Goal: Information Seeking & Learning: Learn about a topic

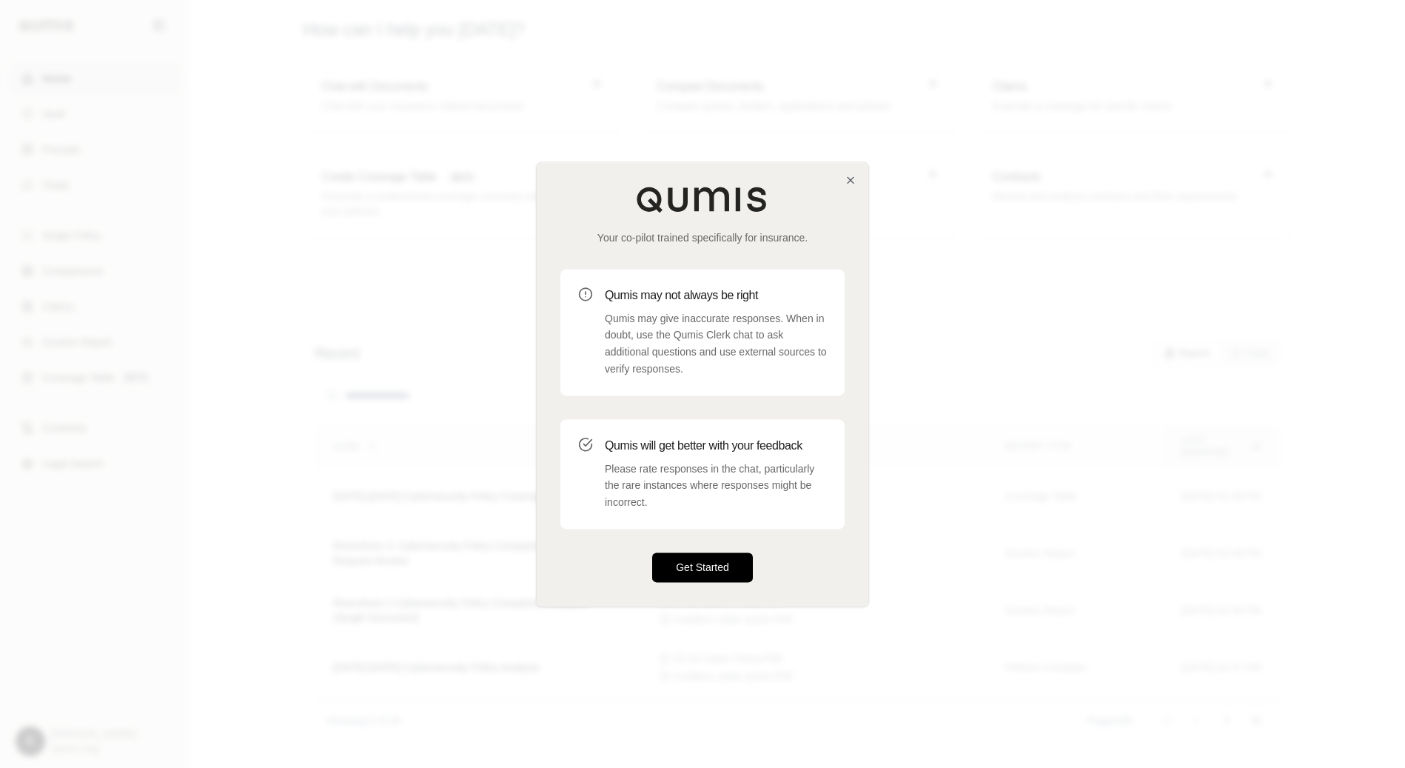
drag, startPoint x: 718, startPoint y: 568, endPoint x: 709, endPoint y: 566, distance: 9.0
click at [718, 567] on button "Get Started" at bounding box center [702, 567] width 101 height 30
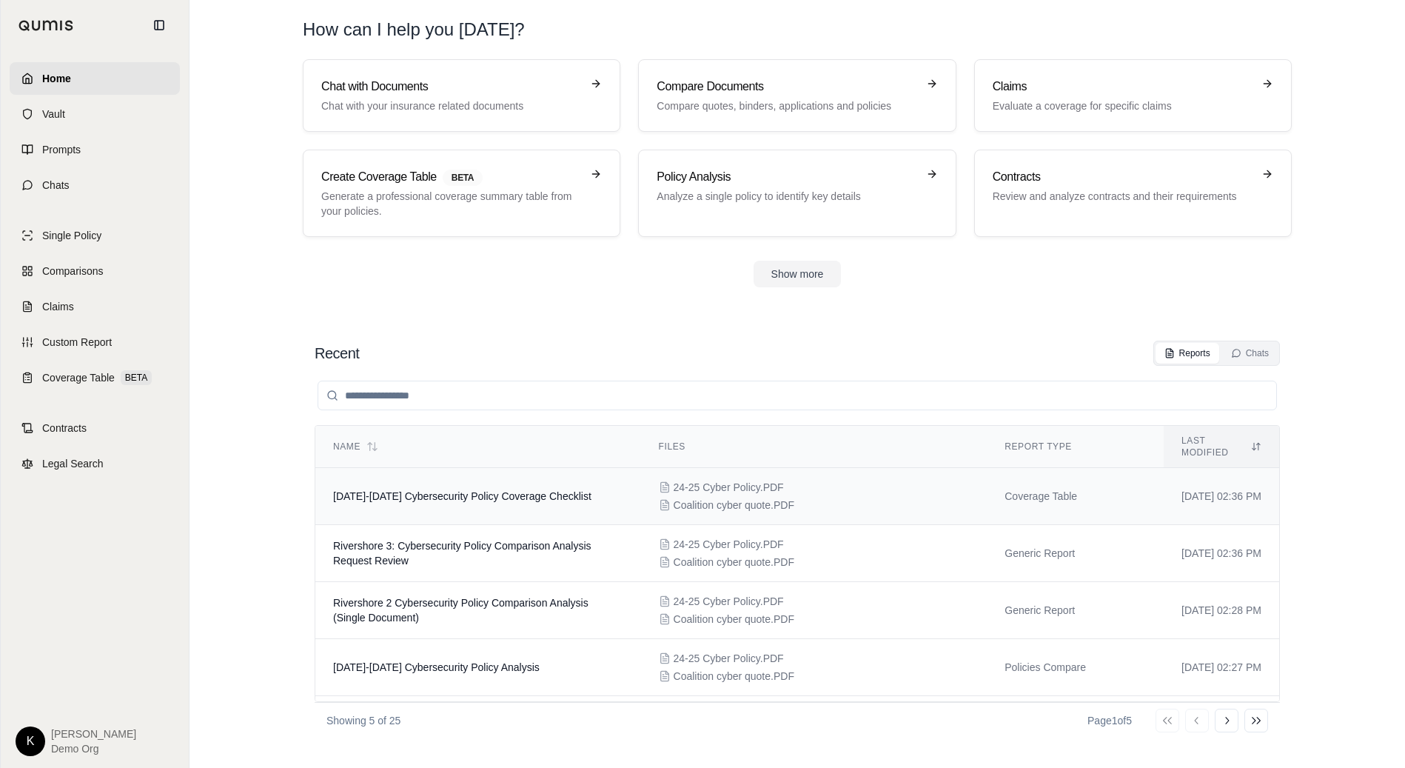
click at [483, 490] on span "[DATE]-[DATE] Cybersecurity Policy Coverage Checklist" at bounding box center [462, 496] width 258 height 12
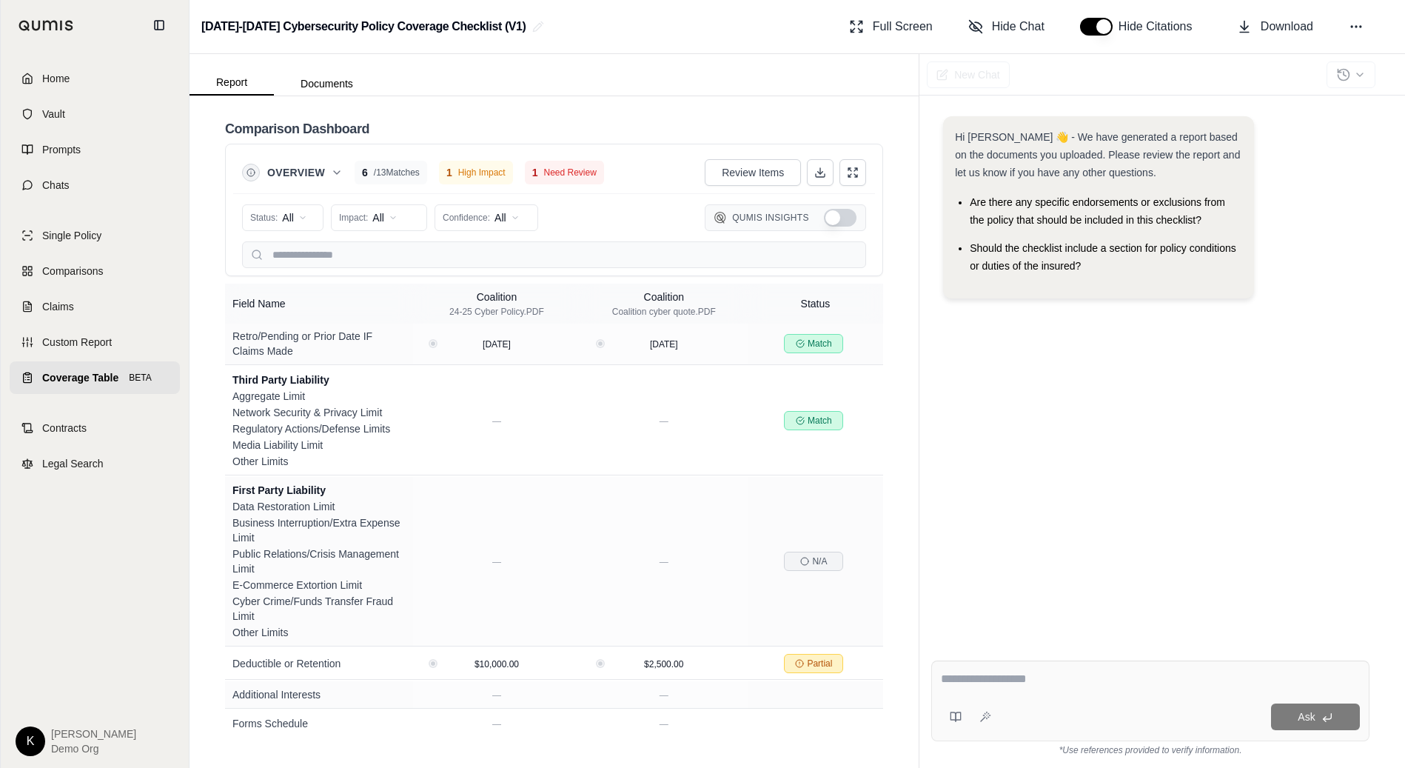
scroll to position [378, 0]
click at [75, 380] on span "Coverage Table" at bounding box center [80, 377] width 76 height 15
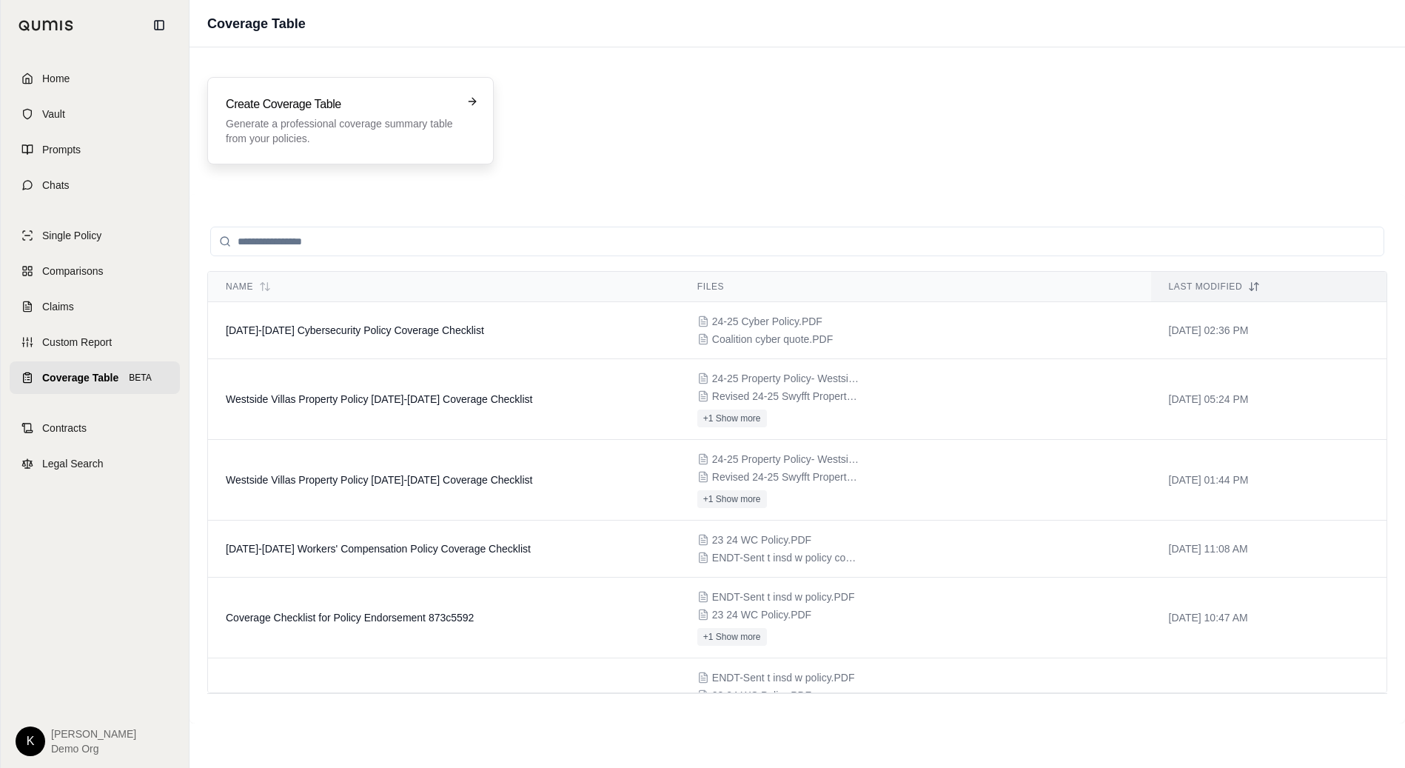
click at [343, 131] on p "Generate a professional coverage summary table from your policies." at bounding box center [340, 131] width 229 height 30
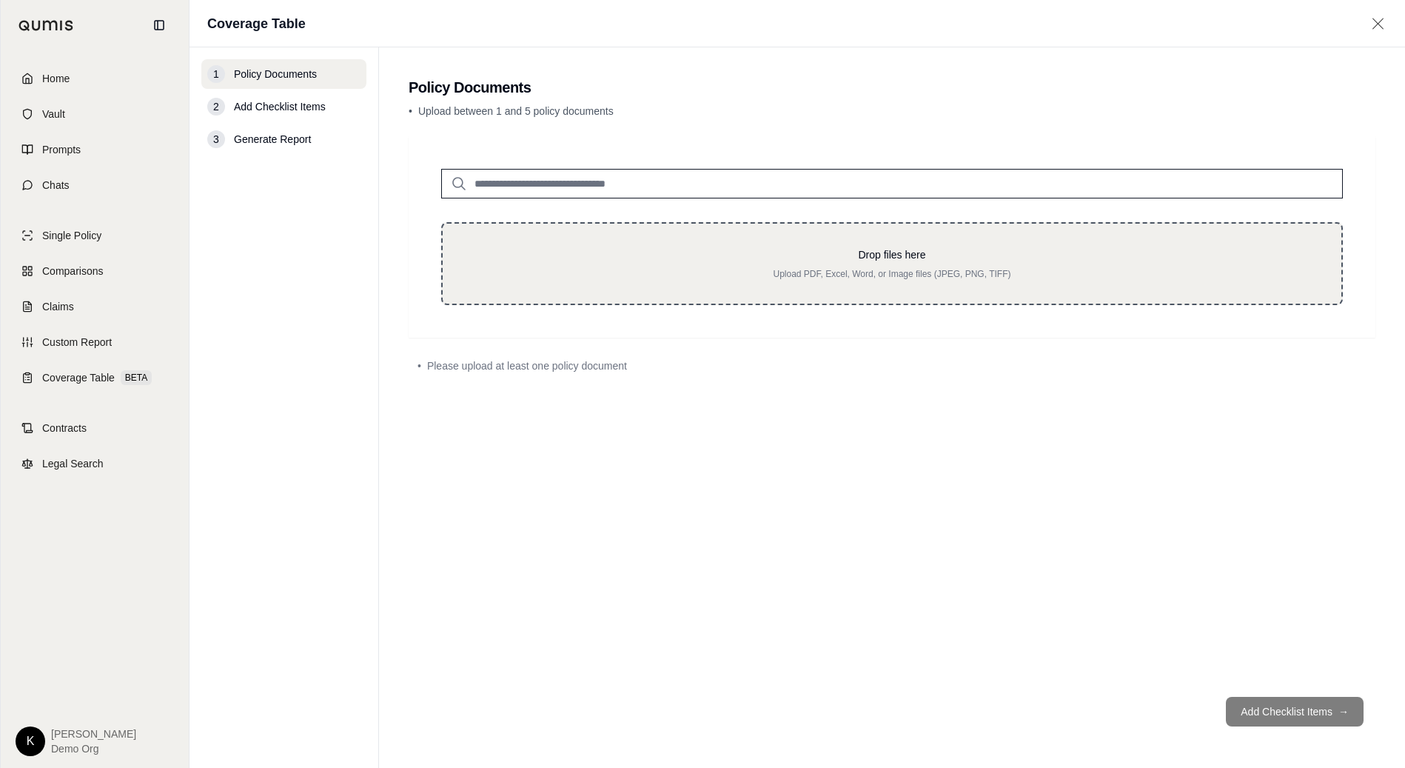
click at [751, 276] on p "Upload PDF, Excel, Word, or Image files (JPEG, PNG, TIFF)" at bounding box center [891, 274] width 851 height 12
type input "**********"
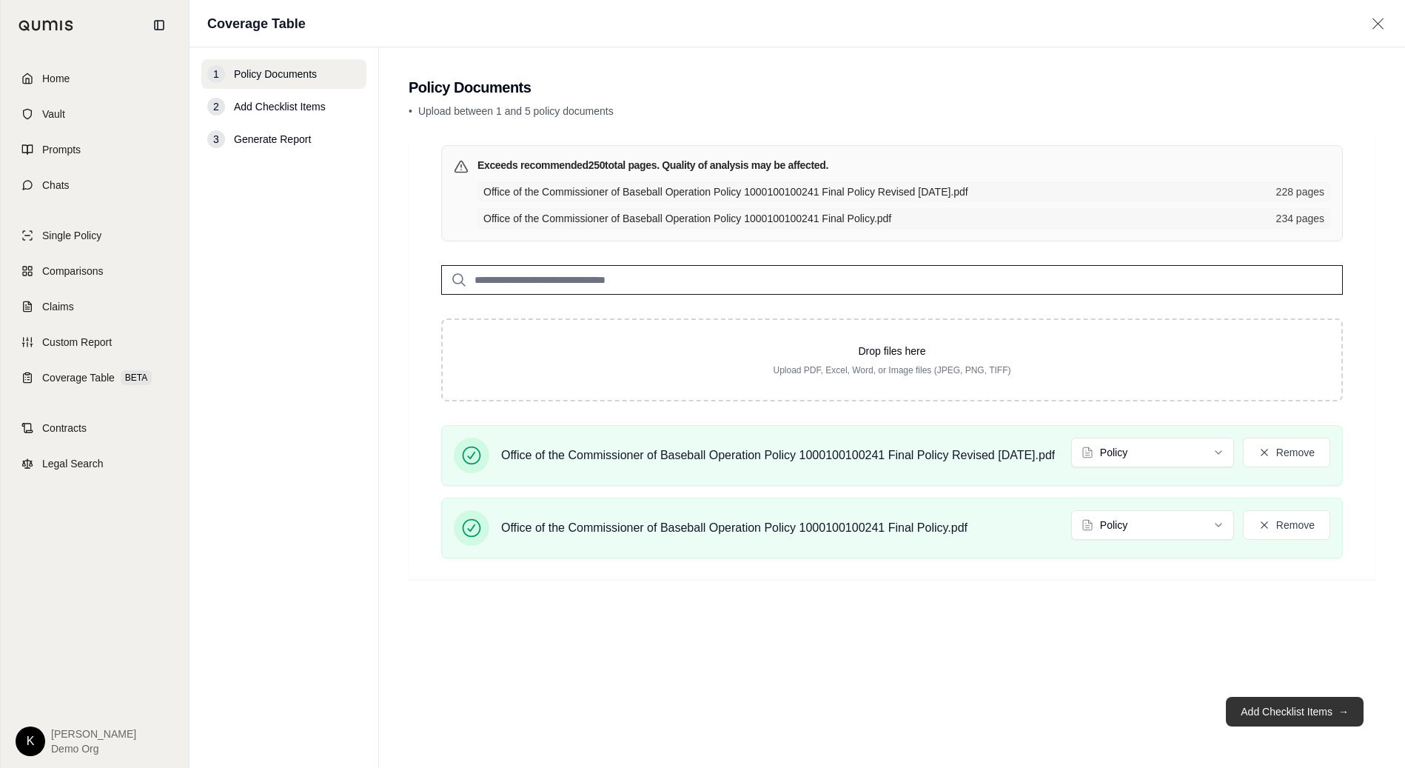
click at [1316, 725] on button "Add Checklist Items →" at bounding box center [1295, 712] width 138 height 30
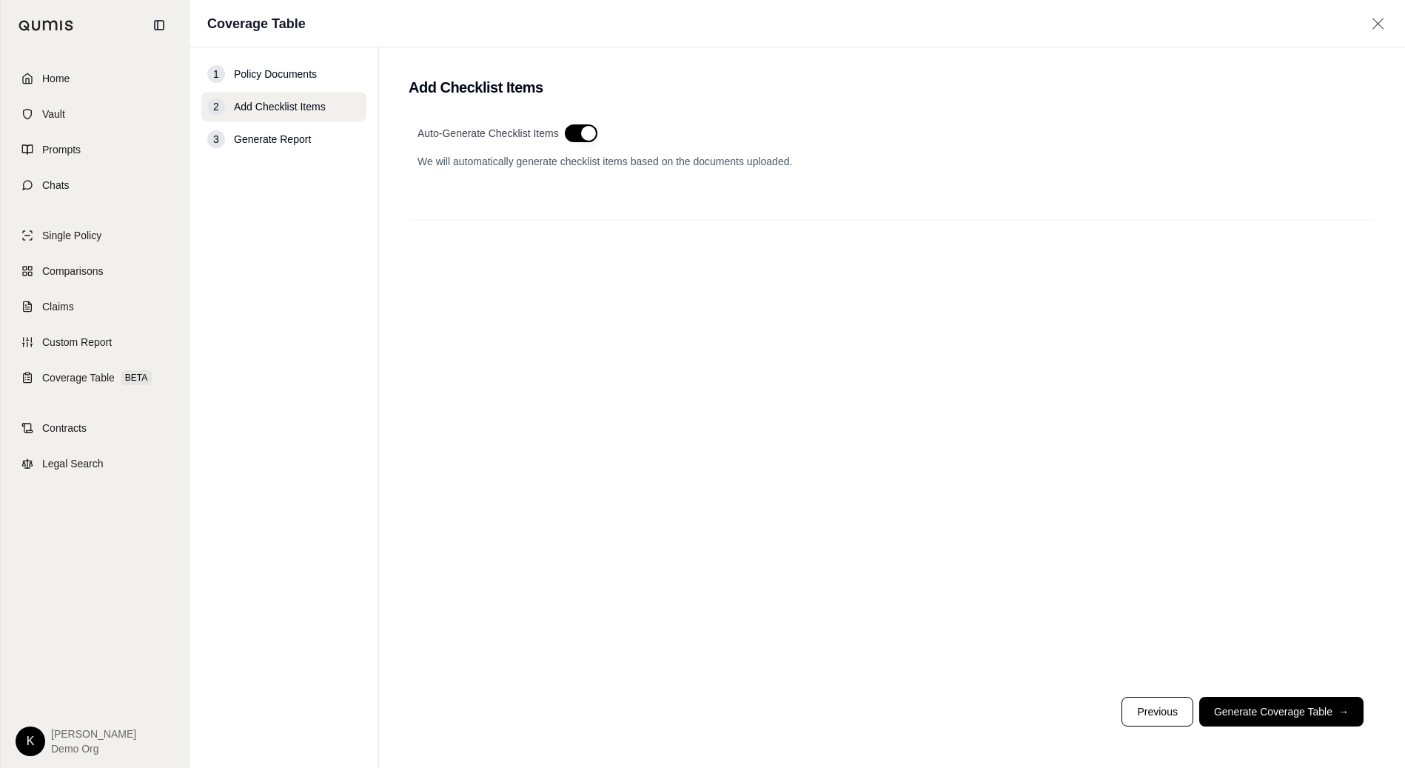
drag, startPoint x: 1337, startPoint y: 719, endPoint x: 1295, endPoint y: 721, distance: 42.2
click at [1337, 718] on button "Generate Coverage Table →" at bounding box center [1281, 712] width 164 height 30
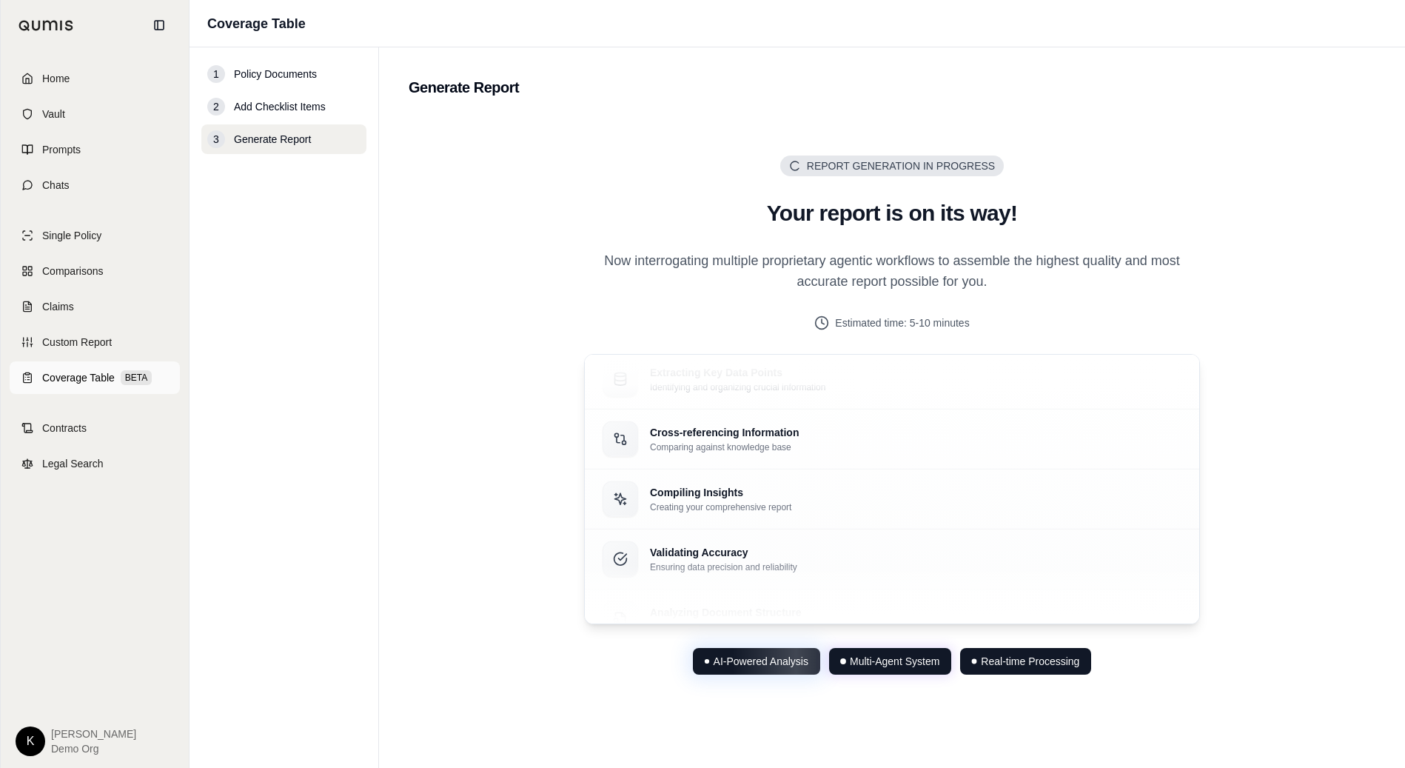
click at [90, 369] on link "Coverage Table BETA" at bounding box center [95, 377] width 170 height 33
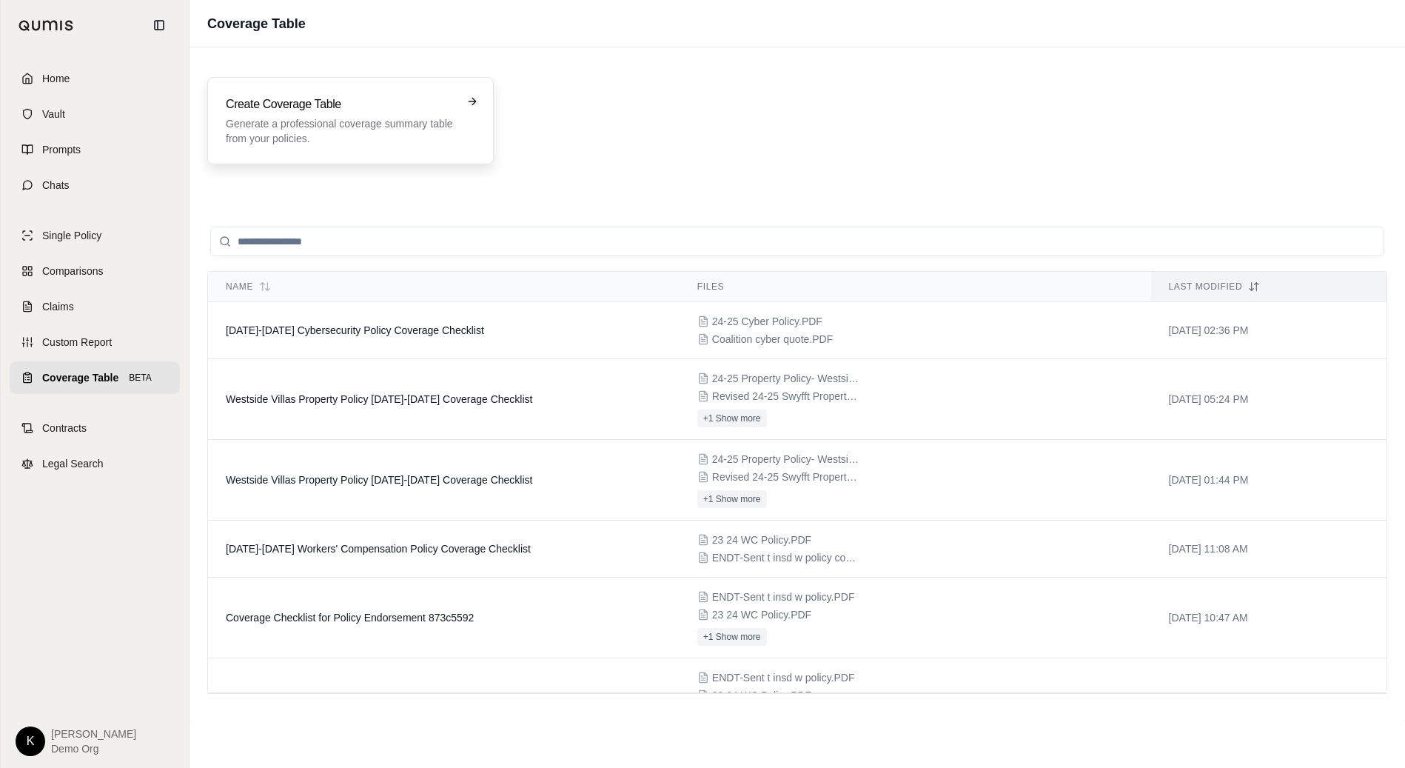
click at [352, 108] on h3 "Create Coverage Table" at bounding box center [340, 104] width 229 height 18
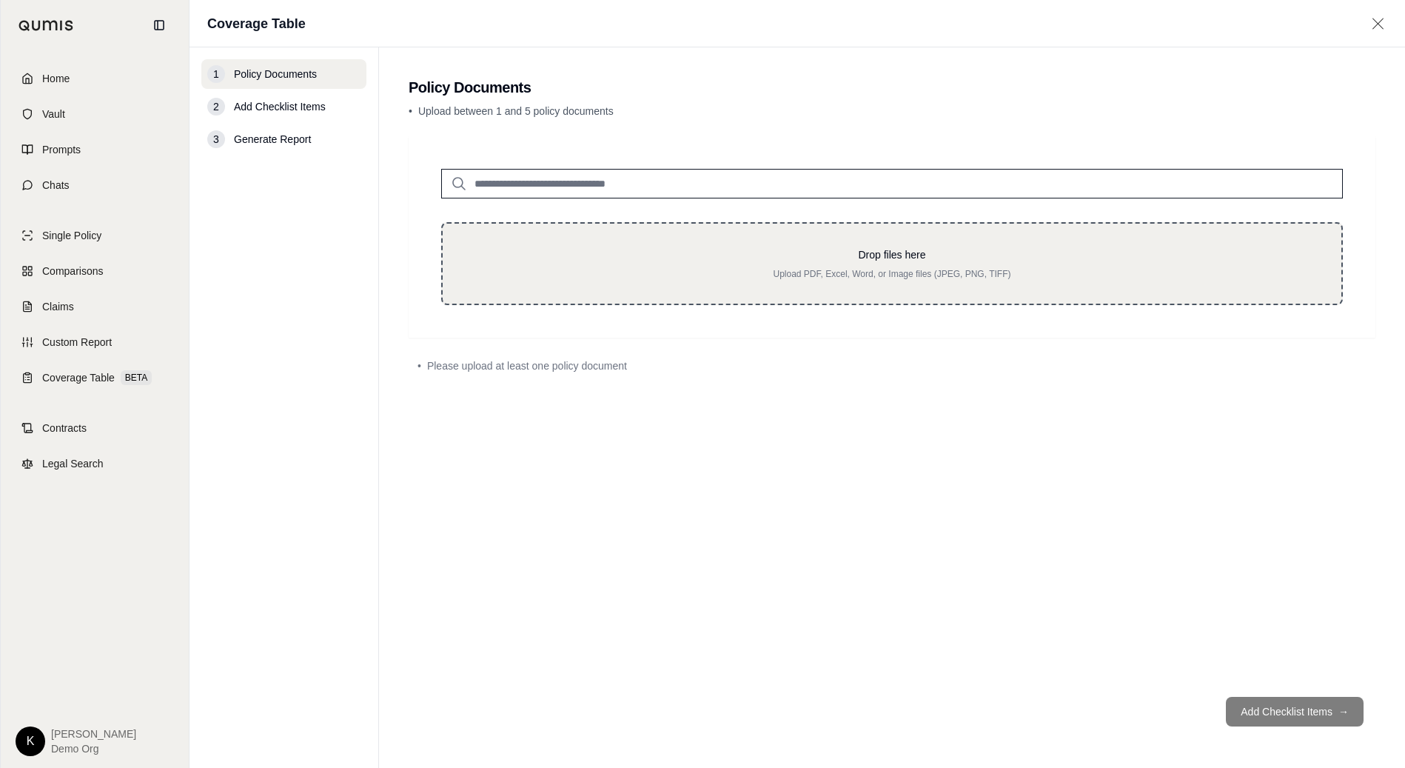
click at [761, 271] on p "Upload PDF, Excel, Word, or Image files (JPEG, PNG, TIFF)" at bounding box center [891, 274] width 851 height 12
type input "**********"
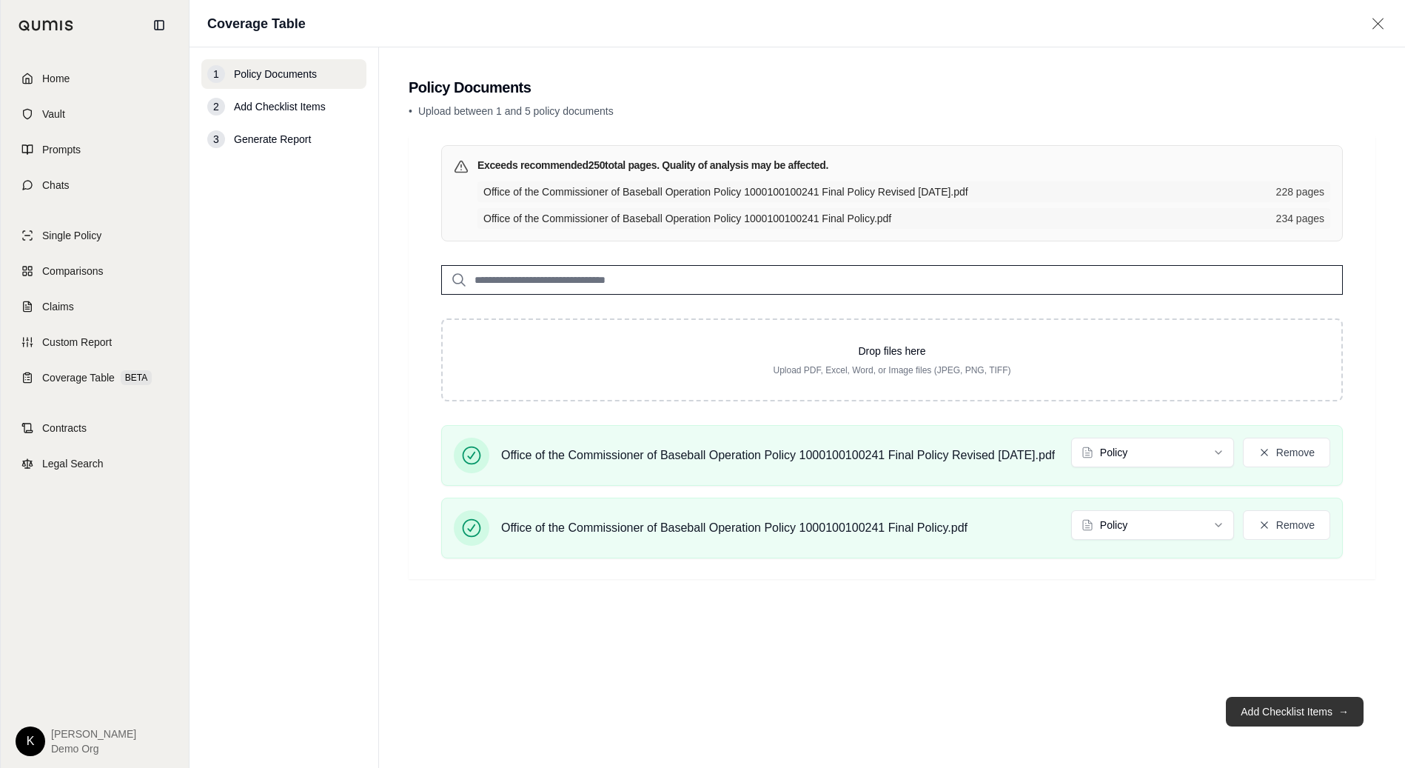
click at [1268, 719] on button "Add Checklist Items →" at bounding box center [1295, 712] width 138 height 30
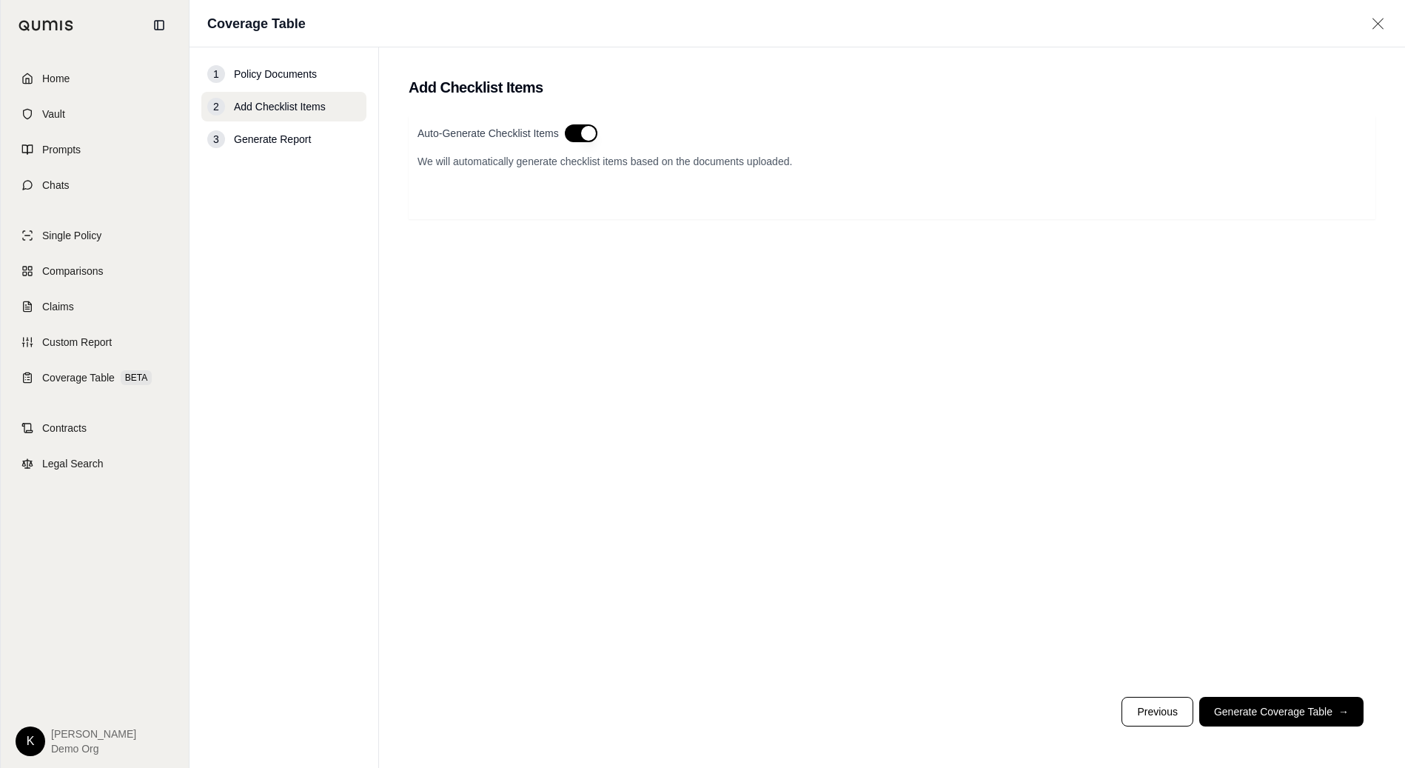
click at [577, 135] on button "button" at bounding box center [581, 133] width 33 height 18
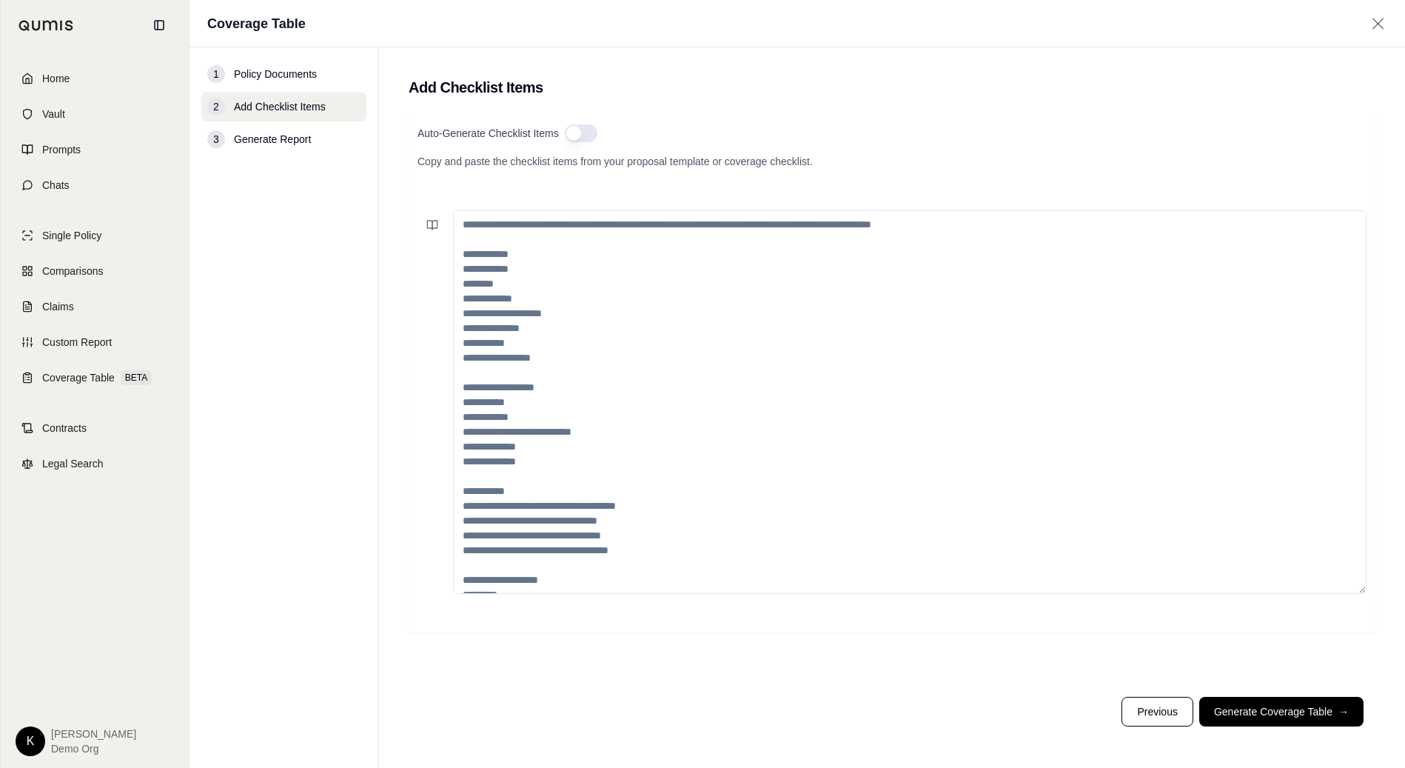
click at [514, 247] on textarea at bounding box center [909, 401] width 913 height 383
paste textarea "**********"
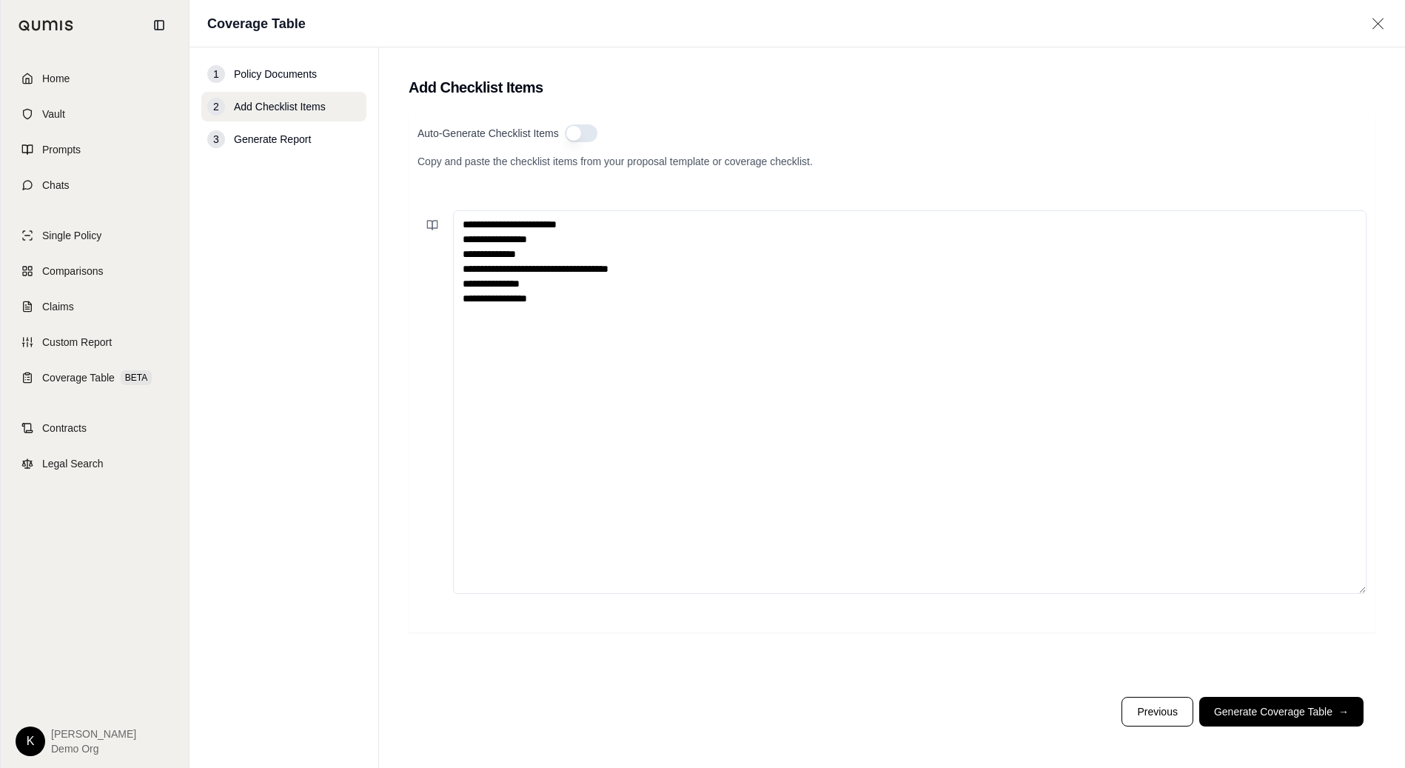
paste textarea "**********"
click at [466, 313] on textarea "**********" at bounding box center [909, 401] width 913 height 383
click at [786, 330] on textarea "**********" at bounding box center [909, 401] width 913 height 383
drag, startPoint x: 568, startPoint y: 333, endPoint x: 452, endPoint y: 331, distance: 117.0
click at [453, 331] on textarea "**********" at bounding box center [909, 401] width 913 height 383
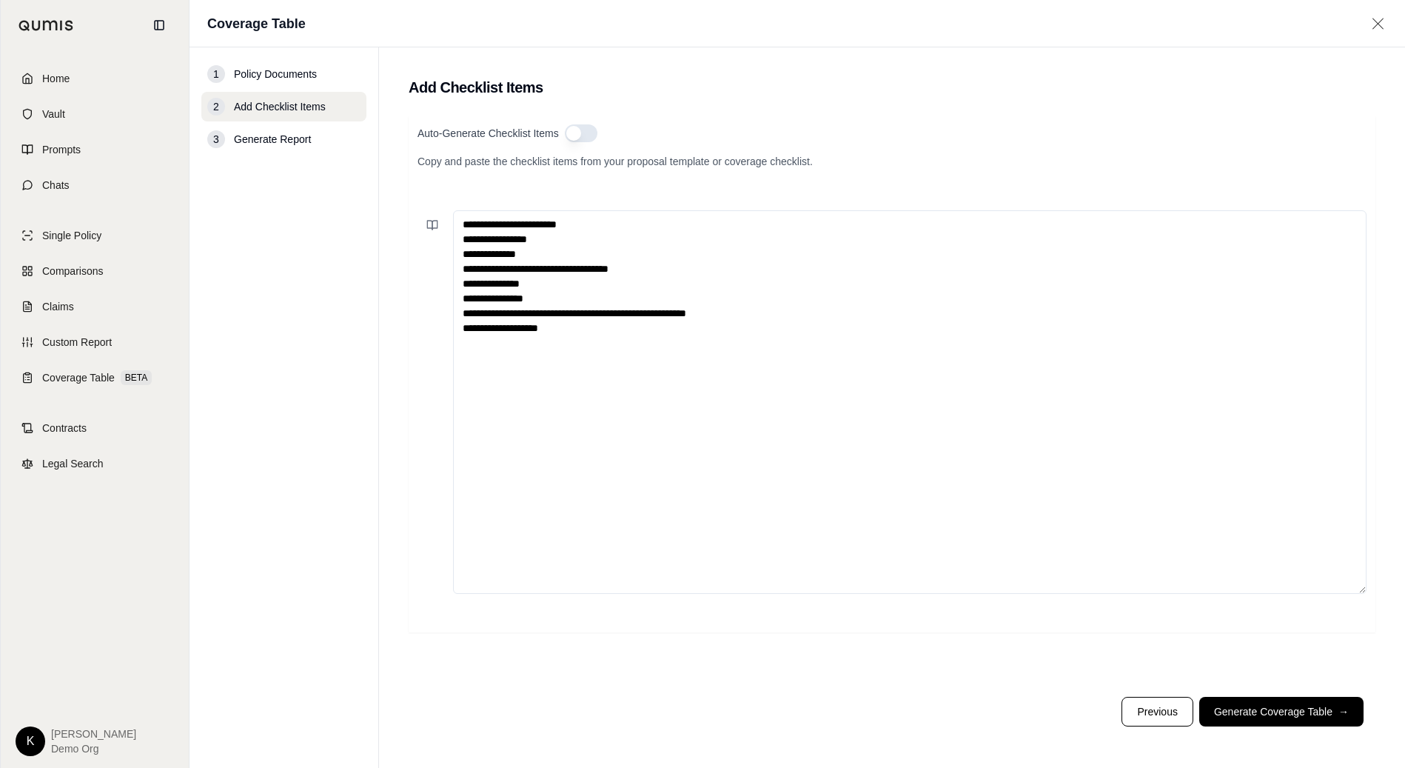
paste textarea "**********"
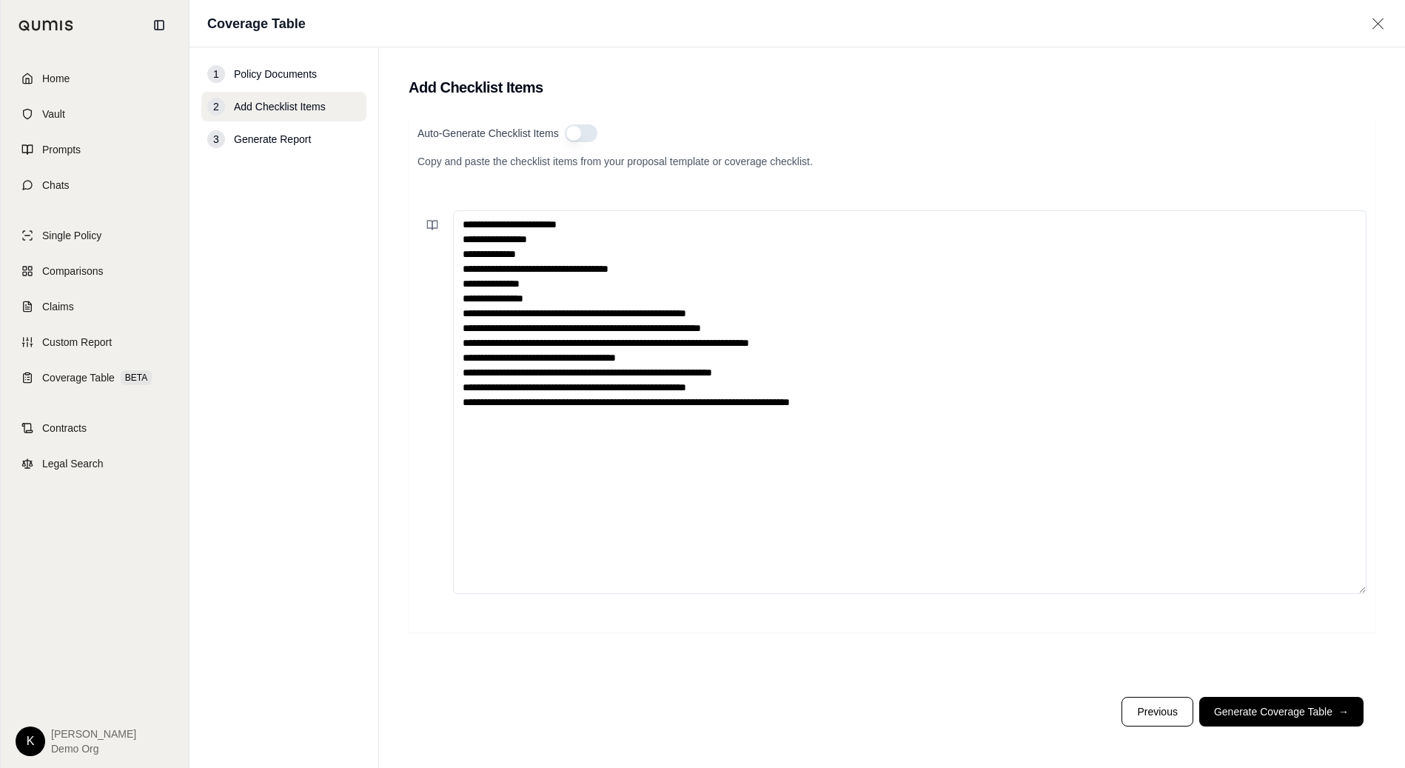
drag, startPoint x: 511, startPoint y: 329, endPoint x: 429, endPoint y: 329, distance: 82.9
click at [429, 329] on div "**********" at bounding box center [891, 401] width 949 height 383
drag, startPoint x: 513, startPoint y: 343, endPoint x: 437, endPoint y: 342, distance: 75.5
click at [437, 342] on div "**********" at bounding box center [891, 401] width 949 height 383
drag, startPoint x: 514, startPoint y: 358, endPoint x: 419, endPoint y: 356, distance: 94.8
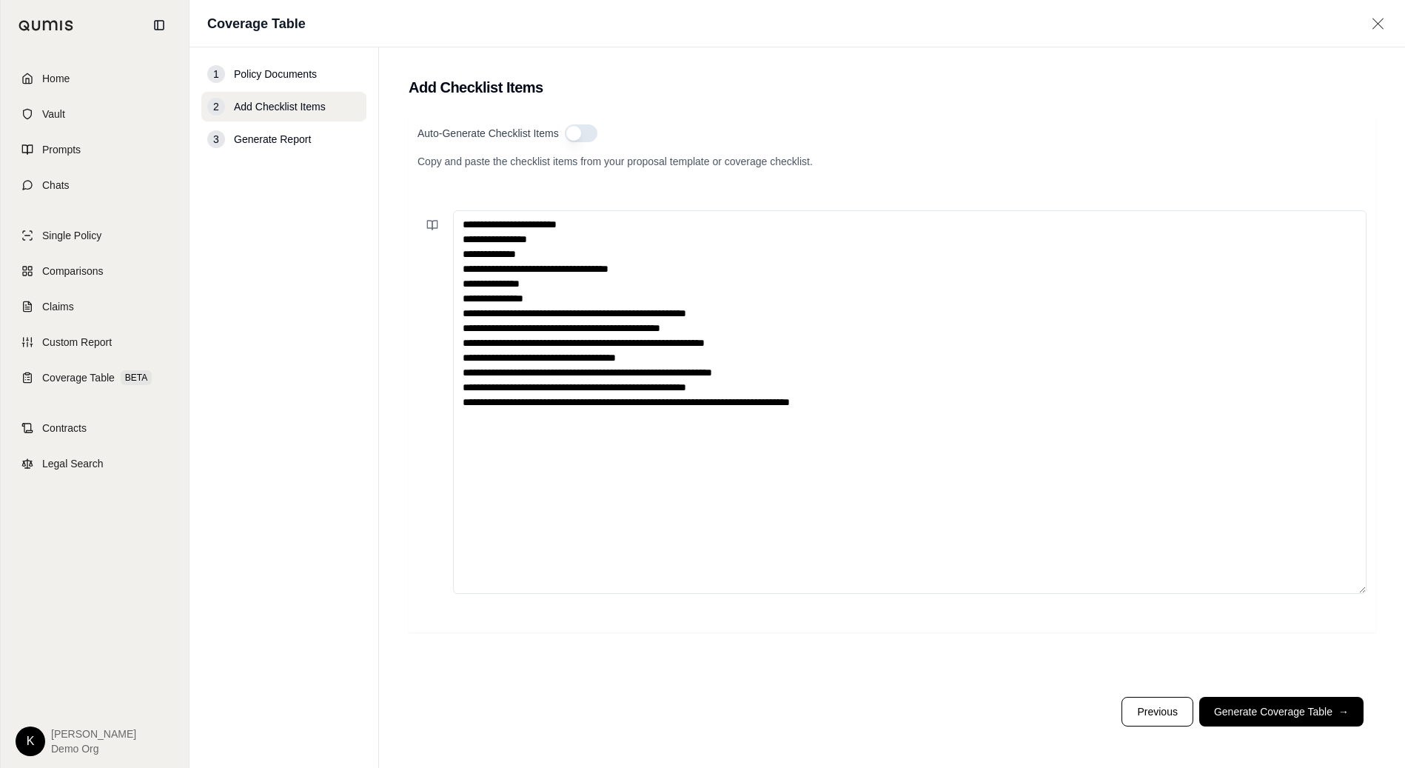
click at [420, 356] on div "**********" at bounding box center [891, 401] width 949 height 383
drag, startPoint x: 513, startPoint y: 372, endPoint x: 354, endPoint y: 370, distance: 159.1
click at [358, 370] on div "**********" at bounding box center [796, 407] width 1215 height 720
drag, startPoint x: 512, startPoint y: 386, endPoint x: 353, endPoint y: 385, distance: 159.1
click at [358, 384] on div "**********" at bounding box center [796, 407] width 1215 height 720
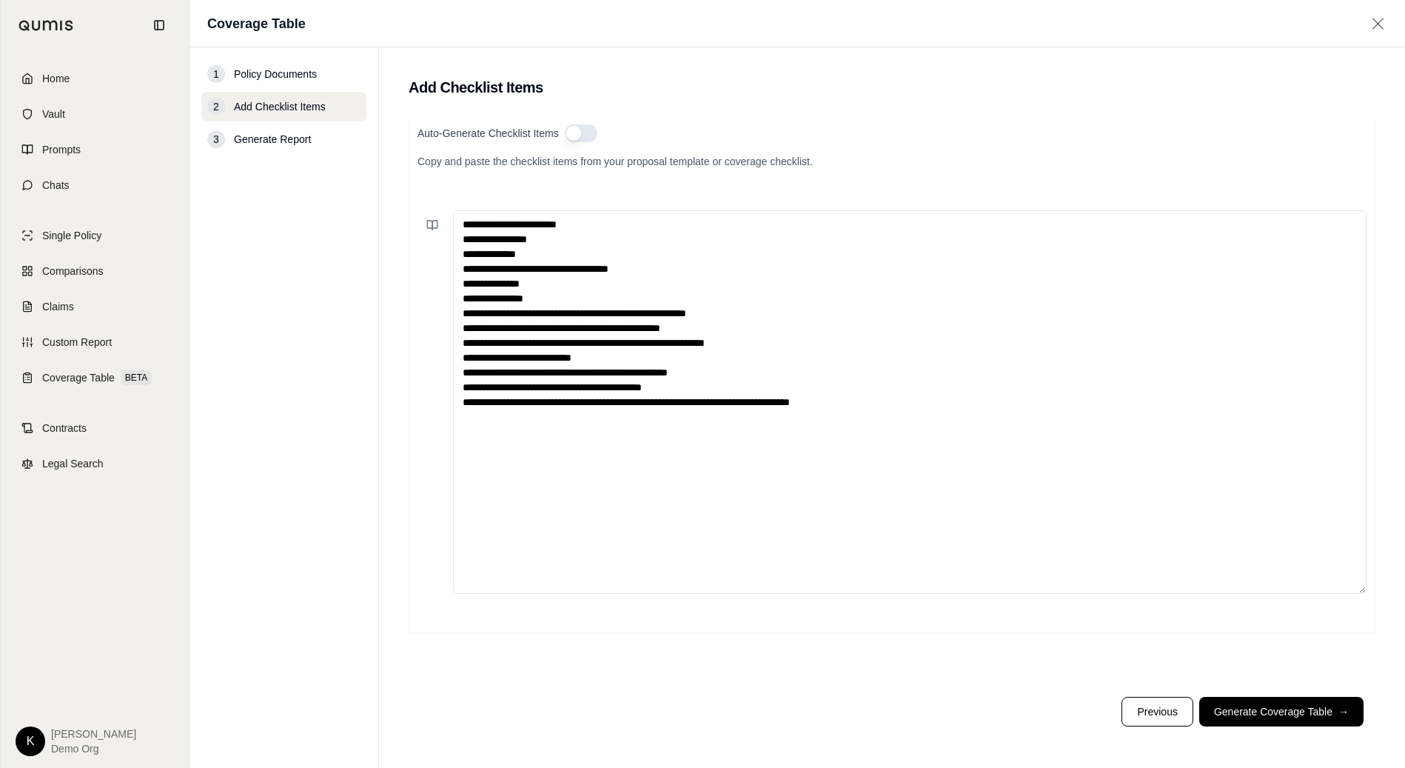
drag, startPoint x: 513, startPoint y: 404, endPoint x: 367, endPoint y: 401, distance: 145.8
click at [372, 401] on div "**********" at bounding box center [796, 407] width 1215 height 720
click at [857, 406] on textarea "**********" at bounding box center [909, 401] width 913 height 383
paste textarea "**********"
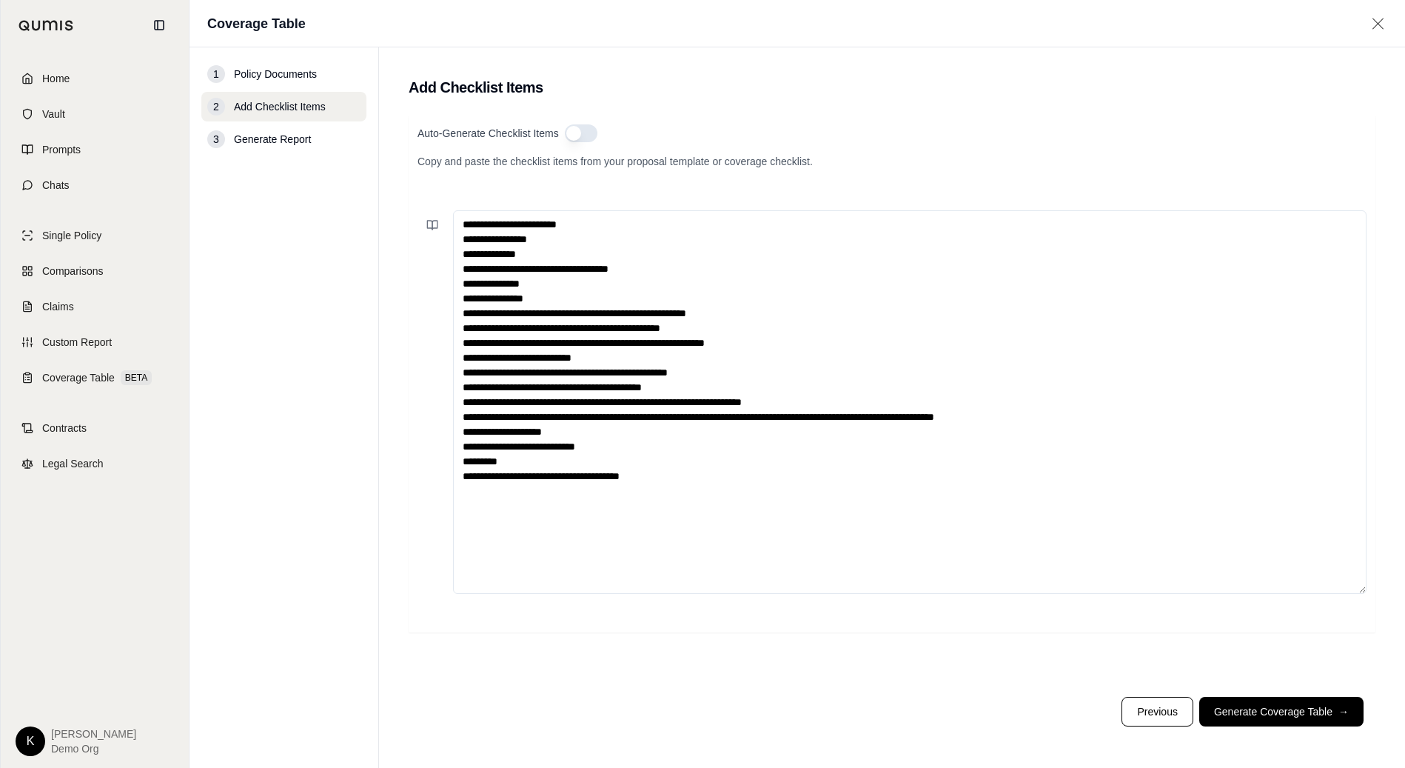
paste textarea "**********"
click at [461, 225] on textarea "**********" at bounding box center [909, 401] width 913 height 383
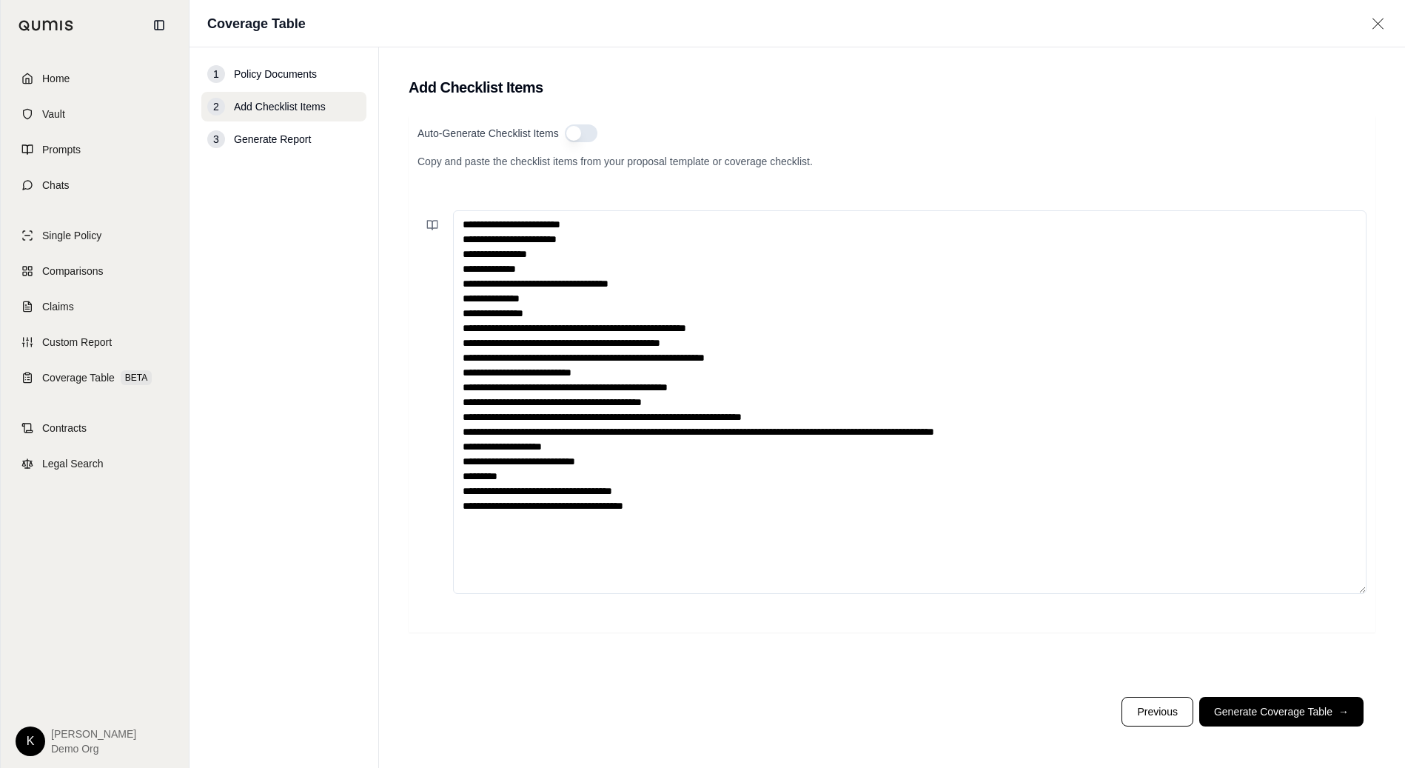
click at [859, 520] on textarea "**********" at bounding box center [909, 401] width 913 height 383
paste textarea "**********"
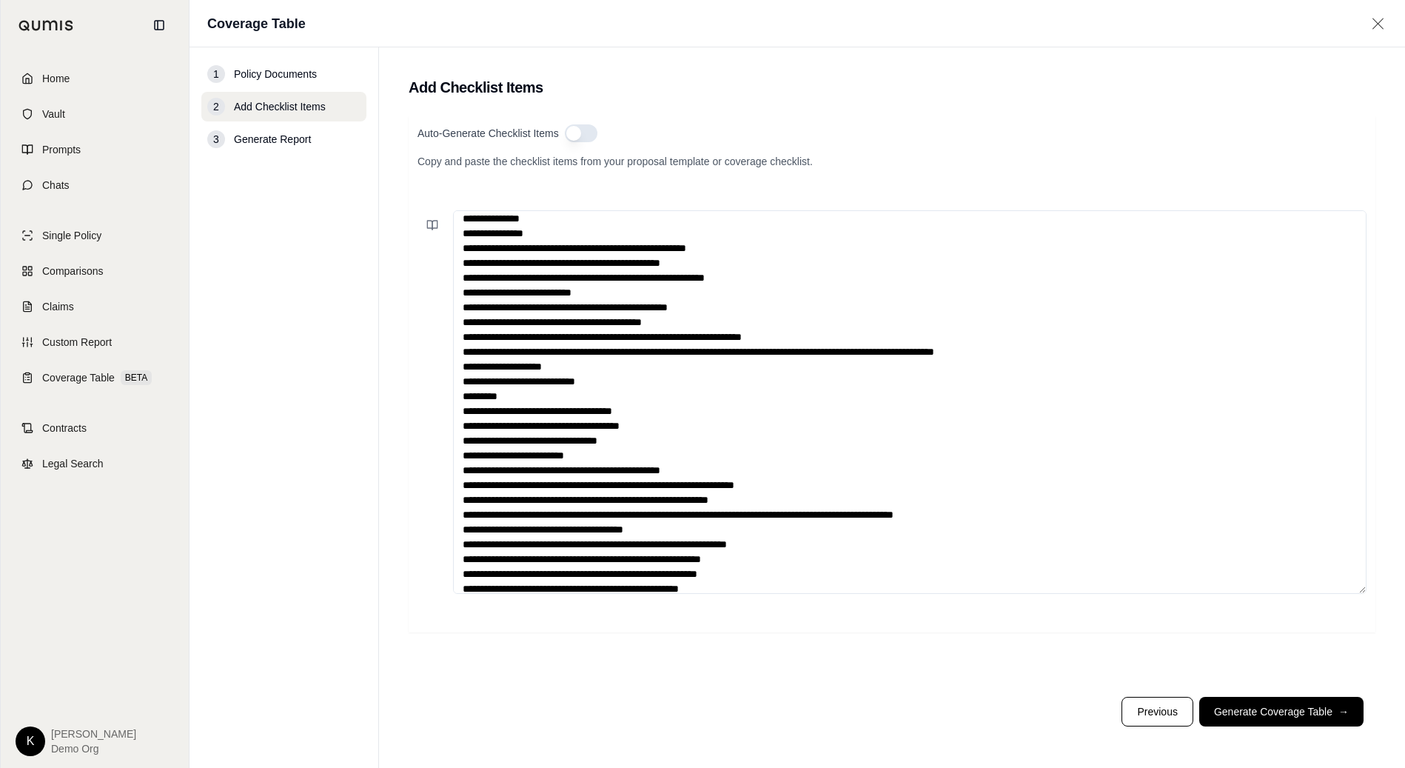
scroll to position [78, 0]
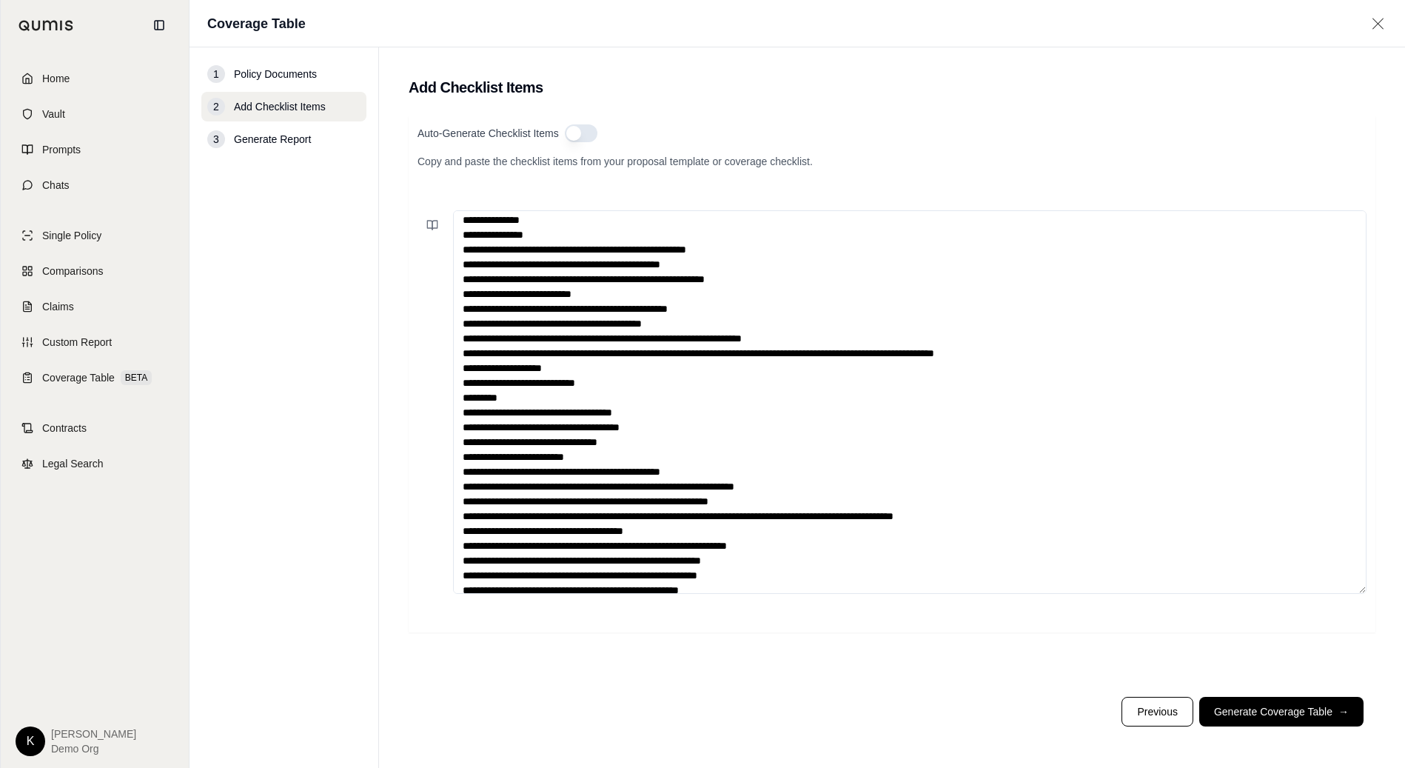
drag, startPoint x: 511, startPoint y: 454, endPoint x: 437, endPoint y: 456, distance: 74.0
click at [438, 456] on div at bounding box center [891, 401] width 949 height 383
drag, startPoint x: 511, startPoint y: 471, endPoint x: 408, endPoint y: 474, distance: 102.9
click at [409, 474] on div "Auto-Generate Checklist Items Copy and paste the checklist items from your prop…" at bounding box center [892, 373] width 967 height 517
drag, startPoint x: 512, startPoint y: 485, endPoint x: 415, endPoint y: 488, distance: 97.0
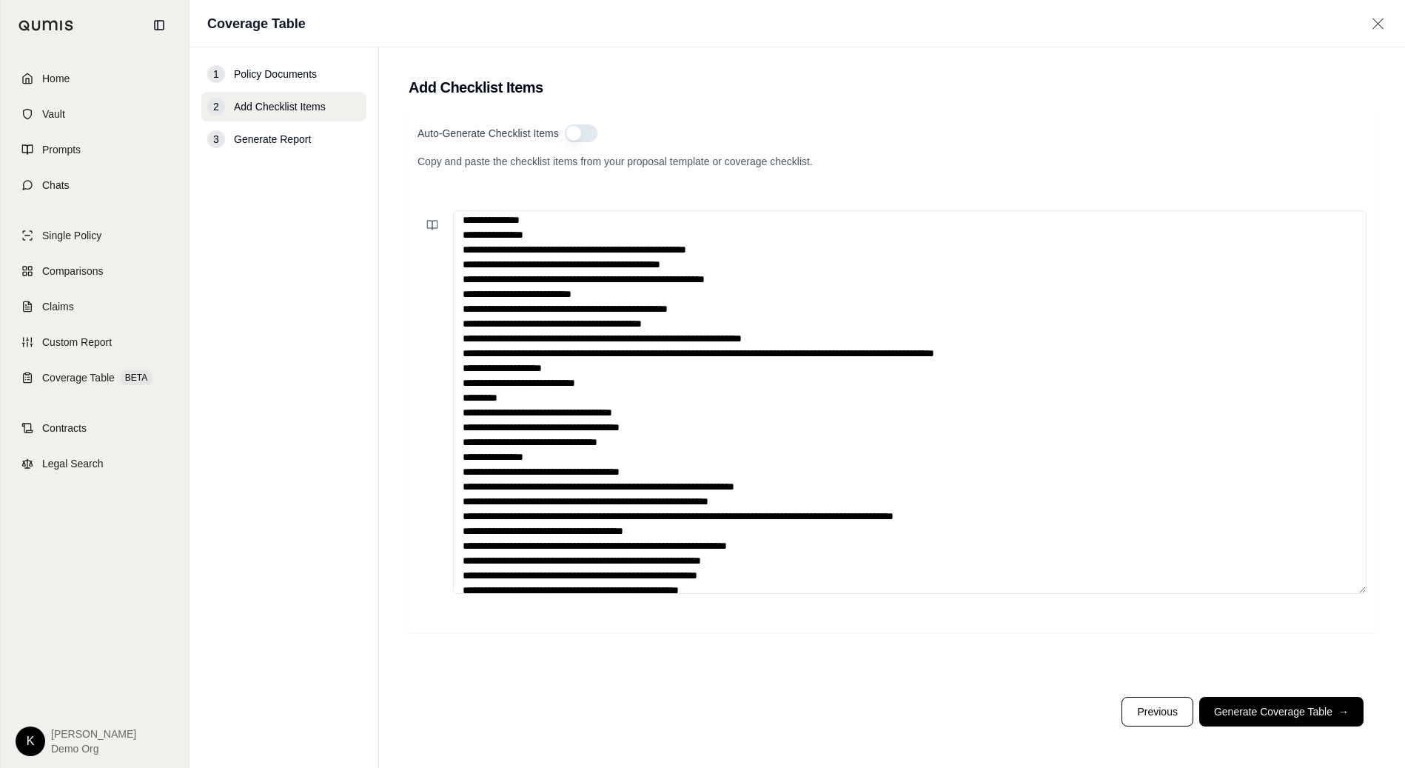
click at [416, 488] on div "Auto-Generate Checklist Items Copy and paste the checklist items from your prop…" at bounding box center [892, 373] width 967 height 517
click at [504, 500] on textarea at bounding box center [909, 401] width 913 height 383
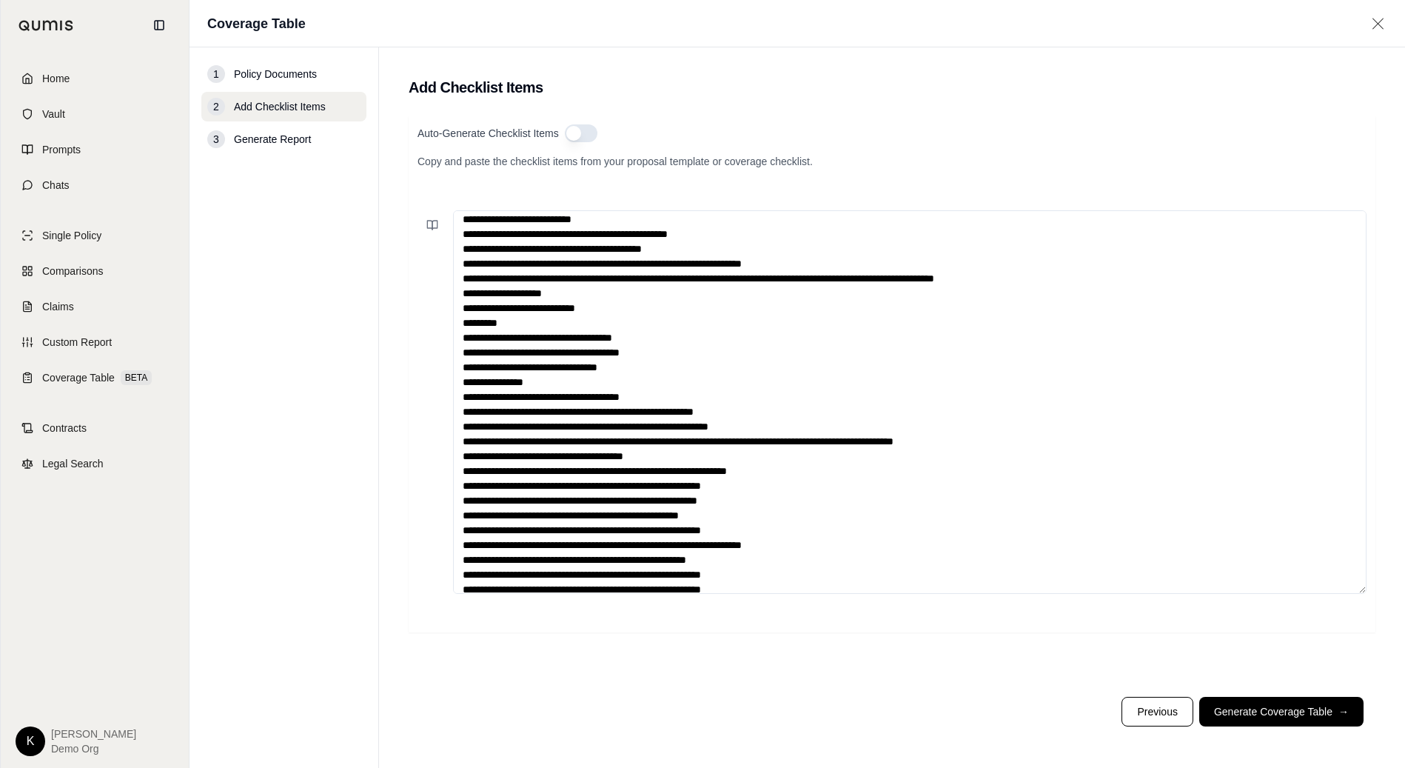
scroll to position [155, 0]
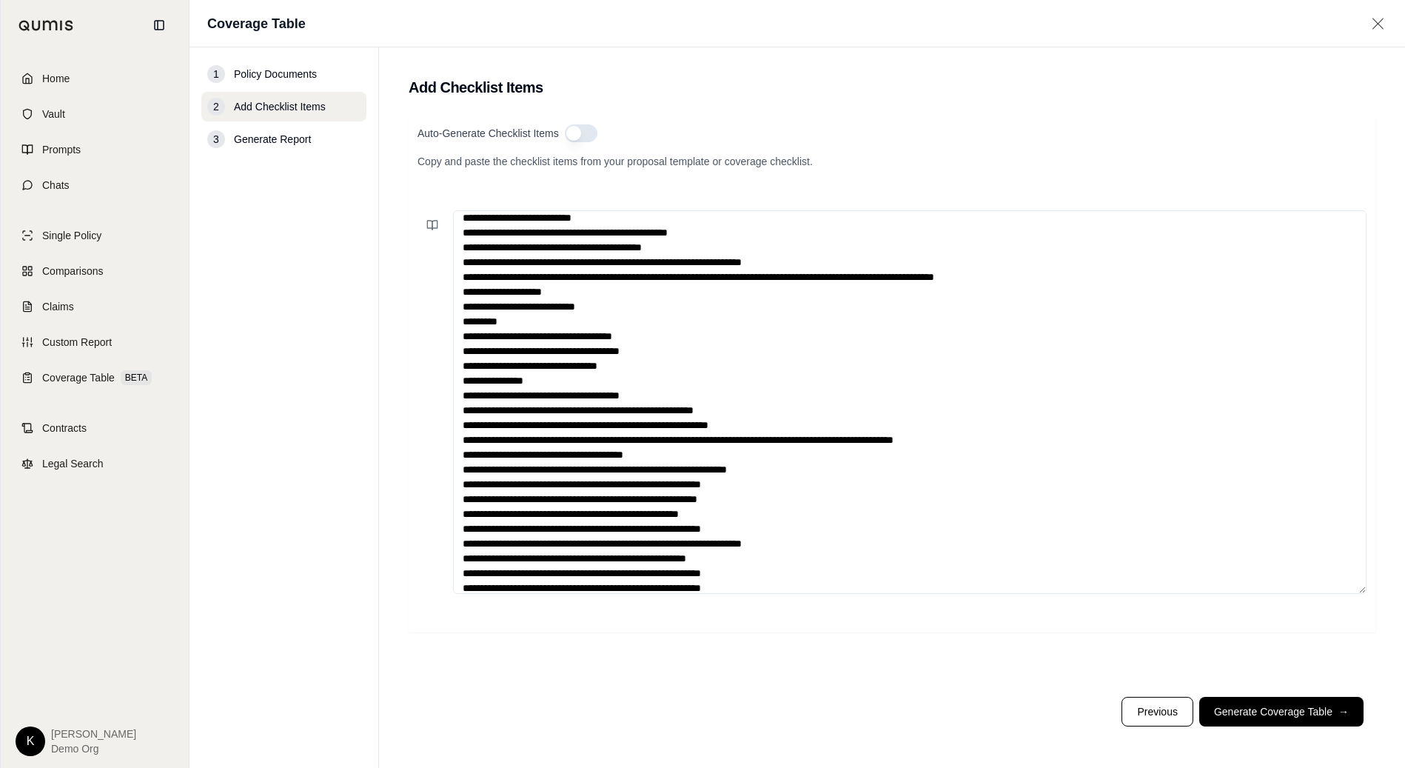
drag, startPoint x: 775, startPoint y: 428, endPoint x: 451, endPoint y: 420, distance: 324.3
click at [451, 420] on div at bounding box center [891, 401] width 949 height 383
drag, startPoint x: 1039, startPoint y: 445, endPoint x: 461, endPoint y: 434, distance: 578.2
click at [461, 434] on textarea at bounding box center [909, 401] width 913 height 383
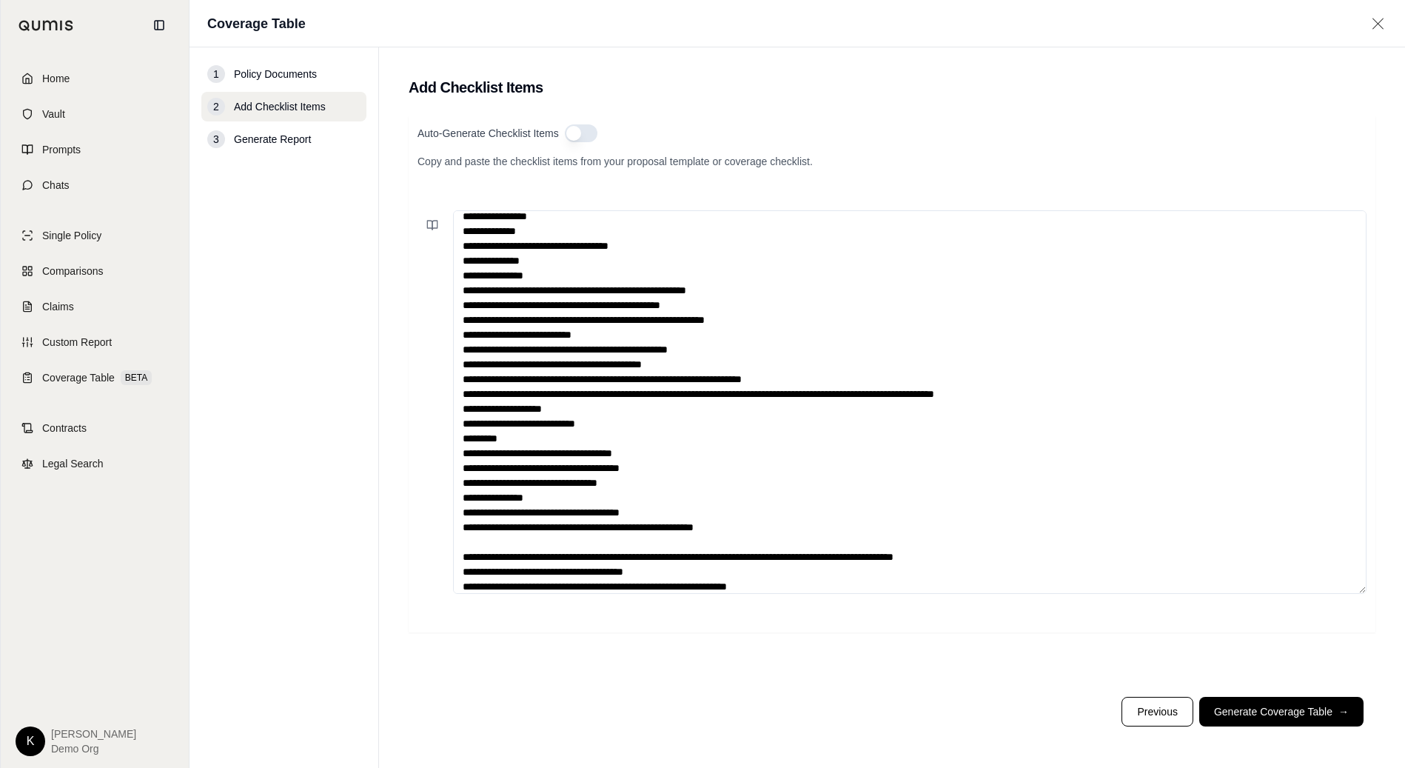
scroll to position [36, 0]
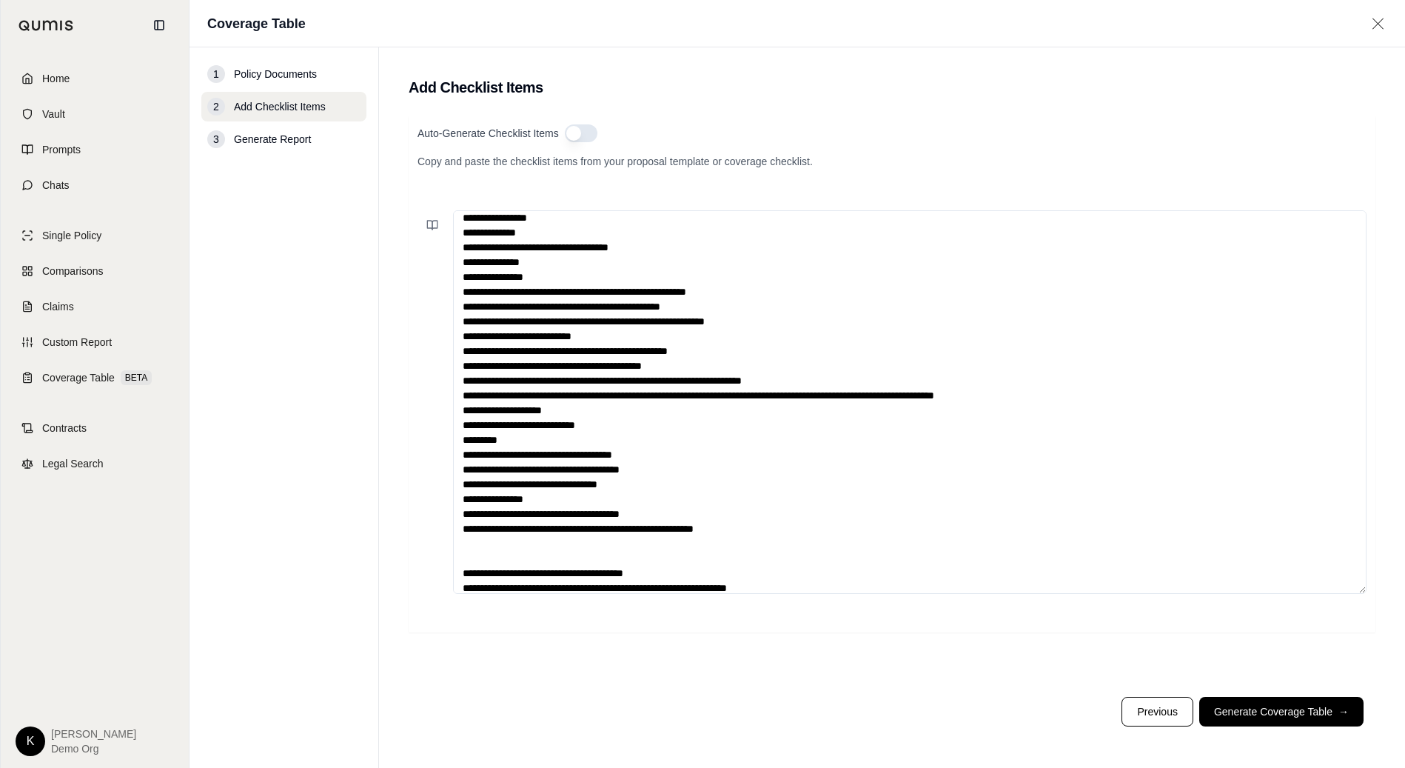
click at [873, 377] on textarea at bounding box center [909, 401] width 913 height 383
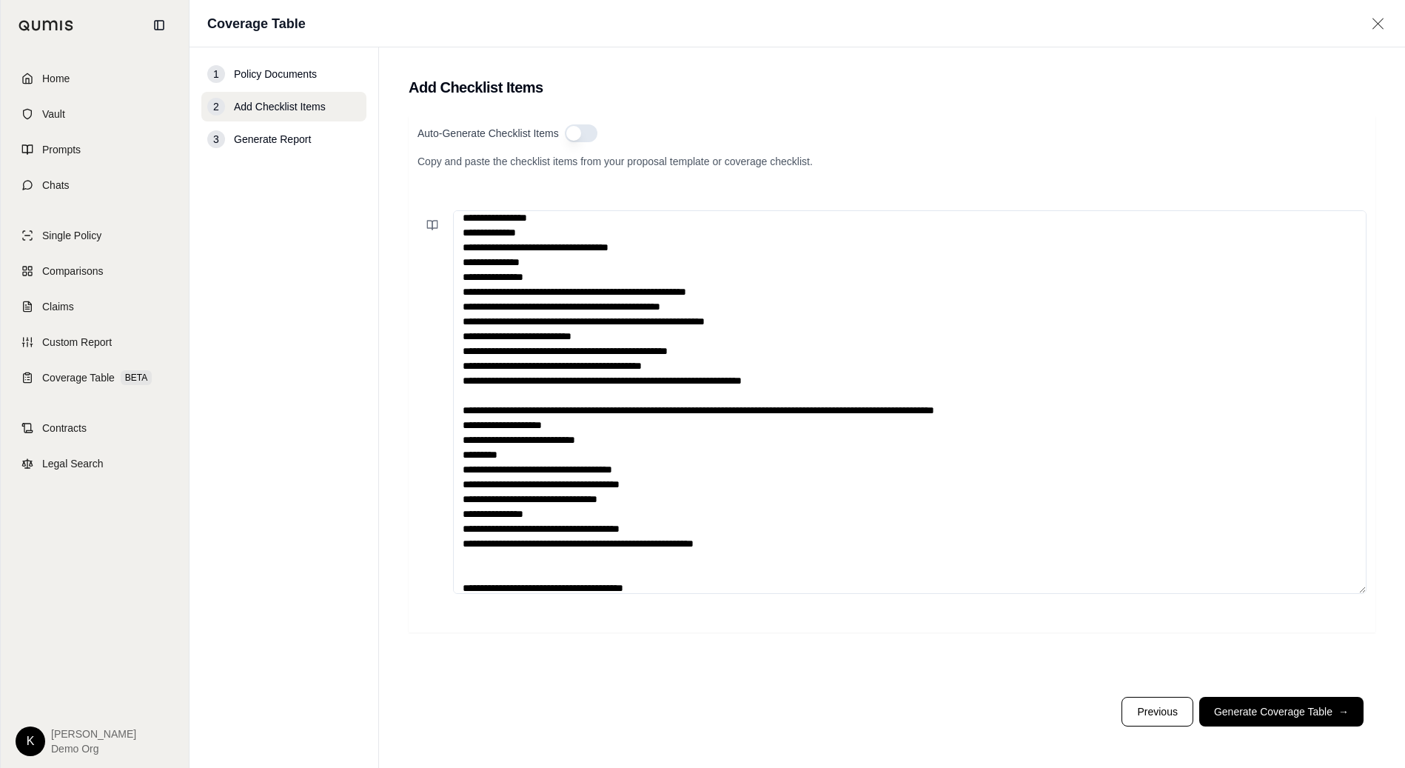
paste textarea "**********"
drag, startPoint x: 513, startPoint y: 397, endPoint x: 402, endPoint y: 393, distance: 111.1
click at [404, 394] on main "Add Checklist Items Auto-Generate Checklist Items Copy and paste the checklist …" at bounding box center [892, 407] width 1026 height 720
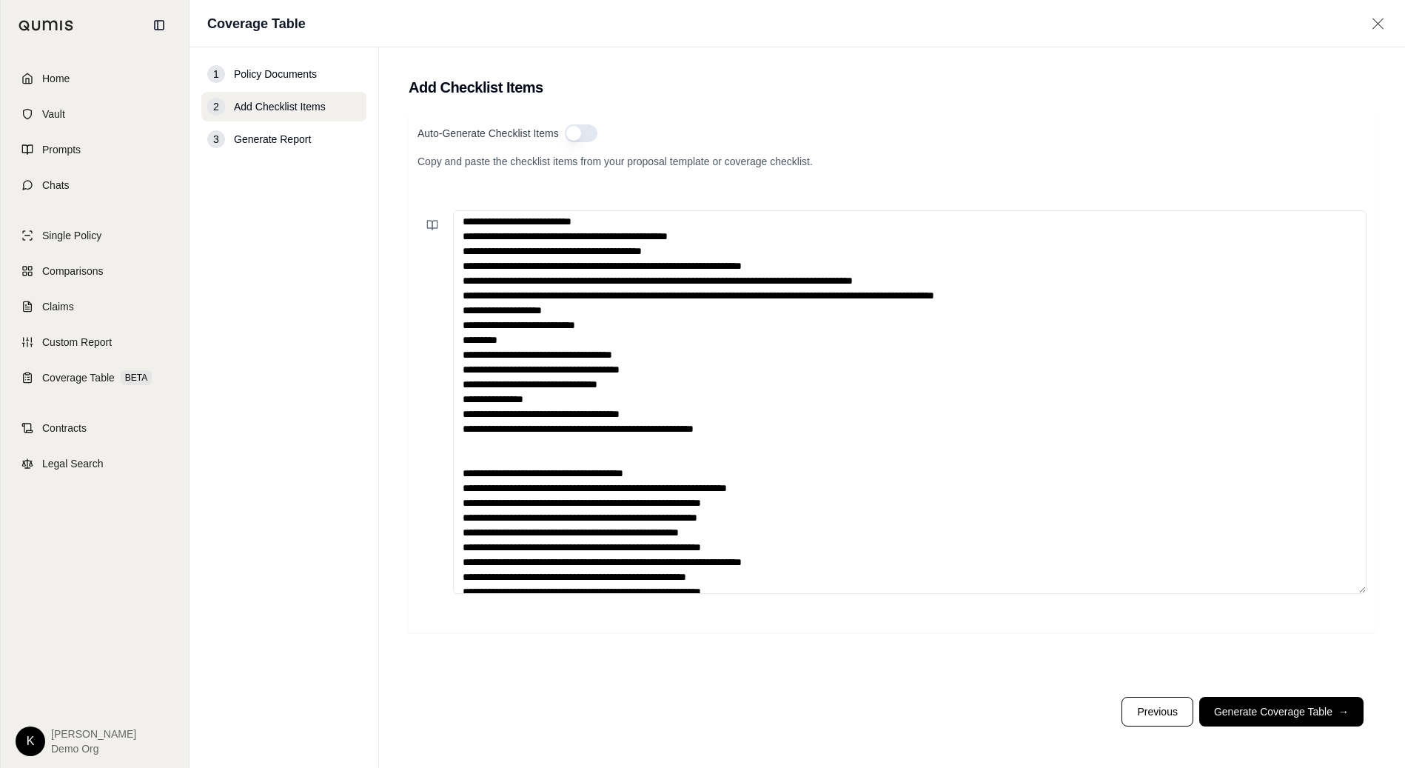
scroll to position [173, 0]
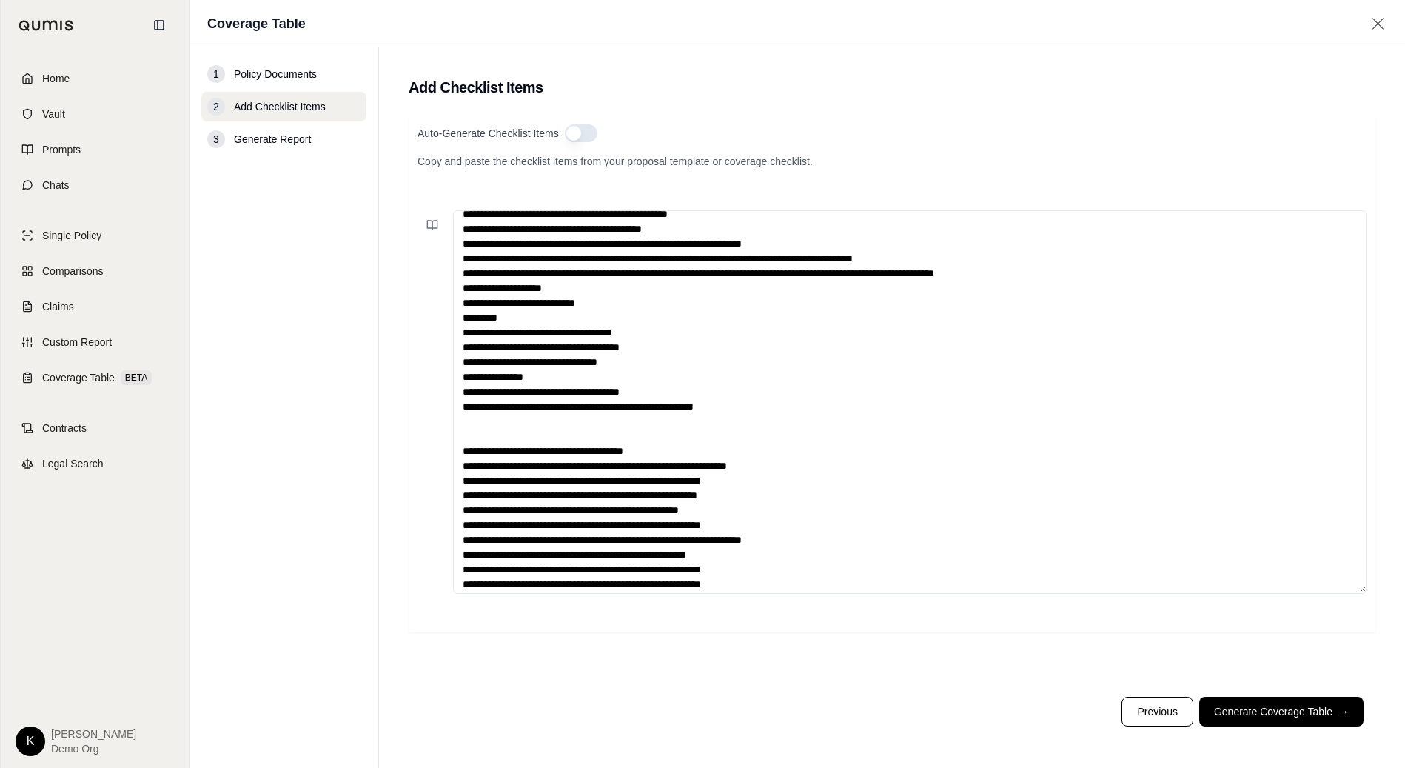
click at [534, 419] on textarea at bounding box center [909, 401] width 913 height 383
click at [531, 420] on textarea at bounding box center [909, 401] width 913 height 383
drag, startPoint x: 512, startPoint y: 423, endPoint x: 417, endPoint y: 416, distance: 95.0
click at [419, 416] on div at bounding box center [891, 401] width 949 height 383
drag, startPoint x: 510, startPoint y: 436, endPoint x: 380, endPoint y: 428, distance: 130.5
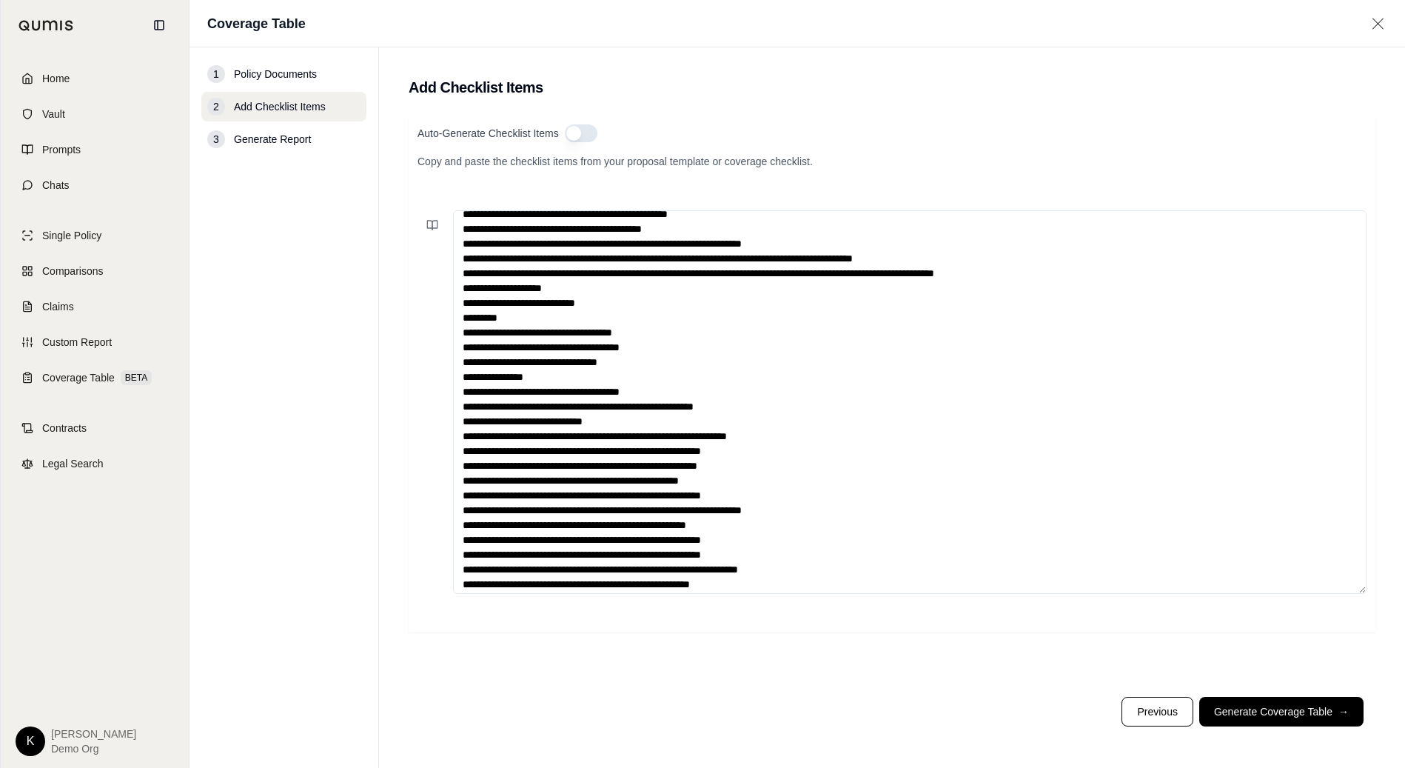
click at [380, 428] on main "Add Checklist Items Auto-Generate Checklist Items Copy and paste the checklist …" at bounding box center [892, 407] width 1026 height 720
click at [511, 440] on textarea at bounding box center [909, 401] width 913 height 383
drag, startPoint x: 511, startPoint y: 437, endPoint x: 437, endPoint y: 435, distance: 74.0
click at [437, 436] on div at bounding box center [891, 401] width 949 height 383
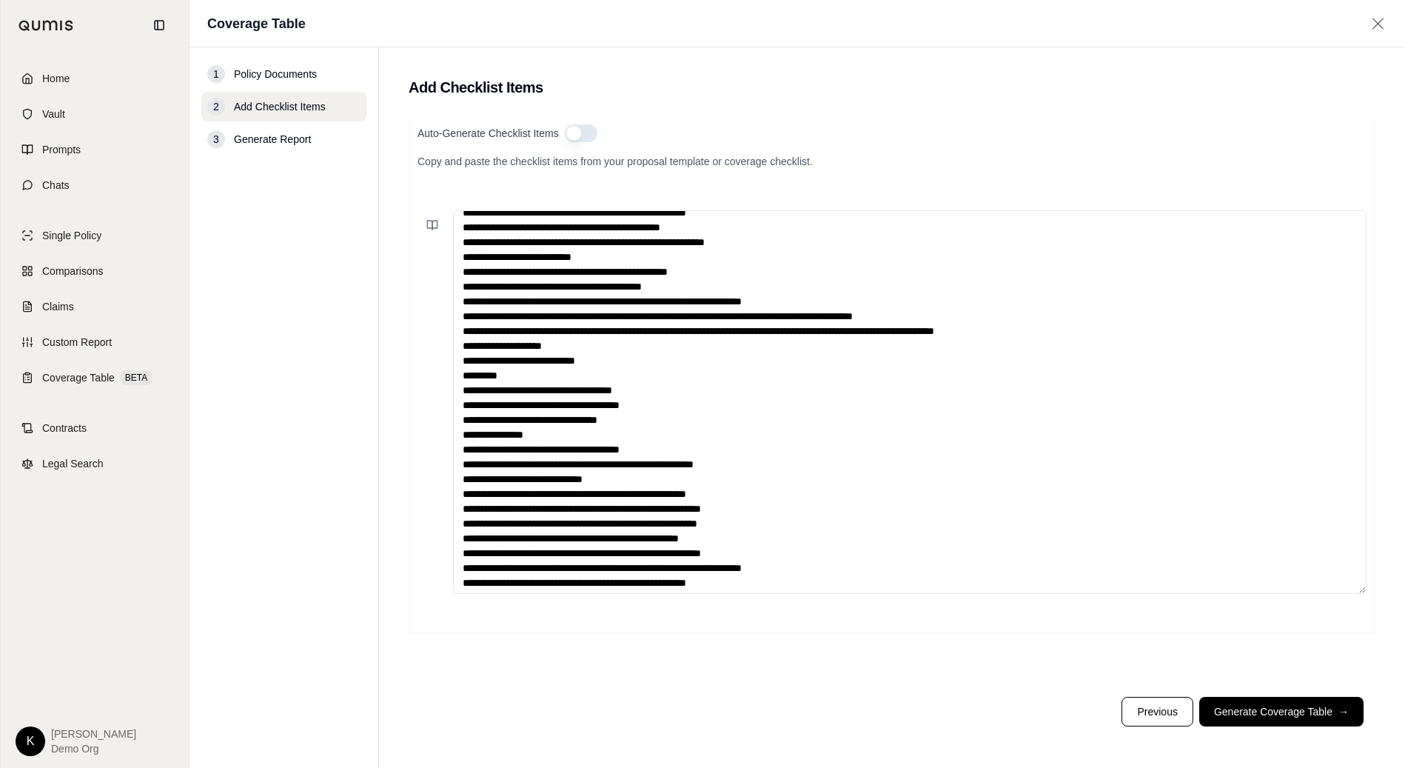
scroll to position [140, 0]
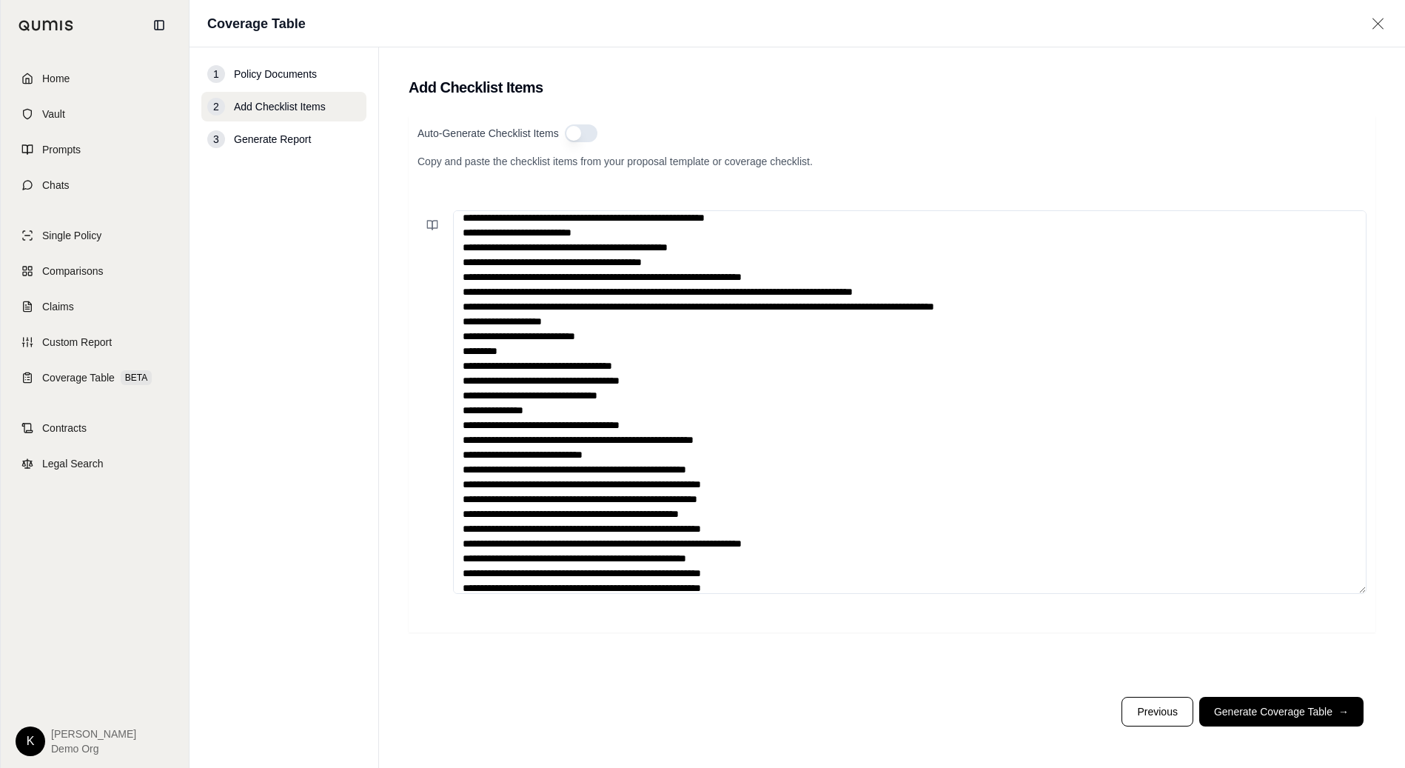
drag, startPoint x: 773, startPoint y: 485, endPoint x: 443, endPoint y: 478, distance: 329.4
click at [445, 478] on div at bounding box center [891, 401] width 949 height 383
drag, startPoint x: 513, startPoint y: 494, endPoint x: 457, endPoint y: 494, distance: 55.5
click at [457, 494] on textarea at bounding box center [909, 401] width 913 height 383
click at [585, 484] on textarea at bounding box center [909, 401] width 913 height 383
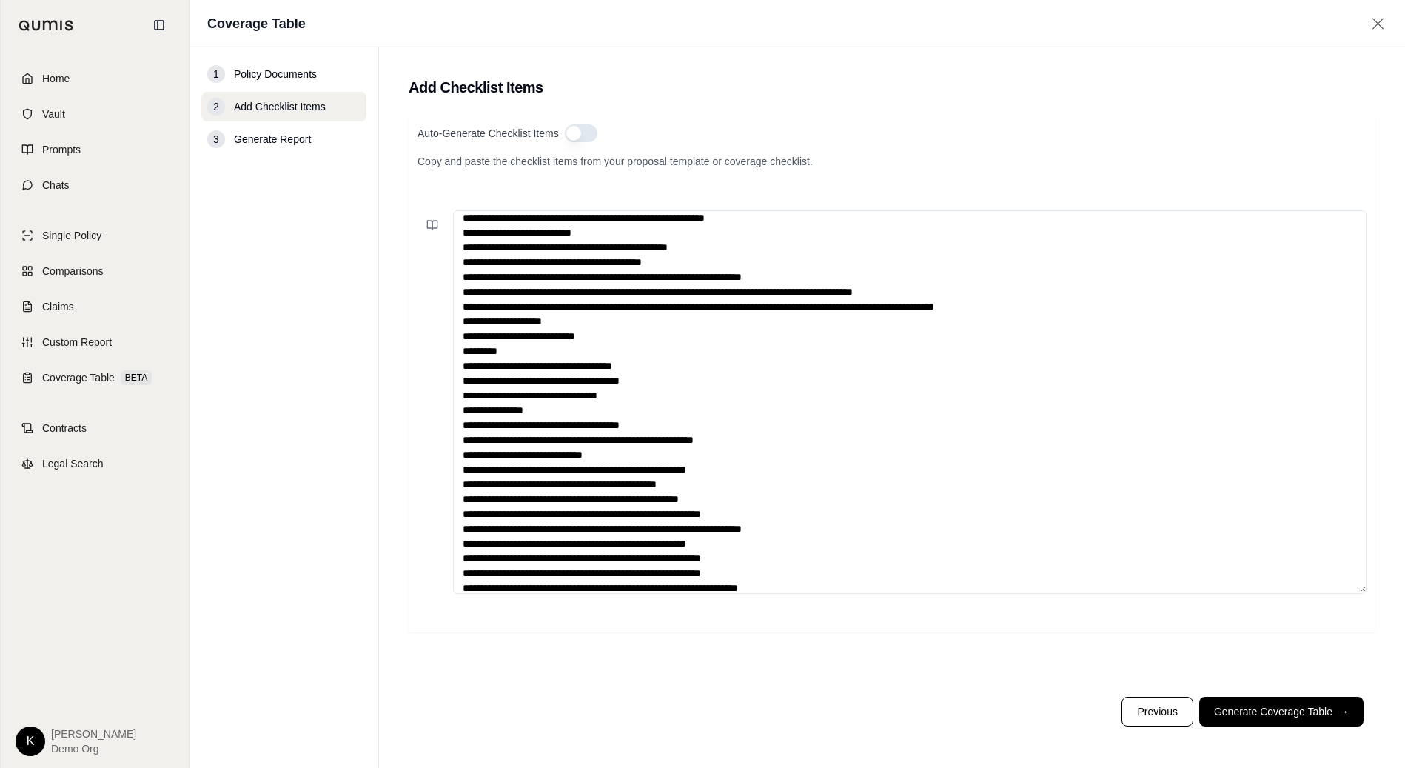
drag, startPoint x: 512, startPoint y: 498, endPoint x: 432, endPoint y: 499, distance: 80.7
click at [433, 499] on div at bounding box center [891, 401] width 949 height 383
drag, startPoint x: 511, startPoint y: 515, endPoint x: 422, endPoint y: 515, distance: 88.8
click at [424, 515] on div at bounding box center [891, 401] width 949 height 383
drag, startPoint x: 808, startPoint y: 534, endPoint x: 456, endPoint y: 531, distance: 352.3
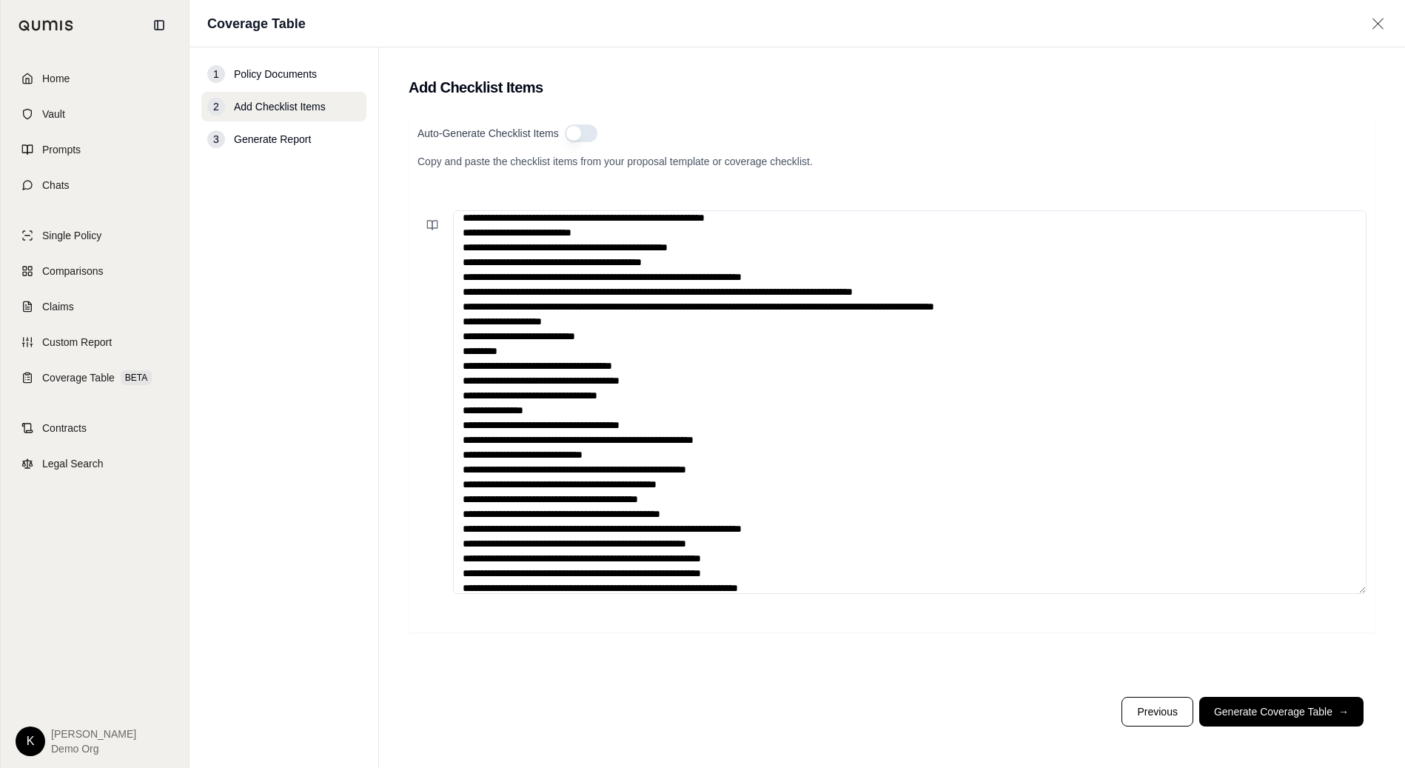
click at [456, 531] on textarea at bounding box center [909, 401] width 913 height 383
drag, startPoint x: 511, startPoint y: 528, endPoint x: 407, endPoint y: 529, distance: 104.4
click at [409, 529] on div "Auto-Generate Checklist Items Copy and paste the checklist items from your prop…" at bounding box center [892, 373] width 967 height 517
drag, startPoint x: 512, startPoint y: 541, endPoint x: 437, endPoint y: 543, distance: 75.5
click at [437, 543] on div at bounding box center [891, 401] width 949 height 383
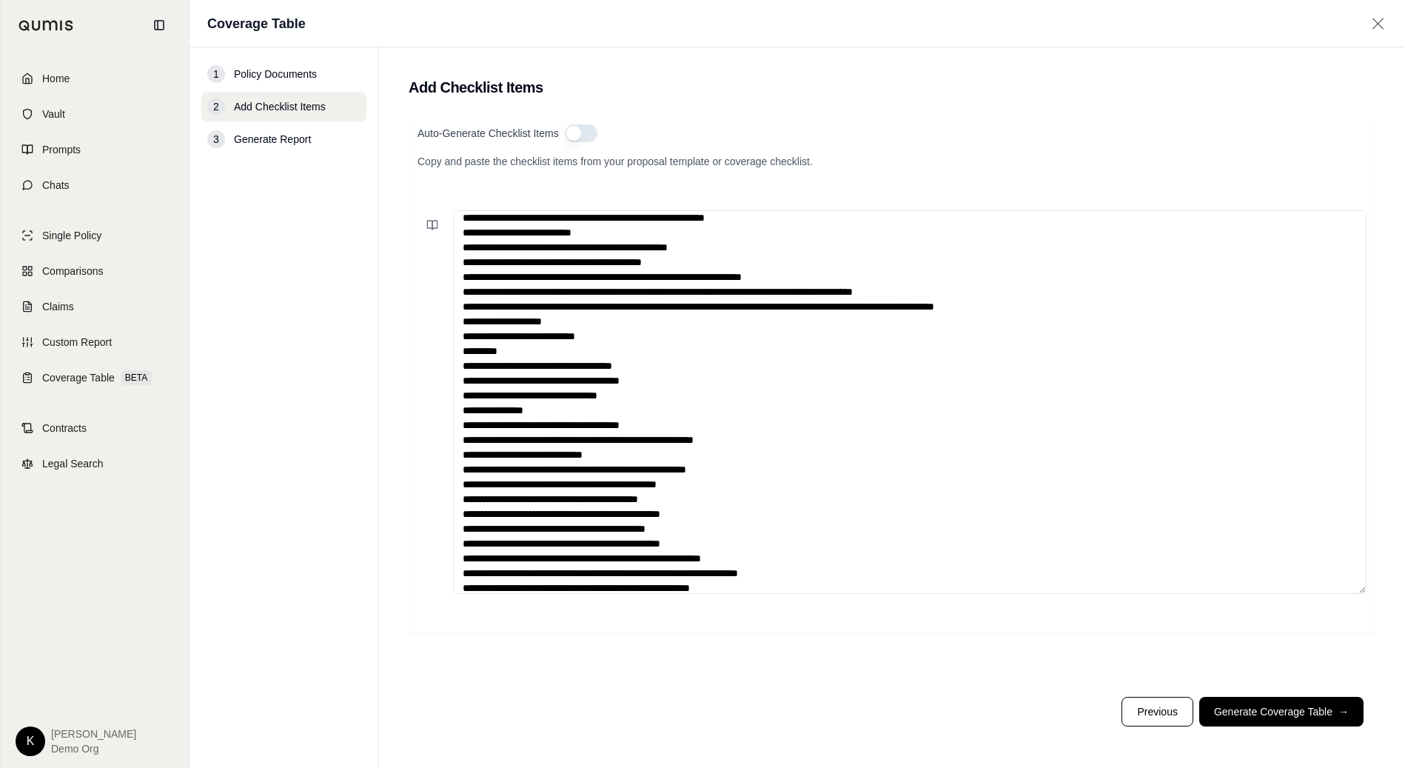
drag, startPoint x: 513, startPoint y: 556, endPoint x: 412, endPoint y: 557, distance: 100.7
click at [416, 557] on div "Auto-Generate Checklist Items Copy and paste the checklist items from your prop…" at bounding box center [892, 373] width 967 height 517
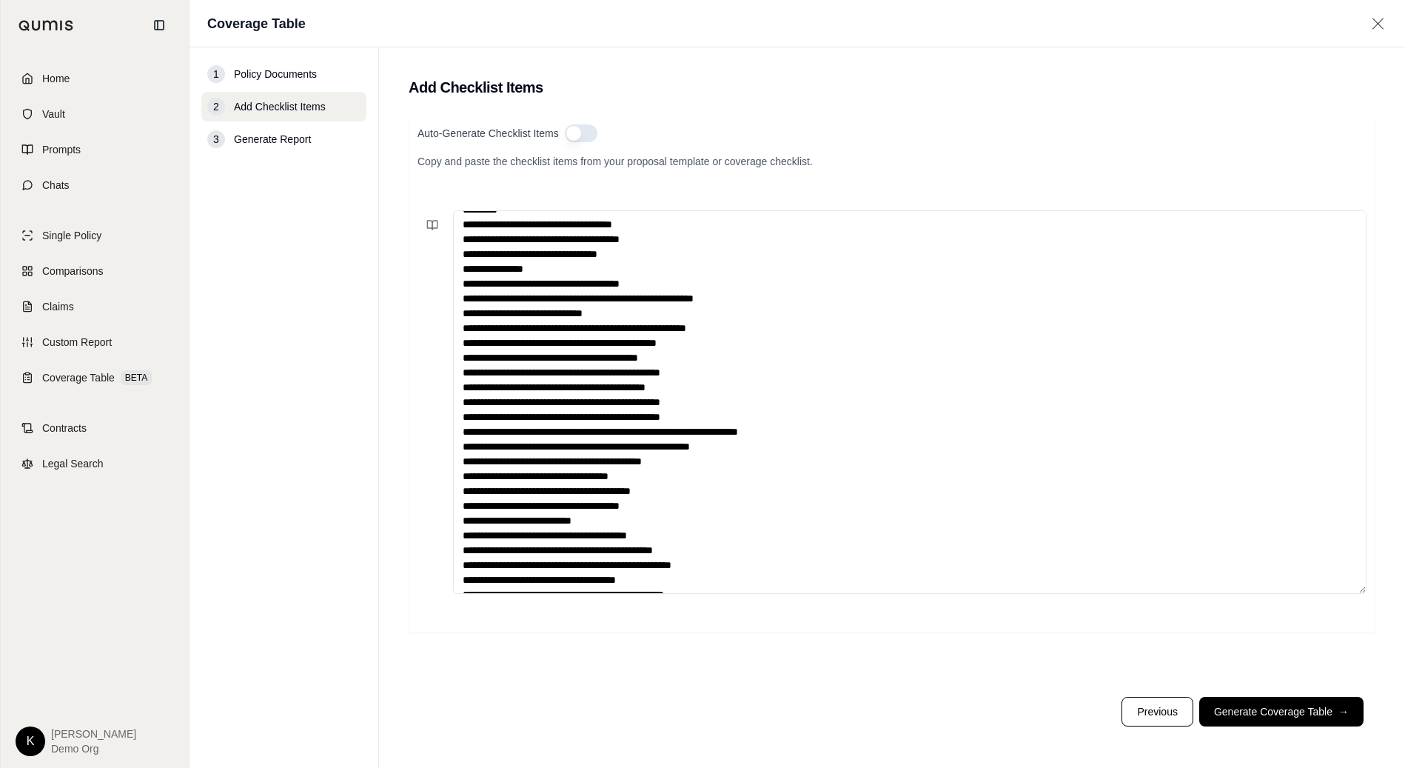
scroll to position [282, 0]
drag, startPoint x: 511, startPoint y: 431, endPoint x: 412, endPoint y: 431, distance: 99.2
click at [412, 431] on div "Auto-Generate Checklist Items Copy and paste the checklist items from your prop…" at bounding box center [892, 373] width 967 height 517
drag, startPoint x: 747, startPoint y: 447, endPoint x: 446, endPoint y: 443, distance: 300.5
click at [447, 443] on div at bounding box center [891, 401] width 949 height 383
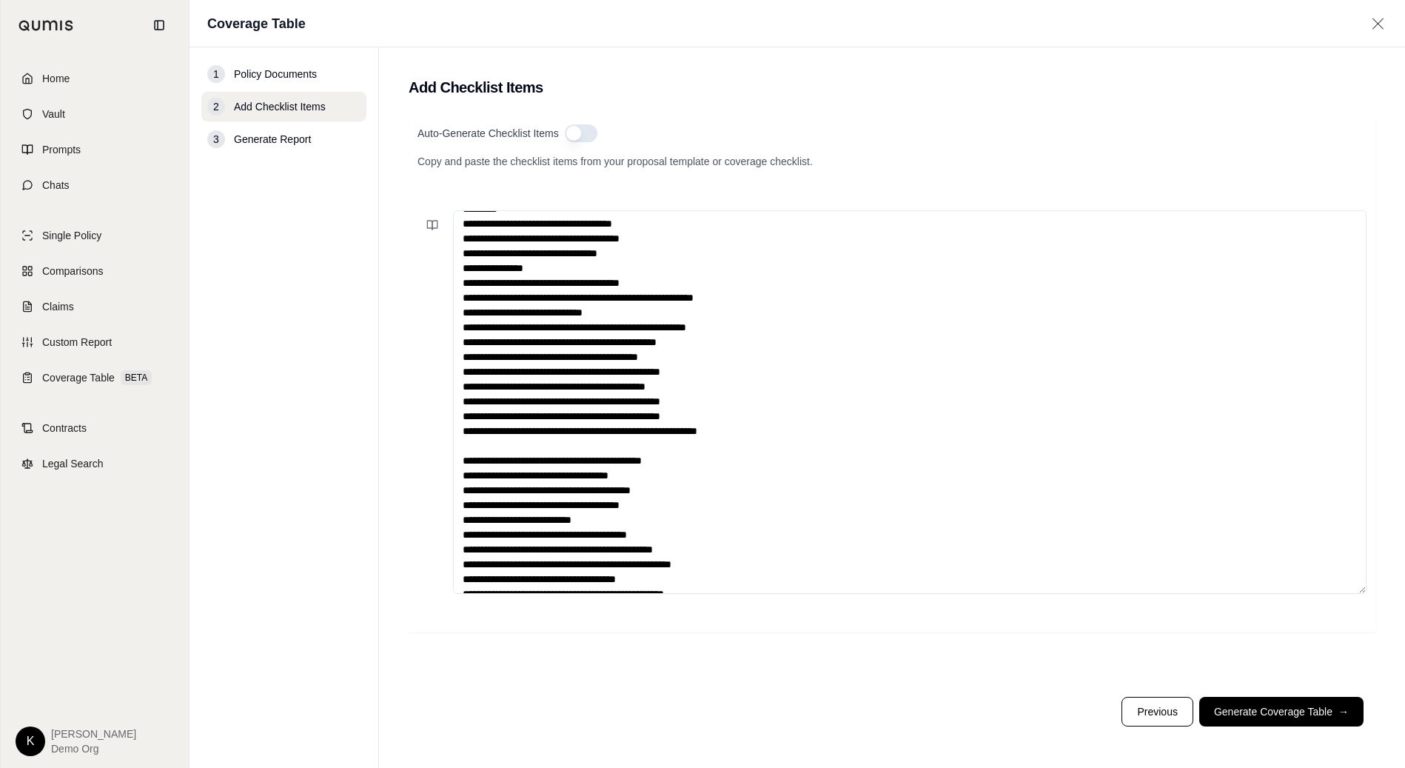
click at [794, 303] on textarea at bounding box center [909, 401] width 913 height 383
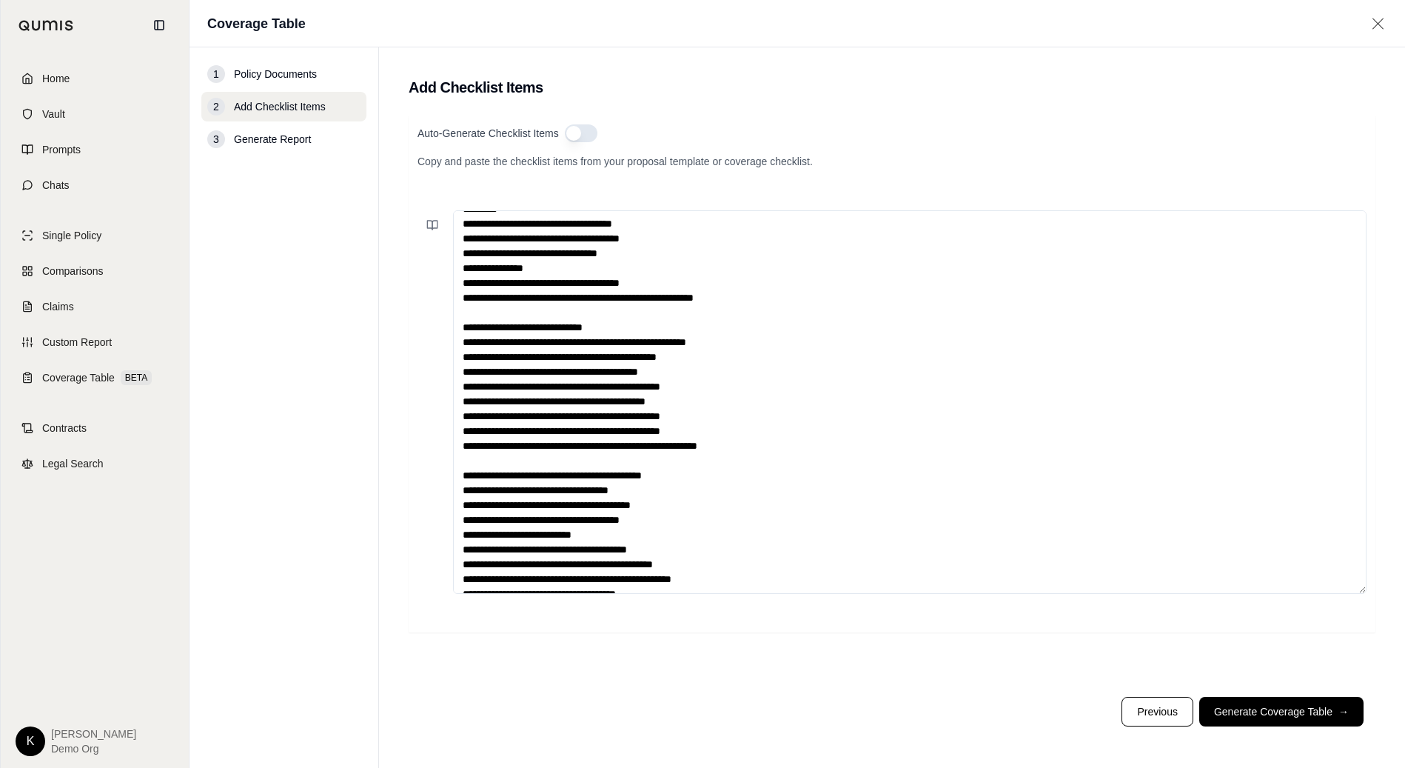
paste textarea "**********"
drag, startPoint x: 512, startPoint y: 313, endPoint x: 405, endPoint y: 311, distance: 107.3
click at [405, 311] on main "Add Checklist Items Auto-Generate Checklist Items Copy and paste the checklist …" at bounding box center [892, 407] width 1026 height 720
click at [482, 455] on textarea at bounding box center [909, 401] width 913 height 383
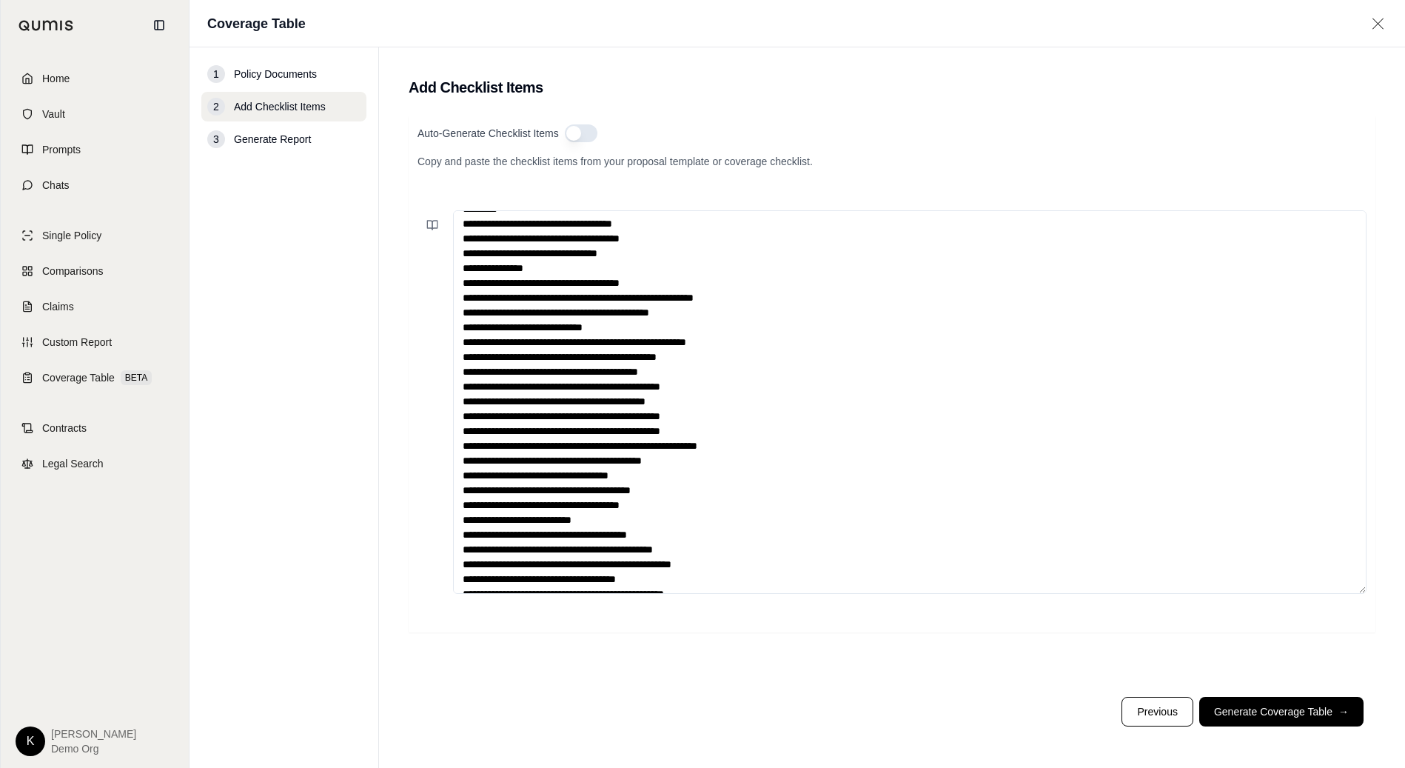
drag, startPoint x: 509, startPoint y: 460, endPoint x: 380, endPoint y: 459, distance: 128.1
click at [380, 459] on main "Add Checklist Items Auto-Generate Checklist Items Copy and paste the checklist …" at bounding box center [892, 407] width 1026 height 720
drag, startPoint x: 468, startPoint y: 458, endPoint x: 434, endPoint y: 461, distance: 33.4
click at [434, 461] on div at bounding box center [891, 401] width 949 height 383
drag, startPoint x: 511, startPoint y: 476, endPoint x: 412, endPoint y: 475, distance: 99.2
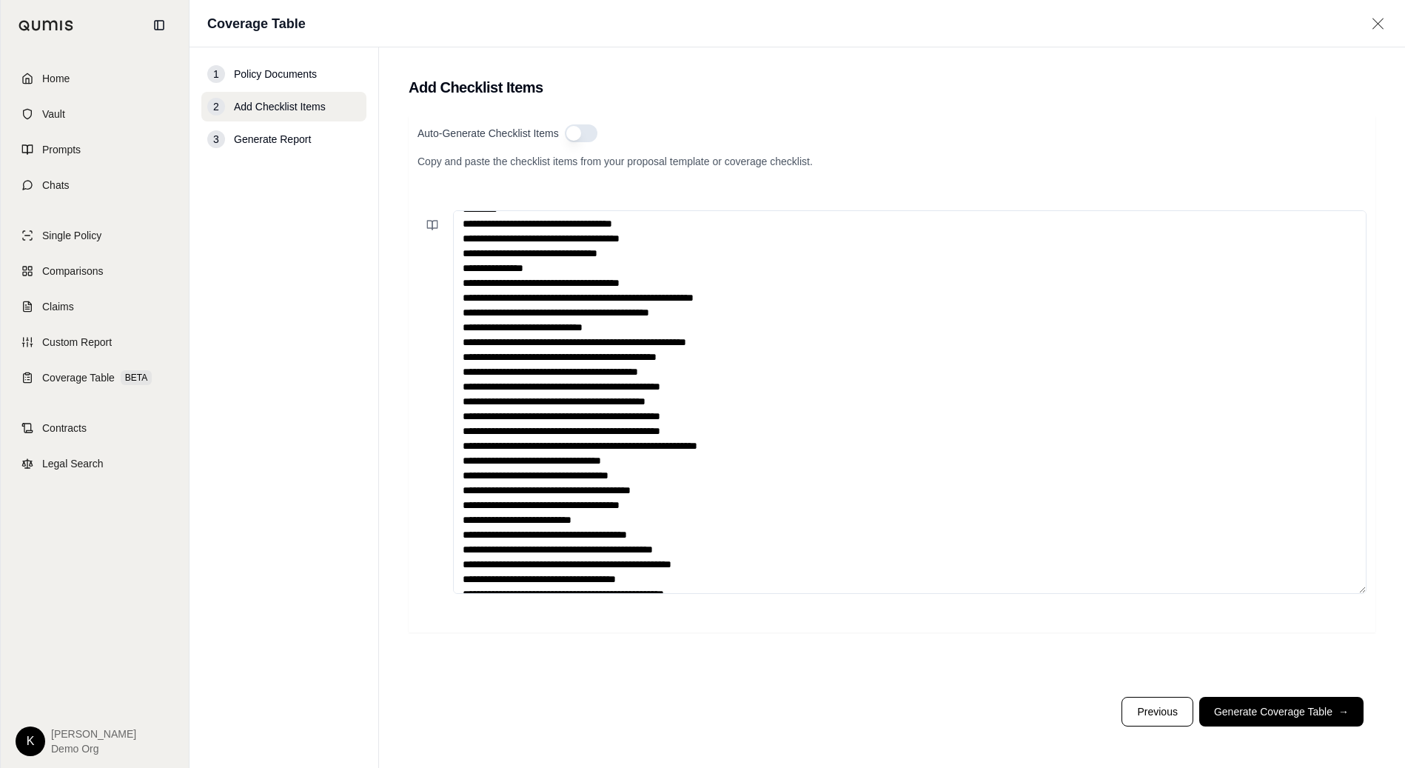
click at [414, 475] on div "Auto-Generate Checklist Items Copy and paste the checklist items from your prop…" at bounding box center [892, 373] width 967 height 517
drag, startPoint x: 511, startPoint y: 492, endPoint x: 413, endPoint y: 493, distance: 97.7
click at [413, 493] on div "Auto-Generate Checklist Items Copy and paste the checklist items from your prop…" at bounding box center [892, 373] width 967 height 517
drag, startPoint x: 511, startPoint y: 503, endPoint x: 402, endPoint y: 506, distance: 108.9
click at [403, 506] on main "Add Checklist Items Auto-Generate Checklist Items Copy and paste the checklist …" at bounding box center [892, 407] width 1026 height 720
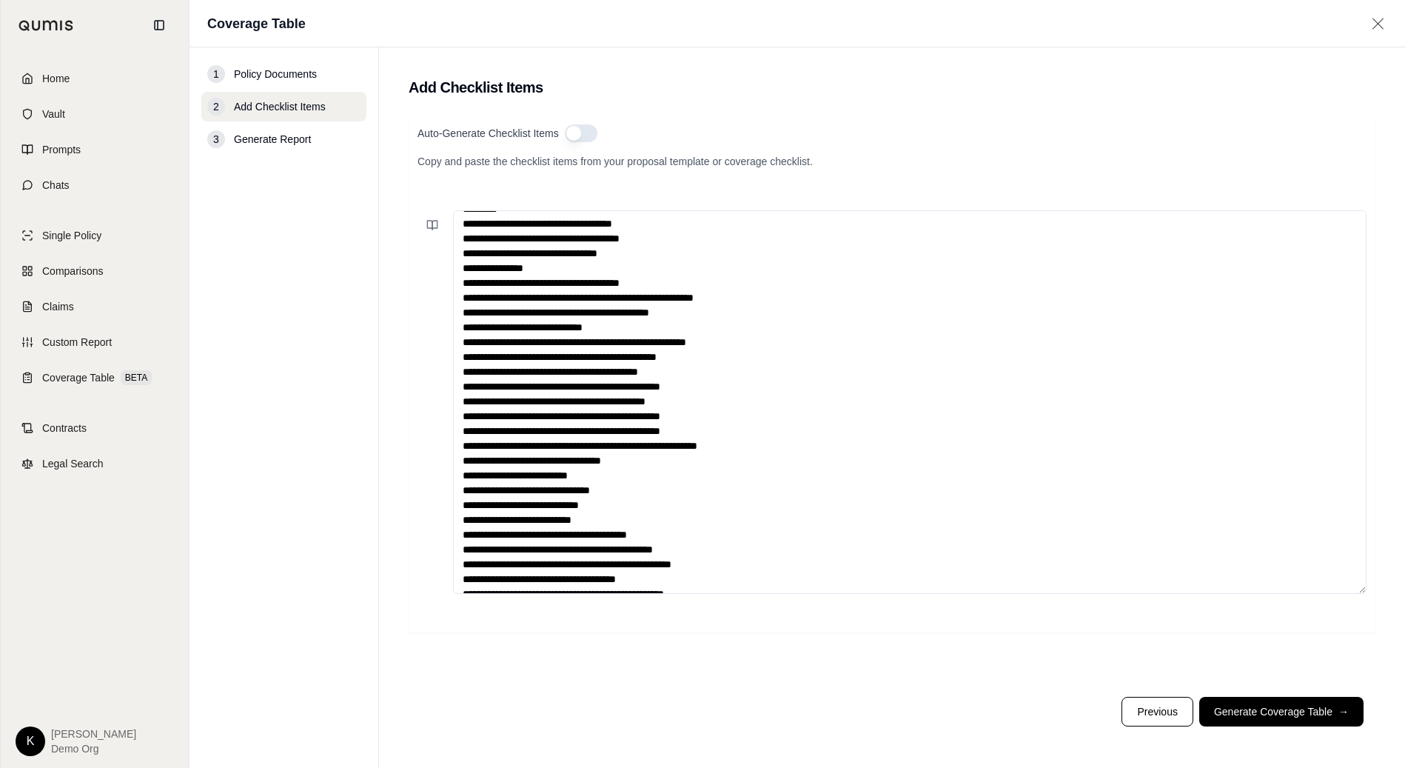
drag, startPoint x: 511, startPoint y: 518, endPoint x: 401, endPoint y: 519, distance: 110.3
click at [403, 519] on main "Add Checklist Items Auto-Generate Checklist Items Copy and paste the checklist …" at bounding box center [892, 407] width 1026 height 720
drag, startPoint x: 509, startPoint y: 531, endPoint x: 412, endPoint y: 534, distance: 97.7
click at [415, 534] on div "Auto-Generate Checklist Items Copy and paste the checklist items from your prop…" at bounding box center [892, 373] width 967 height 517
drag, startPoint x: 511, startPoint y: 548, endPoint x: 437, endPoint y: 548, distance: 74.0
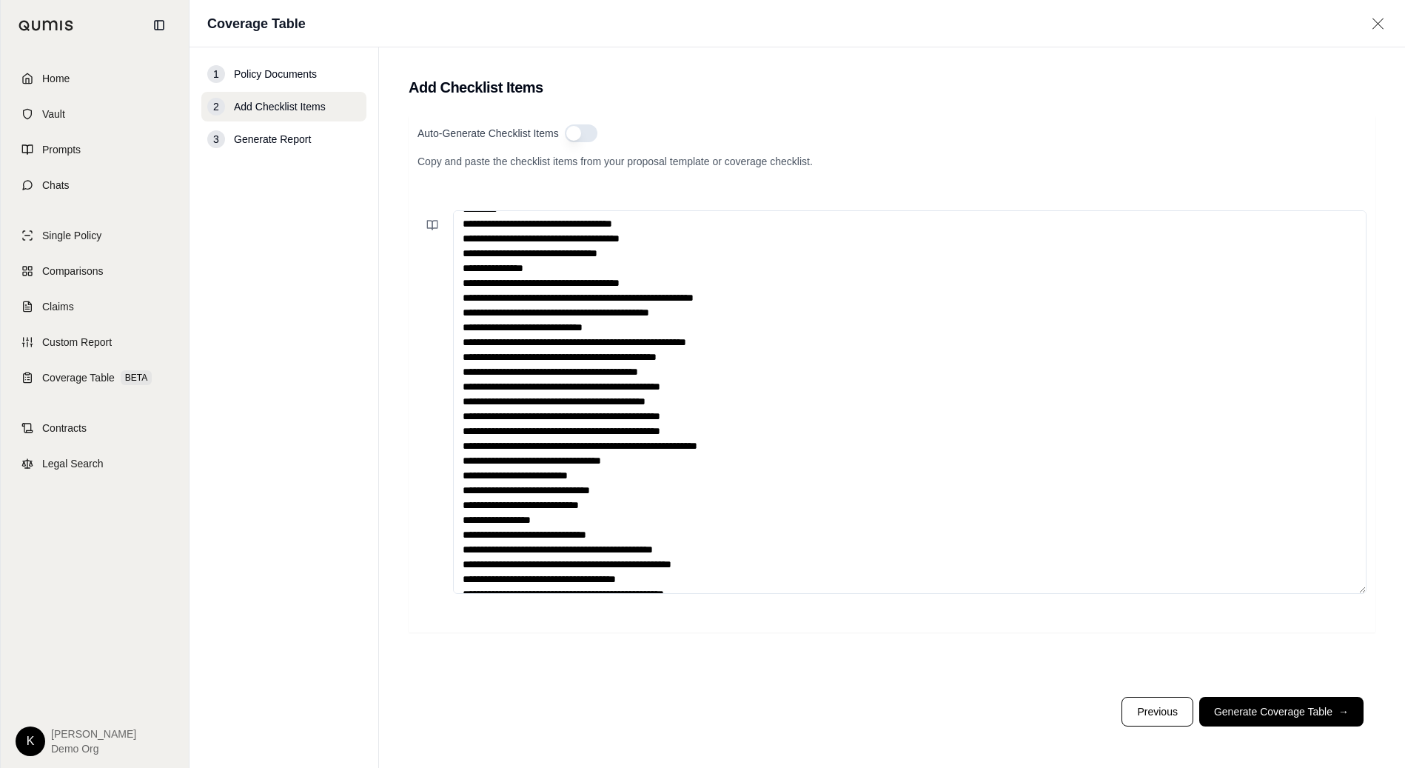
click at [437, 549] on div at bounding box center [891, 401] width 949 height 383
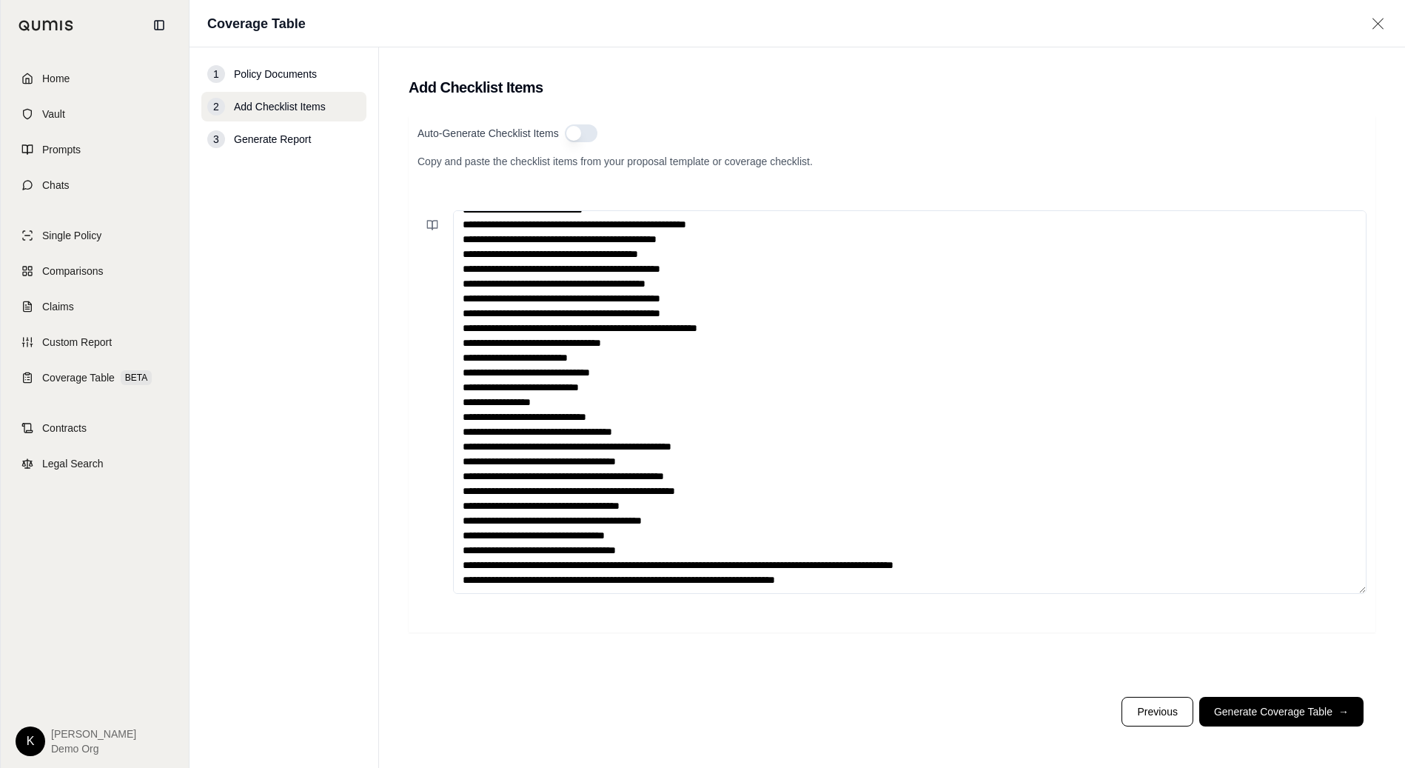
drag, startPoint x: 512, startPoint y: 450, endPoint x: 421, endPoint y: 450, distance: 91.0
click at [423, 450] on div at bounding box center [891, 401] width 949 height 383
drag, startPoint x: 510, startPoint y: 463, endPoint x: 389, endPoint y: 462, distance: 120.7
click at [389, 462] on main "Add Checklist Items Auto-Generate Checklist Items Copy and paste the checklist …" at bounding box center [892, 407] width 1026 height 720
drag, startPoint x: 510, startPoint y: 477, endPoint x: 398, endPoint y: 477, distance: 111.8
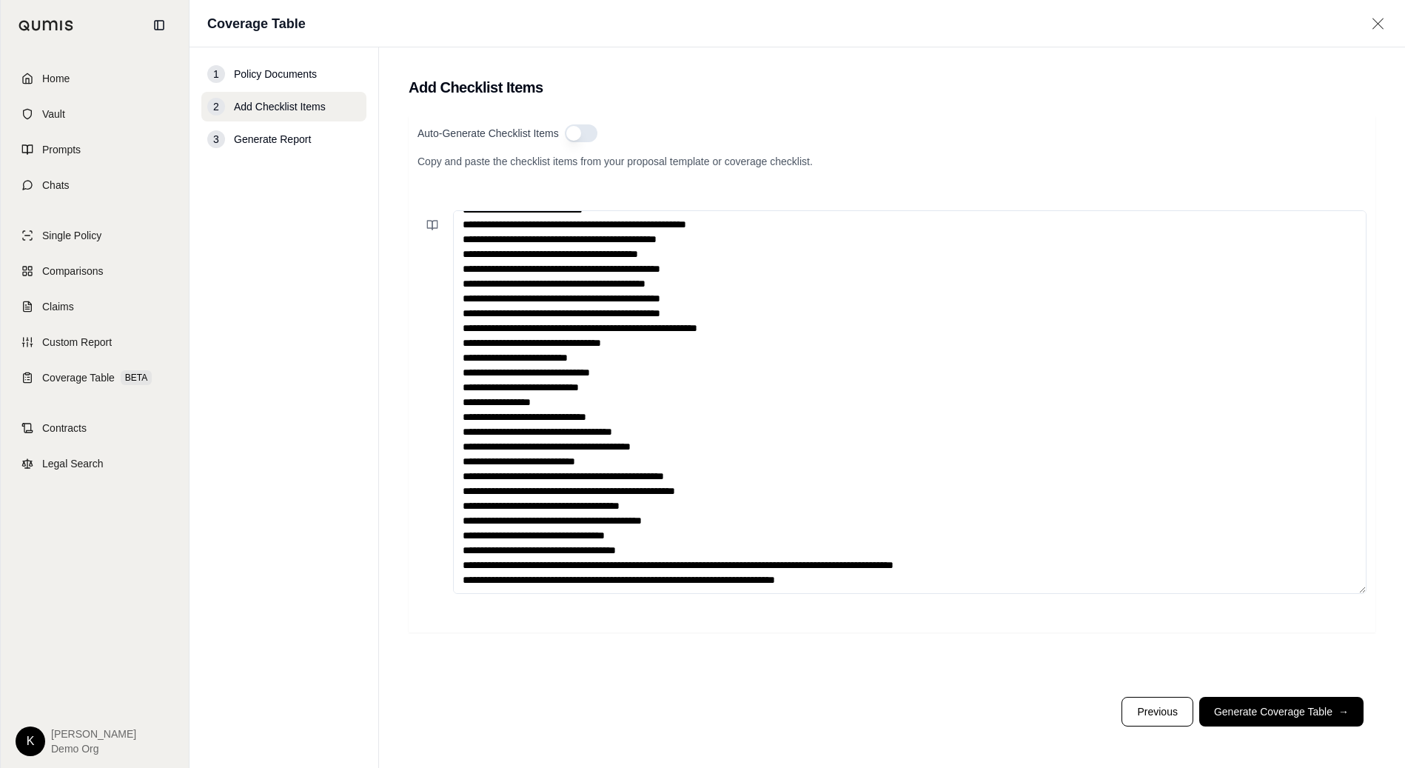
click at [398, 477] on main "Add Checklist Items Auto-Generate Checklist Items Copy and paste the checklist …" at bounding box center [892, 407] width 1026 height 720
drag, startPoint x: 511, startPoint y: 491, endPoint x: 428, endPoint y: 495, distance: 83.0
click at [429, 495] on div at bounding box center [891, 401] width 949 height 383
drag, startPoint x: 511, startPoint y: 506, endPoint x: 452, endPoint y: 509, distance: 58.5
click at [453, 509] on textarea at bounding box center [909, 401] width 913 height 383
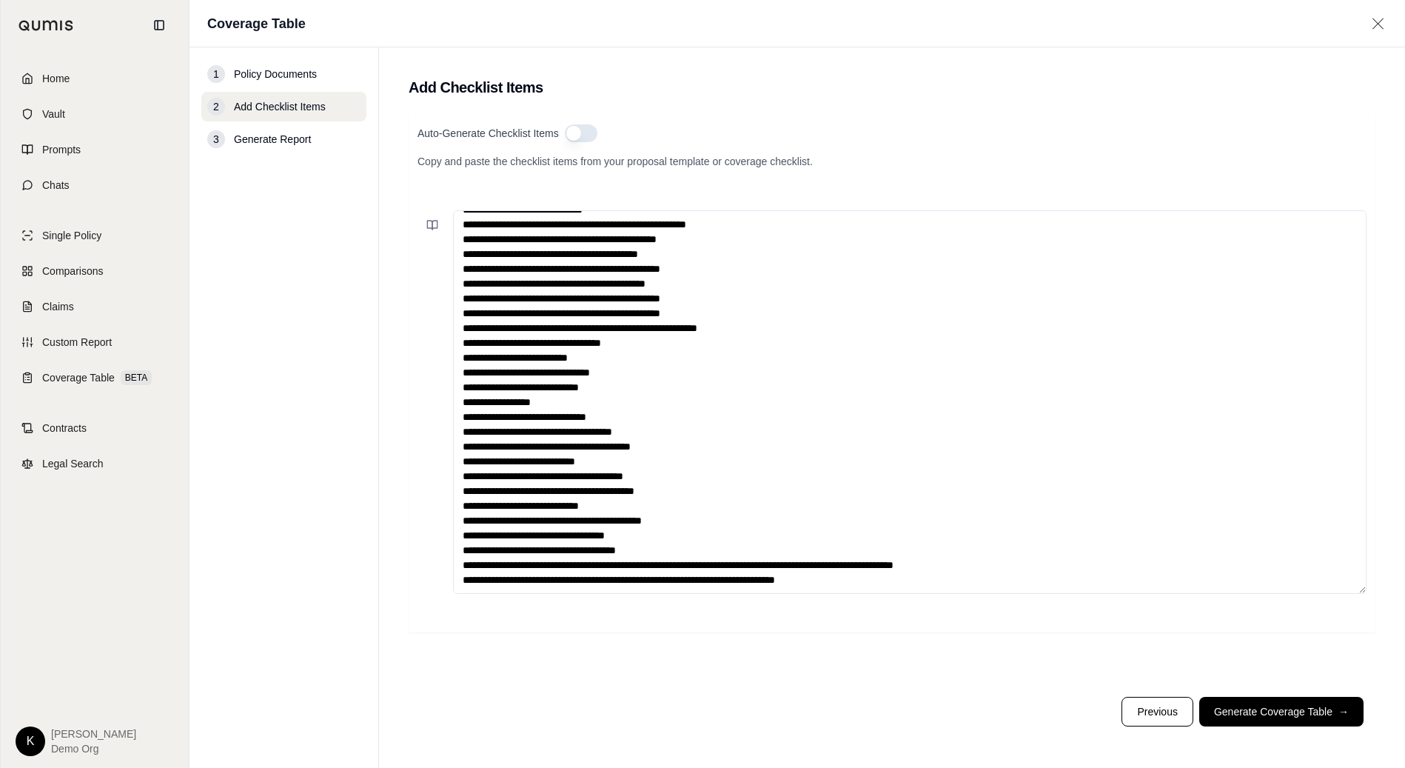
drag, startPoint x: 512, startPoint y: 520, endPoint x: 413, endPoint y: 523, distance: 99.2
click at [413, 523] on div "Auto-Generate Checklist Items Copy and paste the checklist items from your prop…" at bounding box center [892, 373] width 967 height 517
drag, startPoint x: 594, startPoint y: 520, endPoint x: 433, endPoint y: 523, distance: 161.4
click at [434, 524] on div at bounding box center [891, 401] width 949 height 383
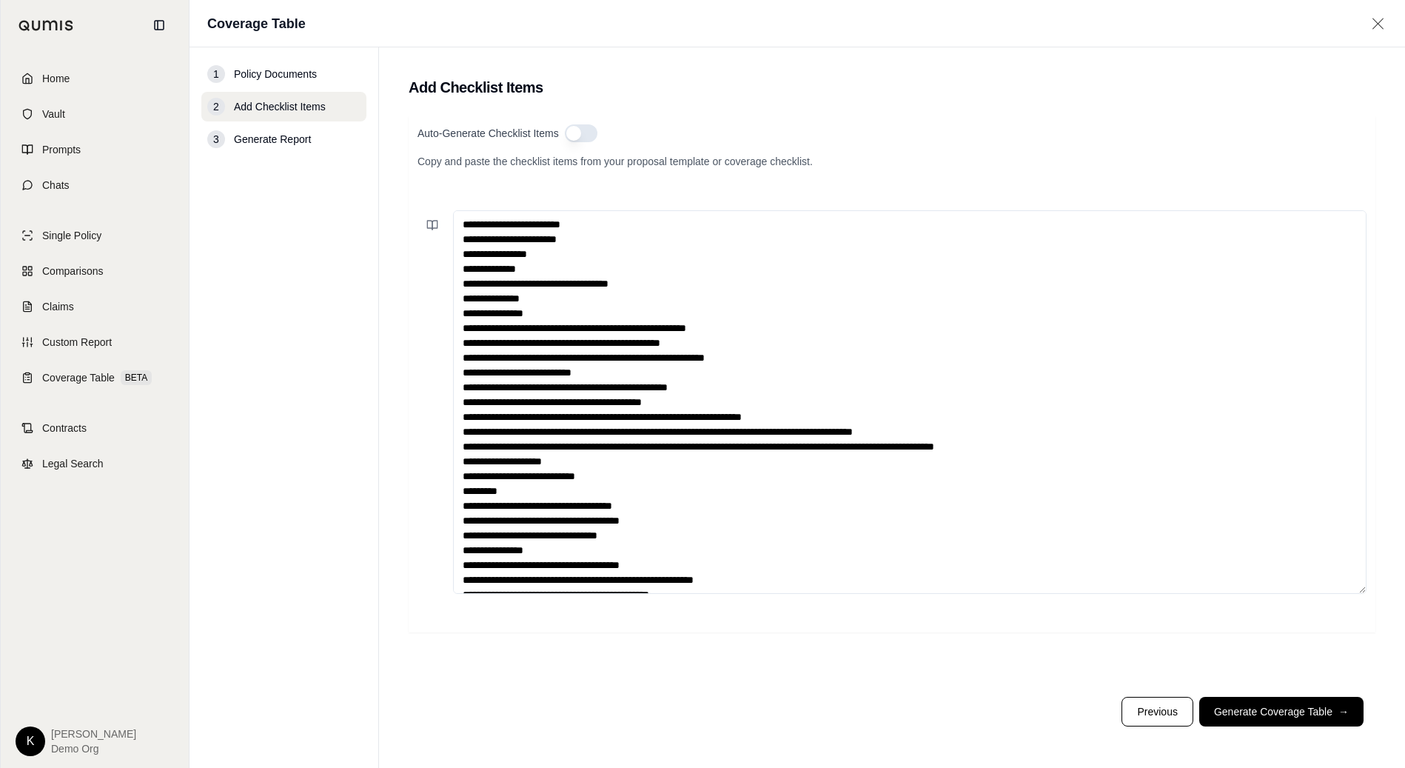
drag, startPoint x: 596, startPoint y: 216, endPoint x: 667, endPoint y: 235, distance: 73.4
click at [597, 216] on textarea at bounding box center [909, 401] width 913 height 383
click at [634, 225] on textarea at bounding box center [909, 401] width 913 height 383
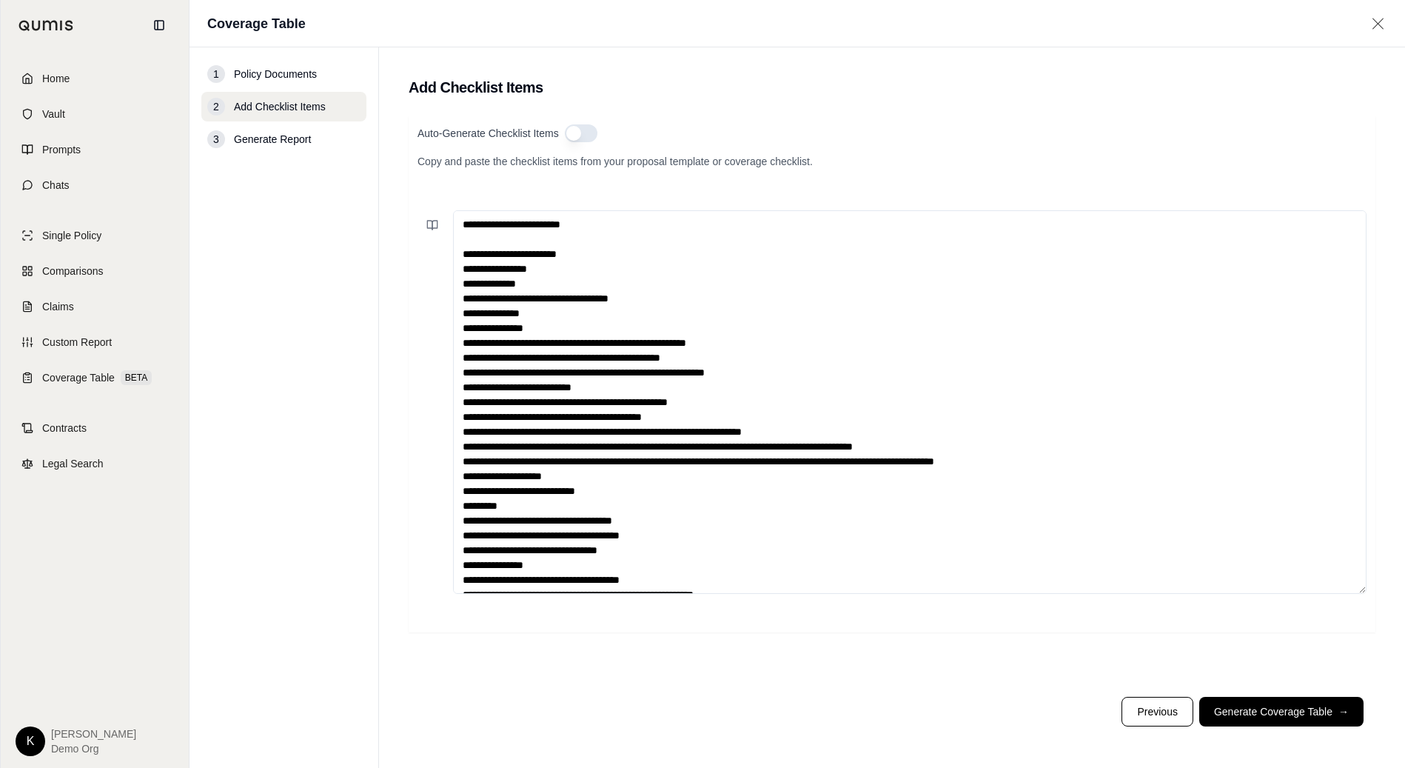
paste textarea "**********"
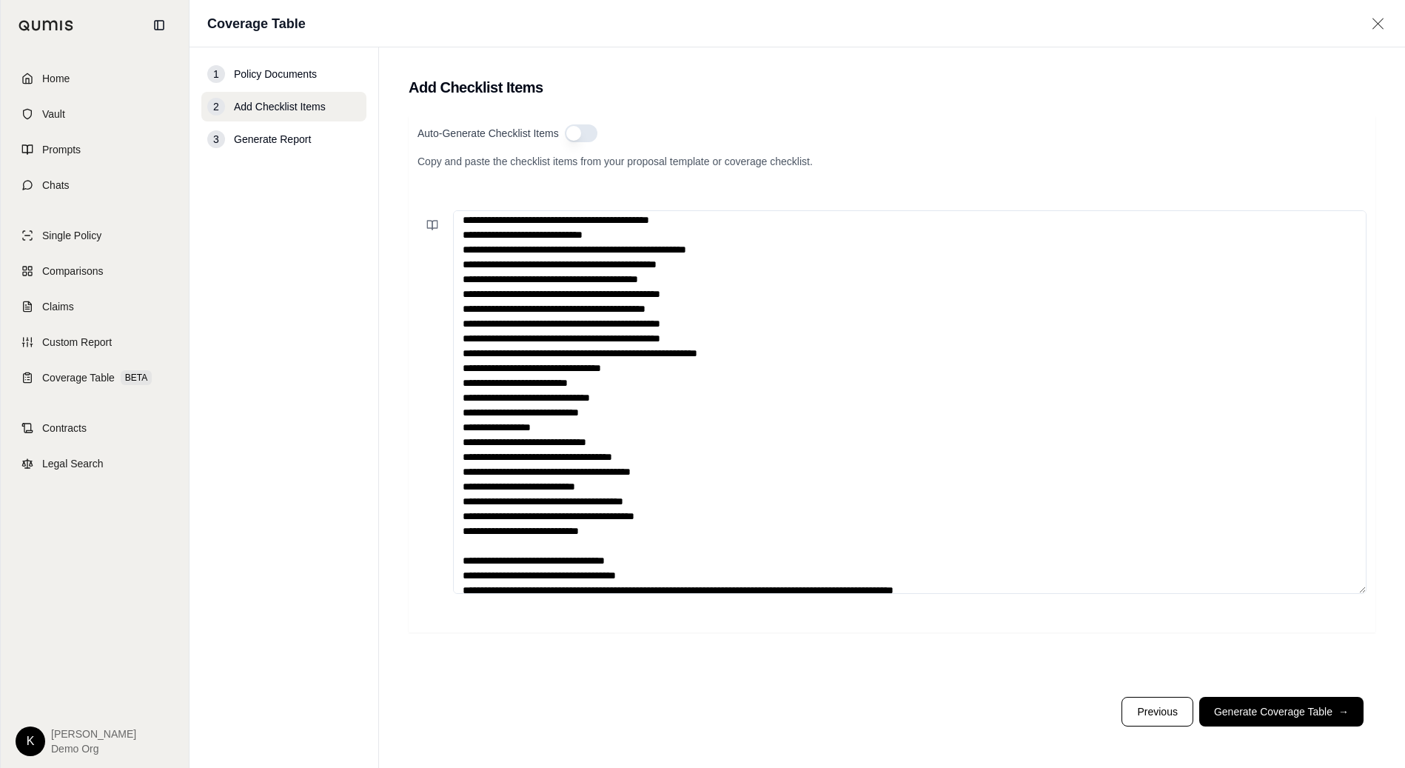
scroll to position [414, 0]
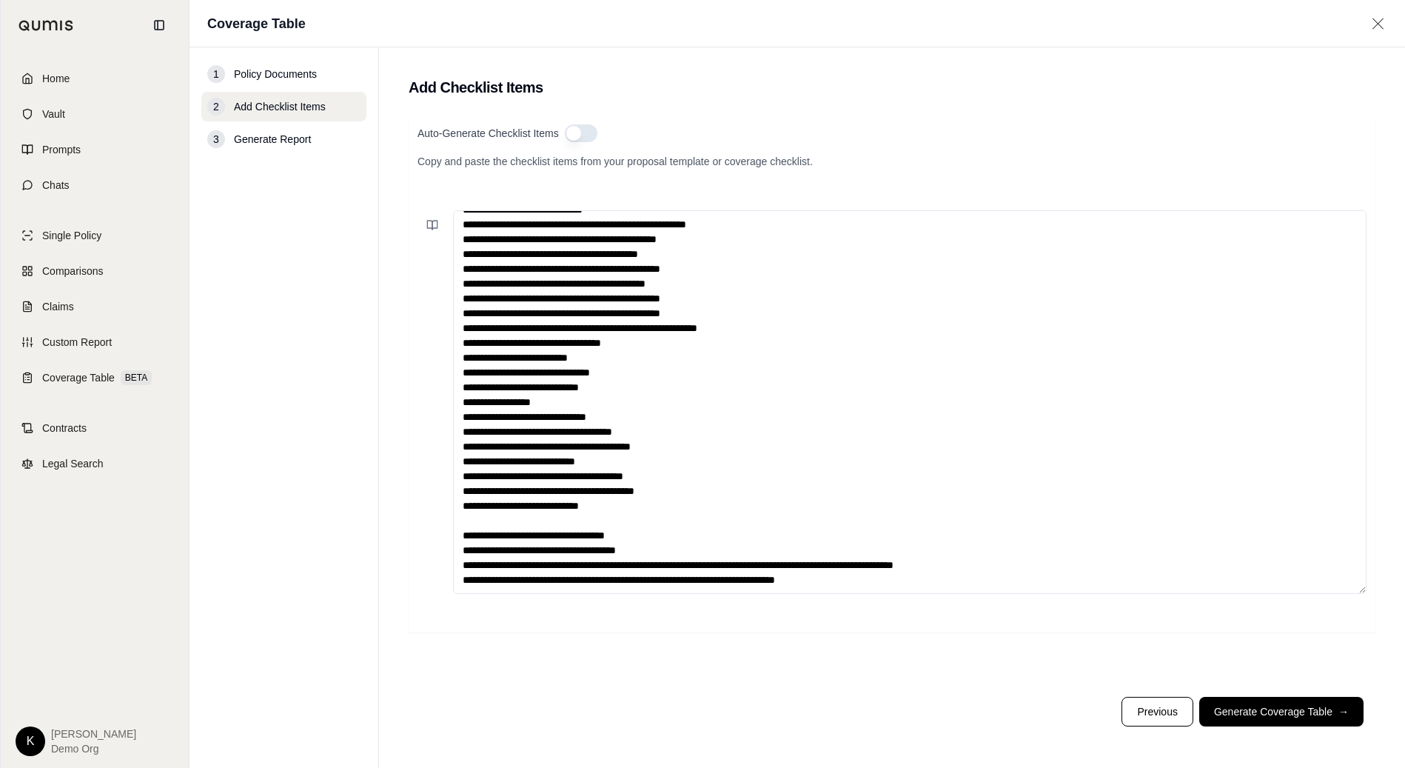
click at [494, 526] on textarea at bounding box center [909, 401] width 913 height 383
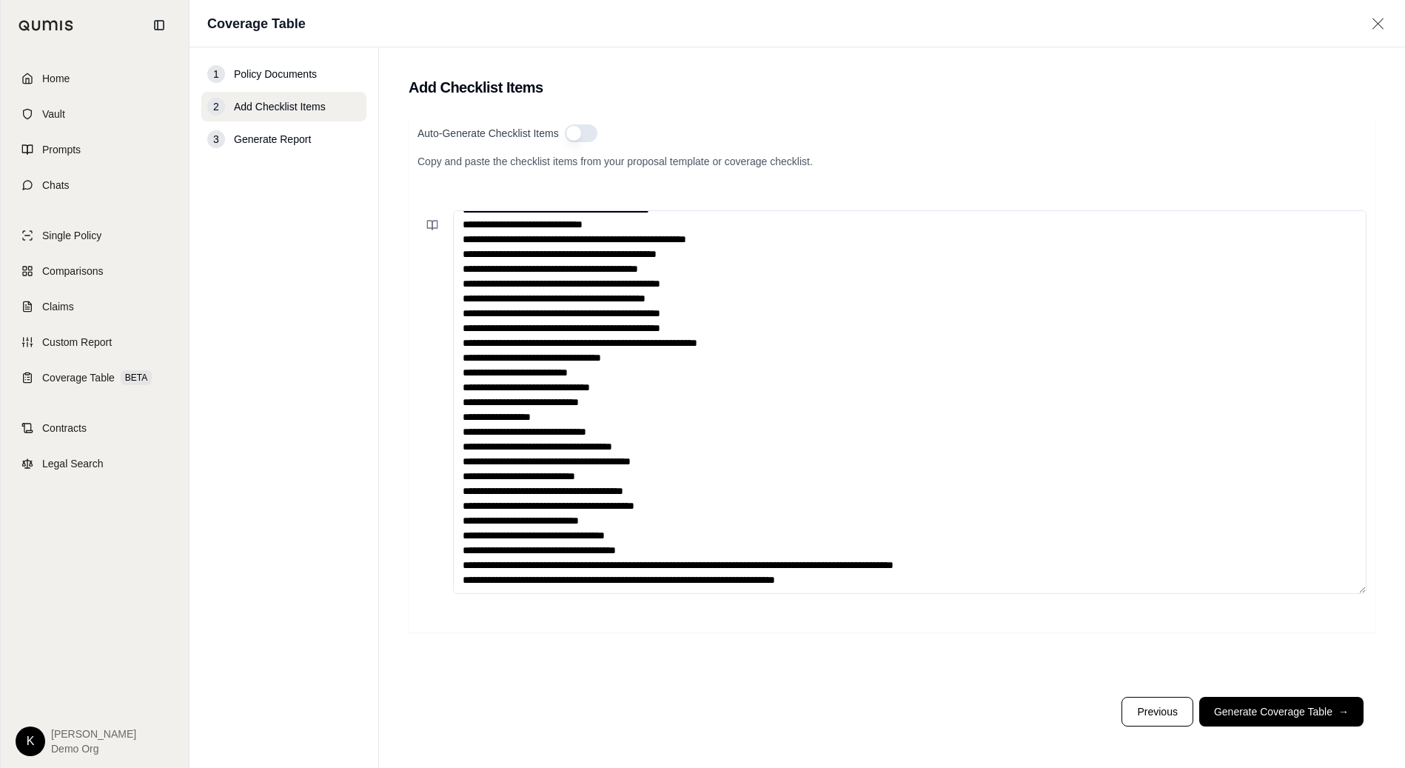
scroll to position [400, 0]
drag, startPoint x: 510, startPoint y: 538, endPoint x: 409, endPoint y: 532, distance: 101.6
click at [409, 532] on div "Auto-Generate Checklist Items Copy and paste the checklist items from your prop…" at bounding box center [892, 373] width 967 height 517
drag, startPoint x: 505, startPoint y: 551, endPoint x: 392, endPoint y: 546, distance: 113.3
click at [392, 546] on main "Add Checklist Items Auto-Generate Checklist Items Copy and paste the checklist …" at bounding box center [892, 407] width 1026 height 720
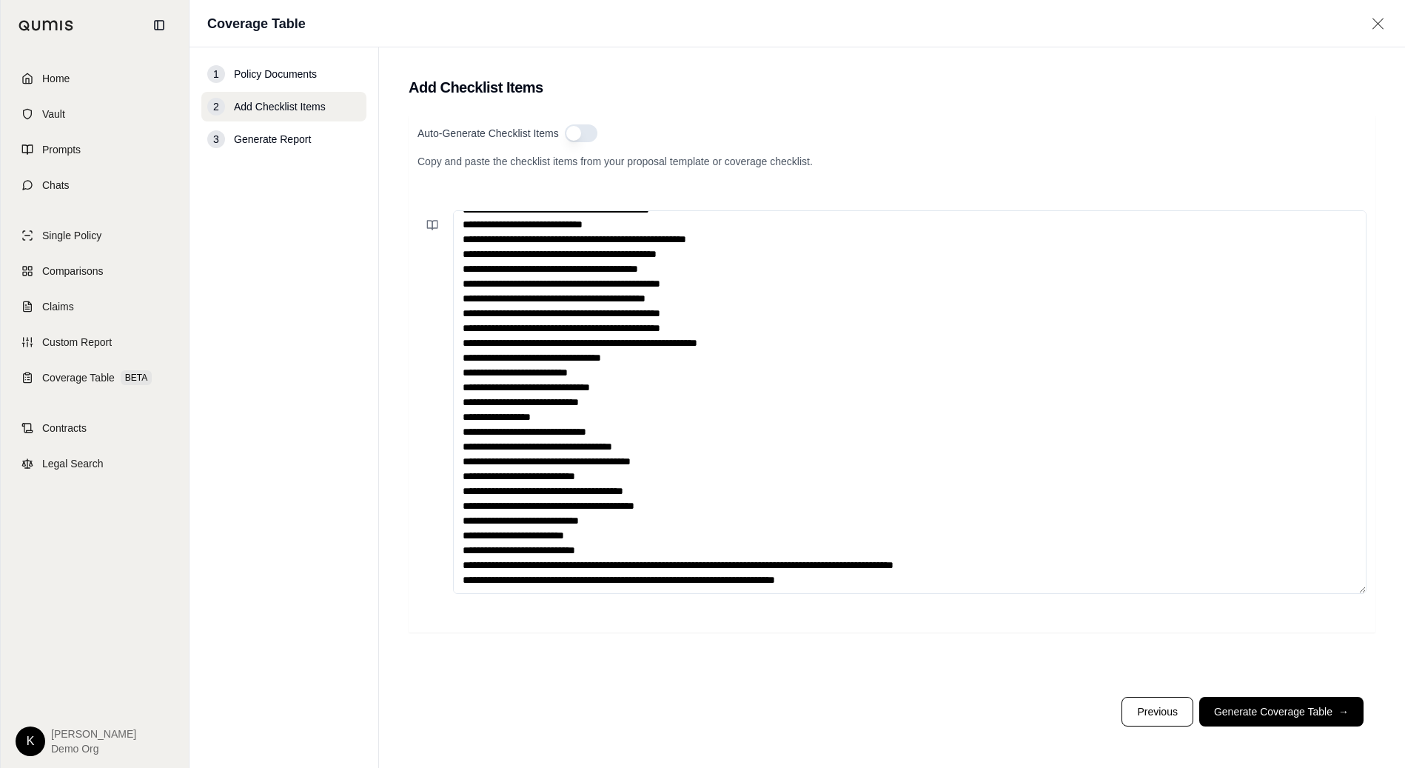
drag, startPoint x: 872, startPoint y: 568, endPoint x: 359, endPoint y: 562, distance: 513.0
click at [359, 562] on div "1 Policy Documents 2 Add Checklist Items 3 Generate Report Add Checklist Items …" at bounding box center [796, 407] width 1215 height 720
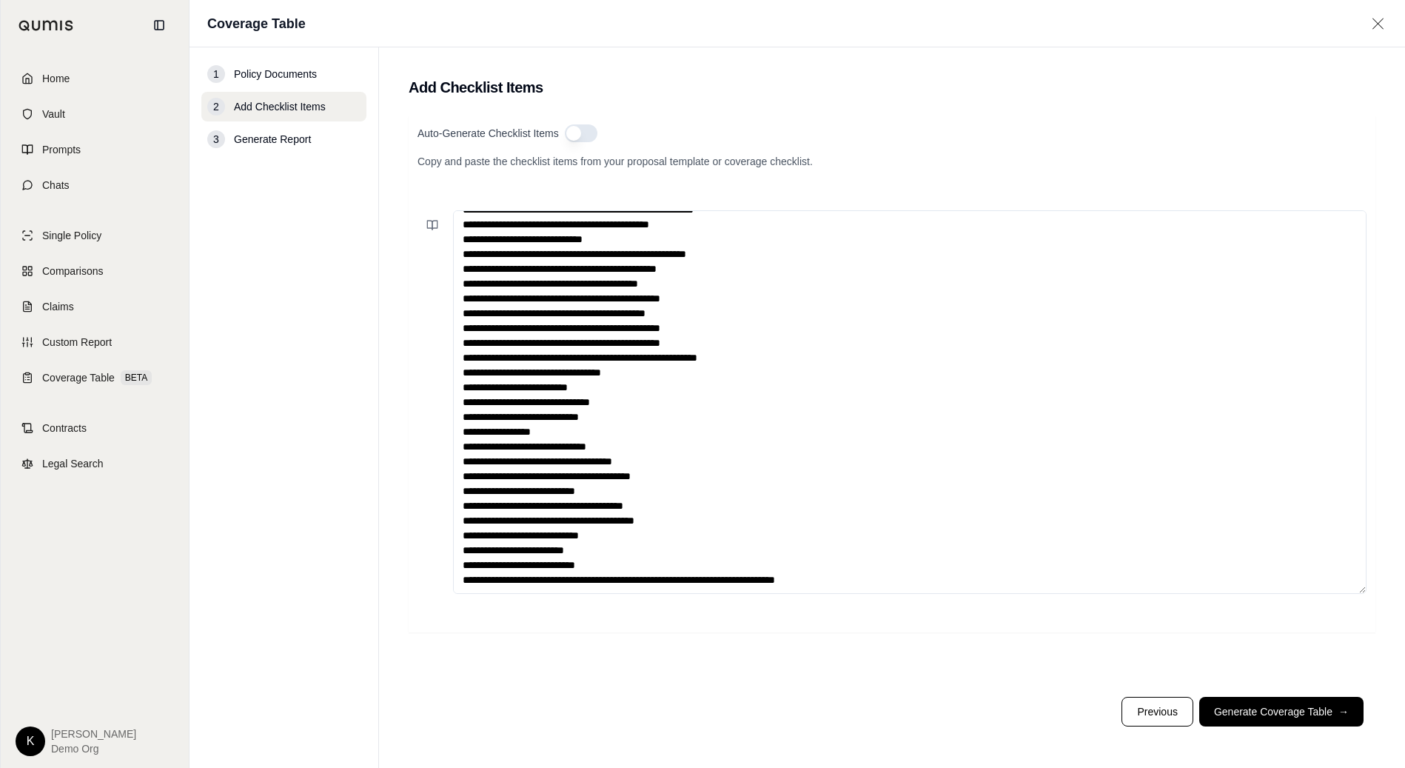
scroll to position [385, 0]
drag, startPoint x: 511, startPoint y: 580, endPoint x: 404, endPoint y: 577, distance: 107.3
click at [406, 578] on main "Add Checklist Items Auto-Generate Checklist Items Copy and paste the checklist …" at bounding box center [892, 407] width 1026 height 720
click at [867, 568] on textarea at bounding box center [909, 401] width 913 height 383
click at [861, 578] on textarea at bounding box center [909, 401] width 913 height 383
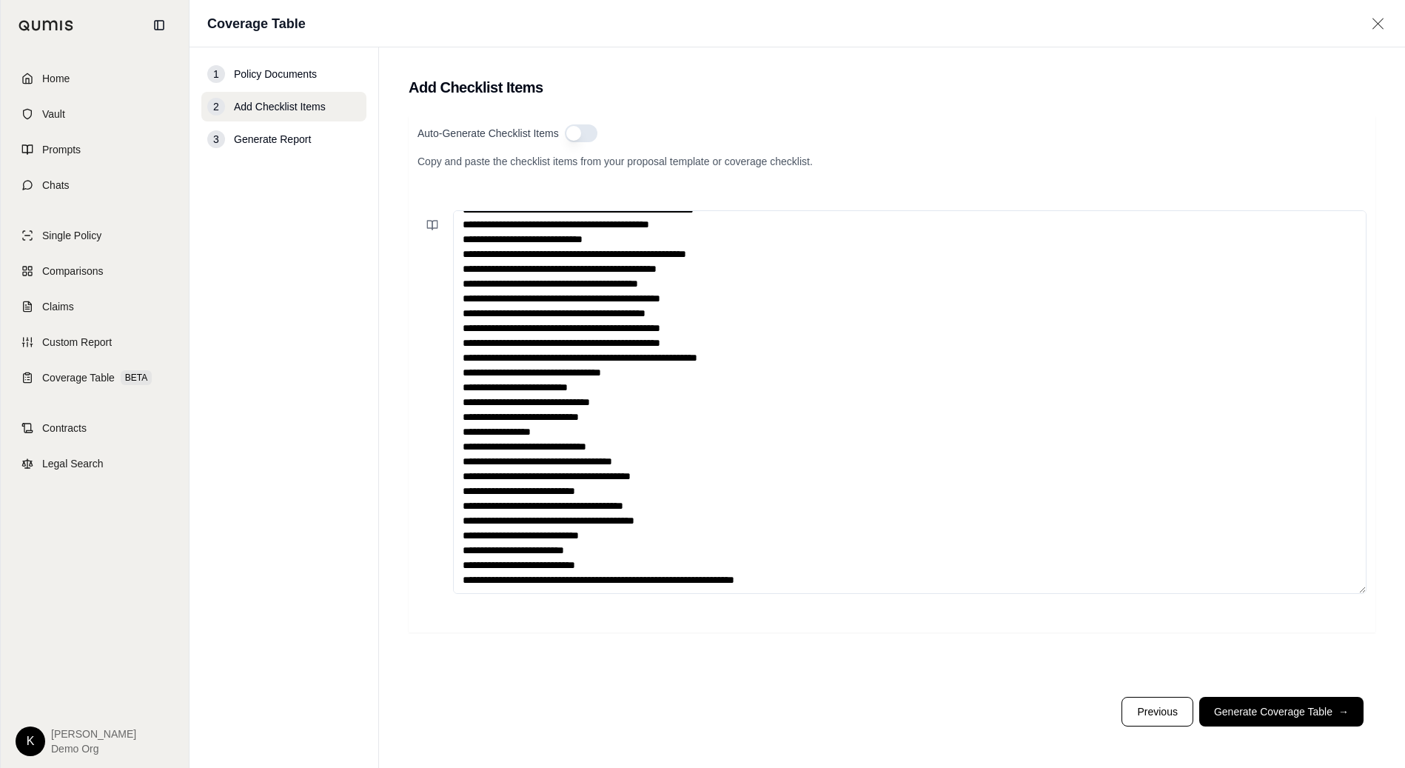
scroll to position [400, 0]
paste textarea "**********"
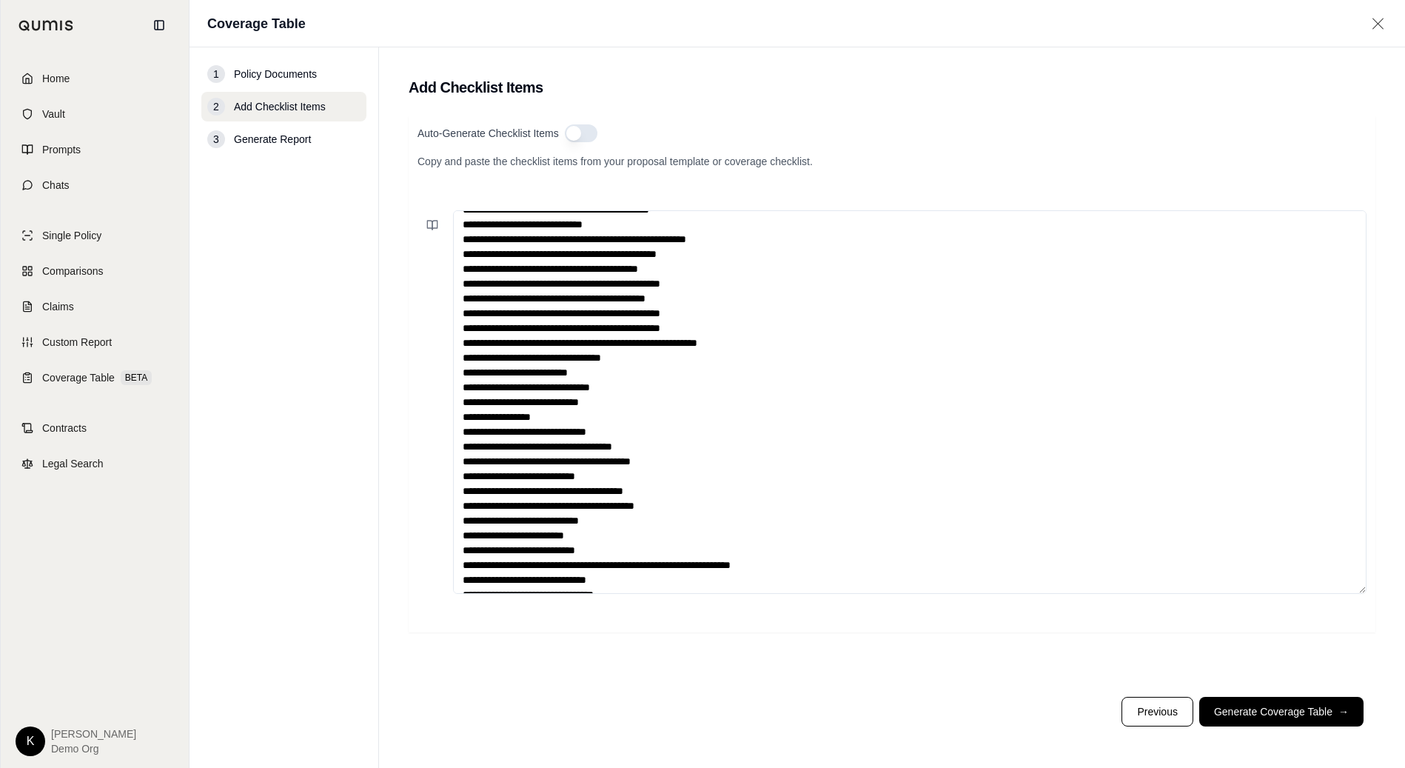
scroll to position [570, 0]
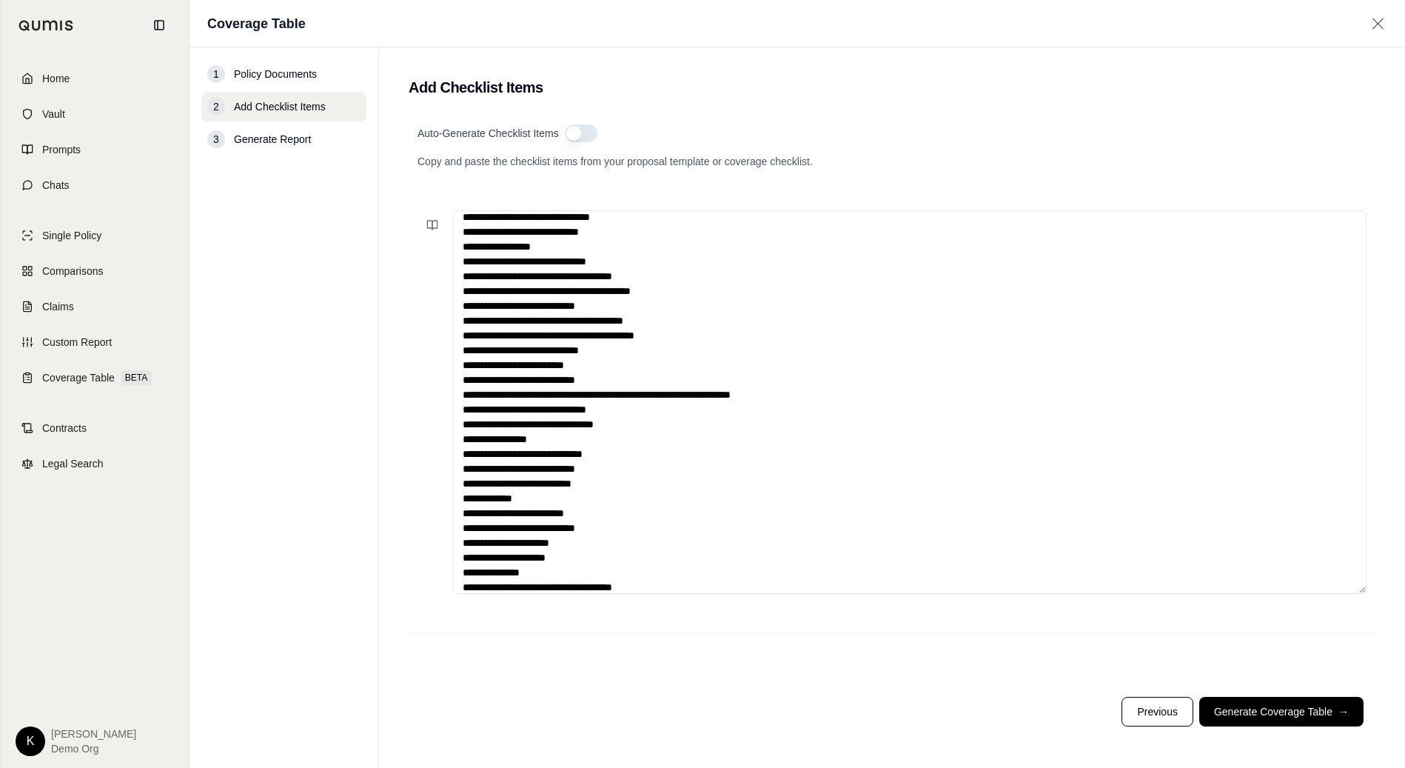
click at [679, 585] on textarea at bounding box center [909, 401] width 913 height 383
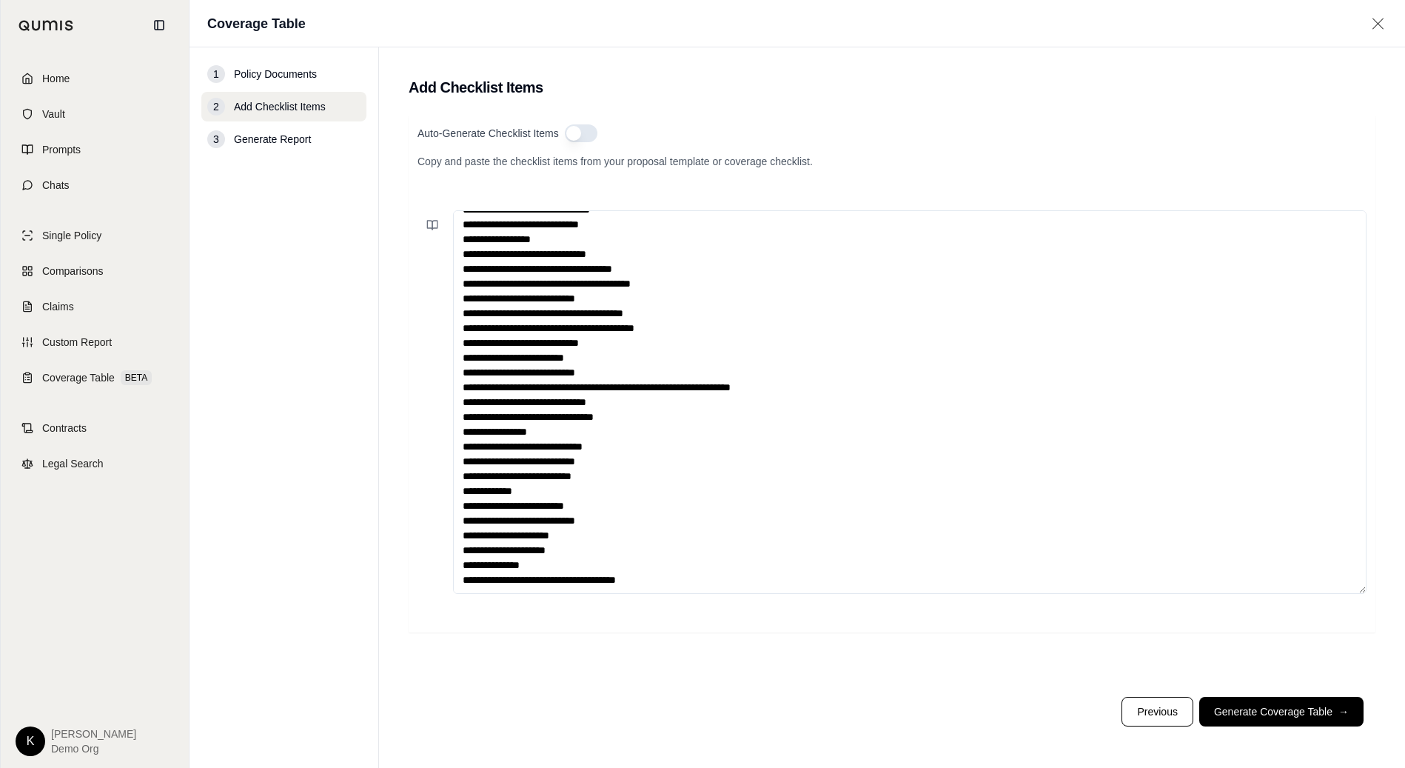
paste textarea "**********"
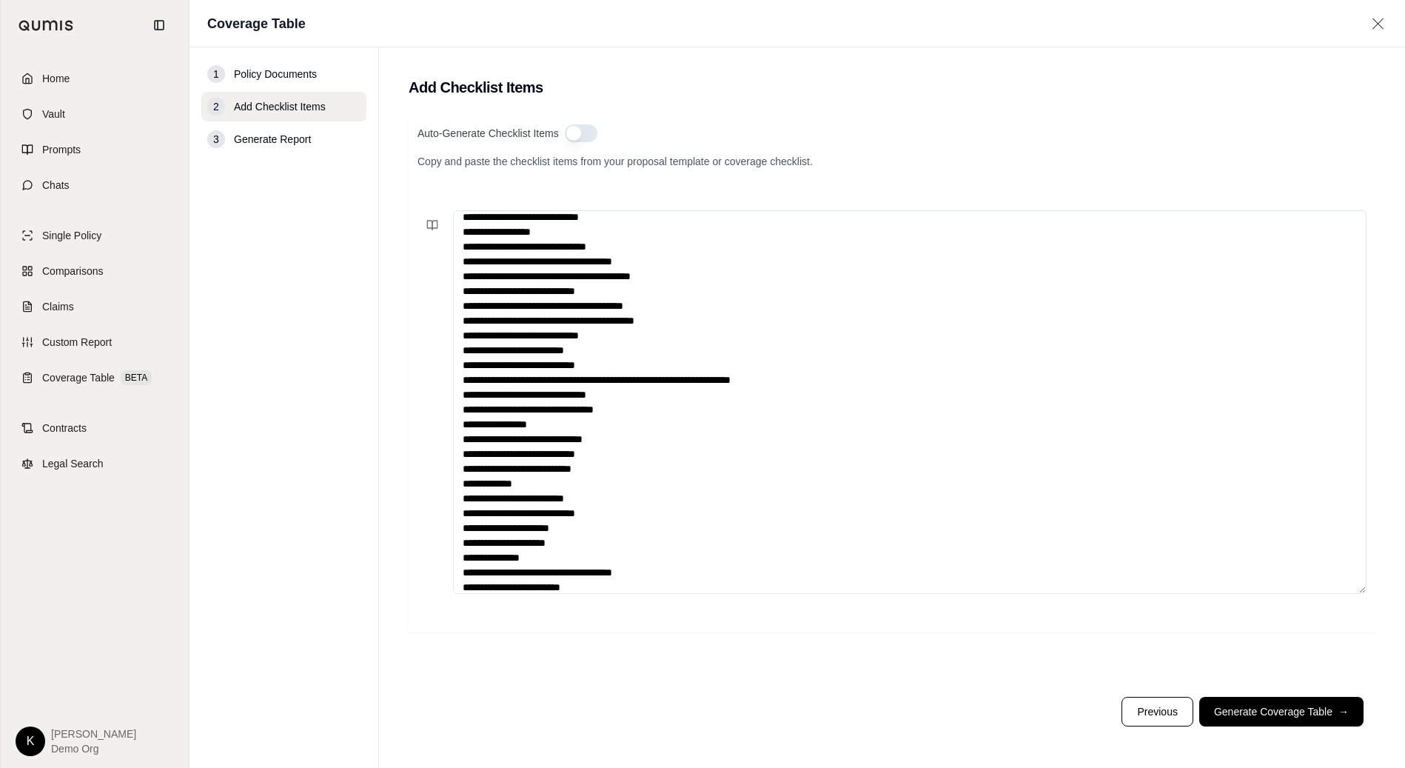
scroll to position [688, 0]
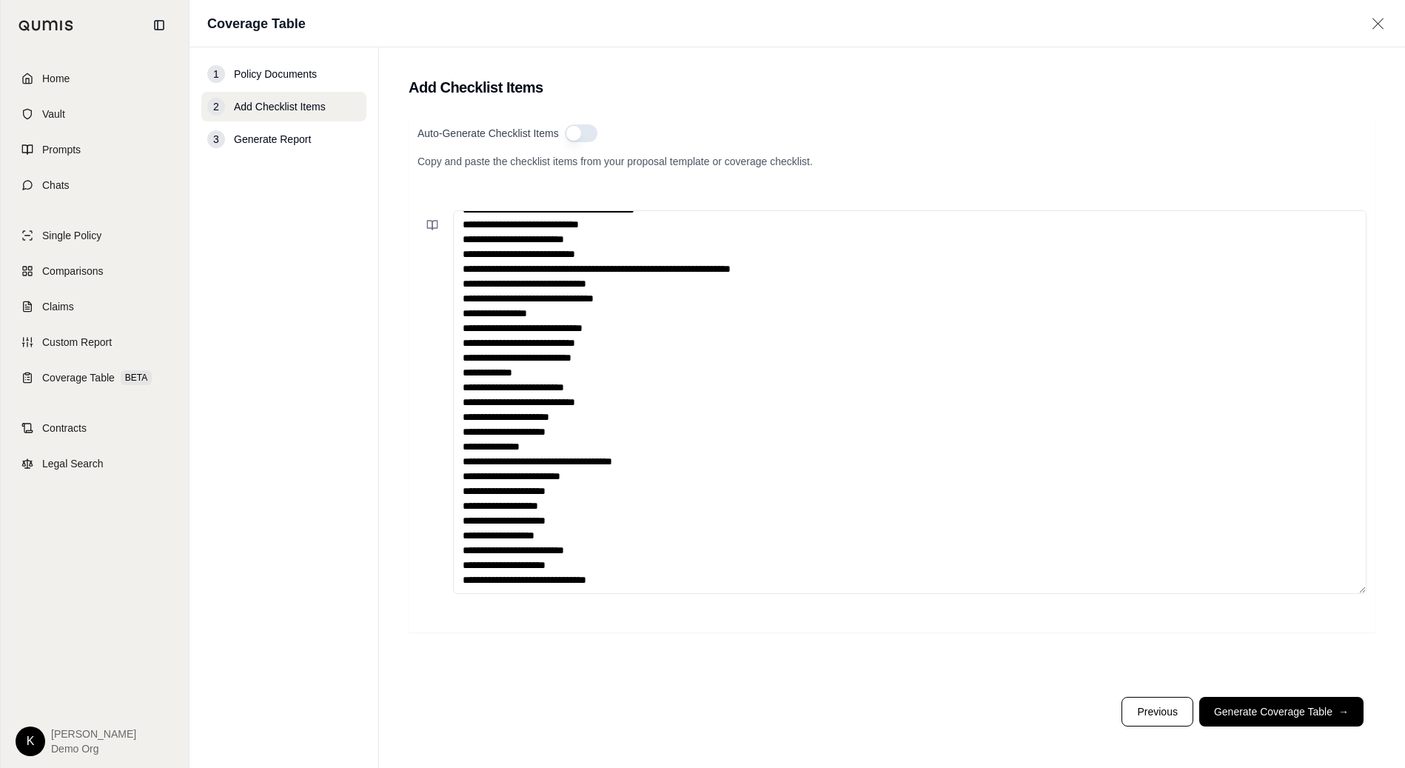
paste textarea "**********"
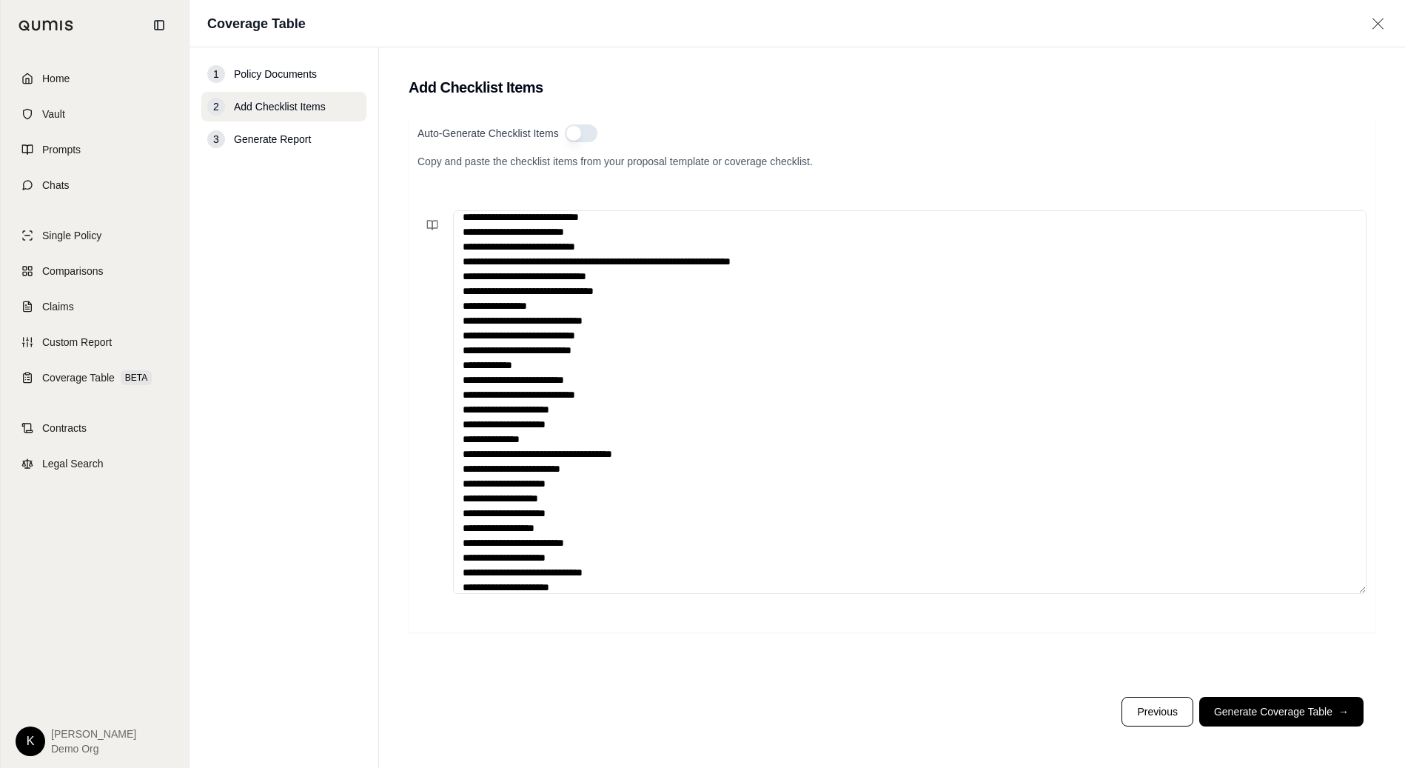
scroll to position [822, 0]
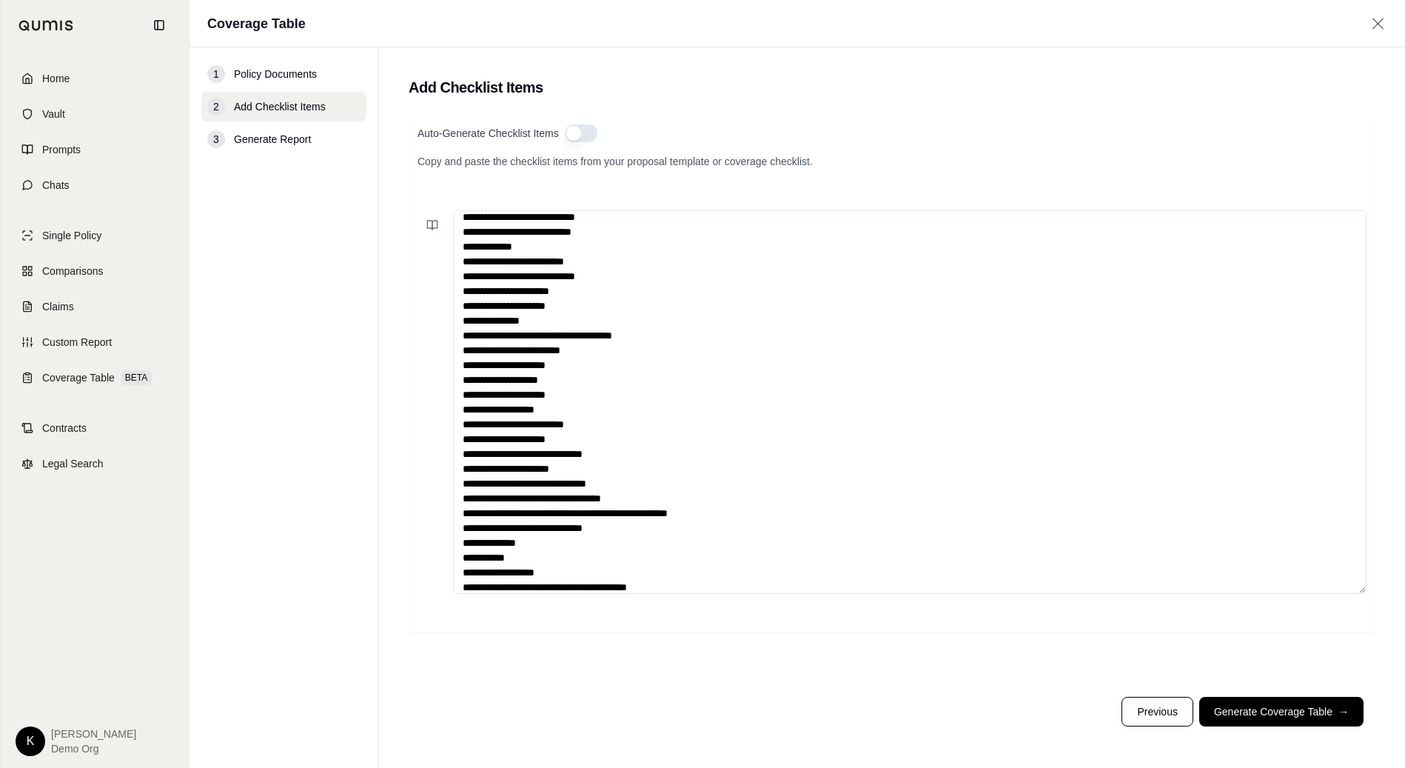
type textarea "**********"
click at [1273, 714] on button "Generate Coverage Table →" at bounding box center [1281, 712] width 164 height 30
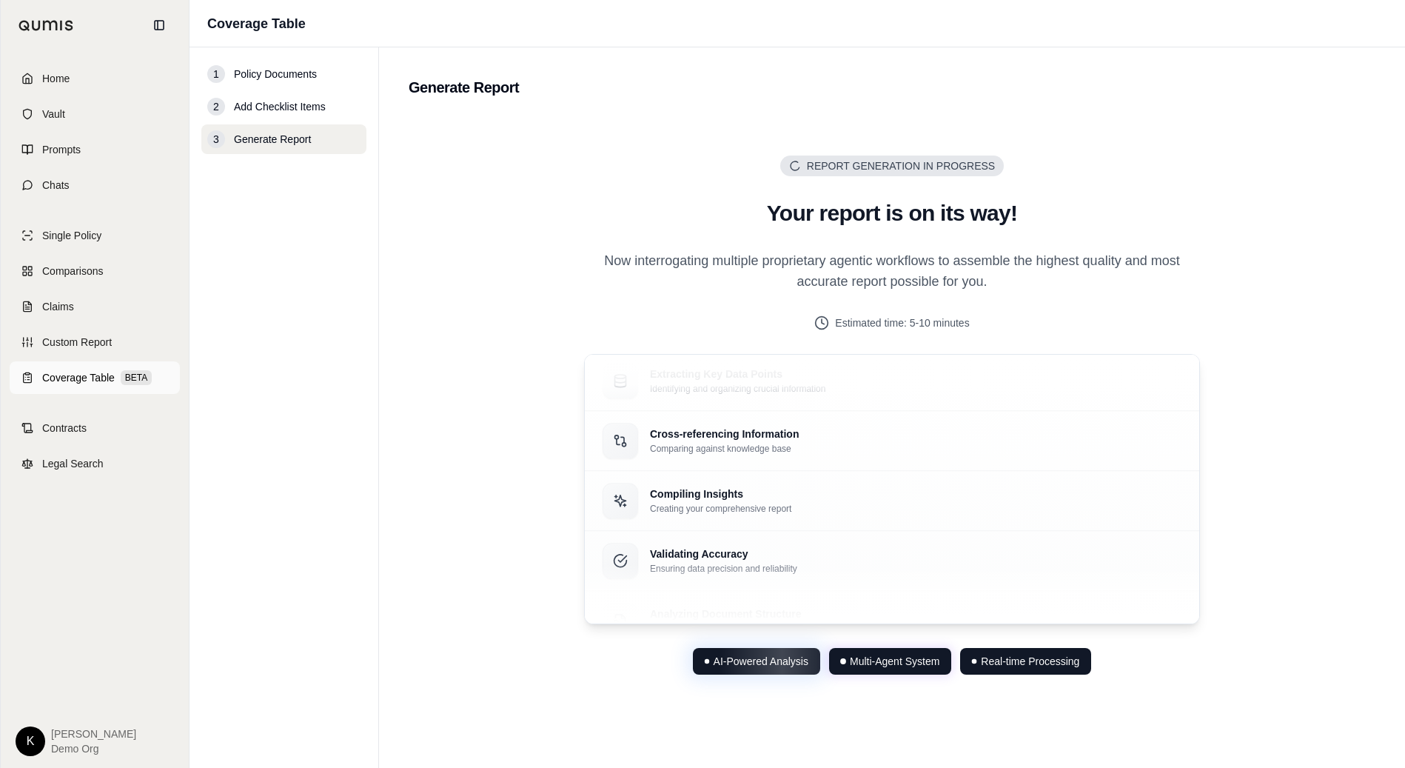
click at [61, 377] on span "Coverage Table" at bounding box center [78, 377] width 73 height 15
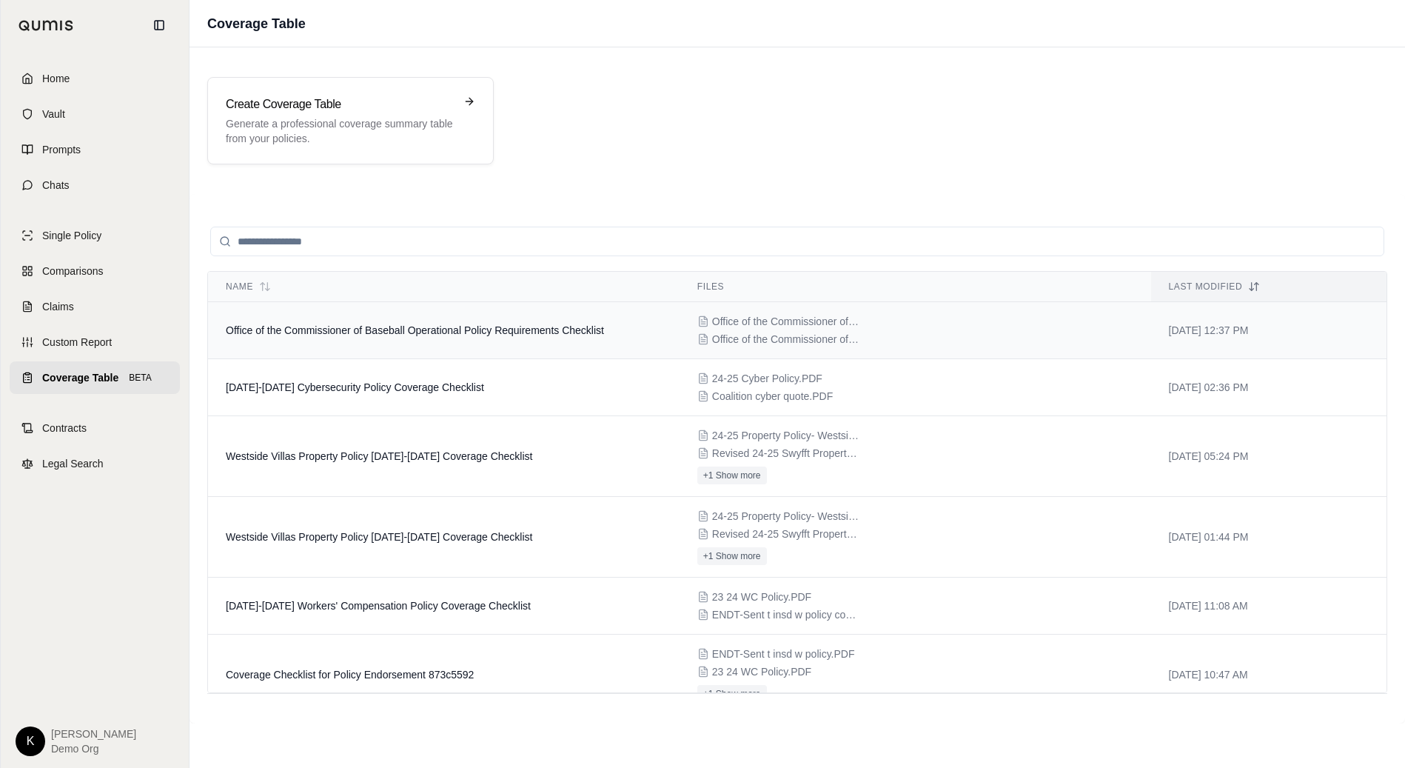
click at [803, 351] on td "Office of the Commissioner of Baseball Operation Policy 1000100100241 Final Pol…" at bounding box center [914, 330] width 471 height 57
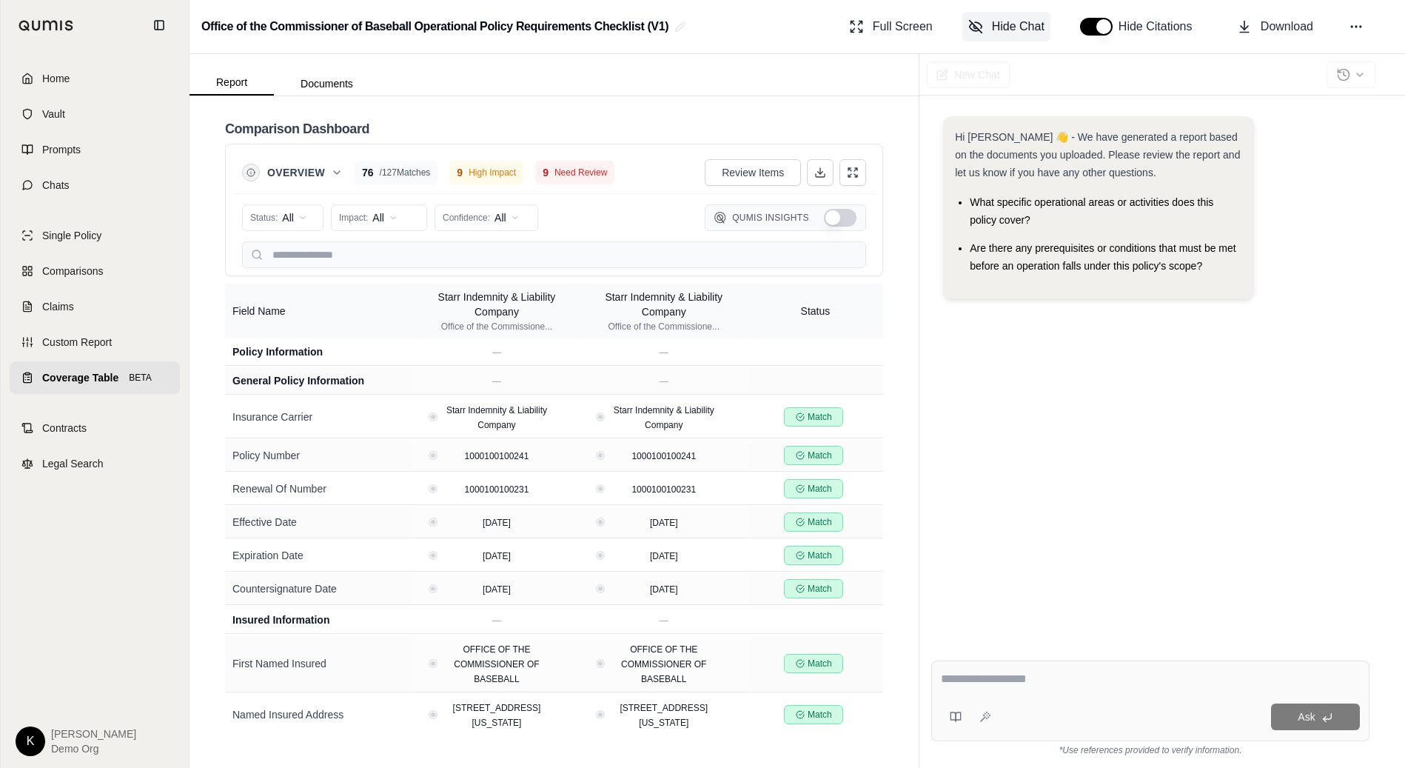
click at [1007, 41] on div "Office of the Commissioner of Baseball Operational Policy Requirements Checklis…" at bounding box center [796, 27] width 1215 height 54
click at [998, 30] on span "Hide Chat" at bounding box center [1018, 27] width 53 height 18
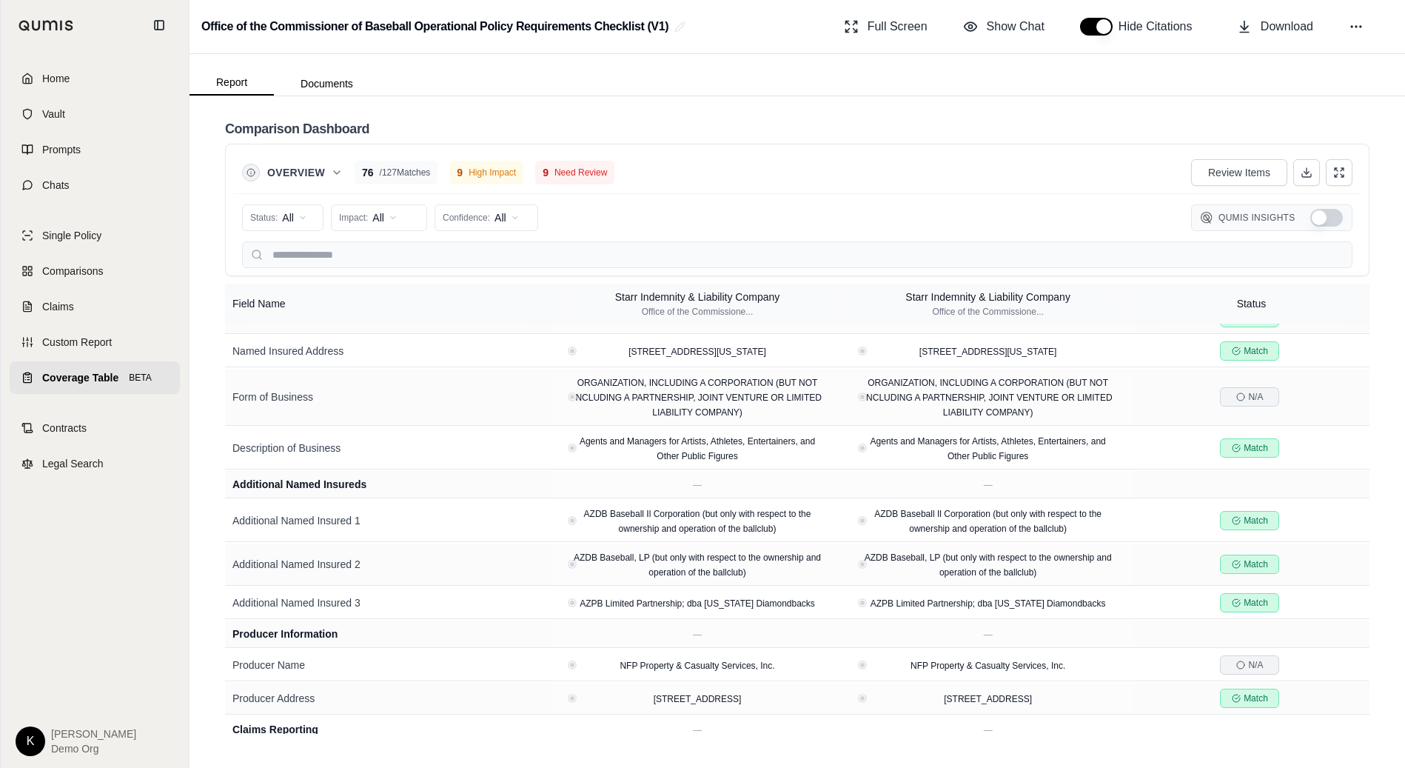
scroll to position [361, 0]
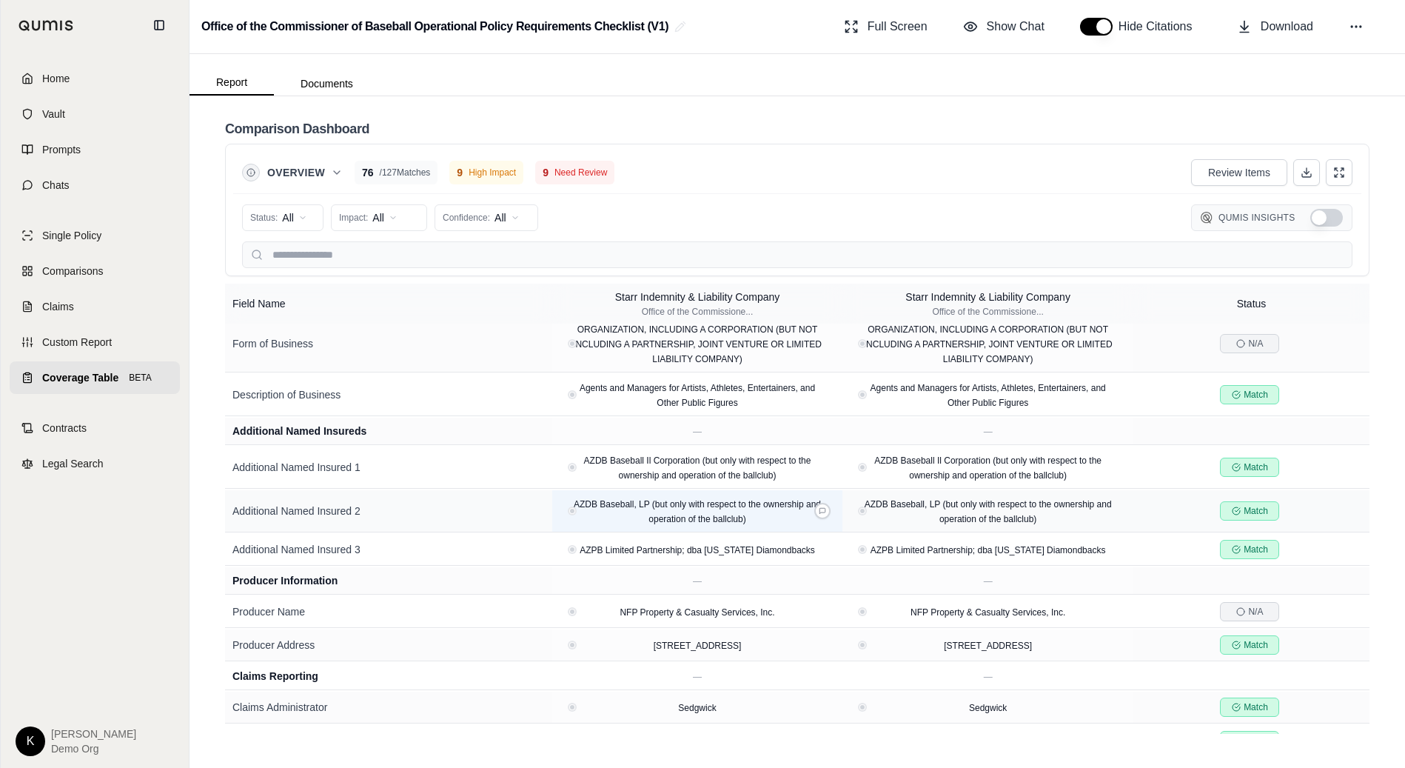
click at [709, 517] on span "AZDB Baseball, LP (but only with respect to the ownership and operation of the …" at bounding box center [697, 511] width 247 height 25
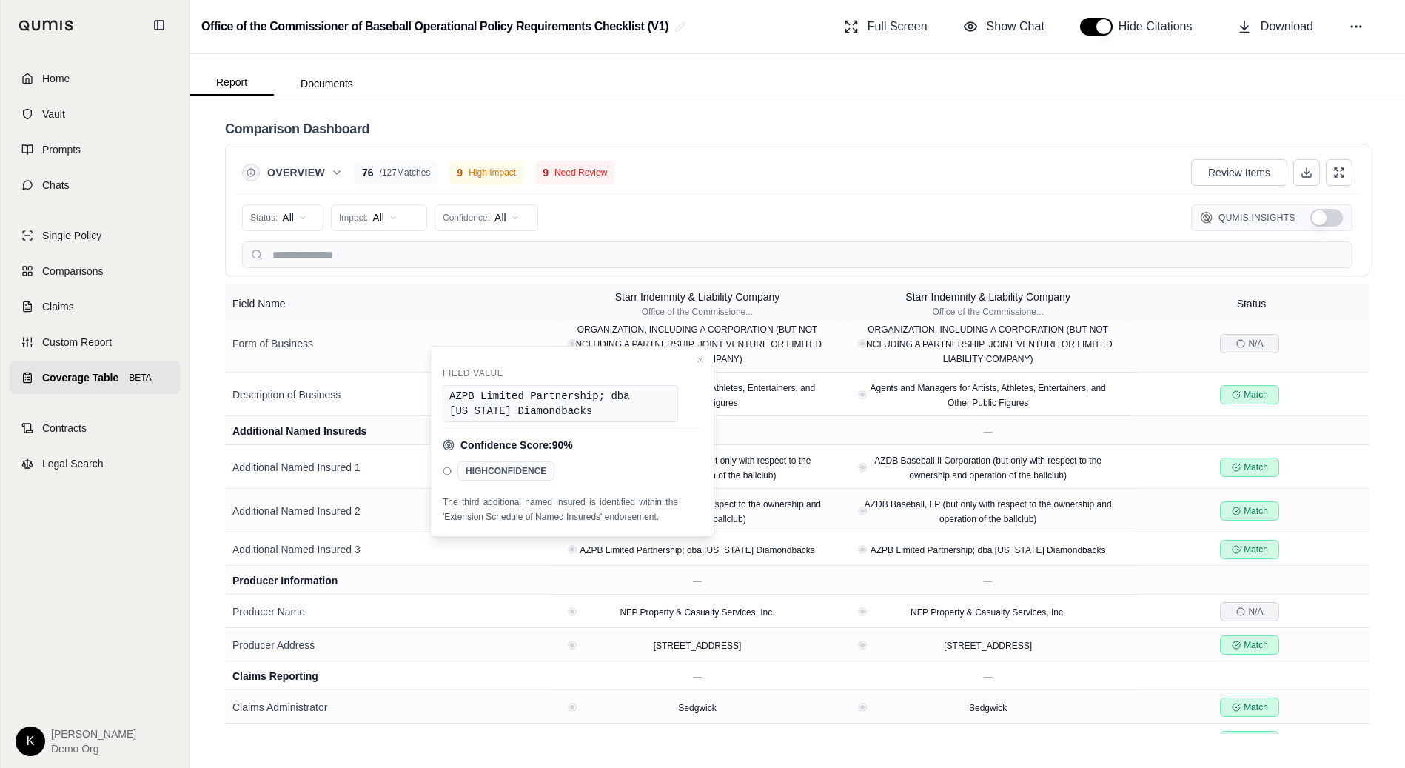
click at [565, 508] on div "The third additional named insured is identified within the 'Extension Schedule…" at bounding box center [560, 509] width 235 height 29
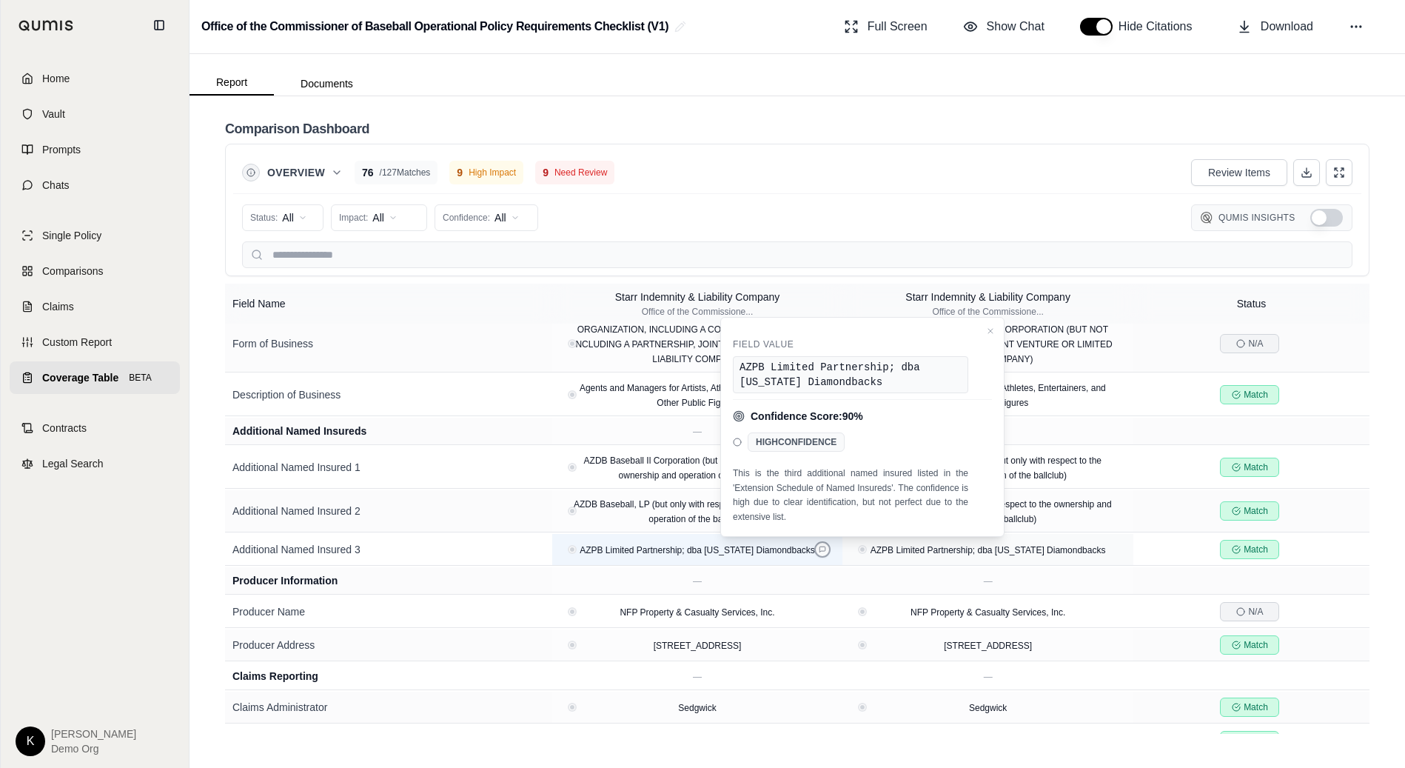
click at [822, 552] on icon at bounding box center [822, 549] width 7 height 7
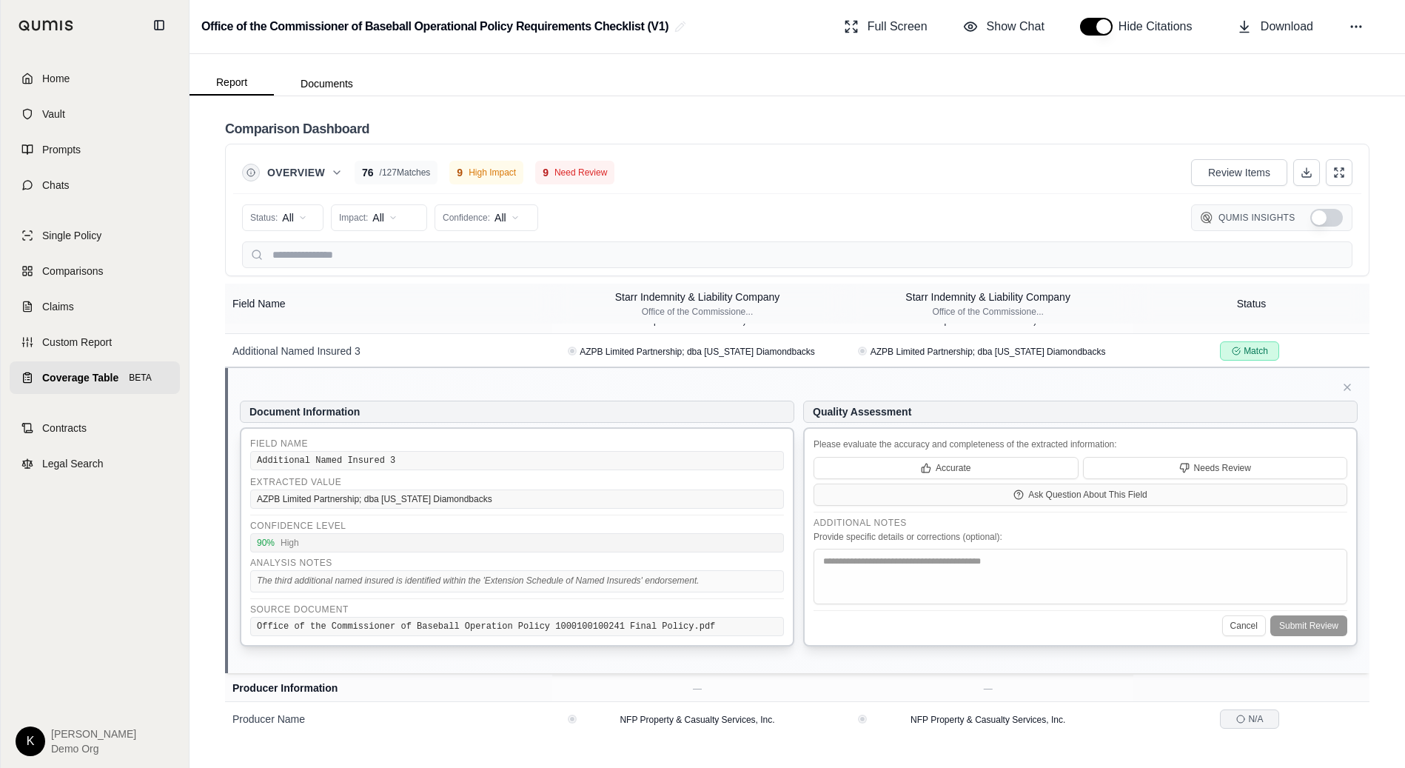
scroll to position [560, 0]
click at [1241, 631] on button "Cancel" at bounding box center [1244, 624] width 44 height 21
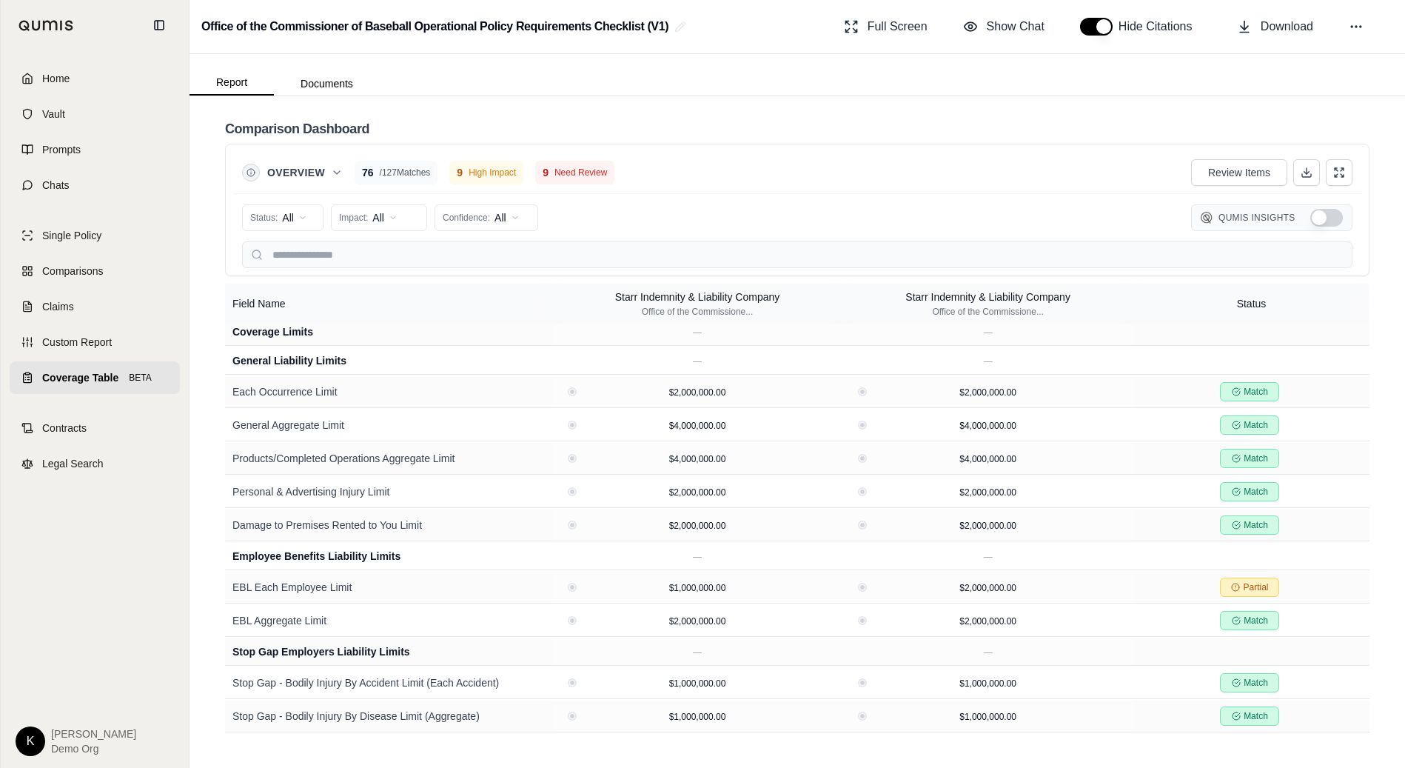
scroll to position [869, 0]
click at [762, 591] on div "$1,000,000.00" at bounding box center [697, 585] width 279 height 15
click at [819, 586] on icon at bounding box center [822, 585] width 7 height 7
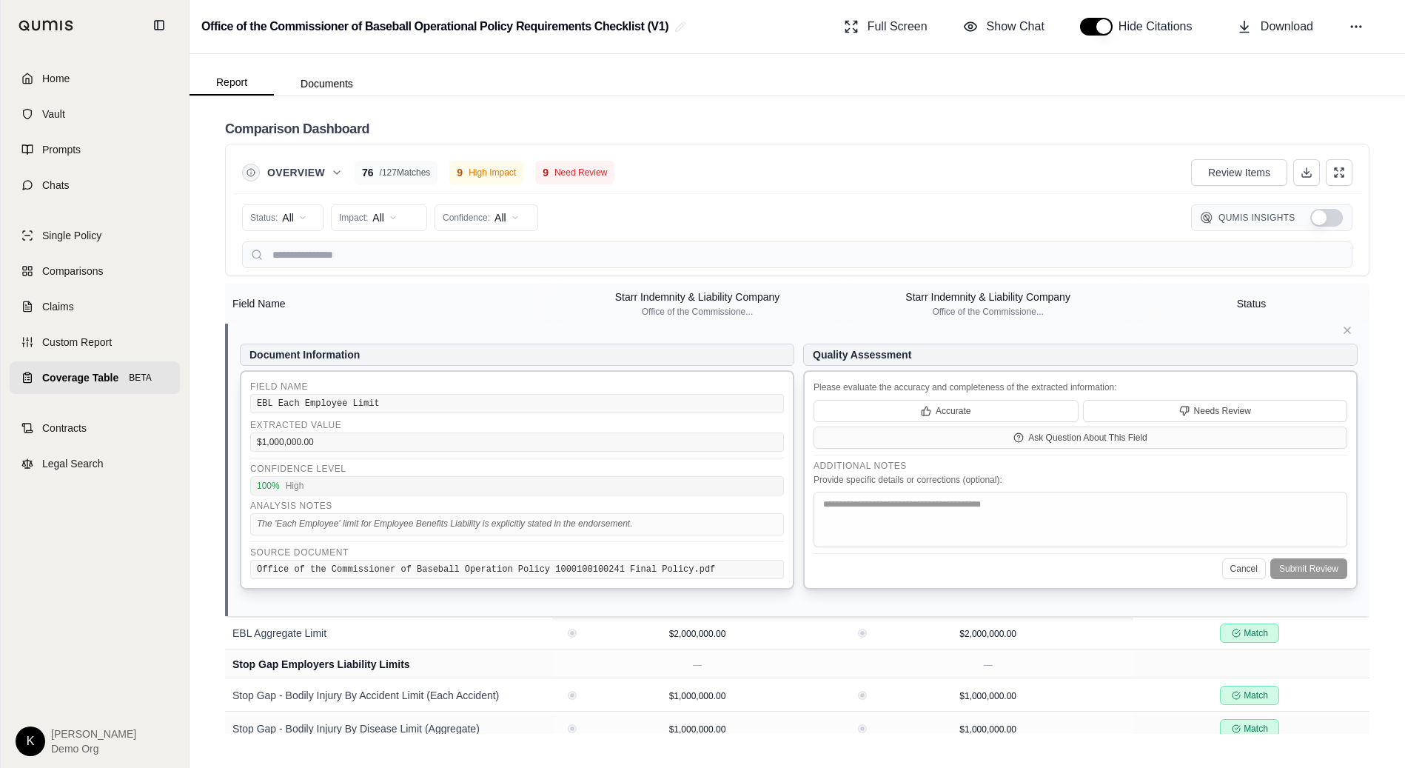
scroll to position [1162, 0]
click at [631, 523] on span "The 'Each Employee' limit for Employee Benefits Liability is explicitly stated …" at bounding box center [445, 522] width 376 height 10
click at [1343, 329] on icon at bounding box center [1347, 329] width 12 height 12
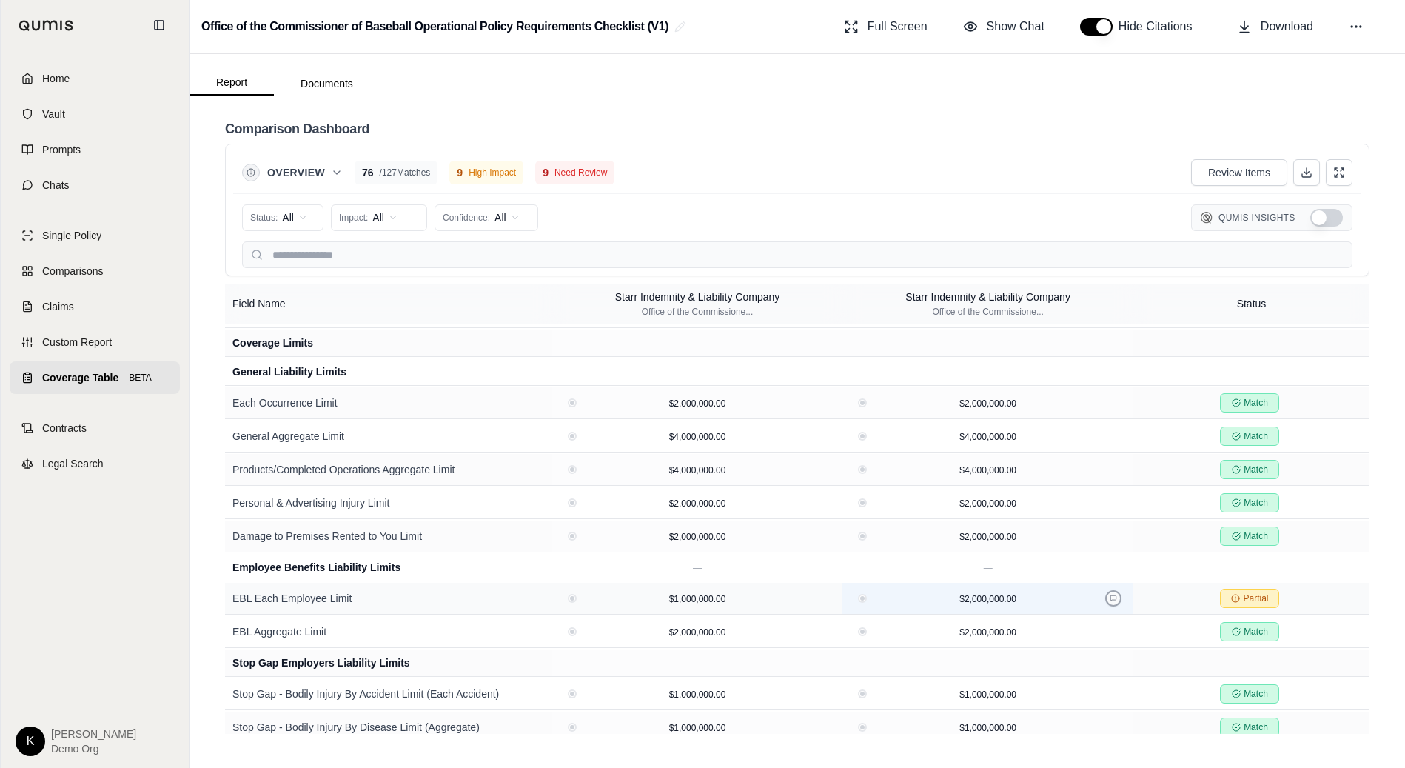
click at [1115, 599] on icon at bounding box center [1113, 597] width 7 height 7
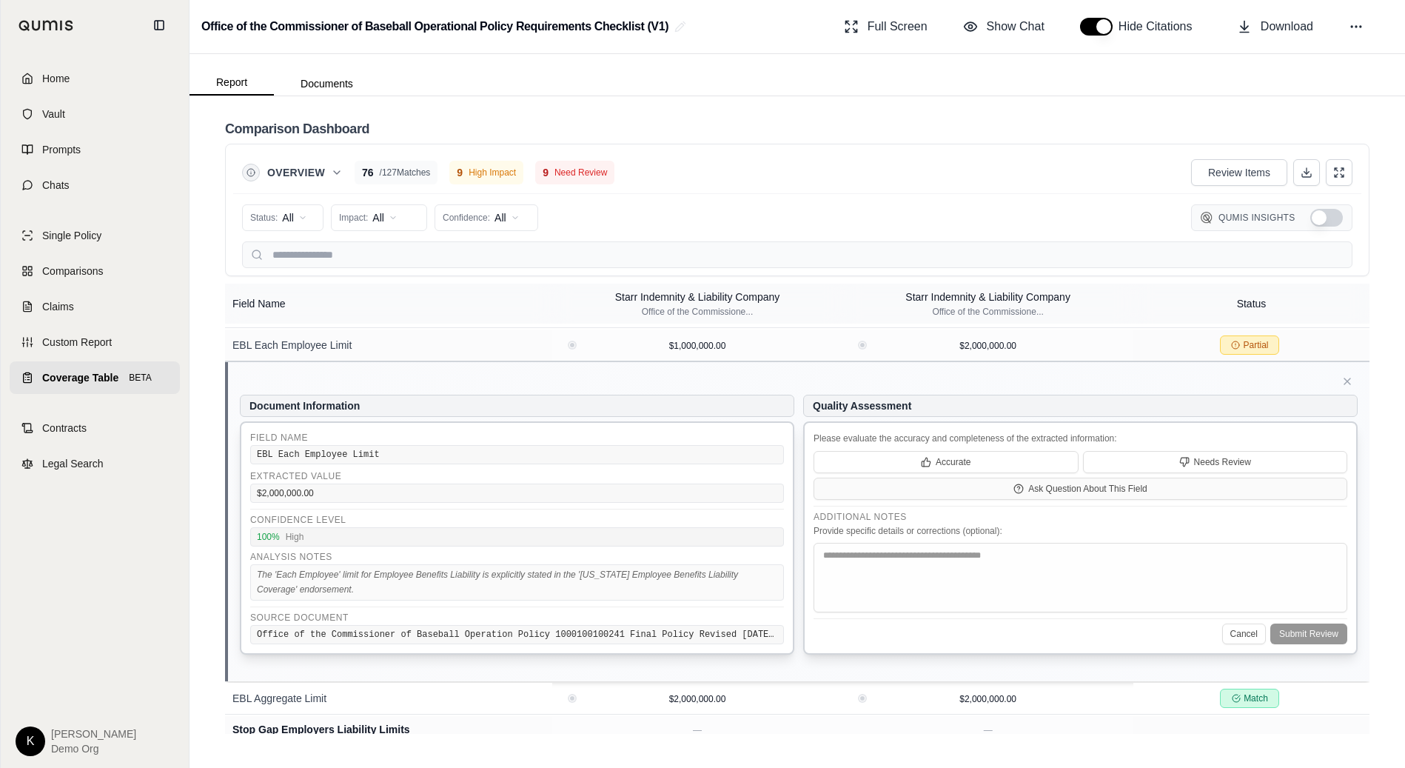
scroll to position [1124, 0]
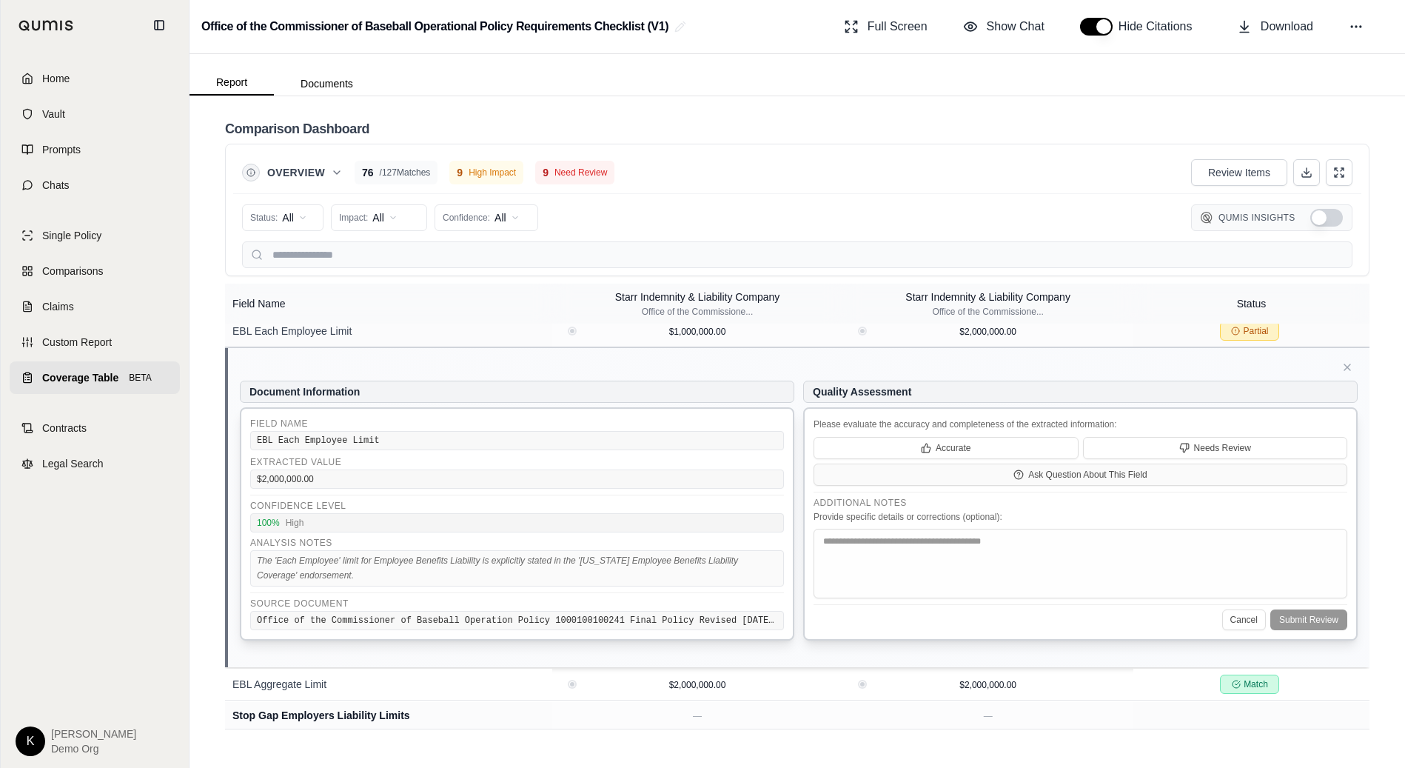
click at [660, 628] on div "Office of the Commissioner of Baseball Operation Policy 1000100100241 Final Pol…" at bounding box center [517, 620] width 534 height 19
click at [296, 574] on span "The 'Each Employee' limit for Employee Benefits Liability is explicitly stated …" at bounding box center [497, 567] width 481 height 25
click at [1348, 369] on icon at bounding box center [1347, 367] width 12 height 12
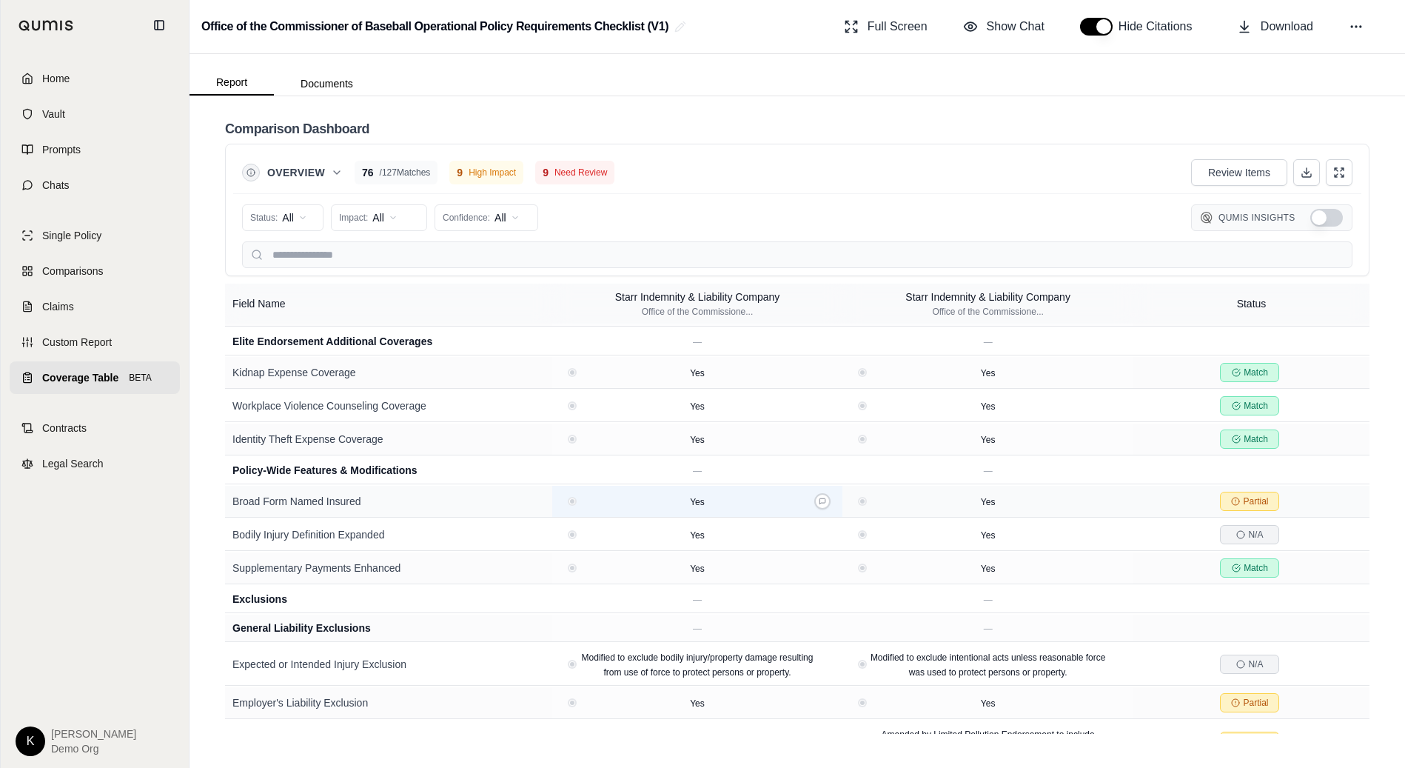
scroll to position [2773, 0]
click at [1113, 497] on icon at bounding box center [1113, 500] width 6 height 6
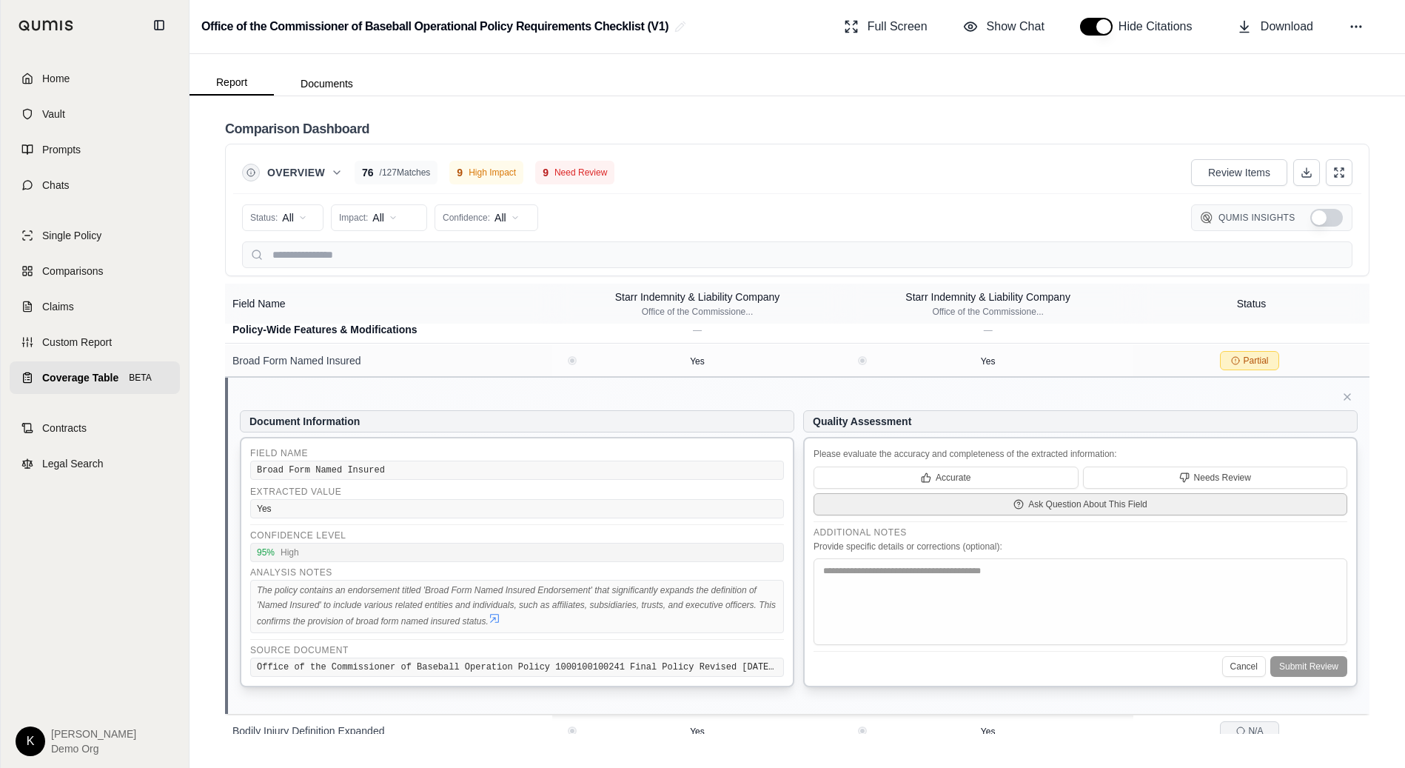
scroll to position [2916, 0]
click at [493, 610] on icon at bounding box center [495, 616] width 12 height 12
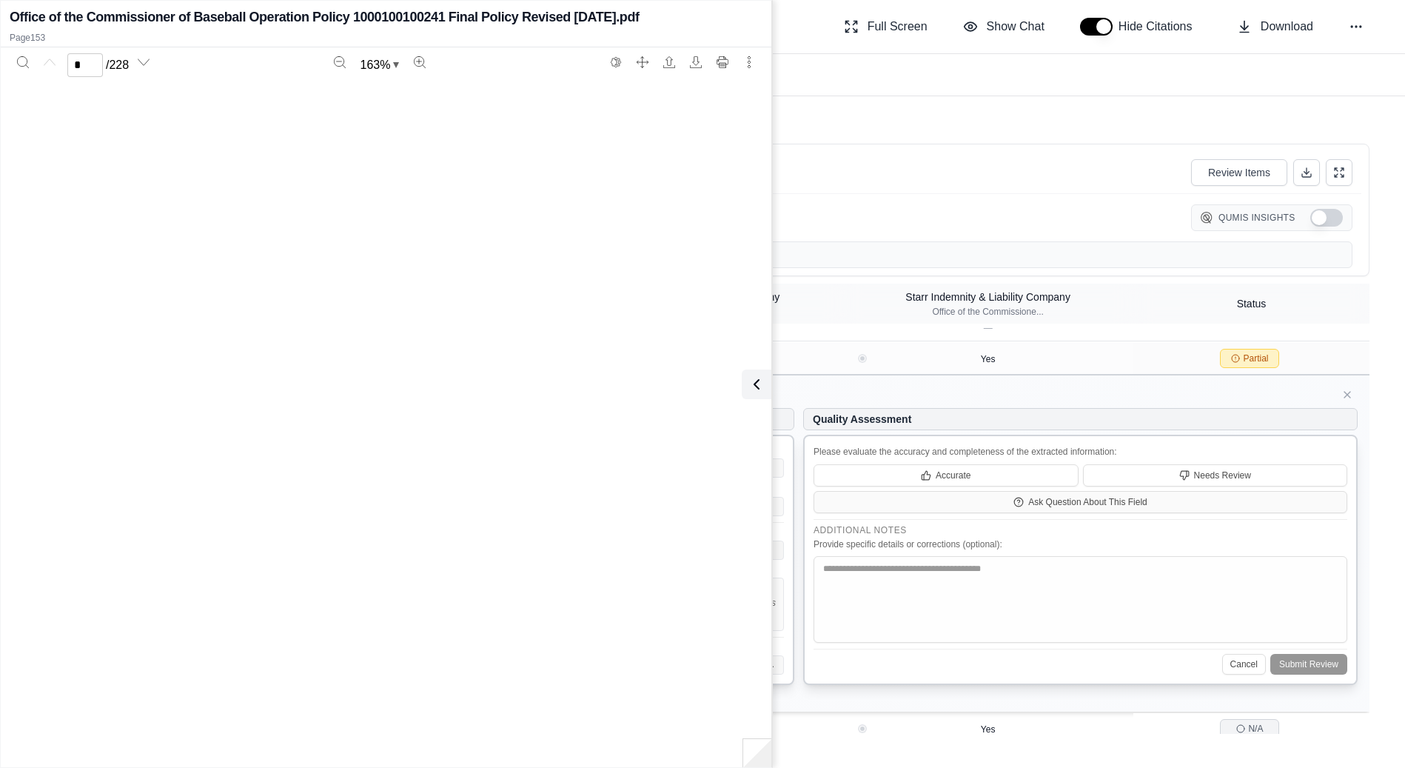
scroll to position [145616, 0]
type input "***"
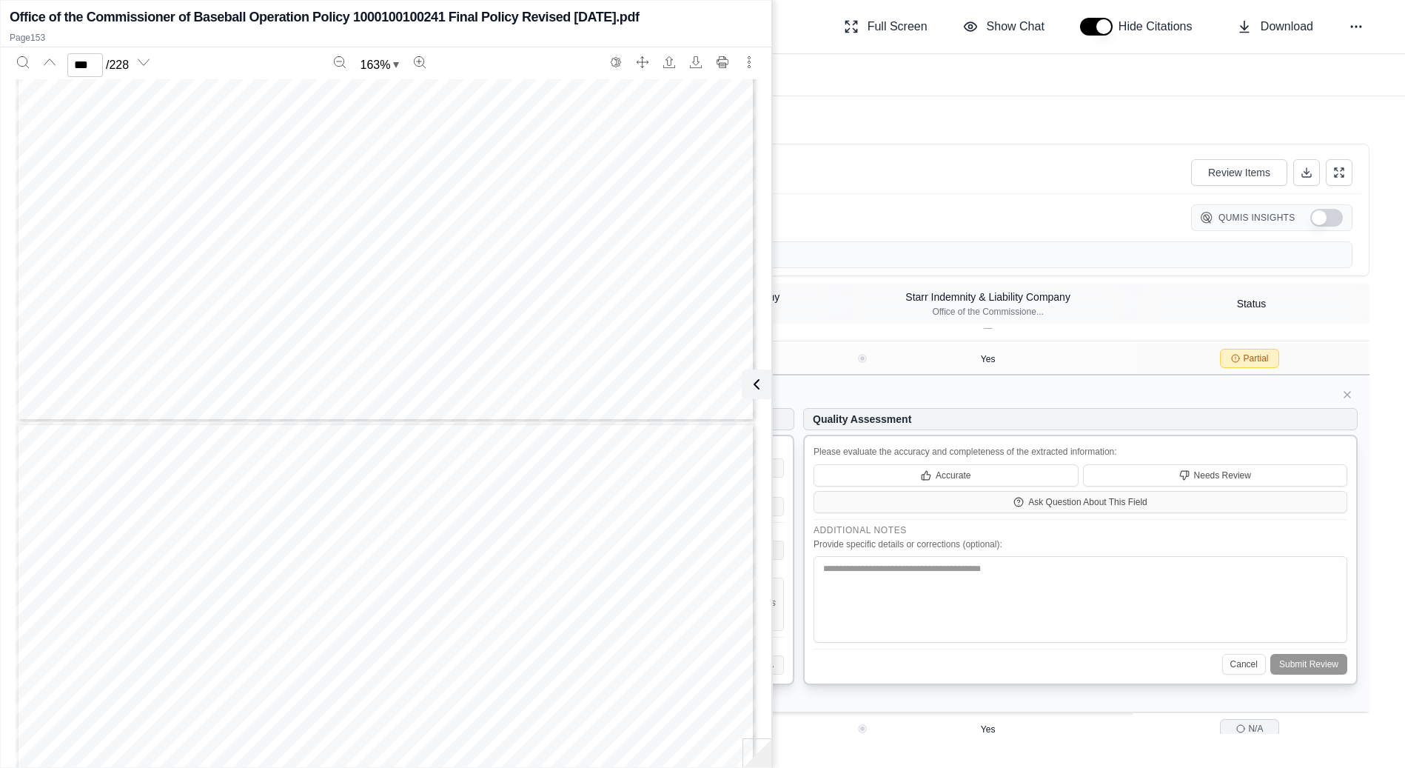
scroll to position [146235, 0]
click at [759, 387] on icon at bounding box center [754, 384] width 18 height 18
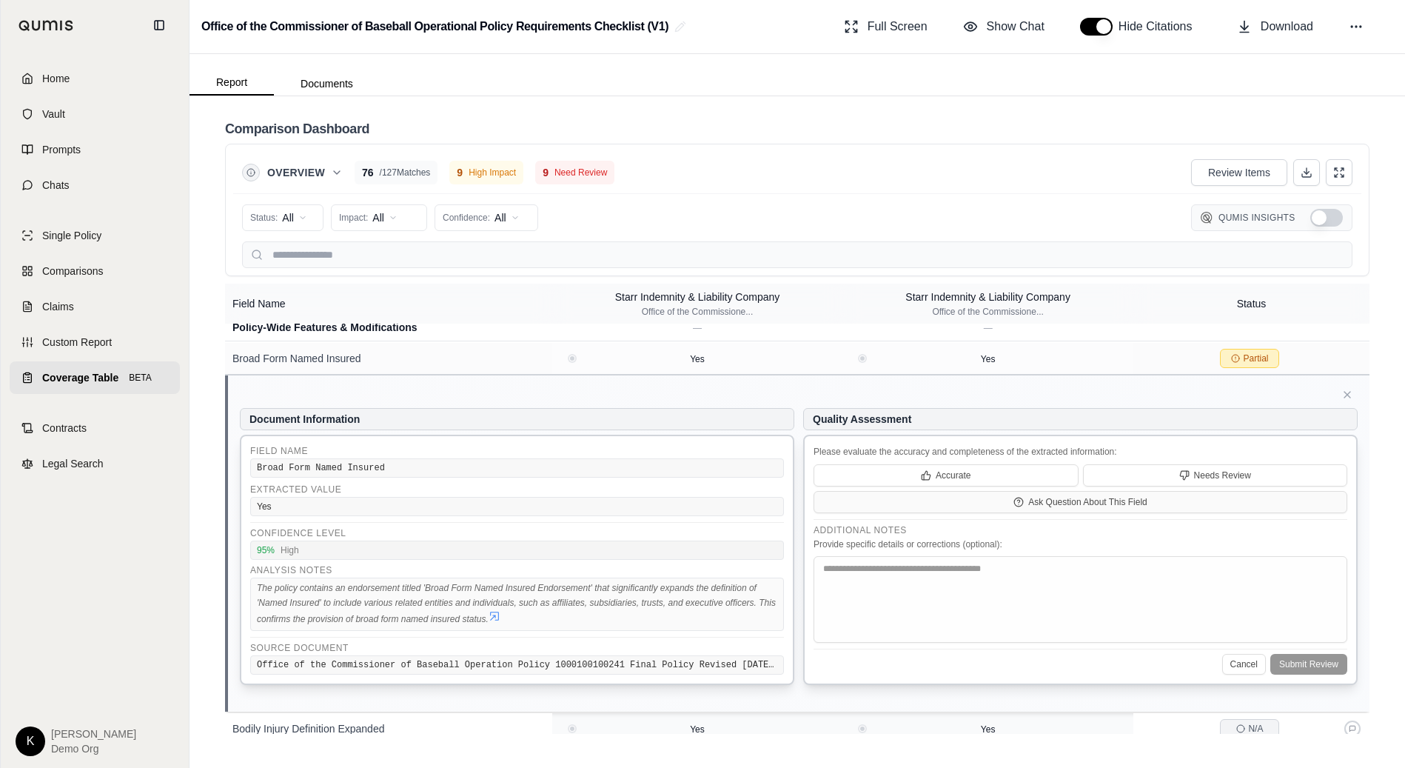
drag, startPoint x: 1347, startPoint y: 372, endPoint x: 1235, endPoint y: 372, distance: 112.5
click at [1346, 389] on icon at bounding box center [1347, 395] width 12 height 12
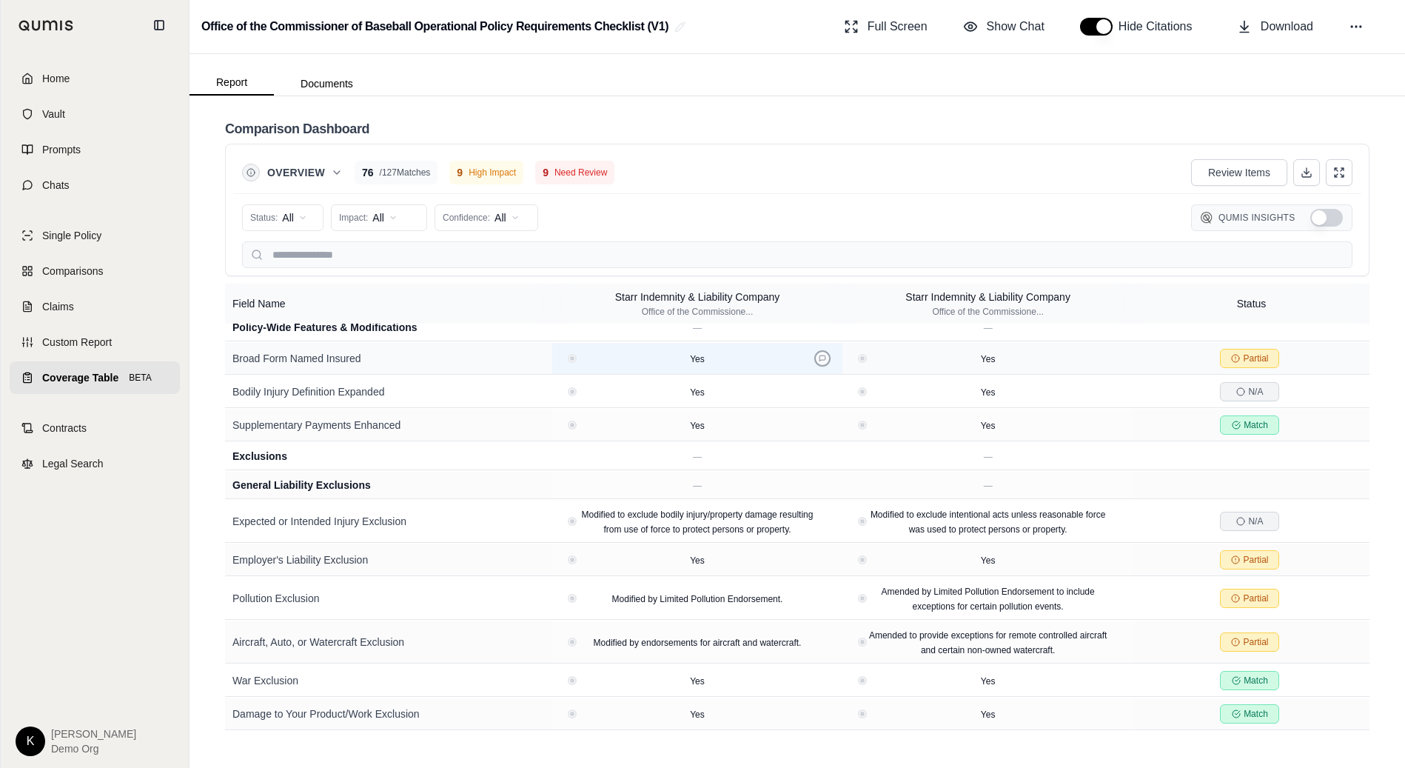
click at [825, 355] on icon at bounding box center [822, 358] width 7 height 7
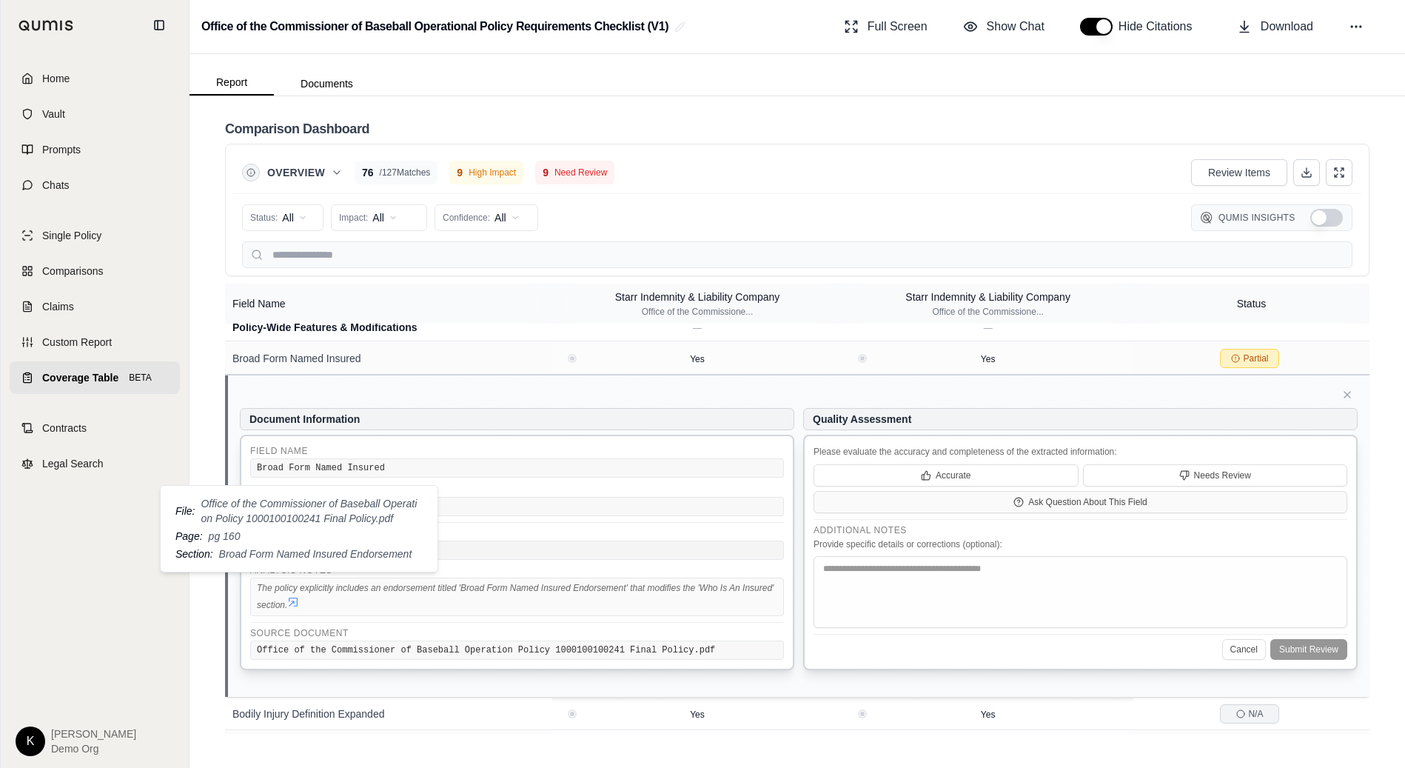
click at [297, 596] on icon at bounding box center [293, 602] width 12 height 12
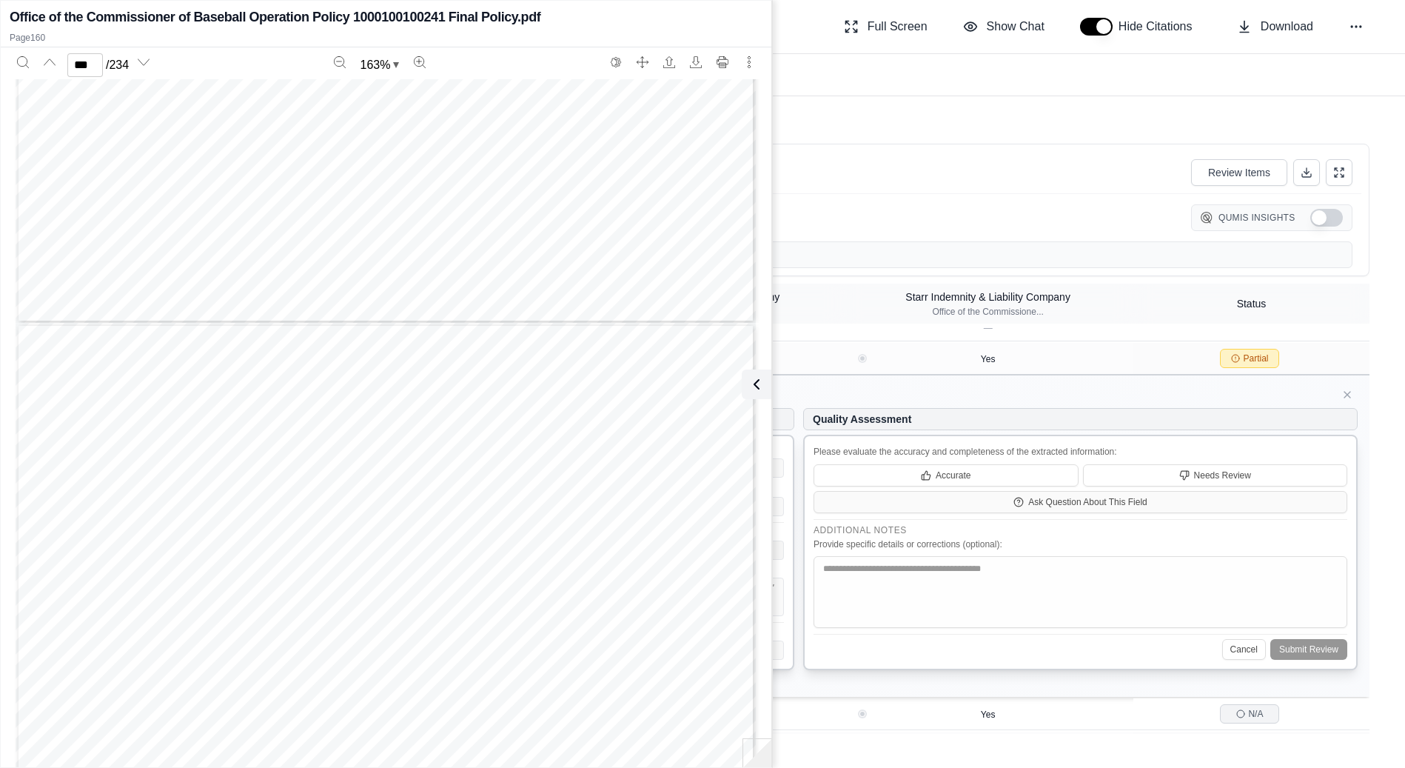
scroll to position [153053, 0]
type input "***"
click at [757, 391] on icon at bounding box center [754, 384] width 18 height 18
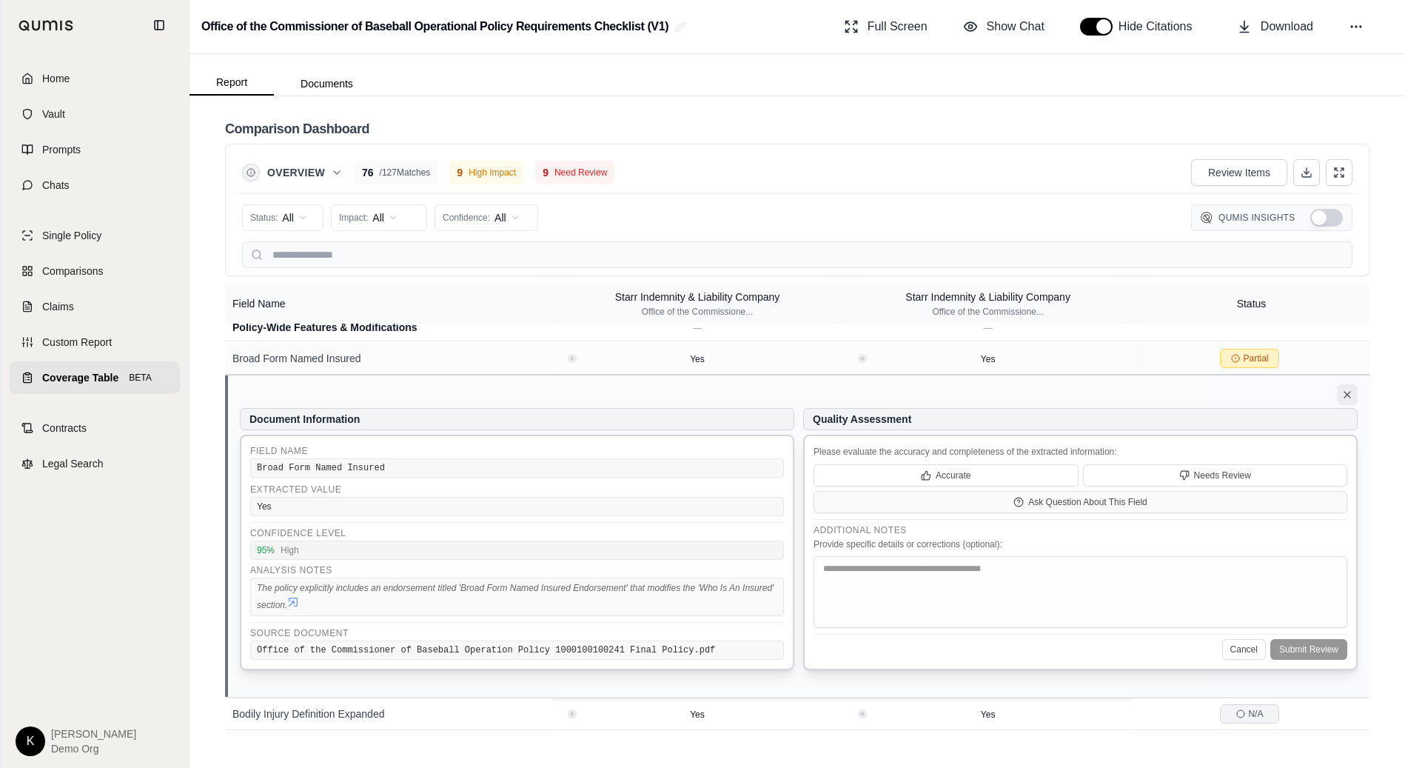
click at [1351, 389] on icon at bounding box center [1347, 395] width 12 height 12
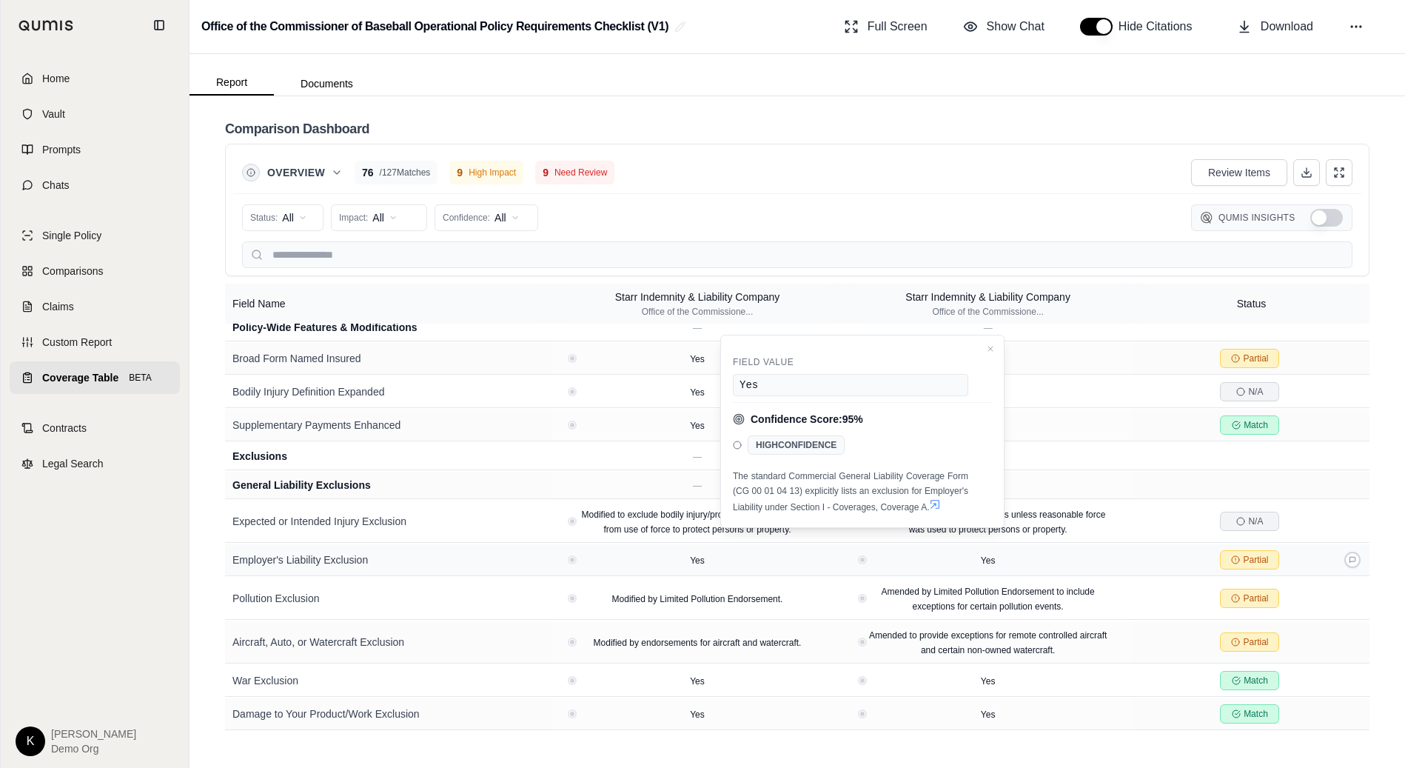
click at [1253, 554] on span "Partial" at bounding box center [1255, 560] width 25 height 12
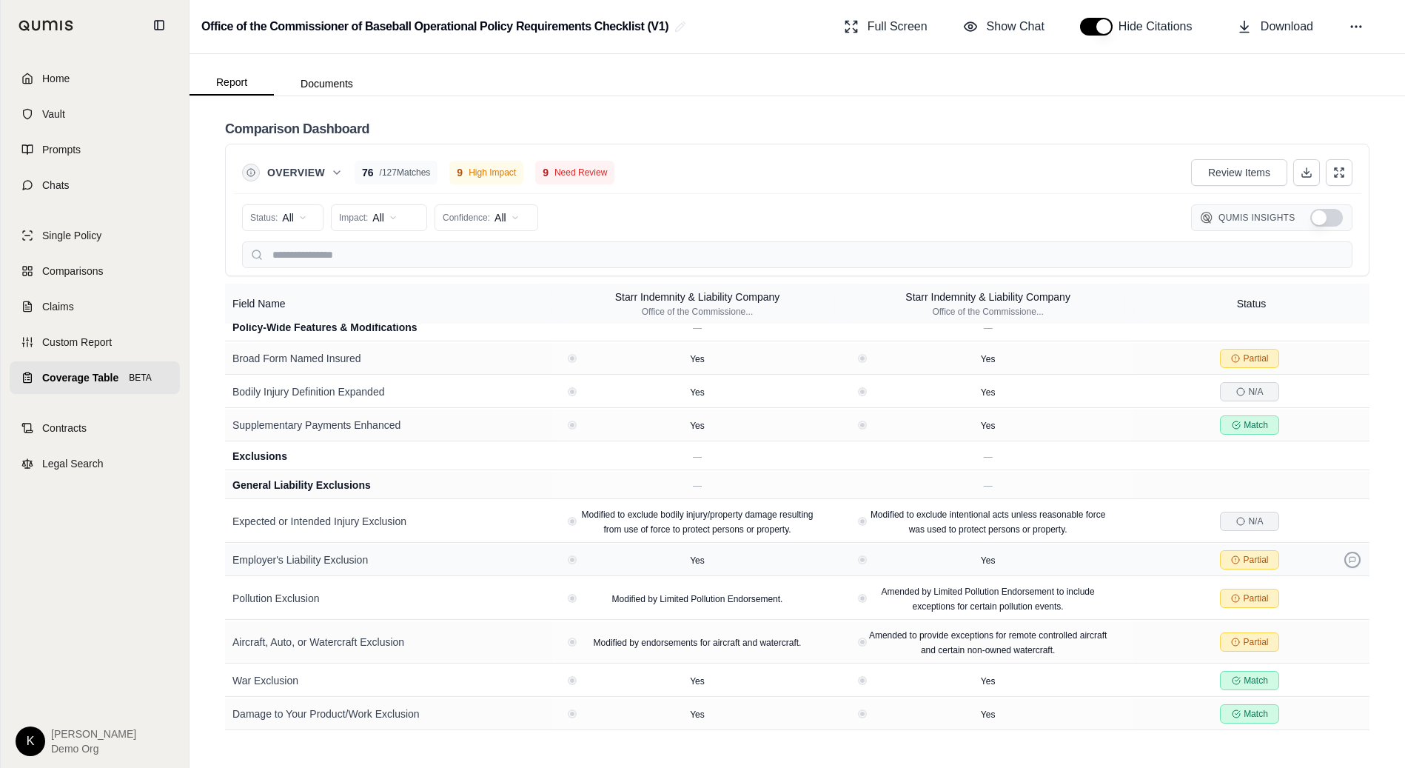
click at [1355, 556] on icon at bounding box center [1352, 559] width 7 height 7
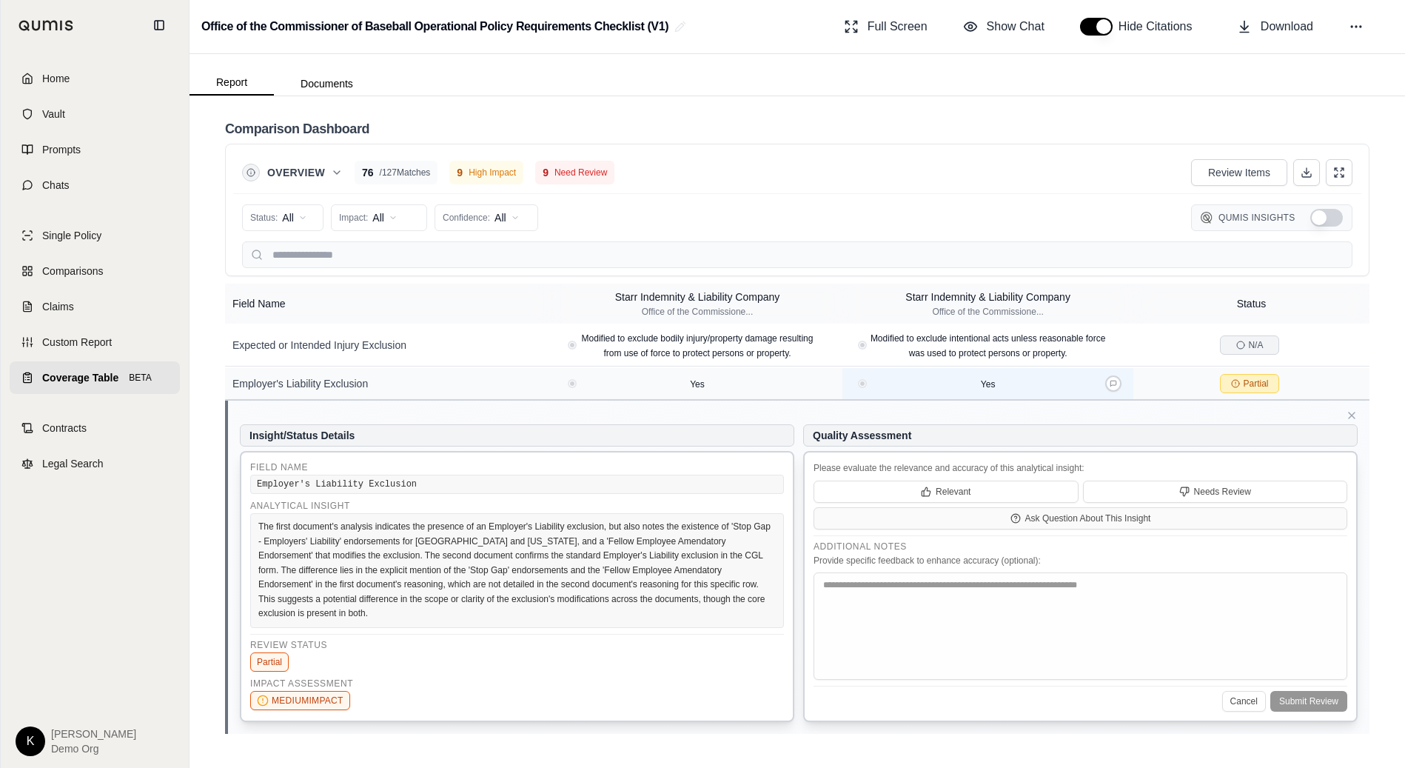
scroll to position [3092, 0]
click at [1353, 409] on icon at bounding box center [1352, 415] width 12 height 12
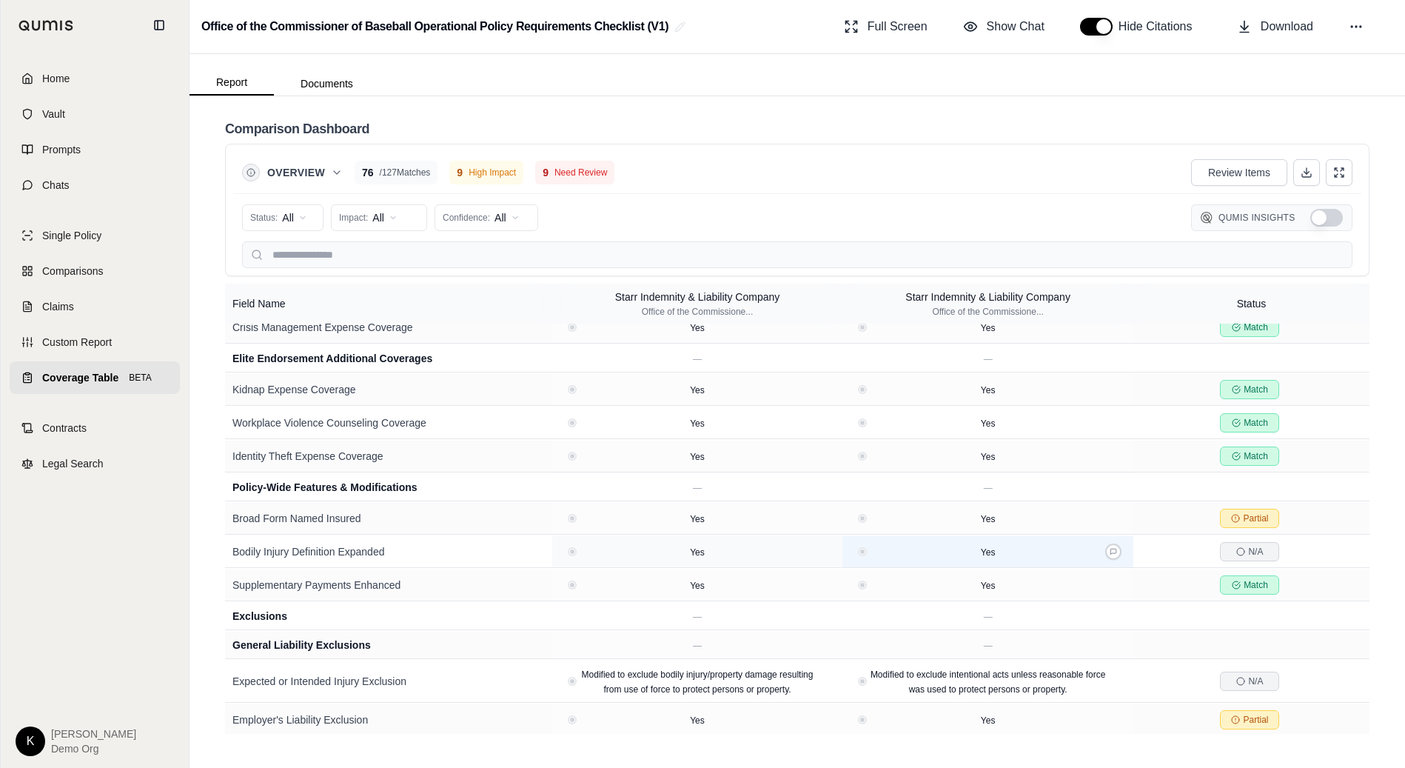
scroll to position [2750, 0]
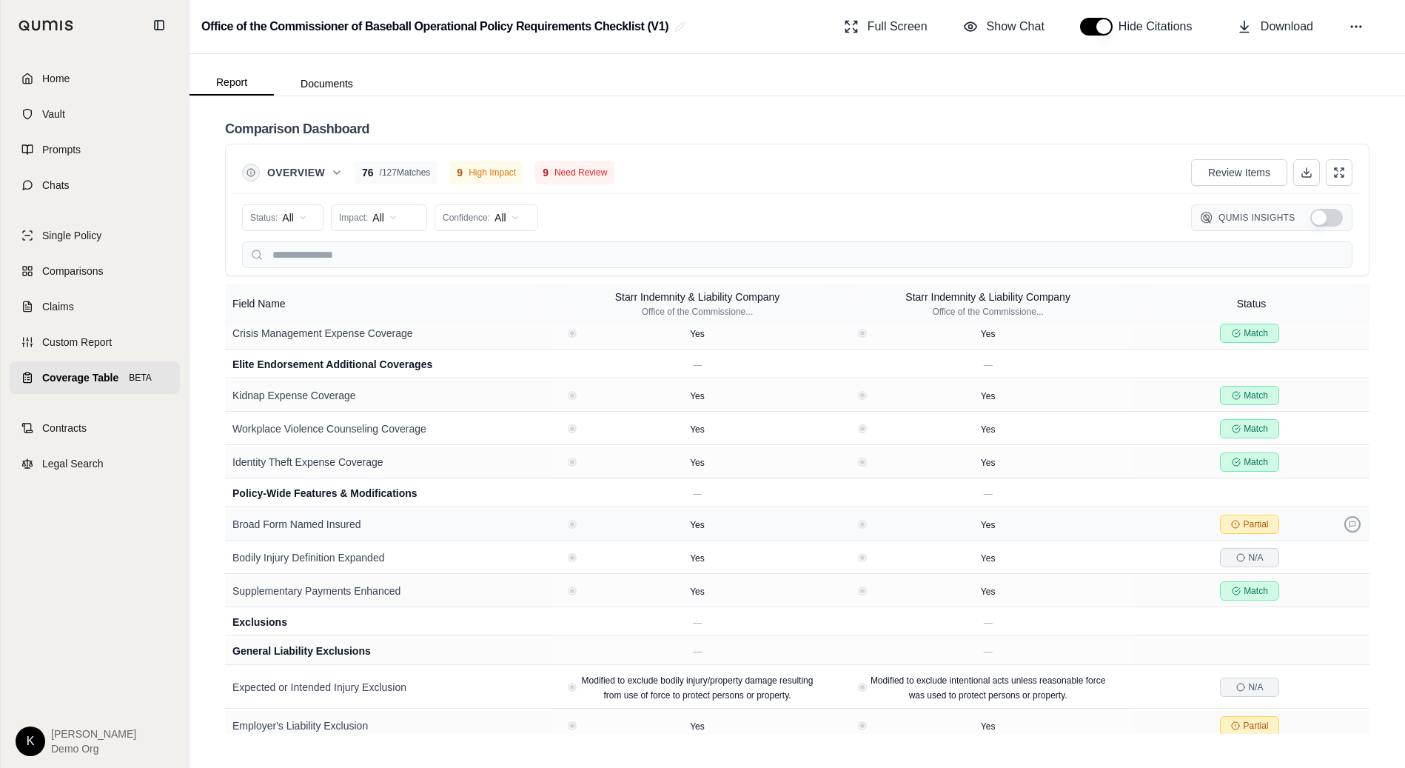
click at [1356, 516] on button at bounding box center [1352, 524] width 16 height 16
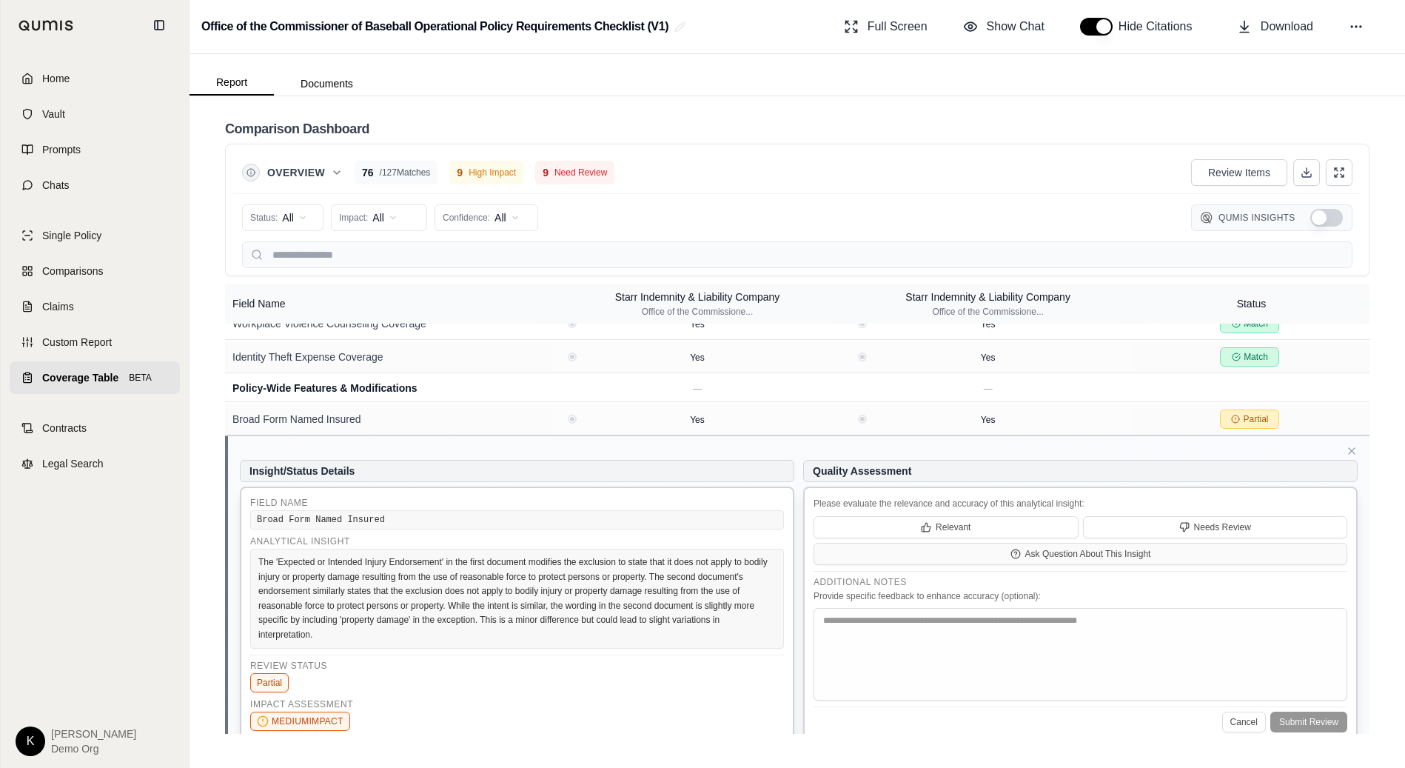
scroll to position [2856, 0]
click at [1357, 452] on div "Insight/Status Details Field Name Broad Form Named Insured Analytical Insight T…" at bounding box center [799, 599] width 1118 height 295
click at [1351, 443] on icon at bounding box center [1352, 449] width 12 height 12
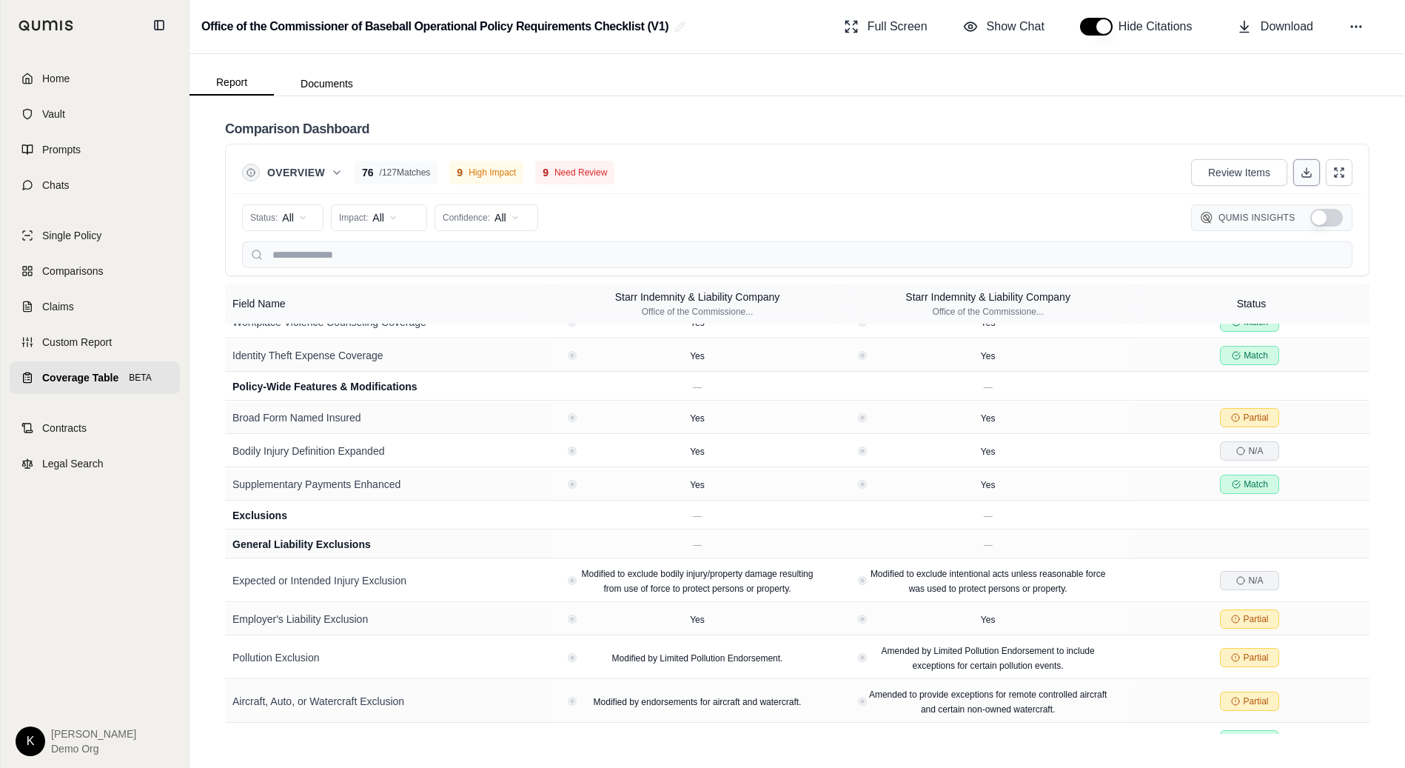
click at [1309, 179] on button at bounding box center [1306, 172] width 27 height 27
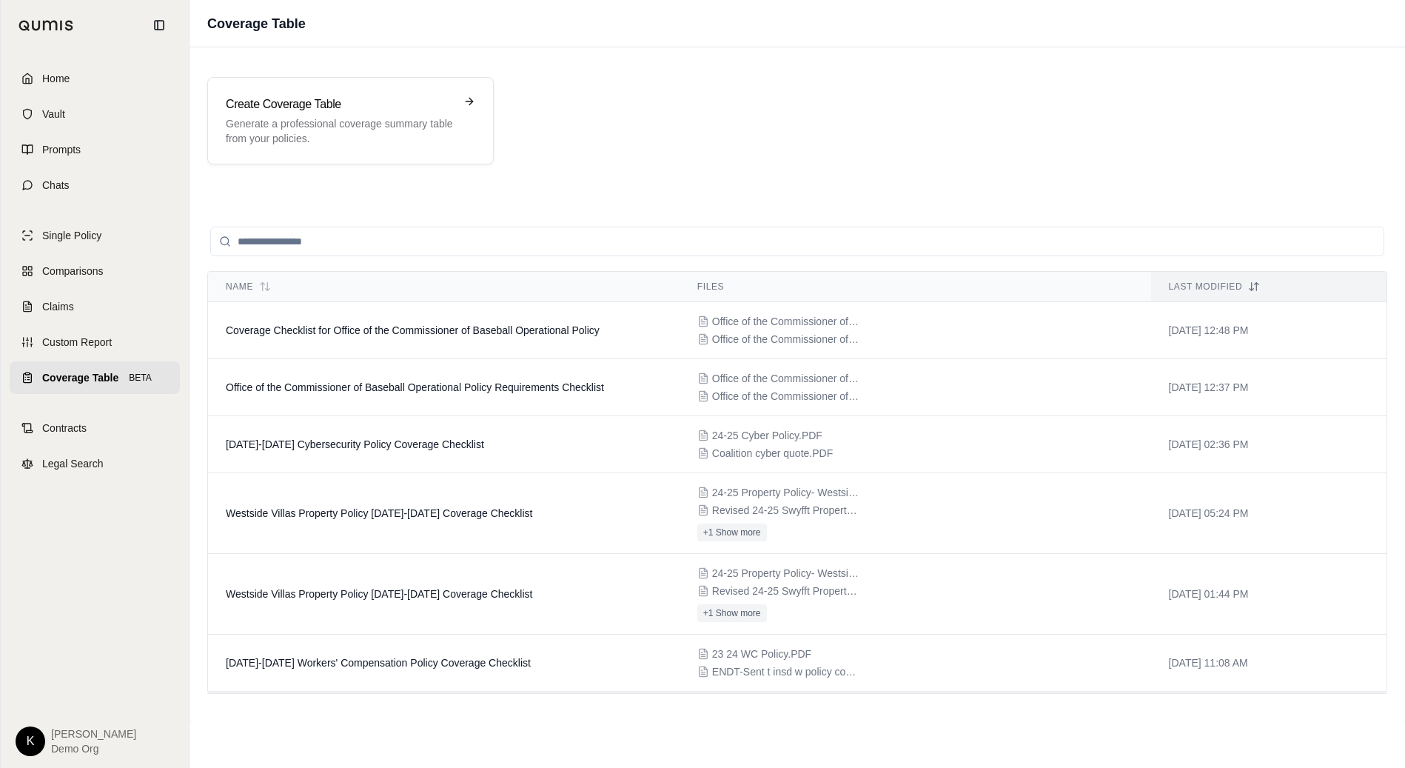
click at [93, 375] on span "Coverage Table" at bounding box center [80, 377] width 76 height 15
click at [514, 315] on td "Coverage Checklist for Office of the Commissioner of Baseball Operational Policy" at bounding box center [443, 330] width 471 height 57
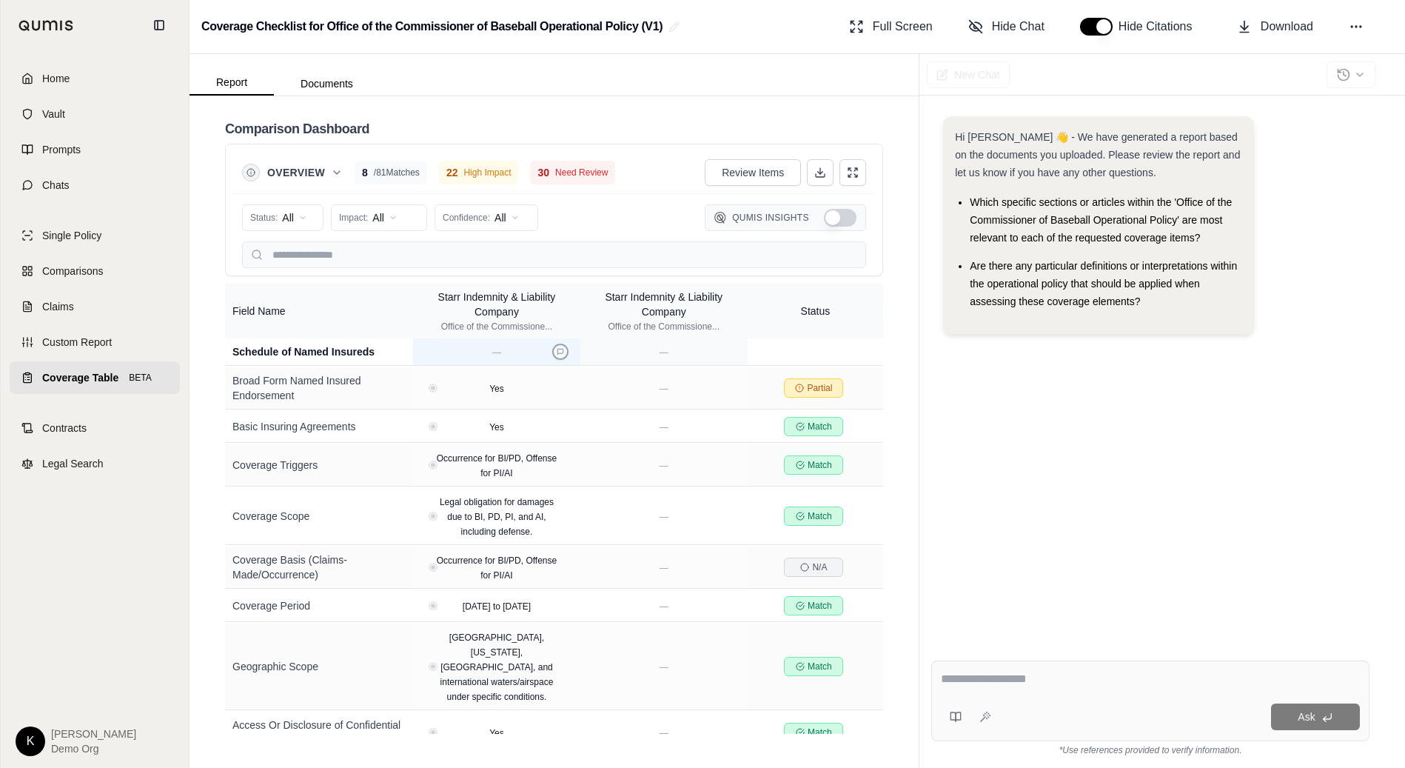
click at [558, 351] on icon at bounding box center [560, 351] width 7 height 7
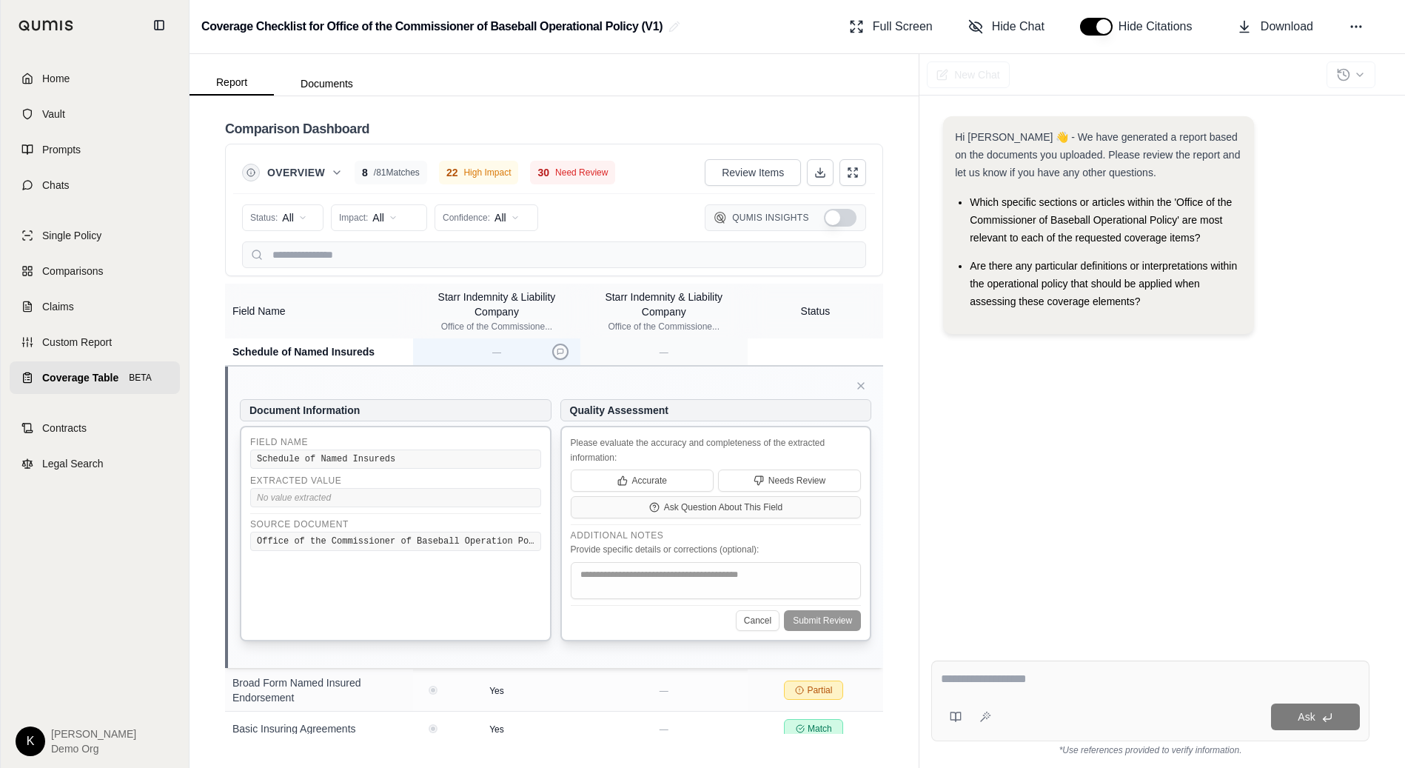
click at [558, 351] on icon at bounding box center [560, 351] width 7 height 7
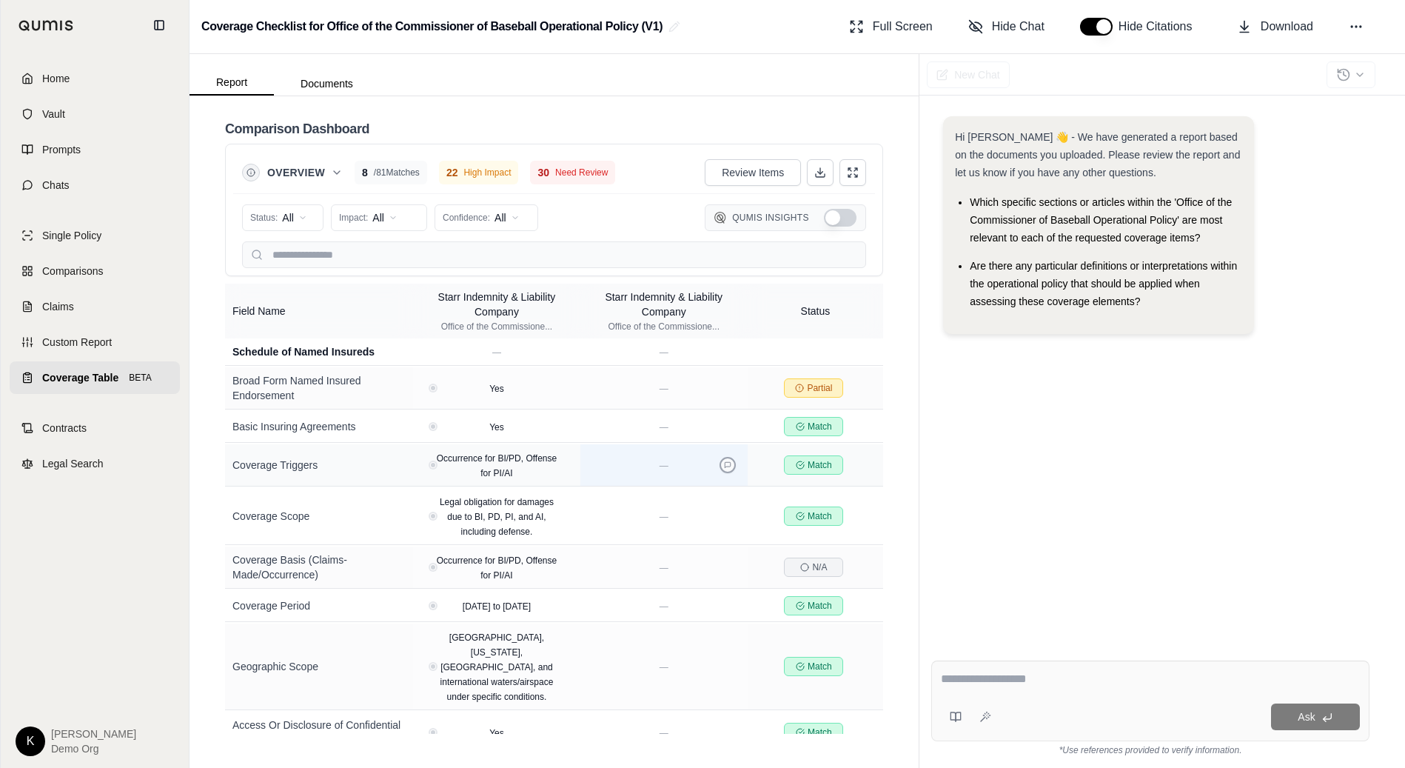
click at [732, 465] on button at bounding box center [727, 465] width 16 height 16
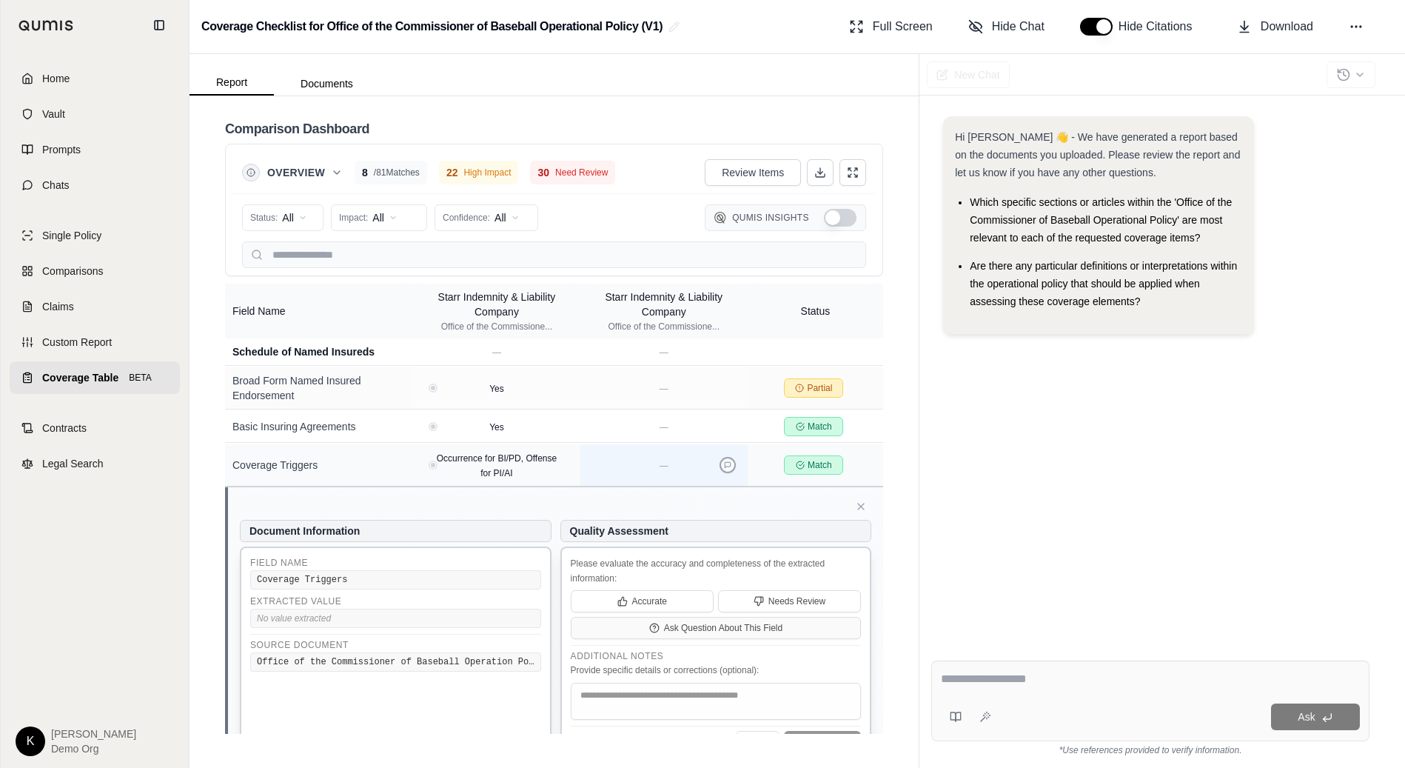
click at [732, 465] on button at bounding box center [727, 465] width 16 height 16
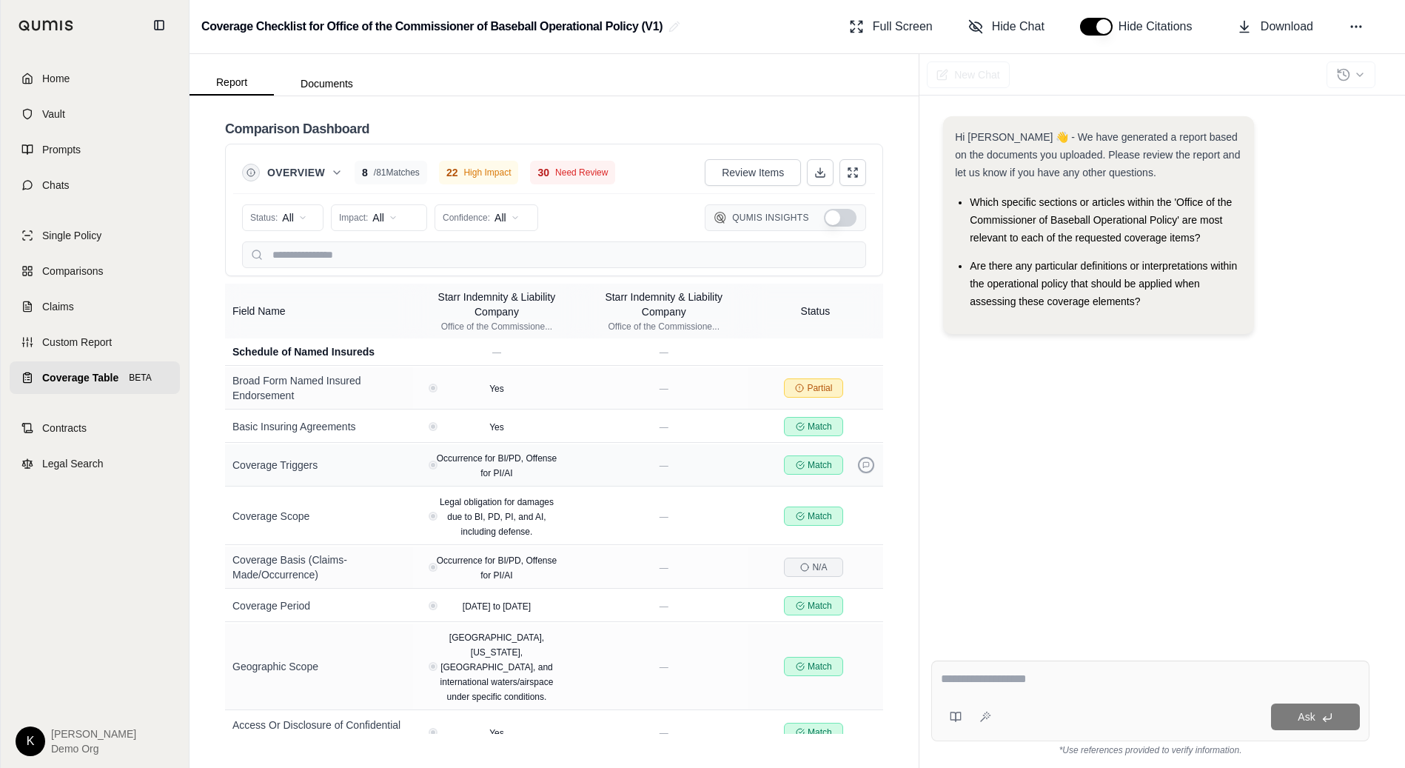
click at [872, 462] on button at bounding box center [866, 465] width 16 height 16
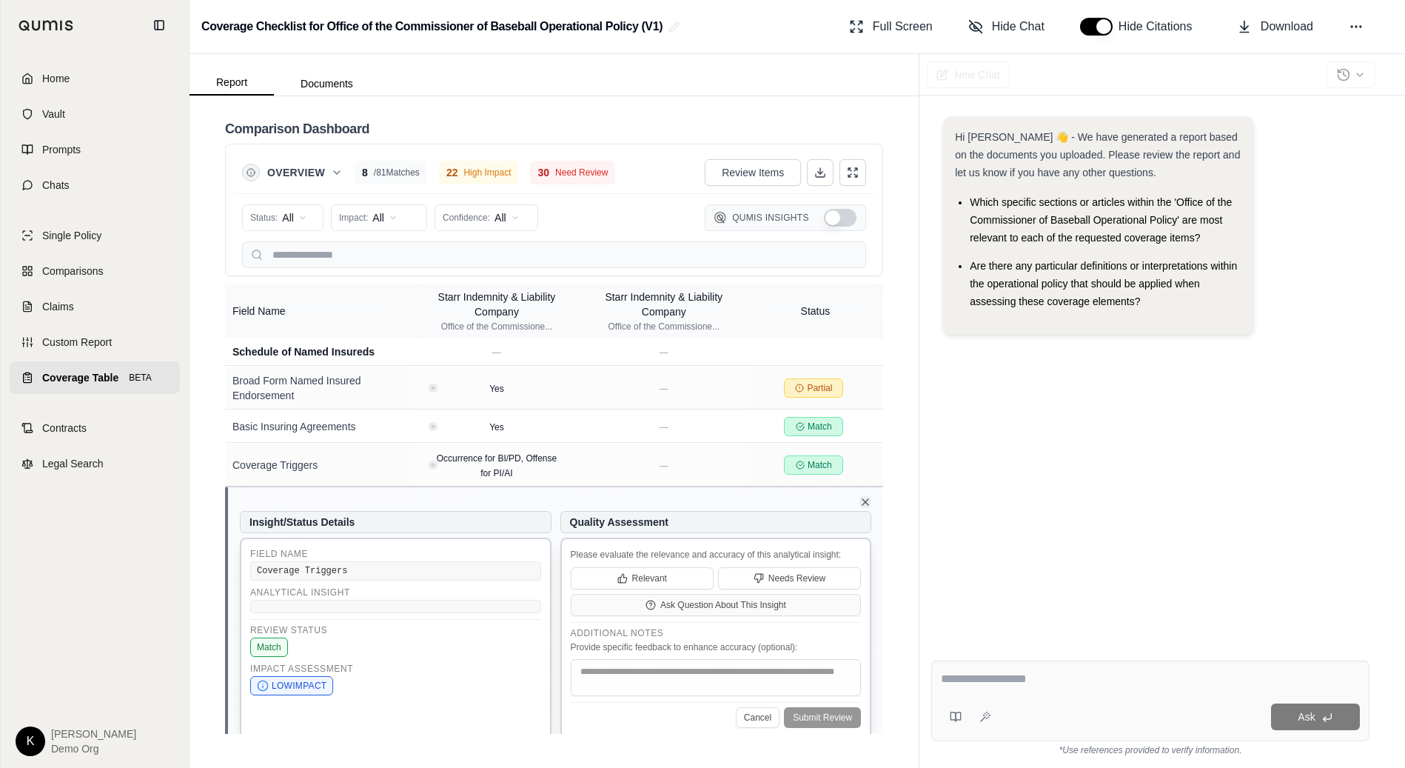
click at [865, 497] on icon at bounding box center [865, 502] width 12 height 12
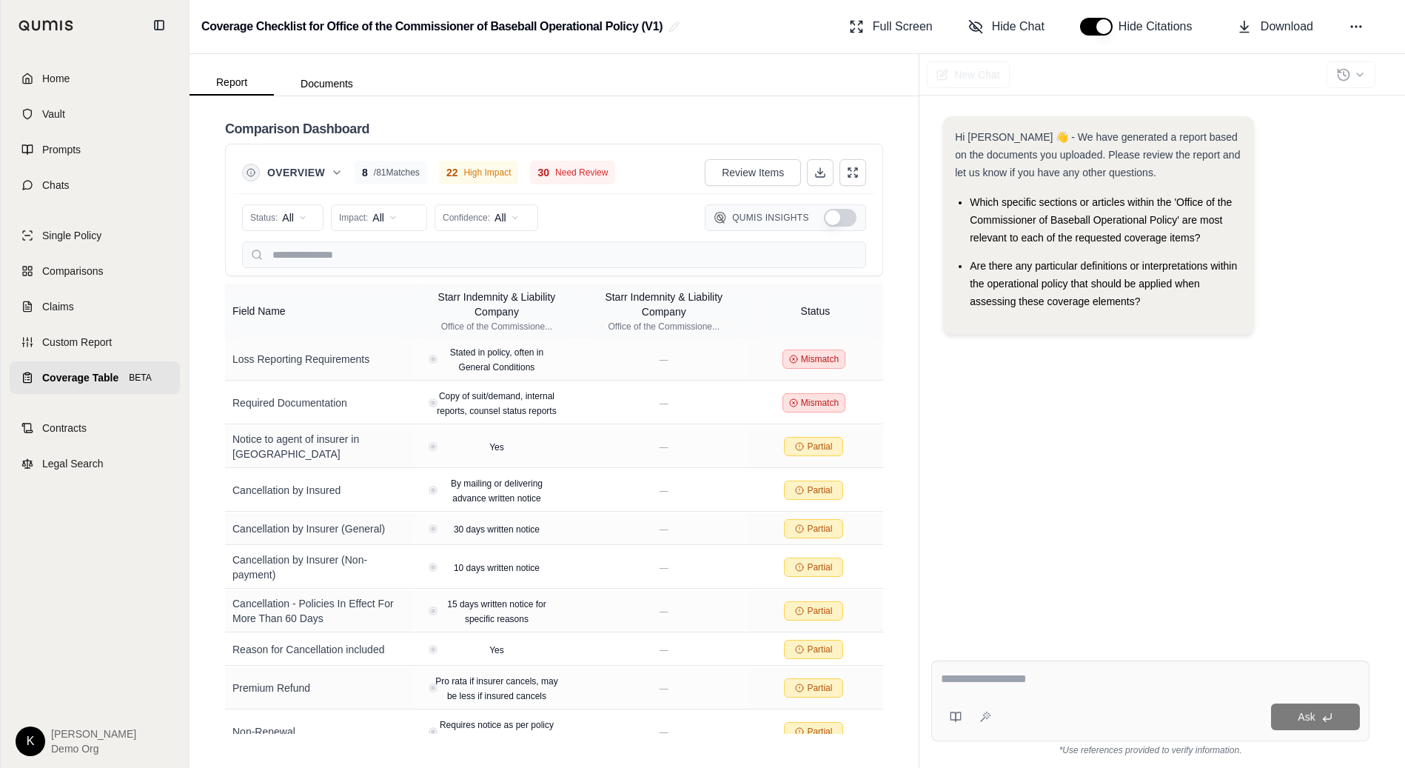
scroll to position [2967, 0]
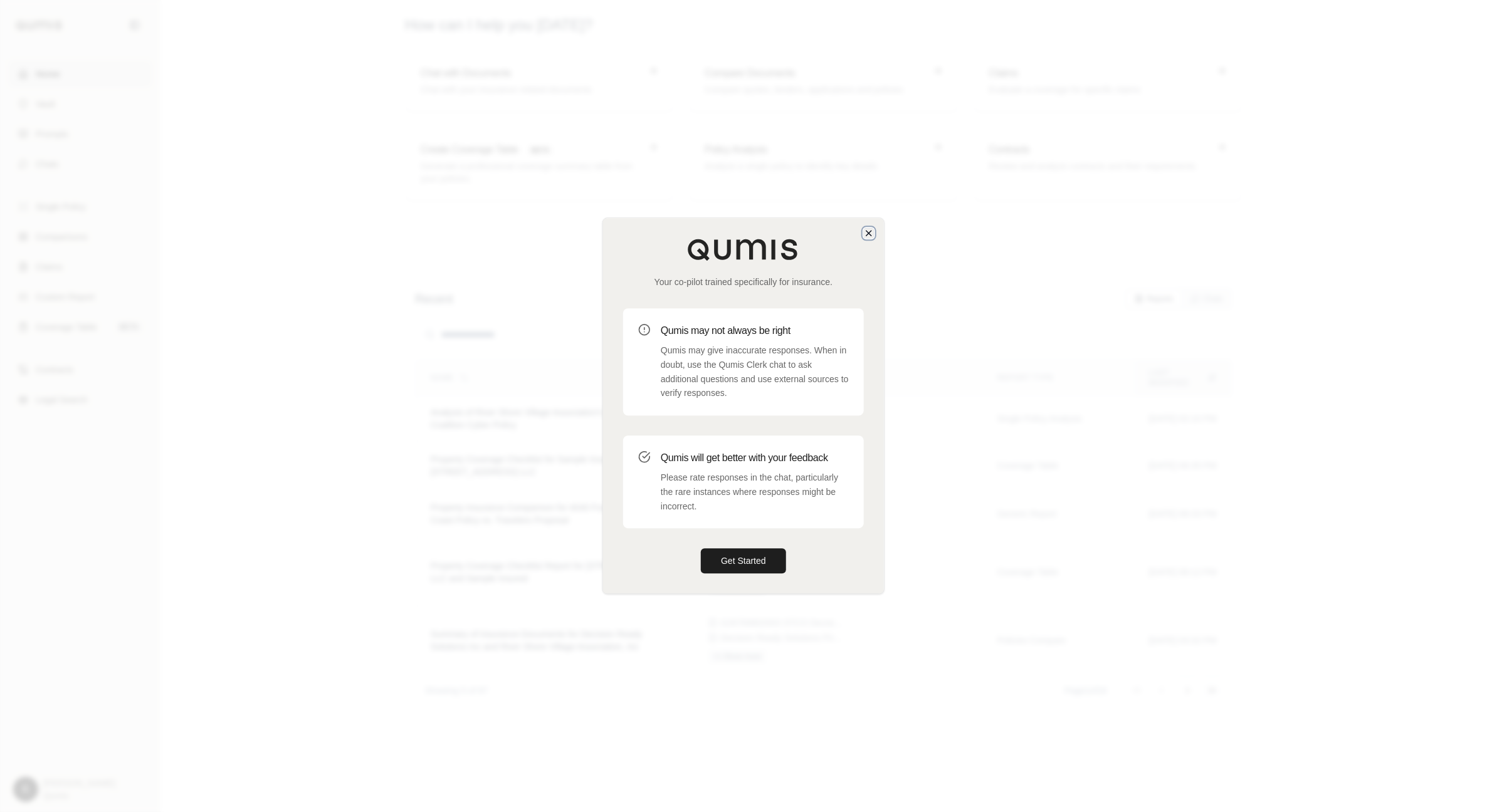
click at [870, 231] on icon "button" at bounding box center [869, 233] width 10 height 10
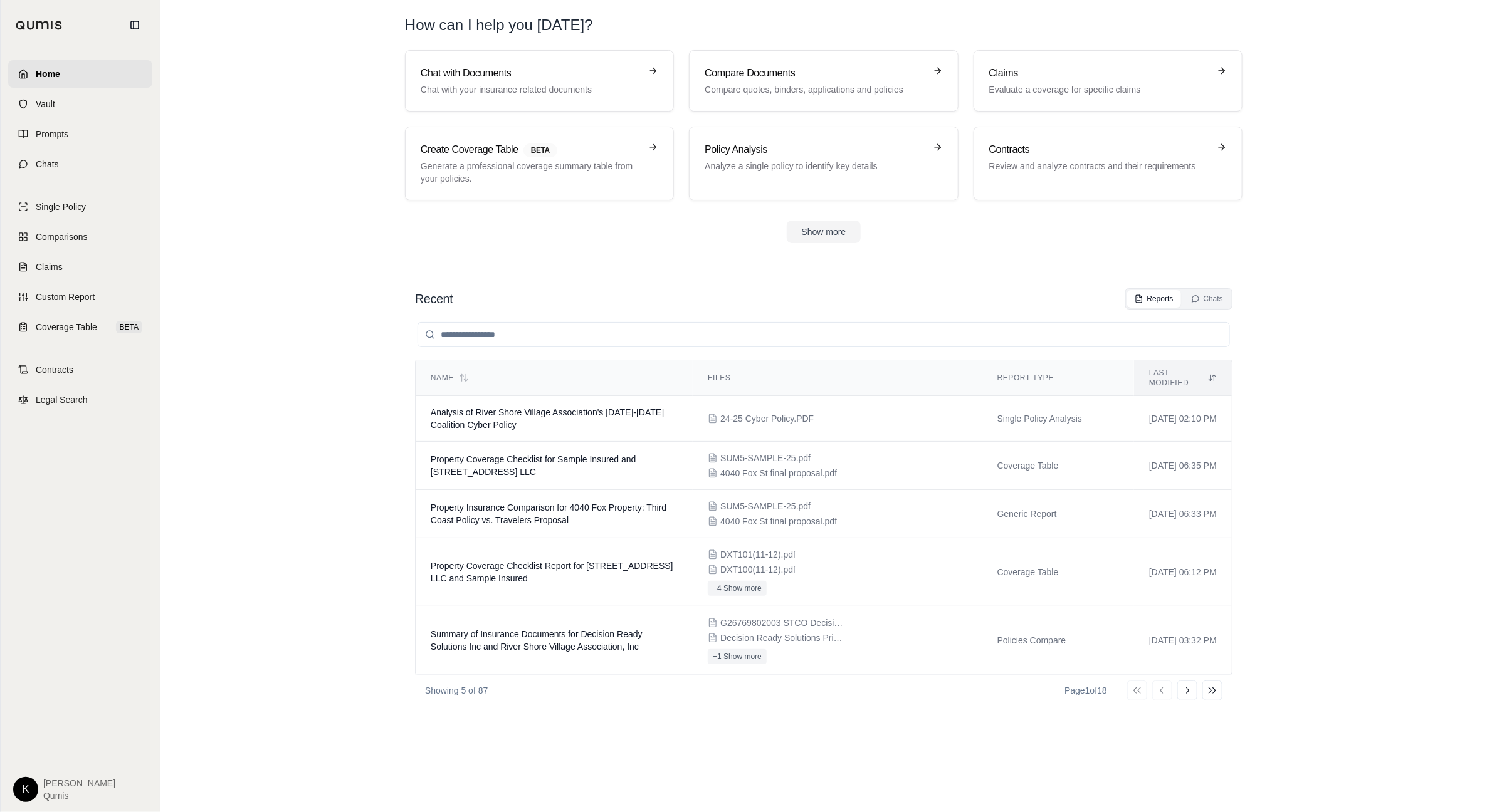
click at [22, 782] on html "Home Vault Prompts Chats Single Policy Comparisons Claims Custom Report Coverag…" at bounding box center [744, 406] width 1487 height 812
click at [45, 697] on link "Site Admin Portal" at bounding box center [55, 696] width 103 height 20
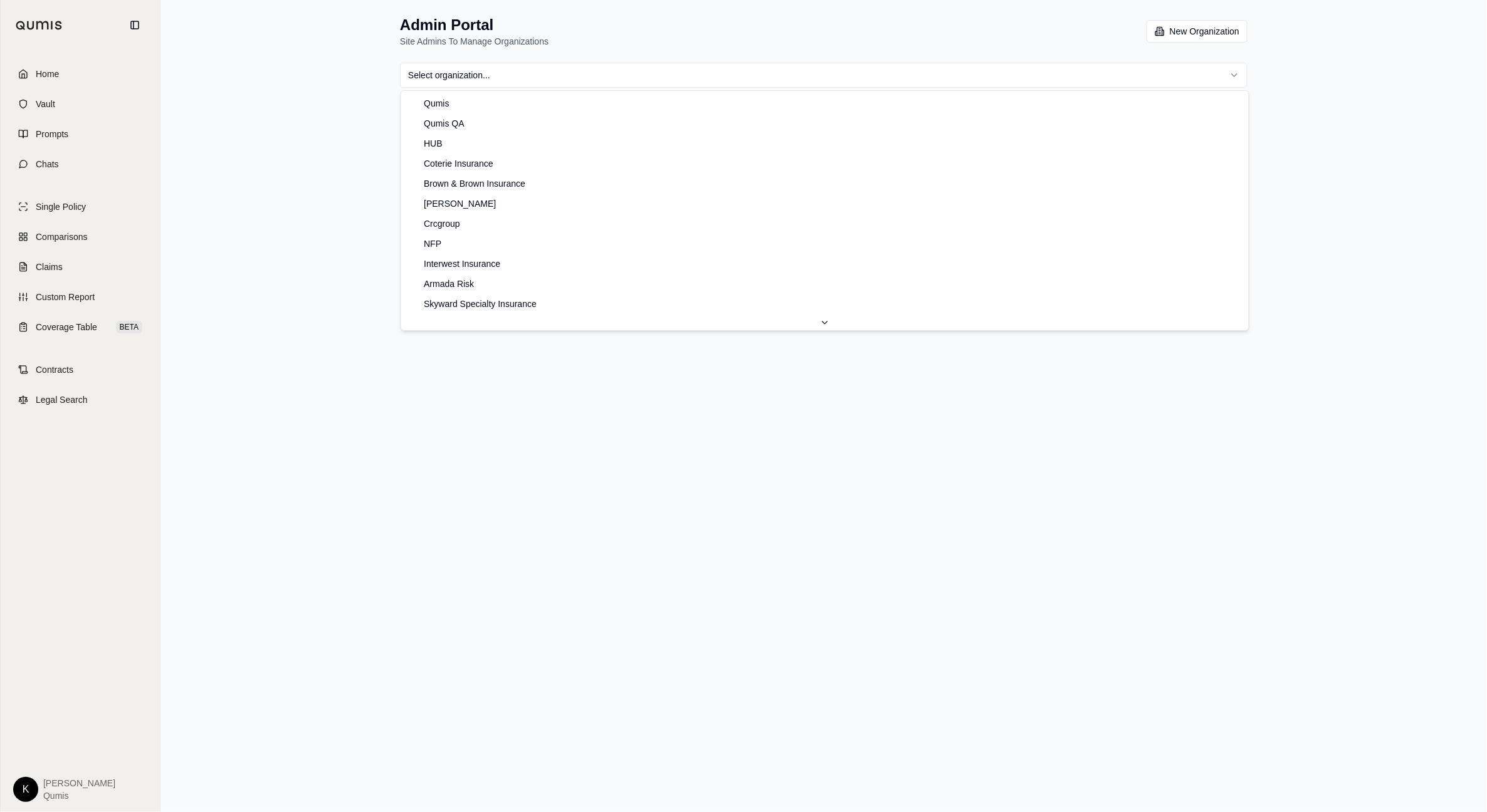
click at [860, 80] on html "Home Vault Prompts Chats Single Policy Comparisons Claims Custom Report Coverag…" at bounding box center [744, 406] width 1487 height 812
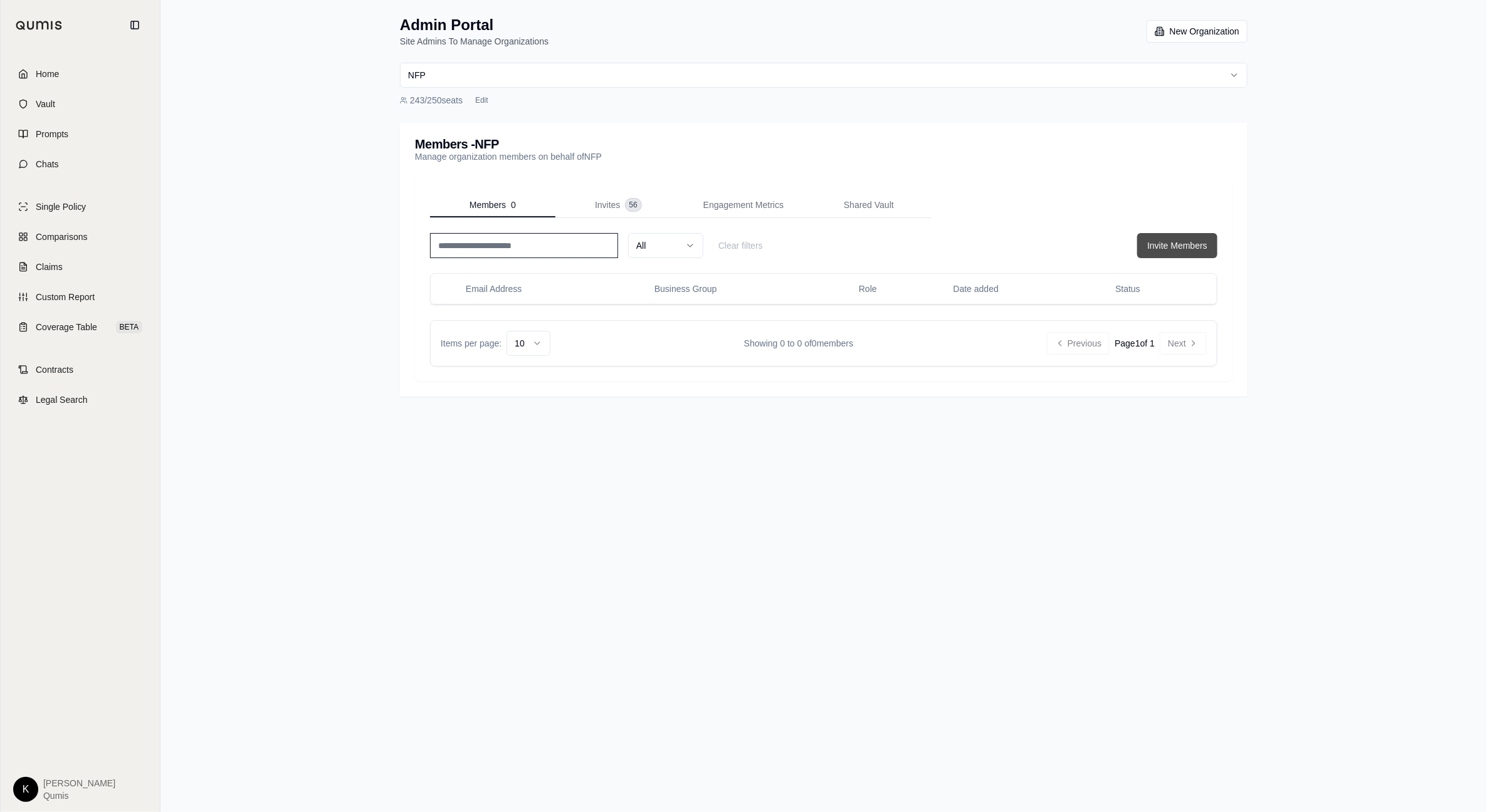
click at [1169, 240] on button "Invite Members" at bounding box center [1177, 246] width 80 height 25
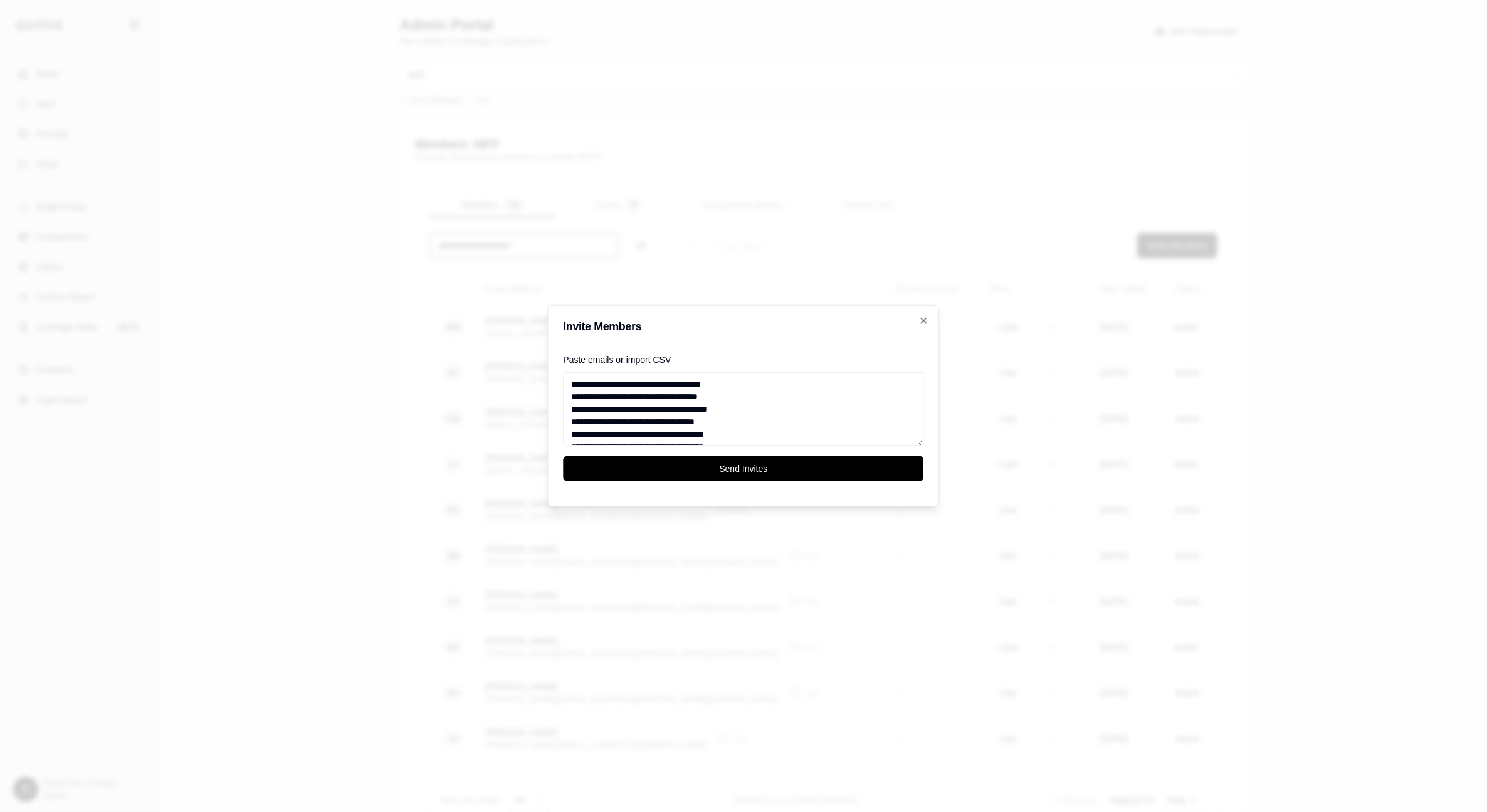
drag, startPoint x: 648, startPoint y: 384, endPoint x: 461, endPoint y: 367, distance: 187.8
click at [462, 367] on body "Home Vault Prompts Chats Single Policy Comparisons Claims Custom Report Coverag…" at bounding box center [744, 434] width 1487 height 869
drag, startPoint x: 648, startPoint y: 397, endPoint x: 571, endPoint y: 392, distance: 77.2
click at [571, 392] on textarea "**********" at bounding box center [744, 409] width 361 height 74
drag, startPoint x: 647, startPoint y: 412, endPoint x: 567, endPoint y: 412, distance: 80.0
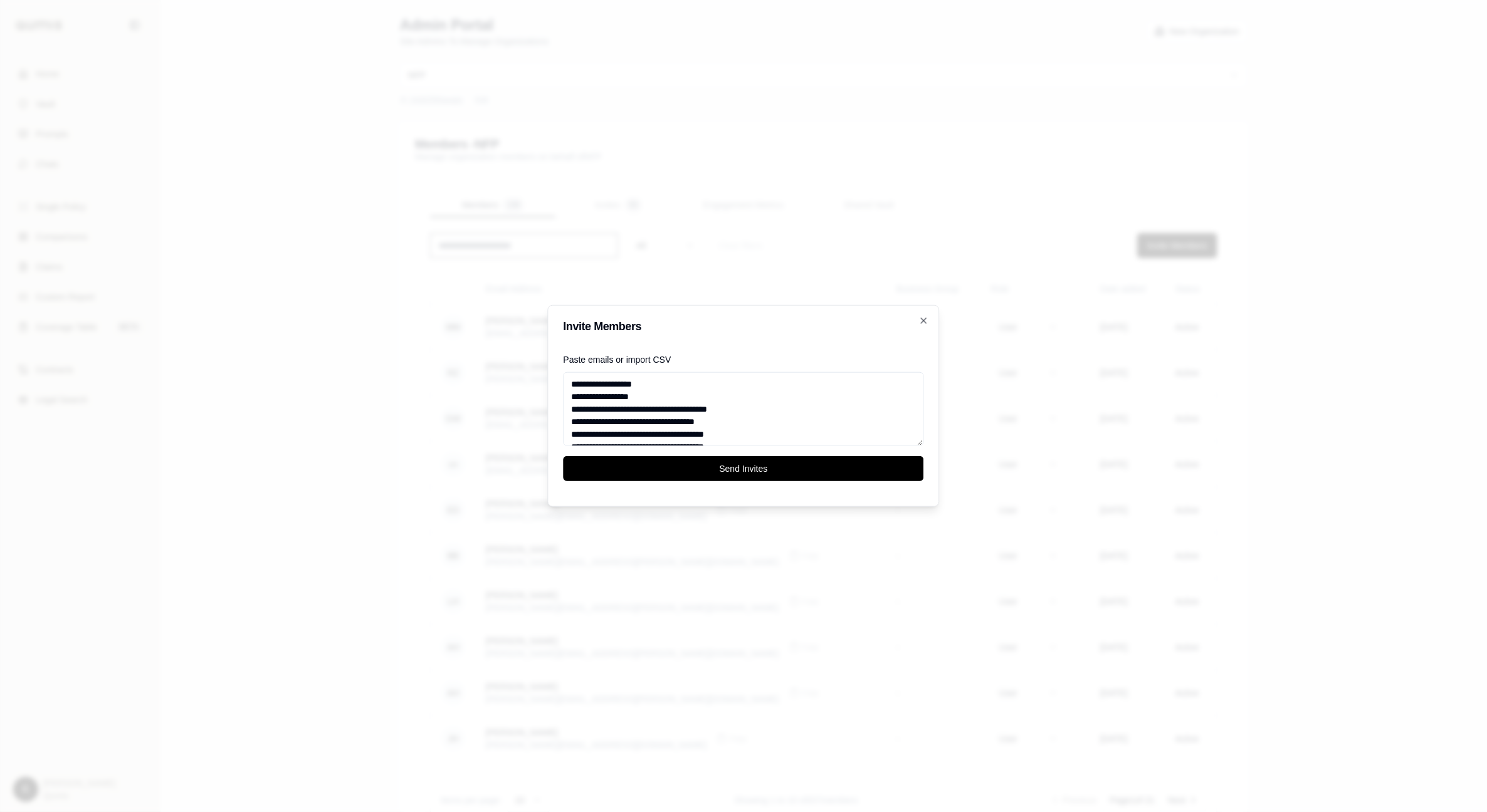
click at [567, 412] on textarea "**********" at bounding box center [744, 409] width 361 height 74
drag, startPoint x: 644, startPoint y: 421, endPoint x: 563, endPoint y: 423, distance: 81.0
click at [563, 423] on textarea "**********" at bounding box center [744, 409] width 361 height 74
drag, startPoint x: 641, startPoint y: 433, endPoint x: 563, endPoint y: 431, distance: 78.0
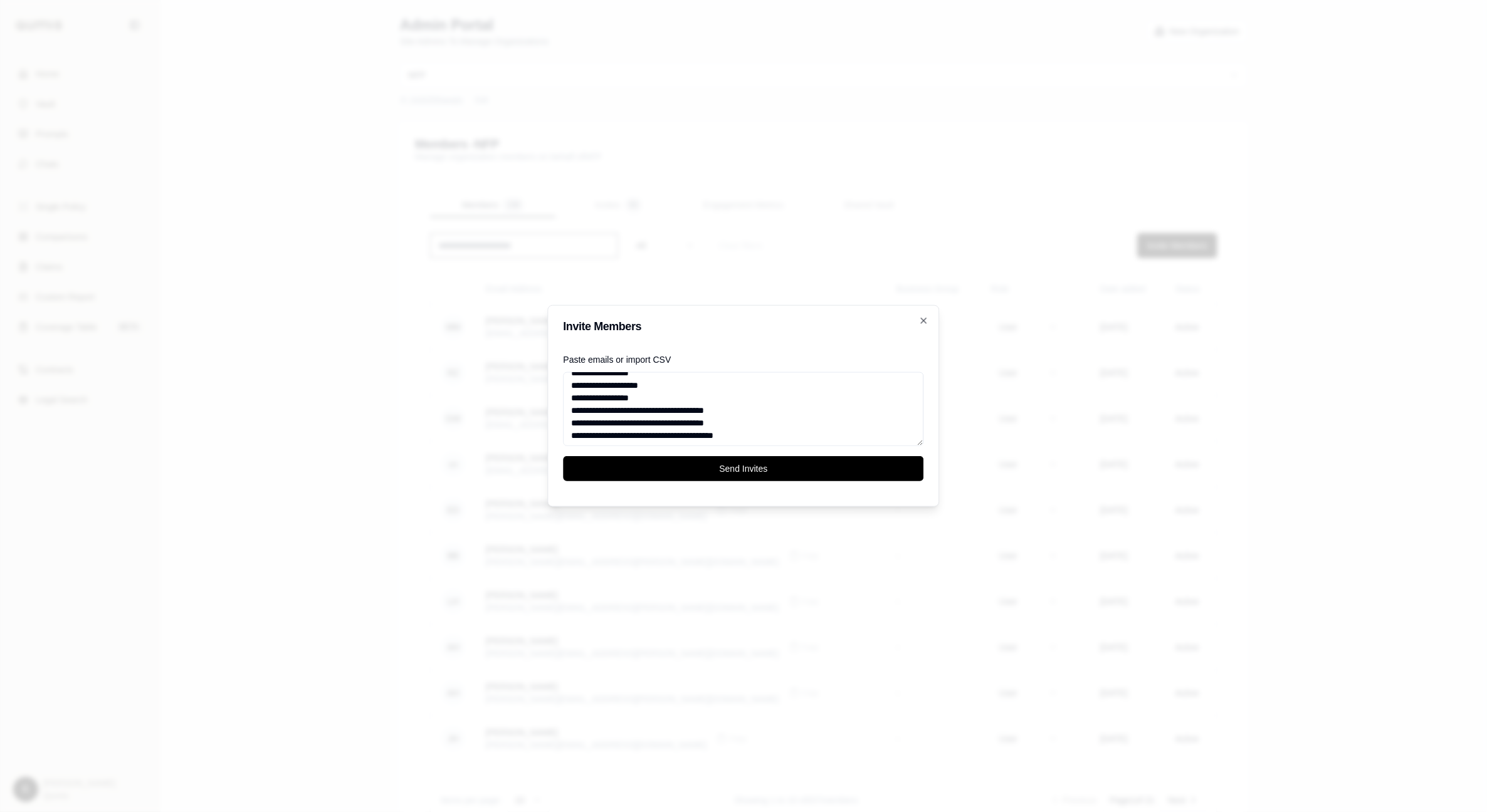
click at [563, 431] on textarea "**********" at bounding box center [744, 409] width 361 height 74
click at [605, 416] on textarea "**********" at bounding box center [744, 409] width 361 height 74
drag, startPoint x: 573, startPoint y: 411, endPoint x: 642, endPoint y: 409, distance: 69.0
click at [642, 409] on textarea "**********" at bounding box center [744, 409] width 361 height 74
drag, startPoint x: 572, startPoint y: 417, endPoint x: 646, endPoint y: 417, distance: 74.0
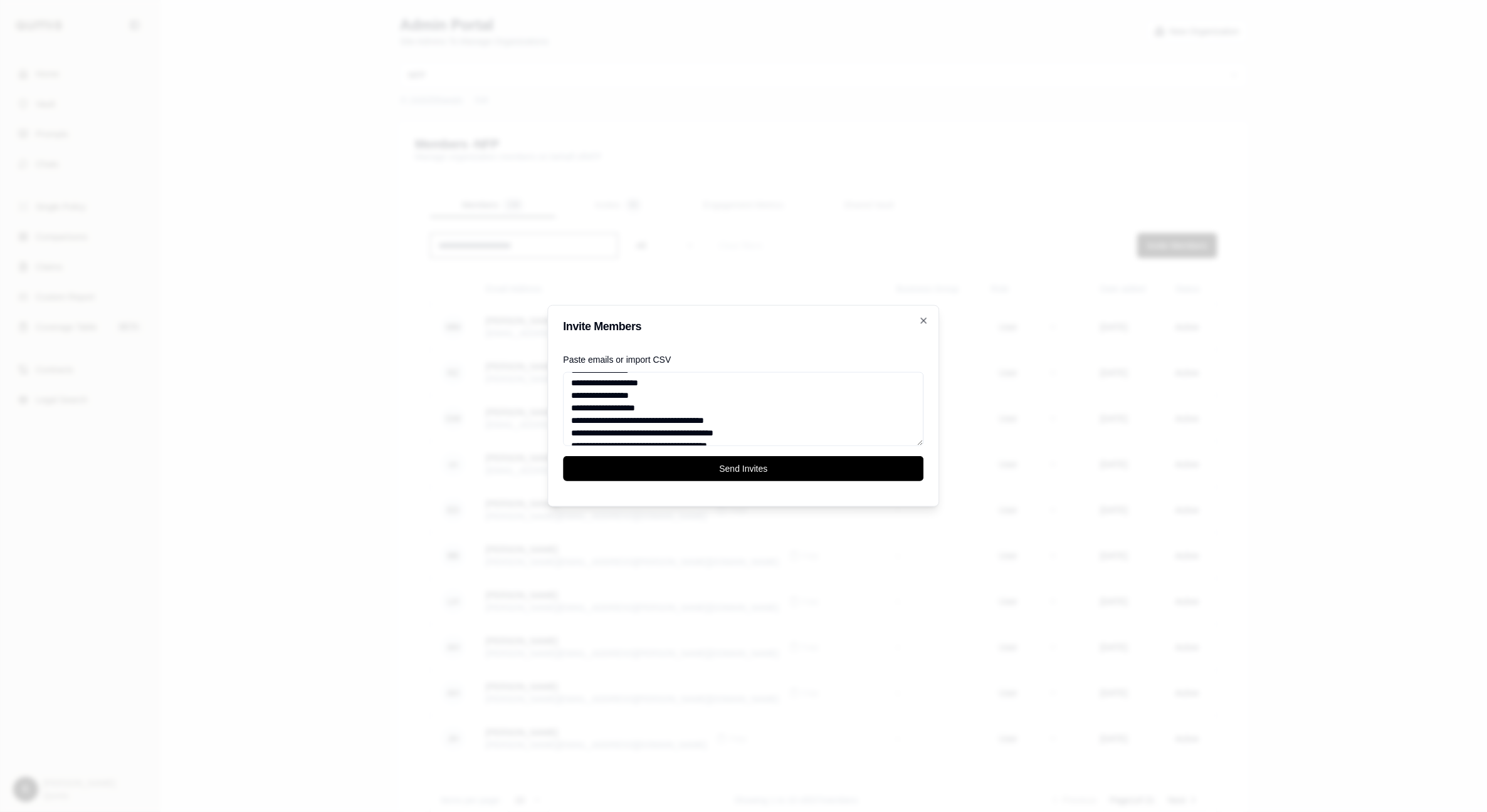
click at [645, 417] on textarea "**********" at bounding box center [744, 409] width 361 height 74
drag, startPoint x: 655, startPoint y: 432, endPoint x: 618, endPoint y: 378, distance: 65.5
click at [618, 378] on textarea "**********" at bounding box center [744, 409] width 361 height 74
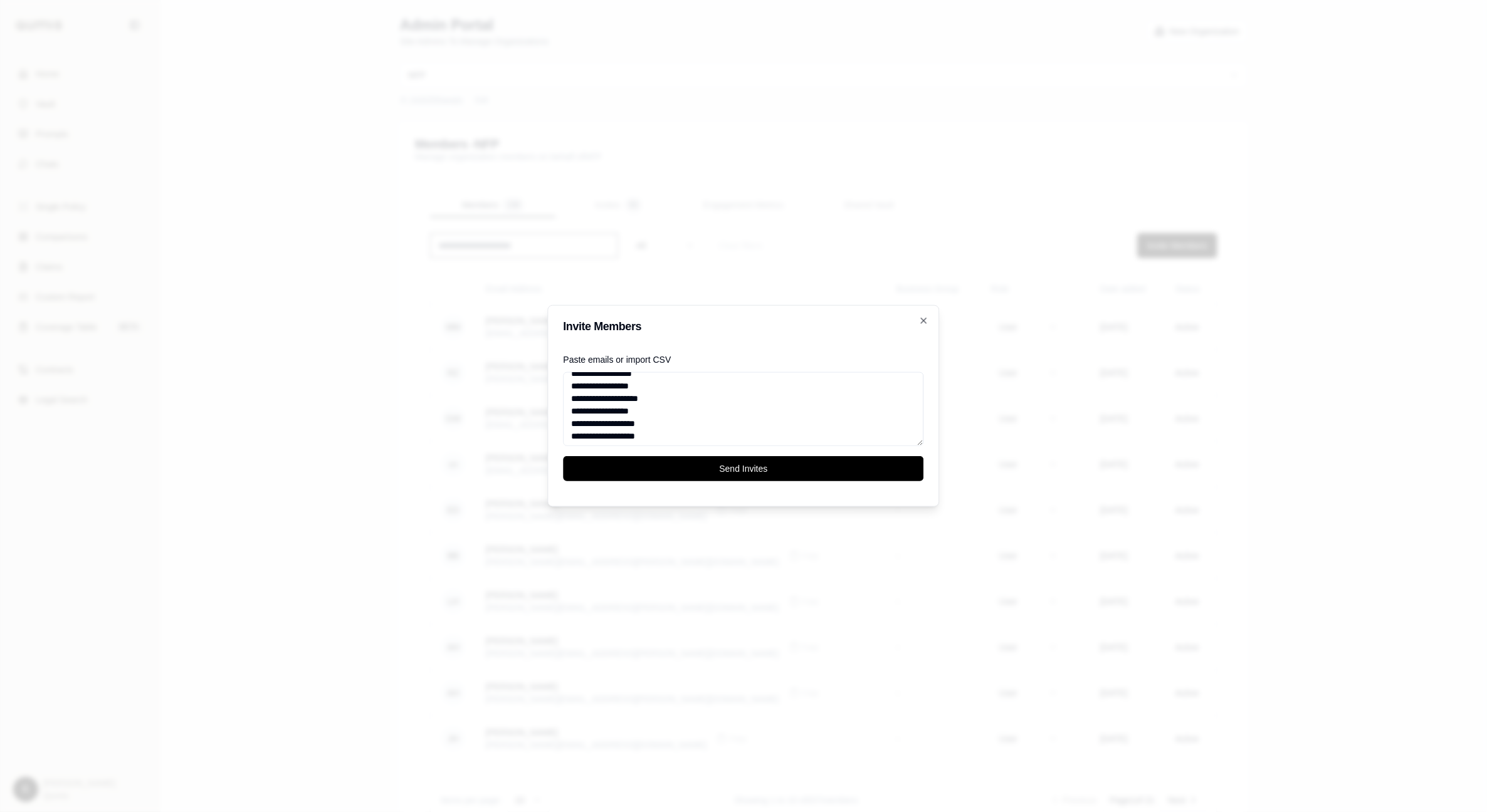
click at [573, 414] on textarea "**********" at bounding box center [744, 409] width 361 height 74
drag, startPoint x: 658, startPoint y: 398, endPoint x: 573, endPoint y: 399, distance: 85.0
click at [573, 399] on textarea "**********" at bounding box center [744, 409] width 361 height 74
drag, startPoint x: 650, startPoint y: 412, endPoint x: 567, endPoint y: 412, distance: 83.0
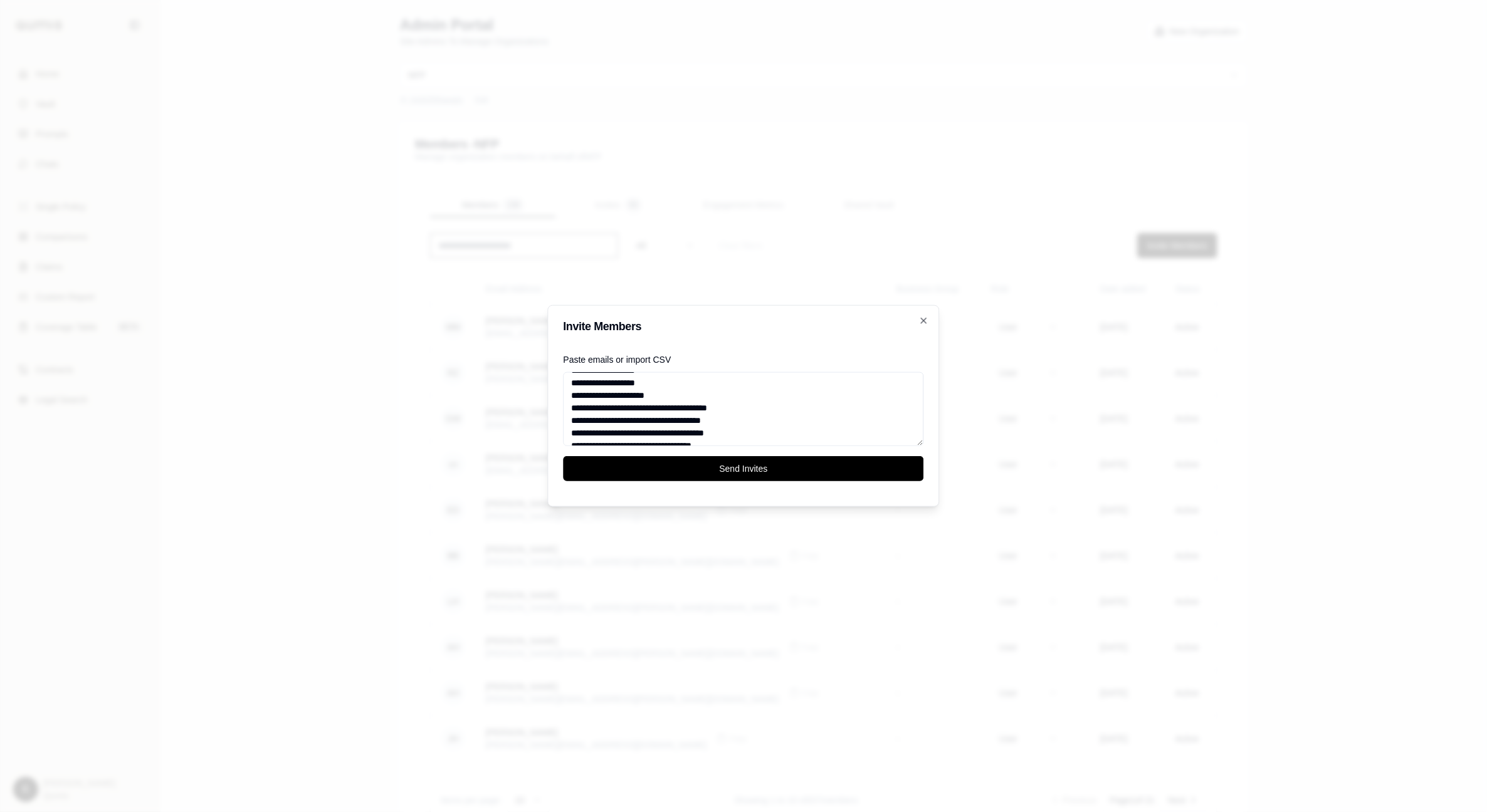
click at [567, 412] on textarea "**********" at bounding box center [744, 409] width 361 height 74
drag, startPoint x: 649, startPoint y: 421, endPoint x: 567, endPoint y: 419, distance: 82.0
click at [567, 419] on textarea "**********" at bounding box center [744, 409] width 361 height 74
drag, startPoint x: 642, startPoint y: 431, endPoint x: 571, endPoint y: 418, distance: 72.2
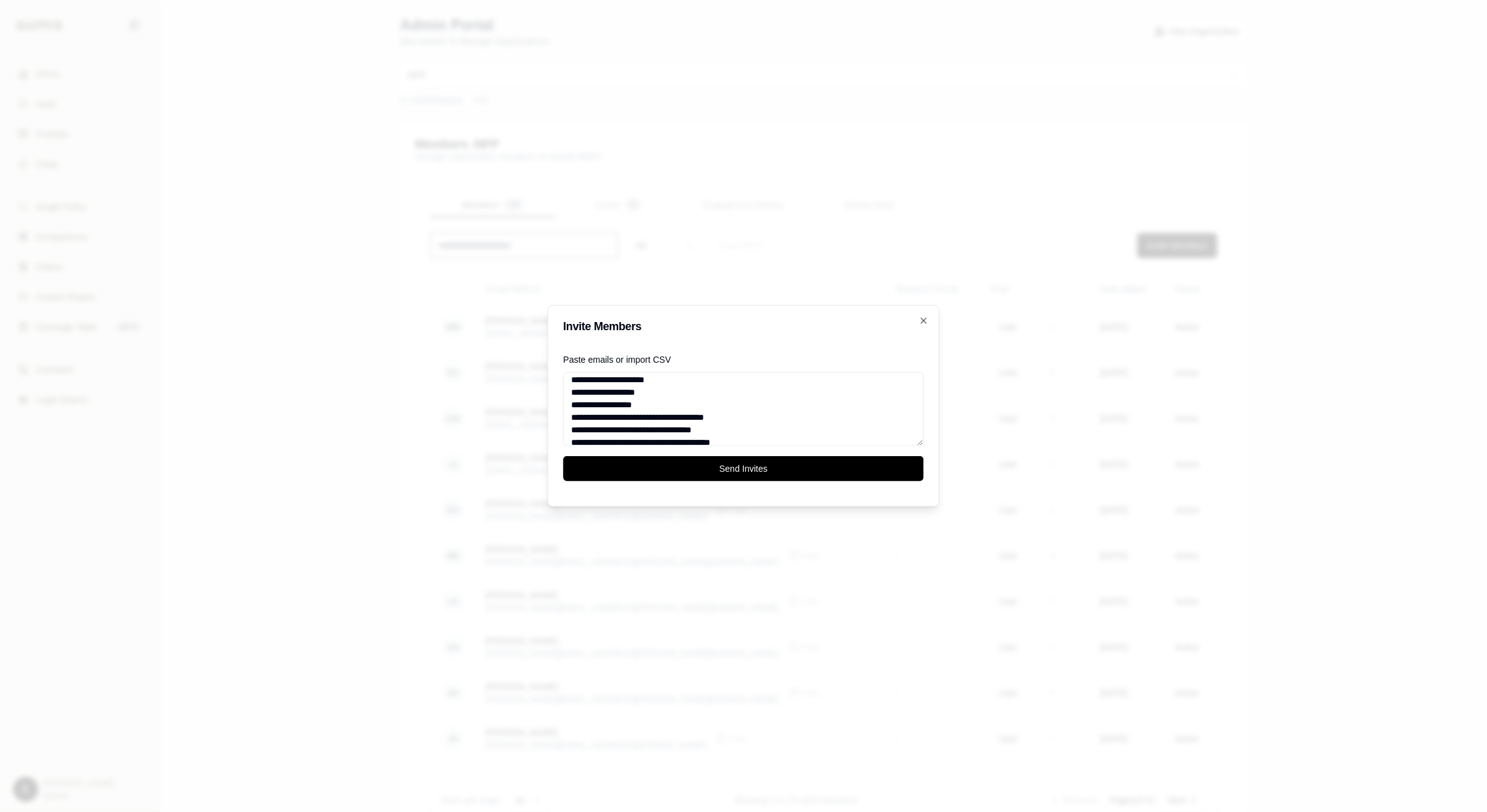
click at [571, 418] on textarea "**********" at bounding box center [744, 409] width 361 height 74
drag, startPoint x: 644, startPoint y: 428, endPoint x: 570, endPoint y: 427, distance: 74.0
click at [570, 427] on textarea "**********" at bounding box center [744, 409] width 361 height 74
drag, startPoint x: 645, startPoint y: 439, endPoint x: 572, endPoint y: 398, distance: 83.7
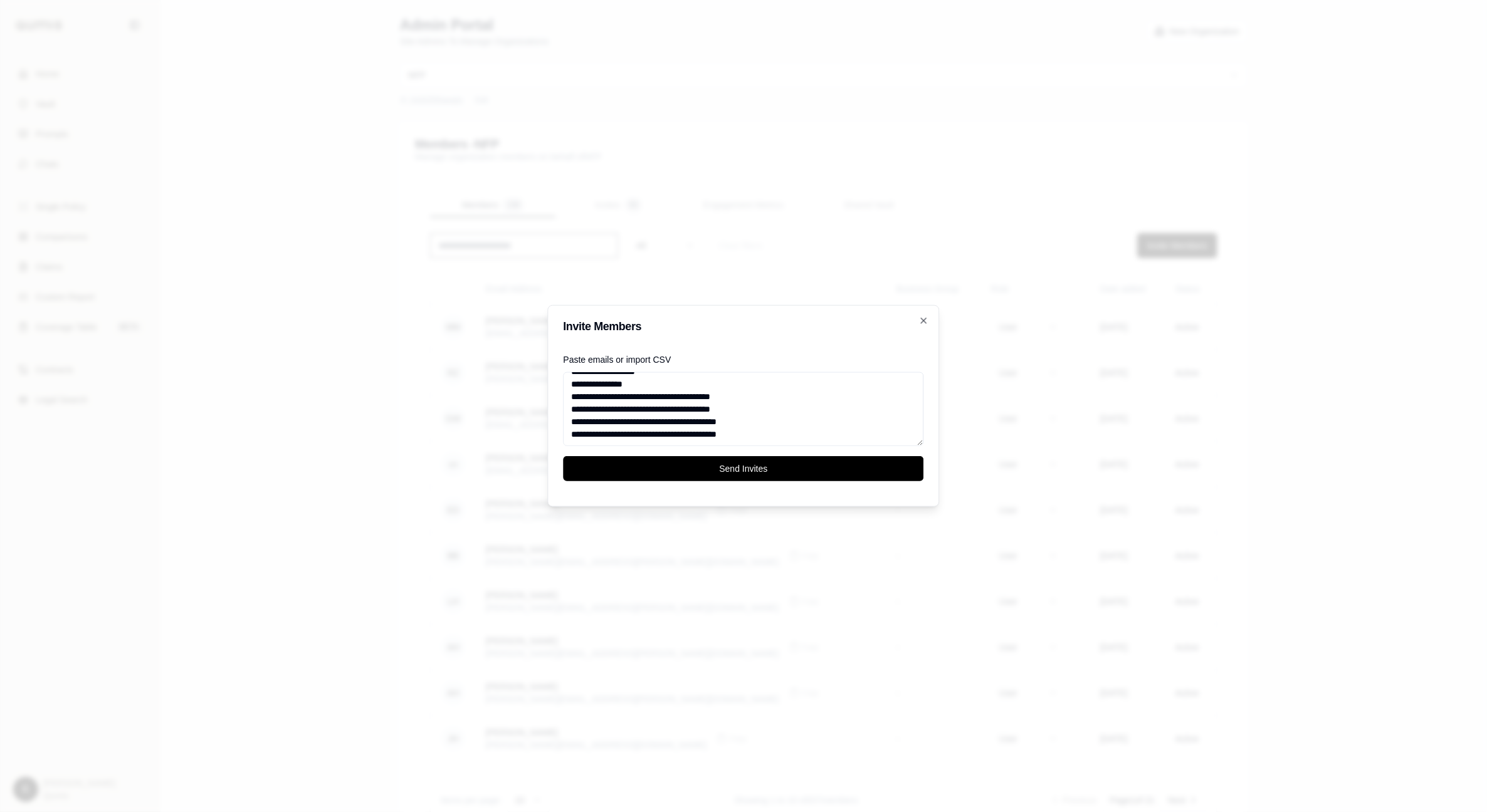
click at [572, 398] on textarea "**********" at bounding box center [744, 409] width 361 height 74
drag, startPoint x: 653, startPoint y: 410, endPoint x: 570, endPoint y: 411, distance: 83.0
click at [570, 411] on textarea "**********" at bounding box center [744, 409] width 361 height 74
drag, startPoint x: 657, startPoint y: 421, endPoint x: 567, endPoint y: 422, distance: 90.0
click at [567, 422] on textarea "**********" at bounding box center [744, 409] width 361 height 74
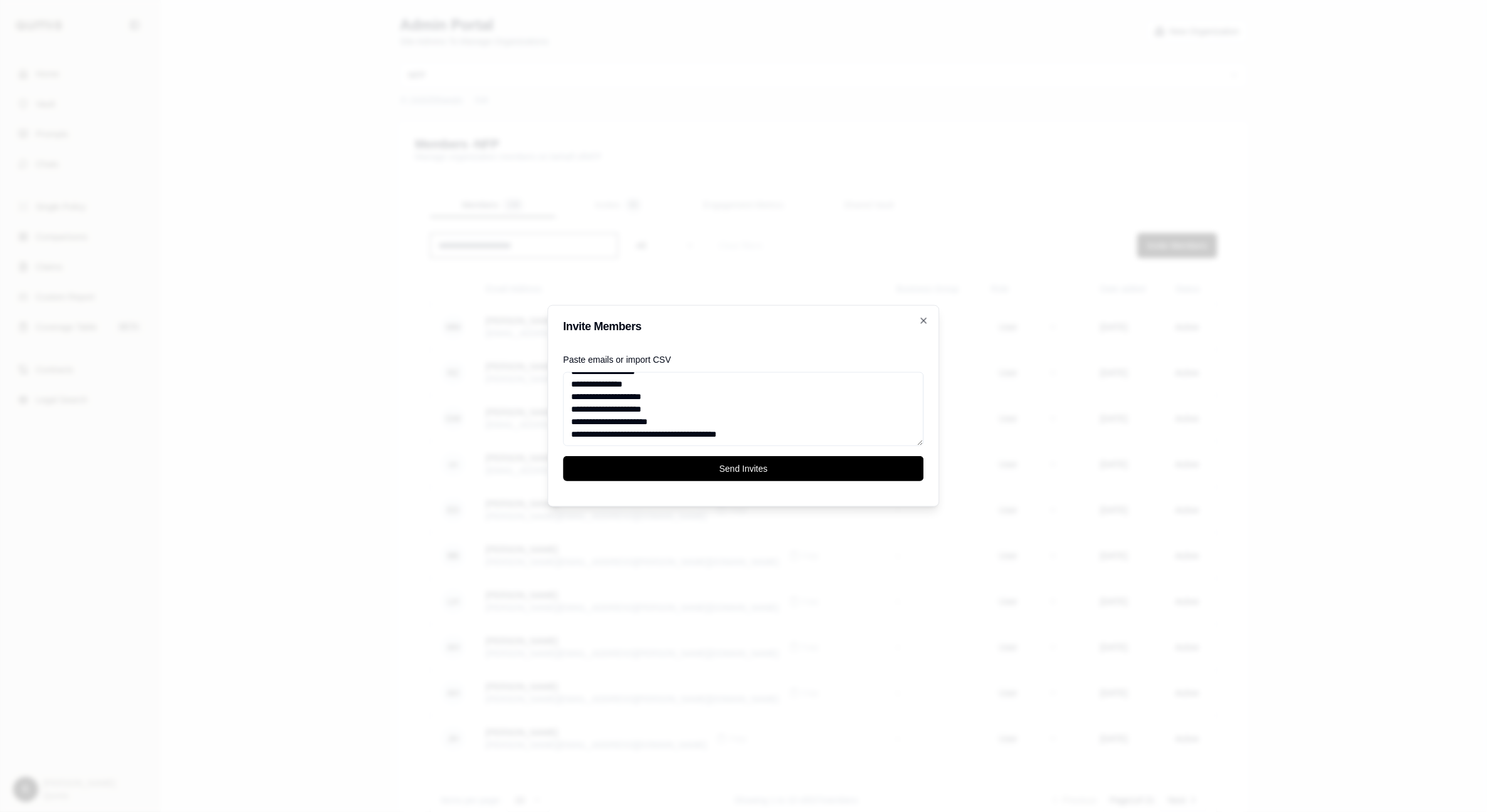
drag, startPoint x: 653, startPoint y: 432, endPoint x: 539, endPoint y: 433, distance: 114.0
click at [539, 433] on body "Home Vault Prompts Chats Single Policy Comparisons Claims Custom Report Coverag…" at bounding box center [744, 434] width 1487 height 869
type textarea "**********"
click at [539, 433] on div at bounding box center [744, 406] width 1487 height 812
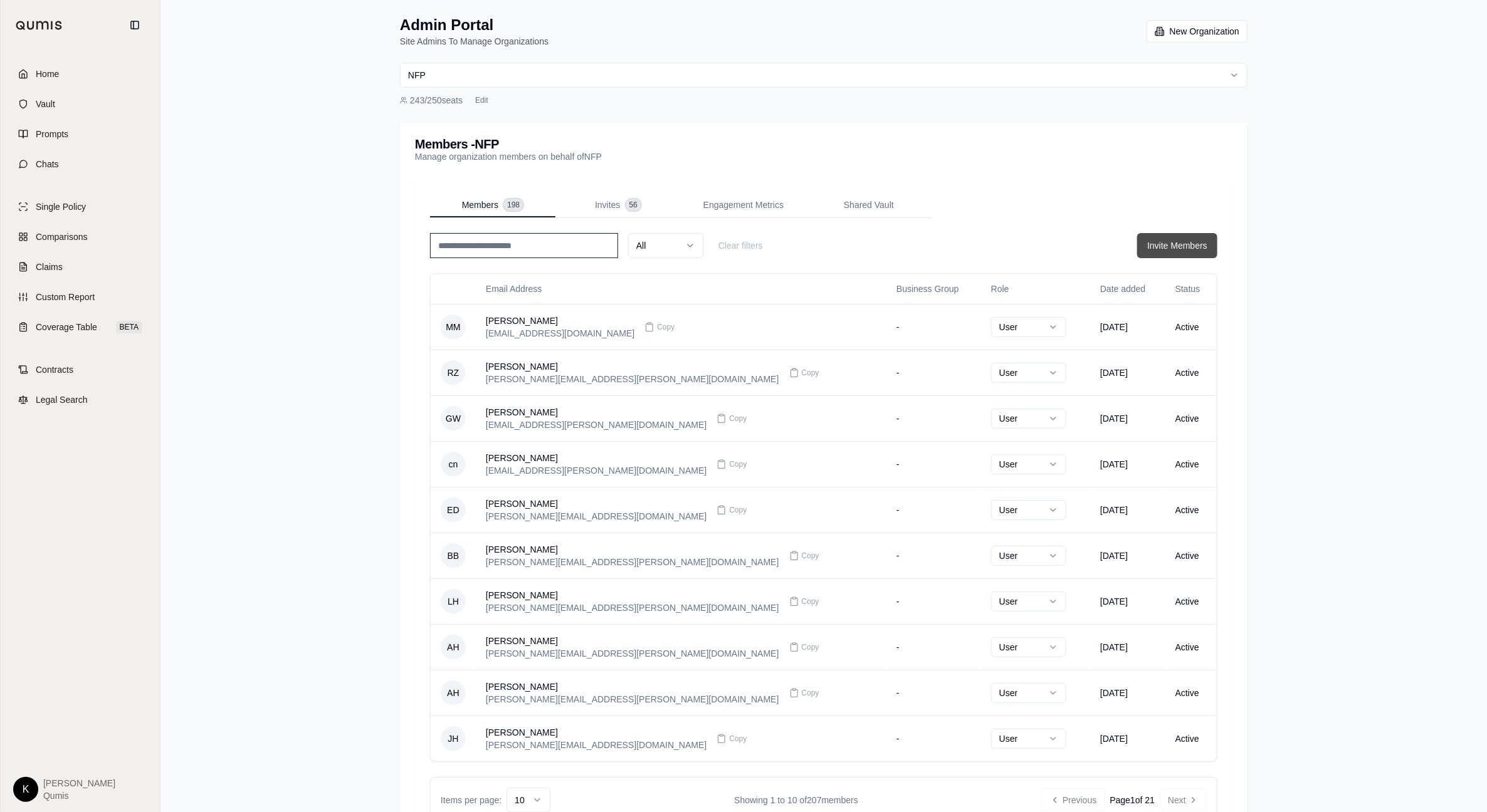
click at [1212, 245] on button "Invite Members" at bounding box center [1177, 246] width 80 height 25
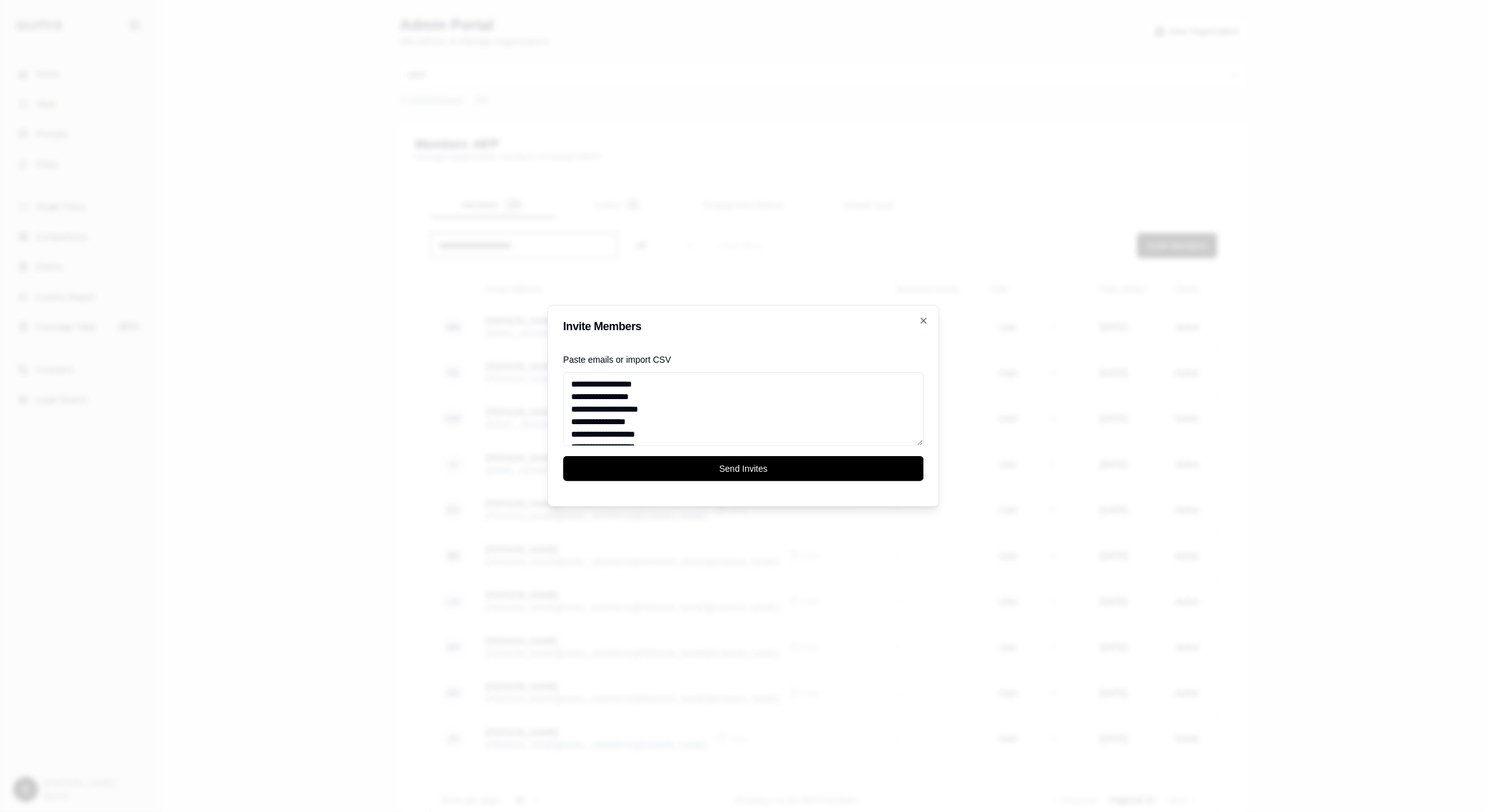
click at [681, 422] on textarea "**********" at bounding box center [744, 409] width 361 height 74
drag, startPoint x: 650, startPoint y: 433, endPoint x: 703, endPoint y: 418, distance: 55.1
click at [526, 396] on body "Home Vault Prompts Chats Single Policy Comparisons Claims Custom Report Coverag…" at bounding box center [744, 434] width 1487 height 869
click at [775, 426] on textarea "**********" at bounding box center [744, 409] width 361 height 74
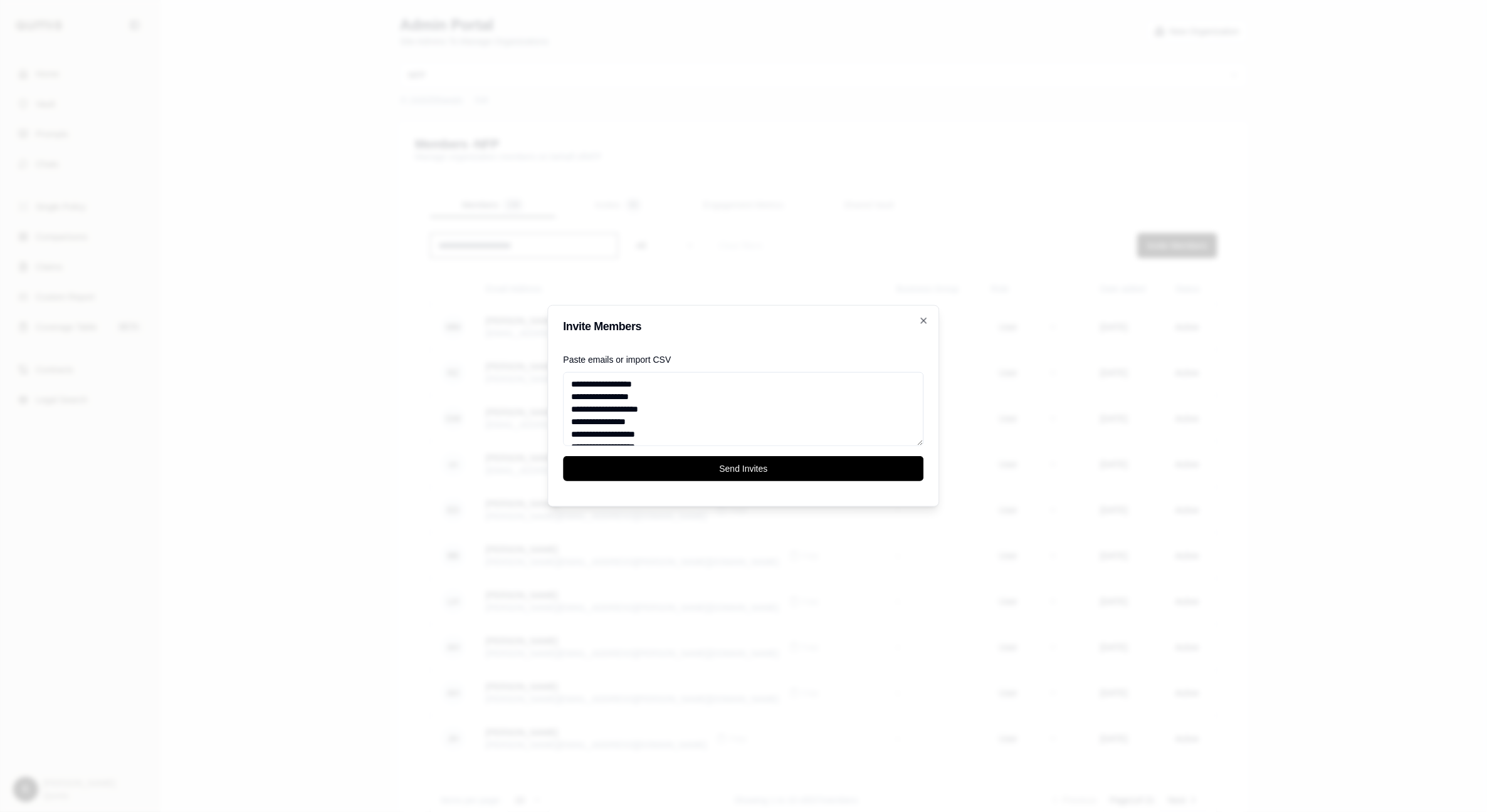
drag, startPoint x: 692, startPoint y: 429, endPoint x: 387, endPoint y: 234, distance: 362.0
click at [387, 234] on body "Home Vault Prompts Chats Single Policy Comparisons Claims Custom Report Coverag…" at bounding box center [744, 434] width 1487 height 869
type textarea "**********"
click at [734, 475] on button "Send Invites" at bounding box center [744, 469] width 361 height 25
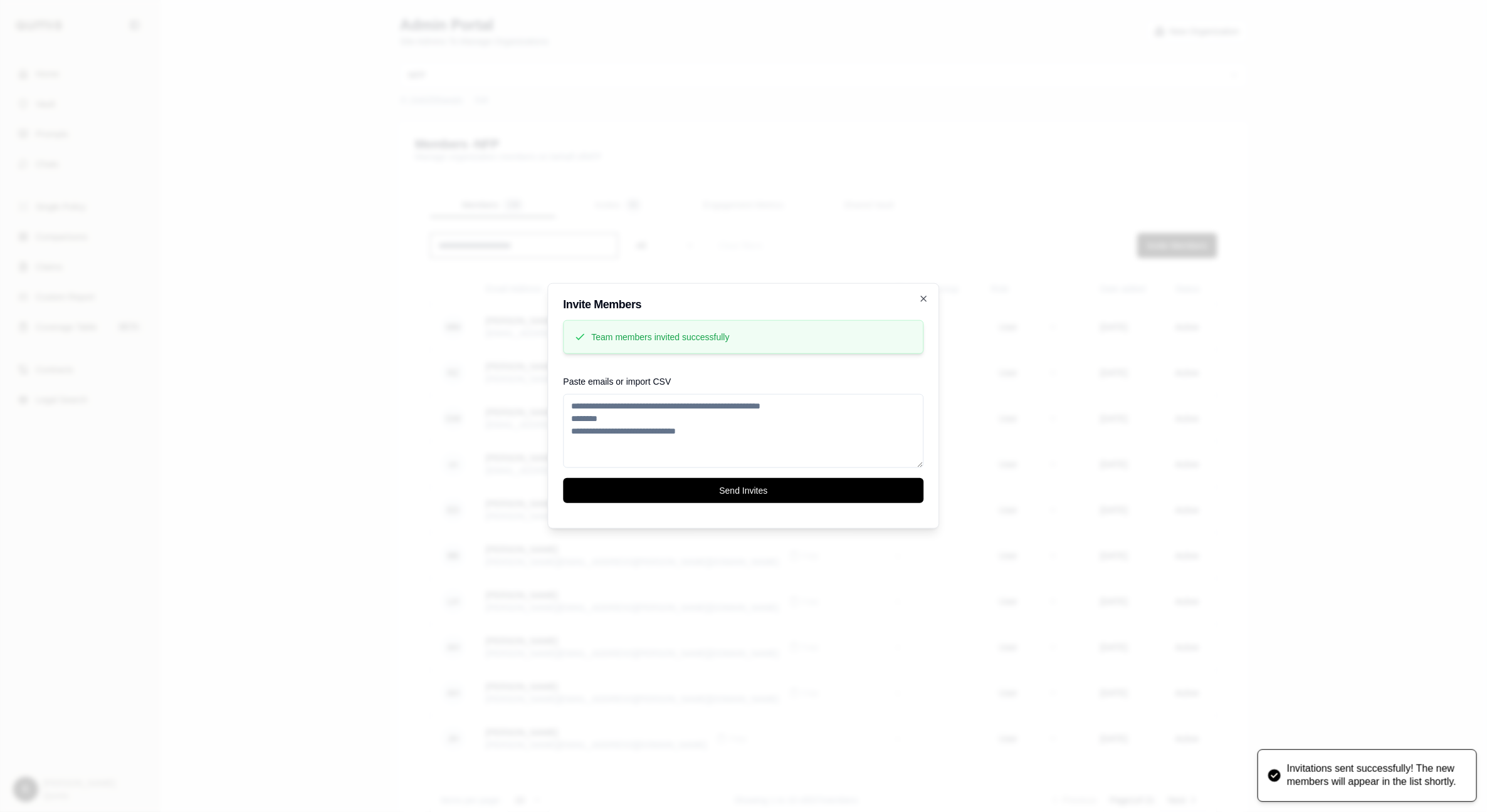
scroll to position [0, 0]
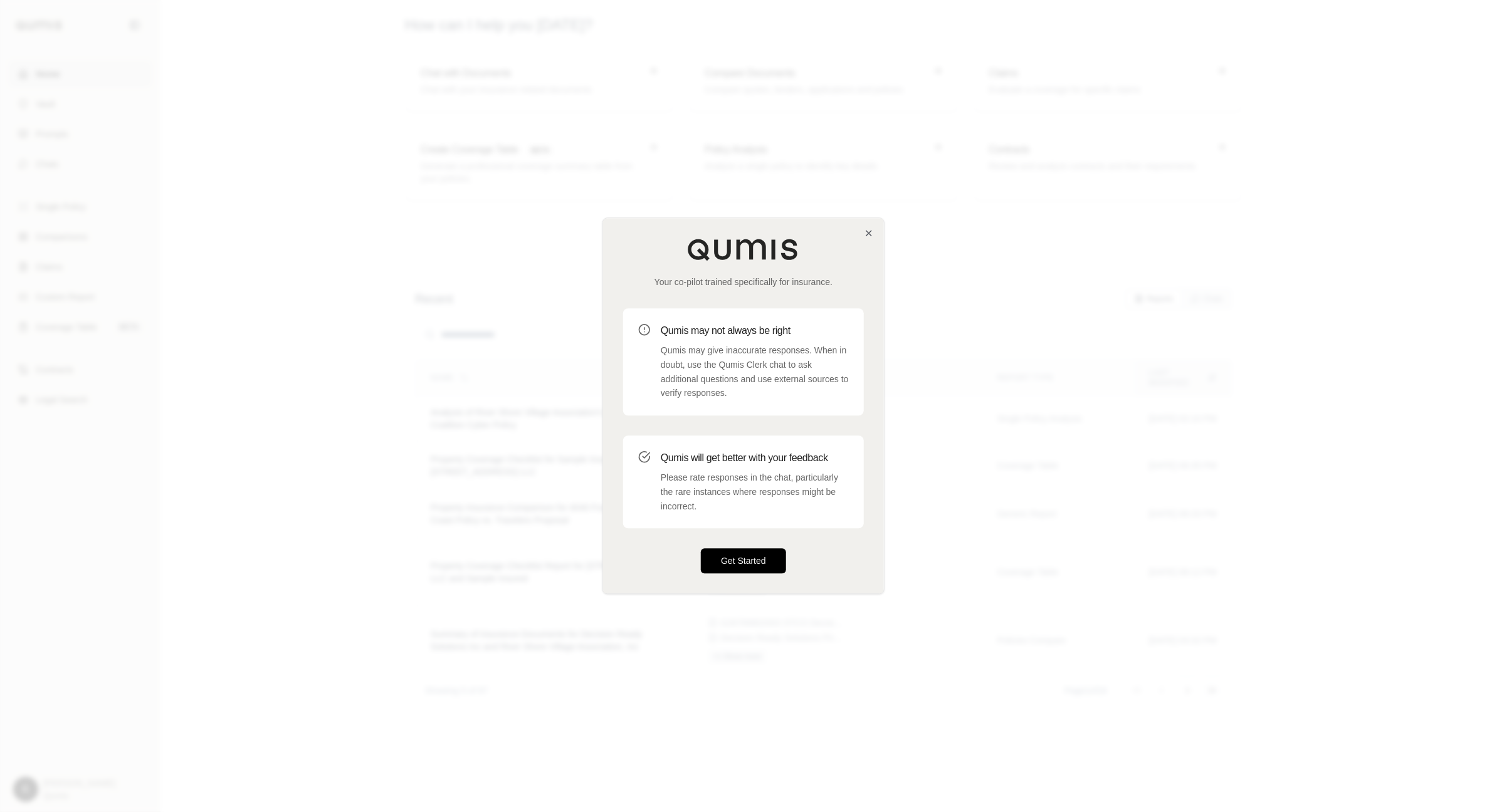
click at [764, 558] on button "Get Started" at bounding box center [744, 561] width 86 height 25
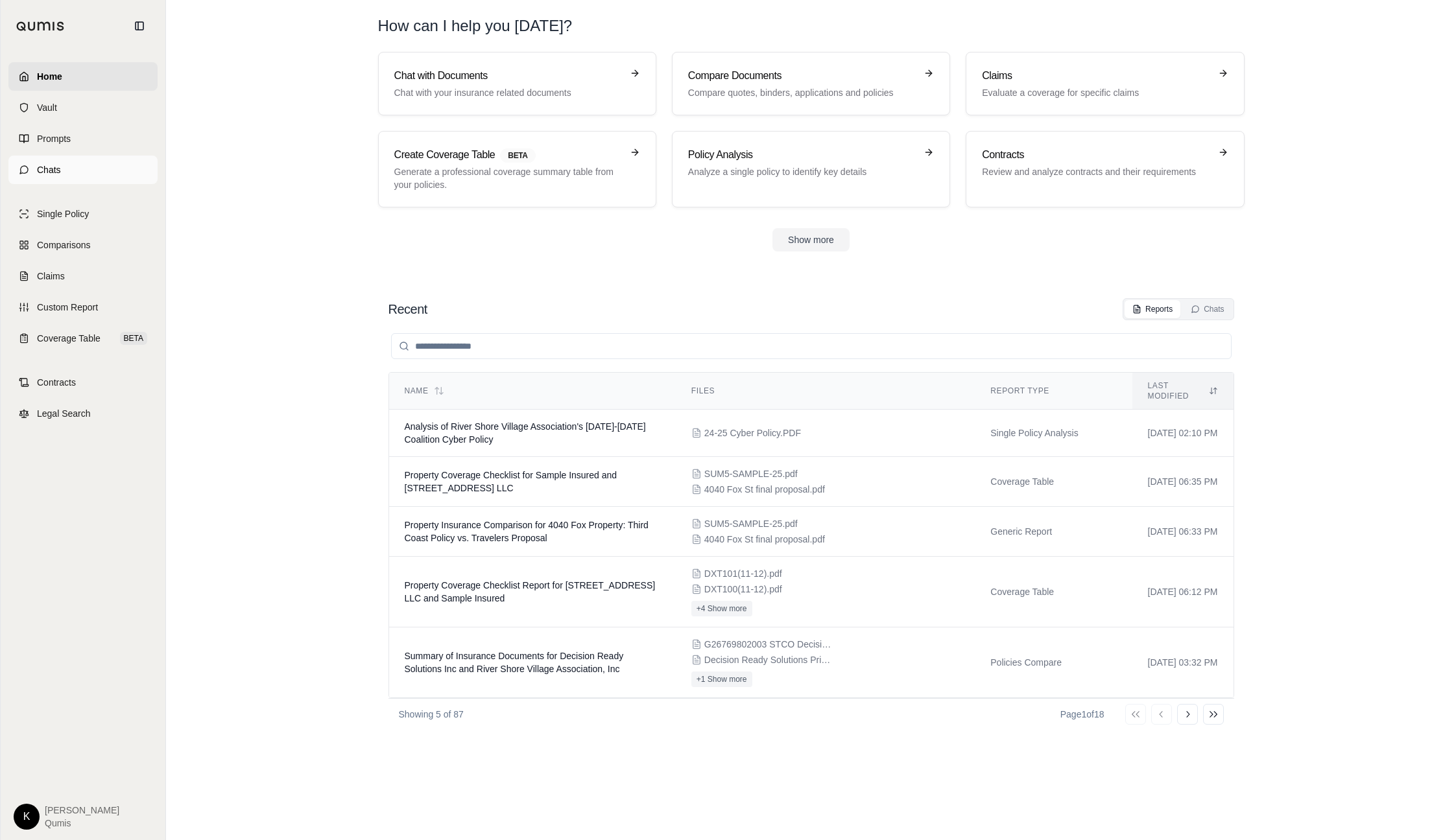
click at [49, 170] on span "Chats" at bounding box center [48, 170] width 24 height 13
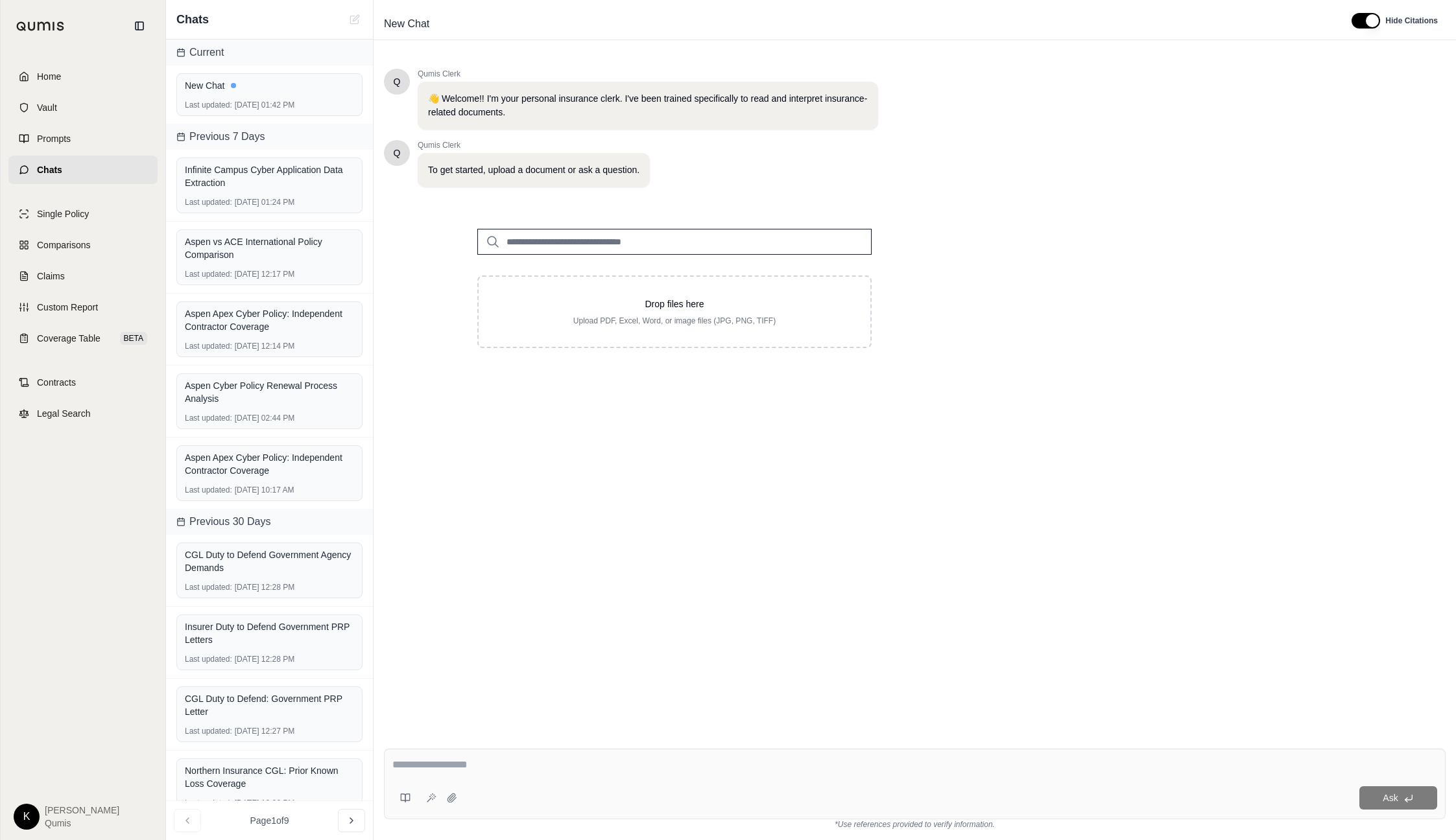
click at [641, 246] on input "search" at bounding box center [675, 242] width 394 height 26
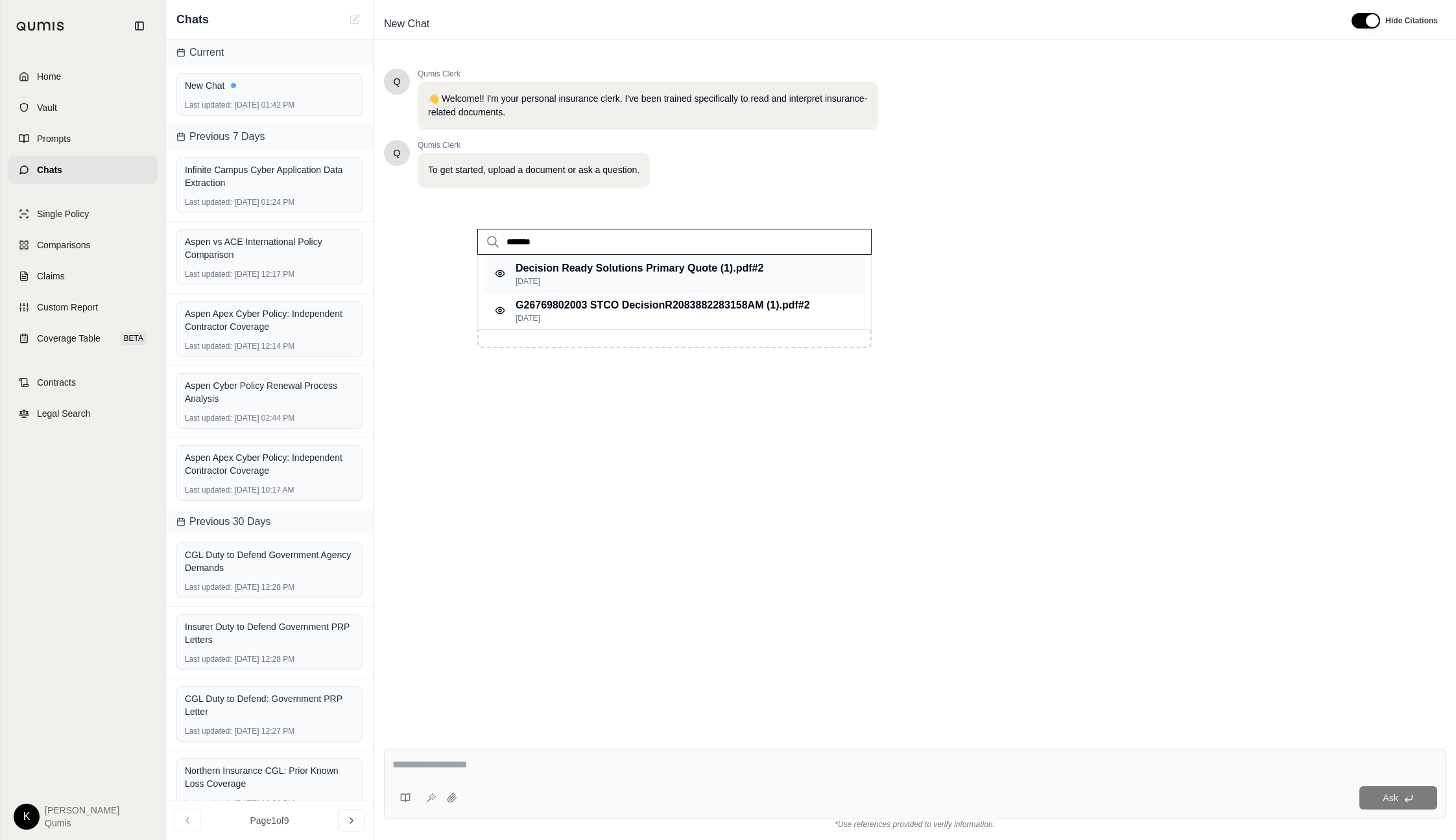
type input "*******"
click at [612, 264] on p "Decision Ready Solutions Primary Quote (1).pdf #2" at bounding box center [639, 269] width 248 height 16
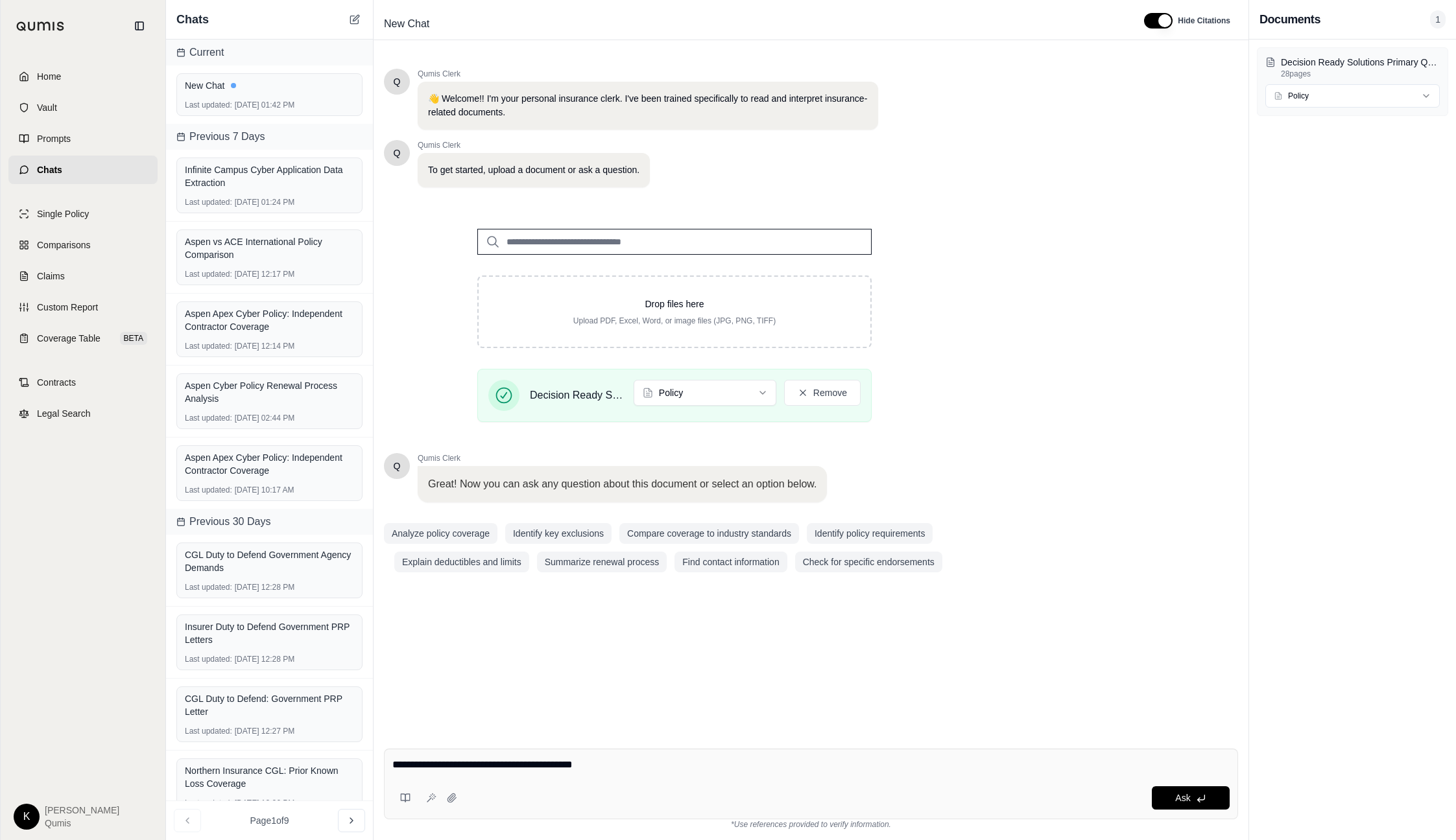
type textarea "**********"
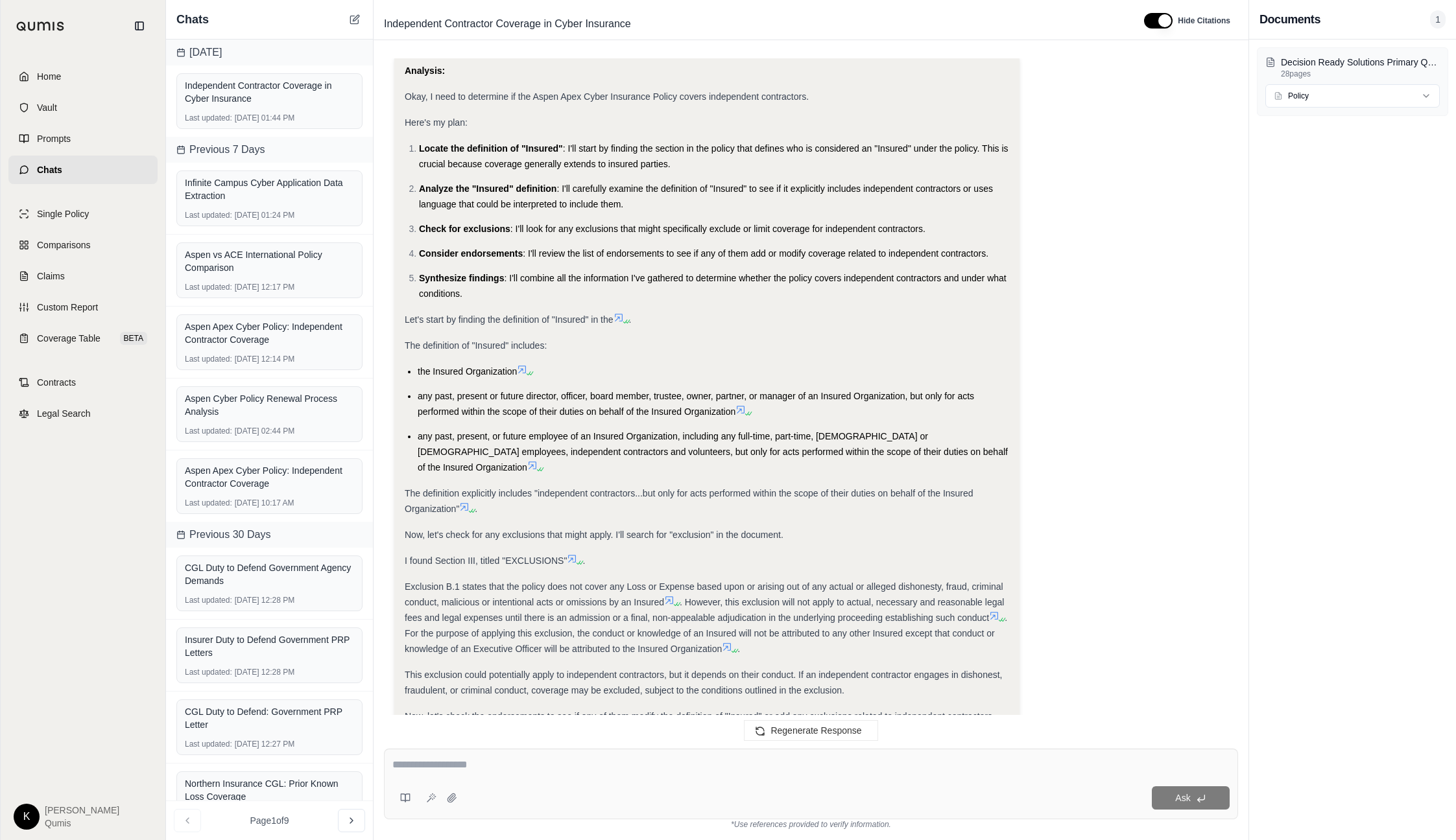
scroll to position [121, 0]
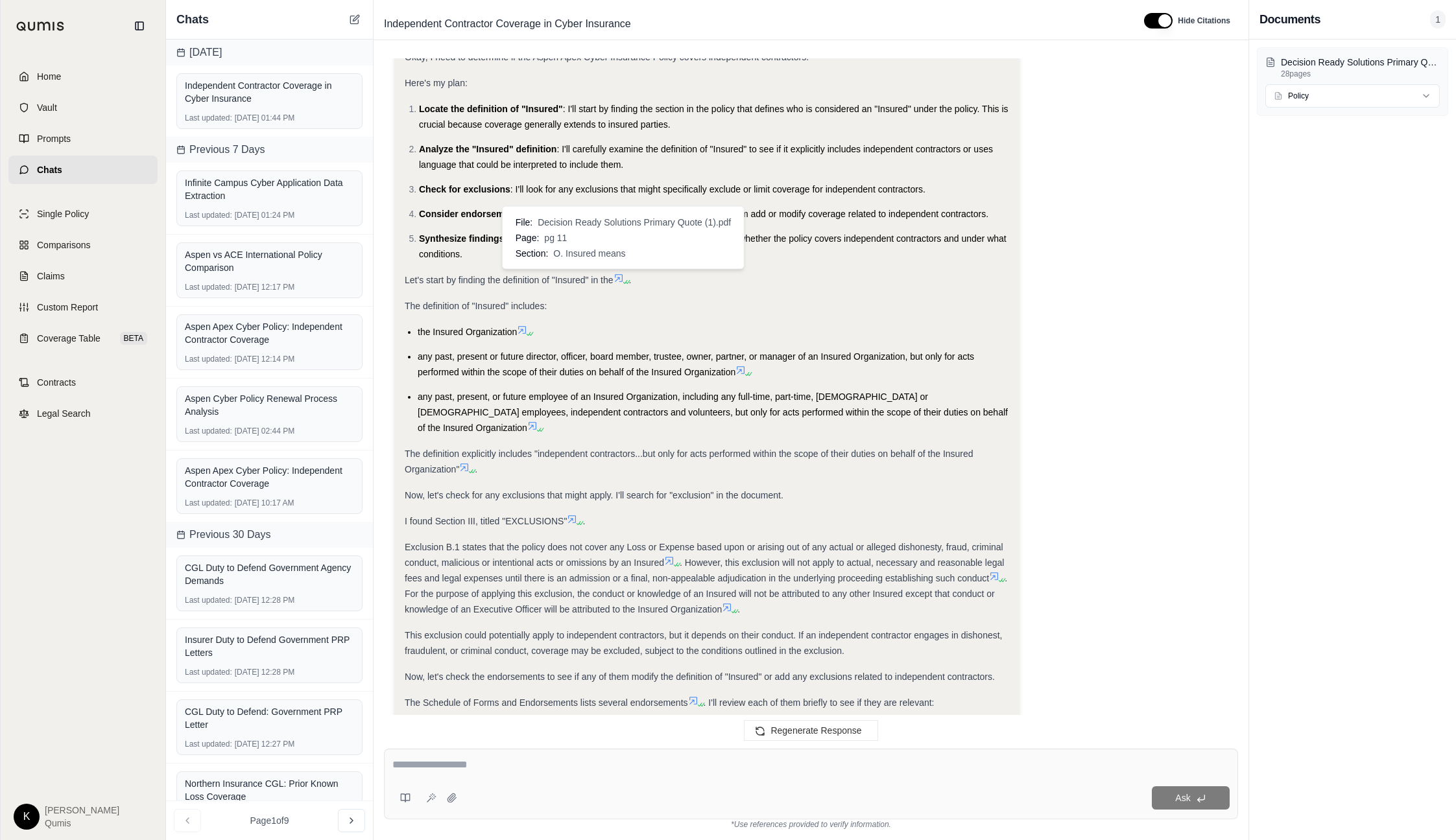
click at [618, 279] on icon at bounding box center [618, 278] width 8 height 8
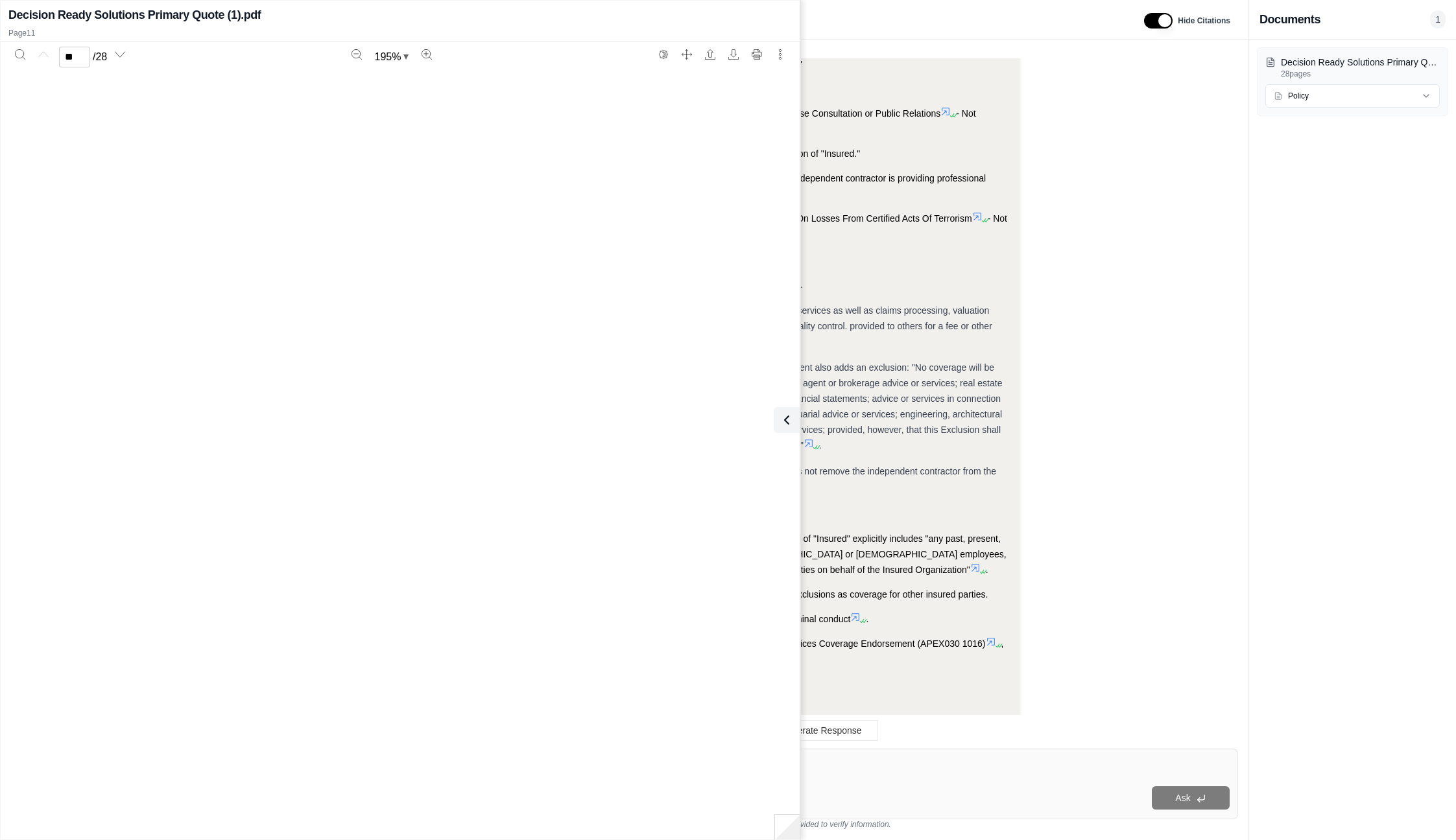
scroll to position [10055, 0]
type input "**"
click at [790, 423] on icon at bounding box center [784, 420] width 16 height 16
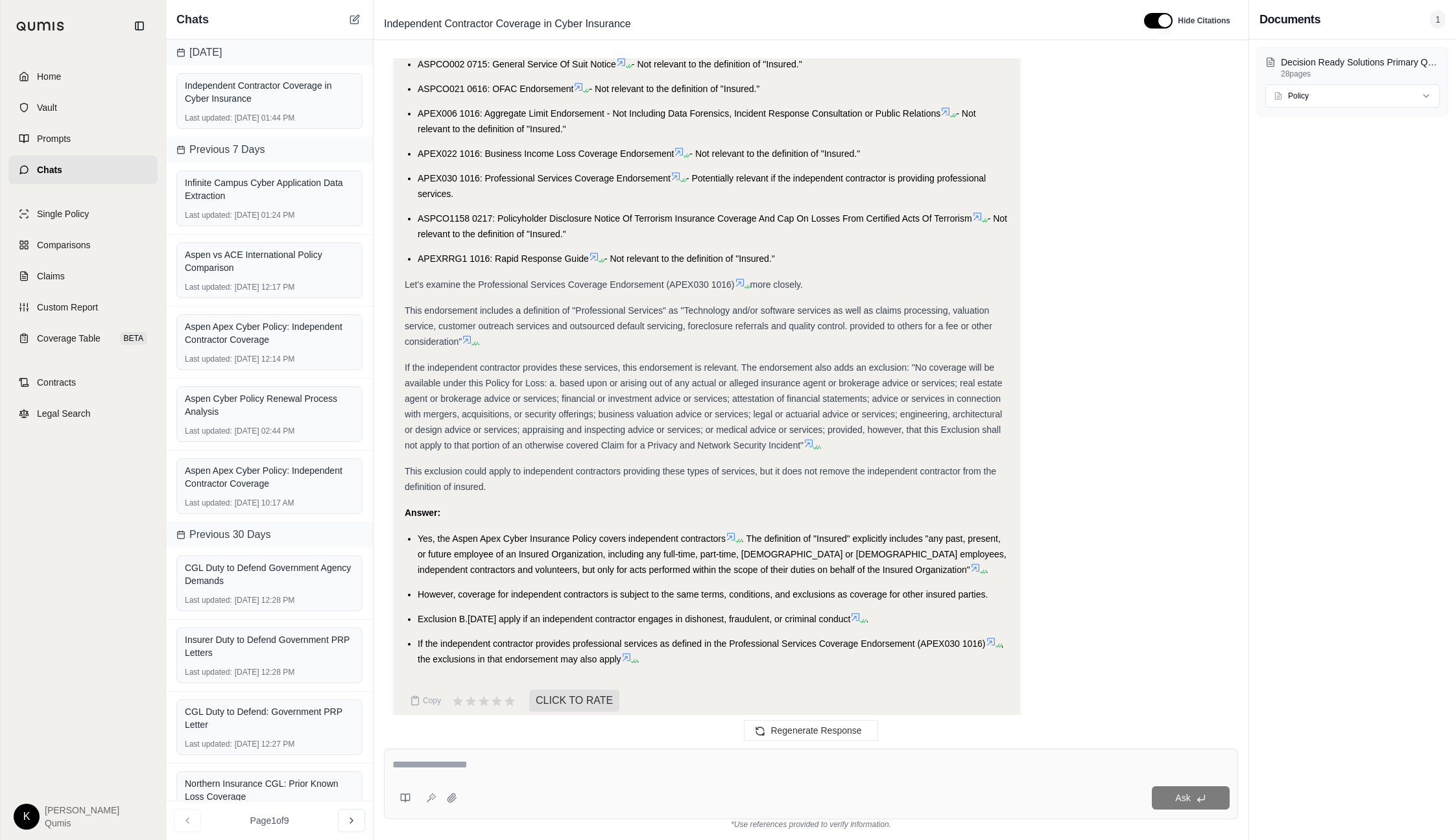
drag, startPoint x: 840, startPoint y: 782, endPoint x: 887, endPoint y: 767, distance: 49.3
click at [840, 782] on div "Ask" at bounding box center [810, 784] width 854 height 71
type textarea "**********"
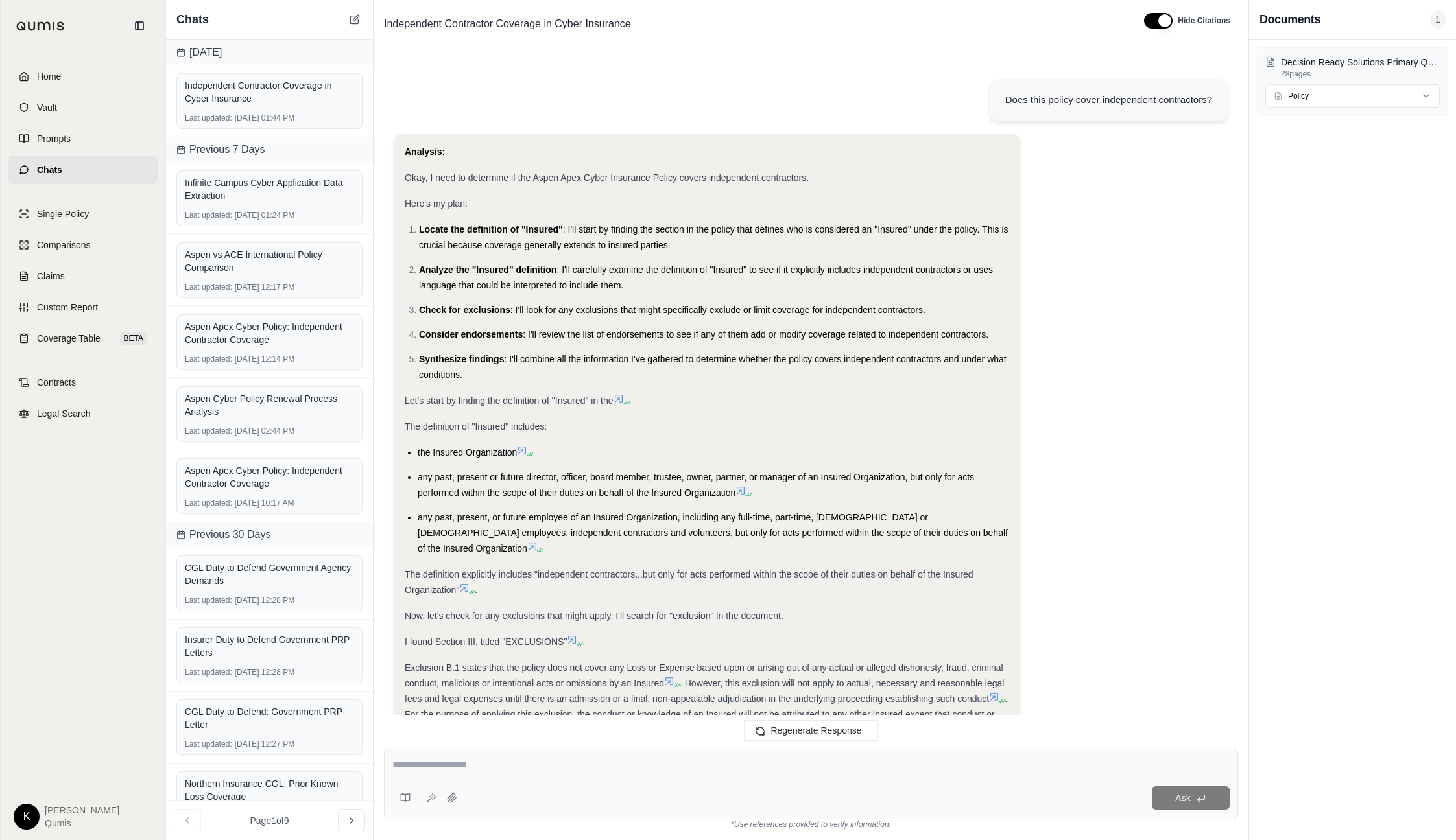
scroll to position [1496, 0]
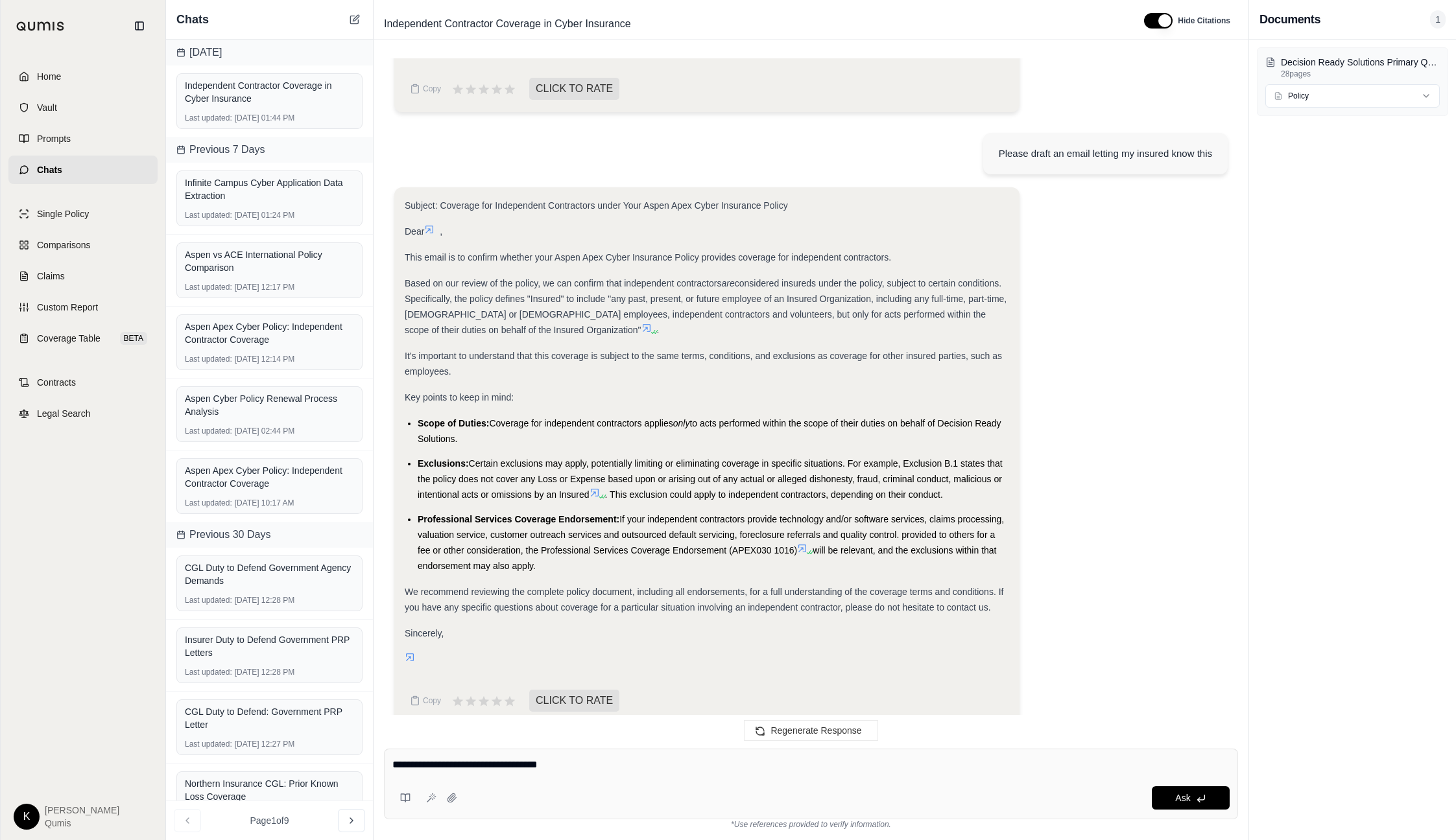
type textarea "**********"
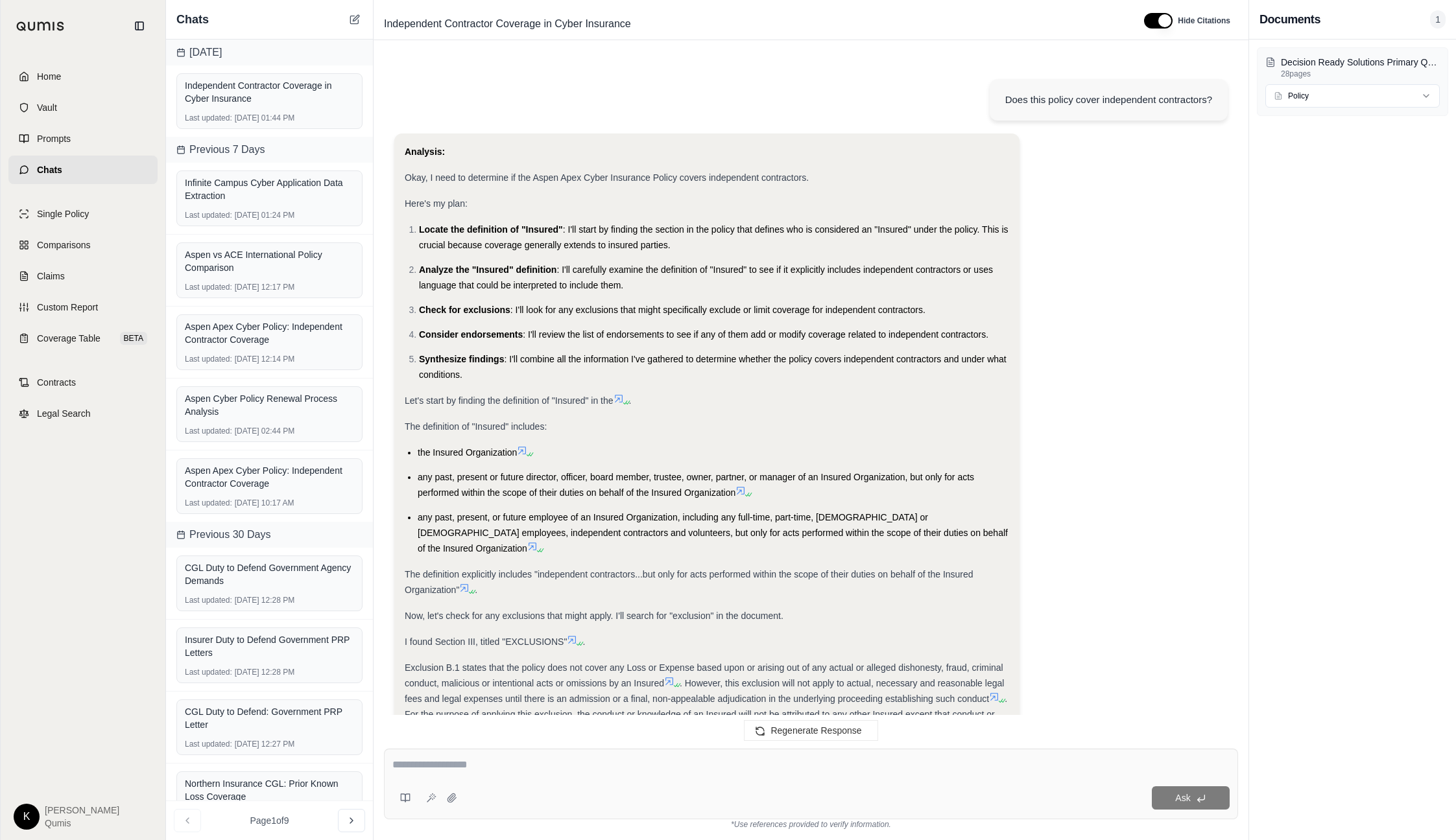
scroll to position [1908, 0]
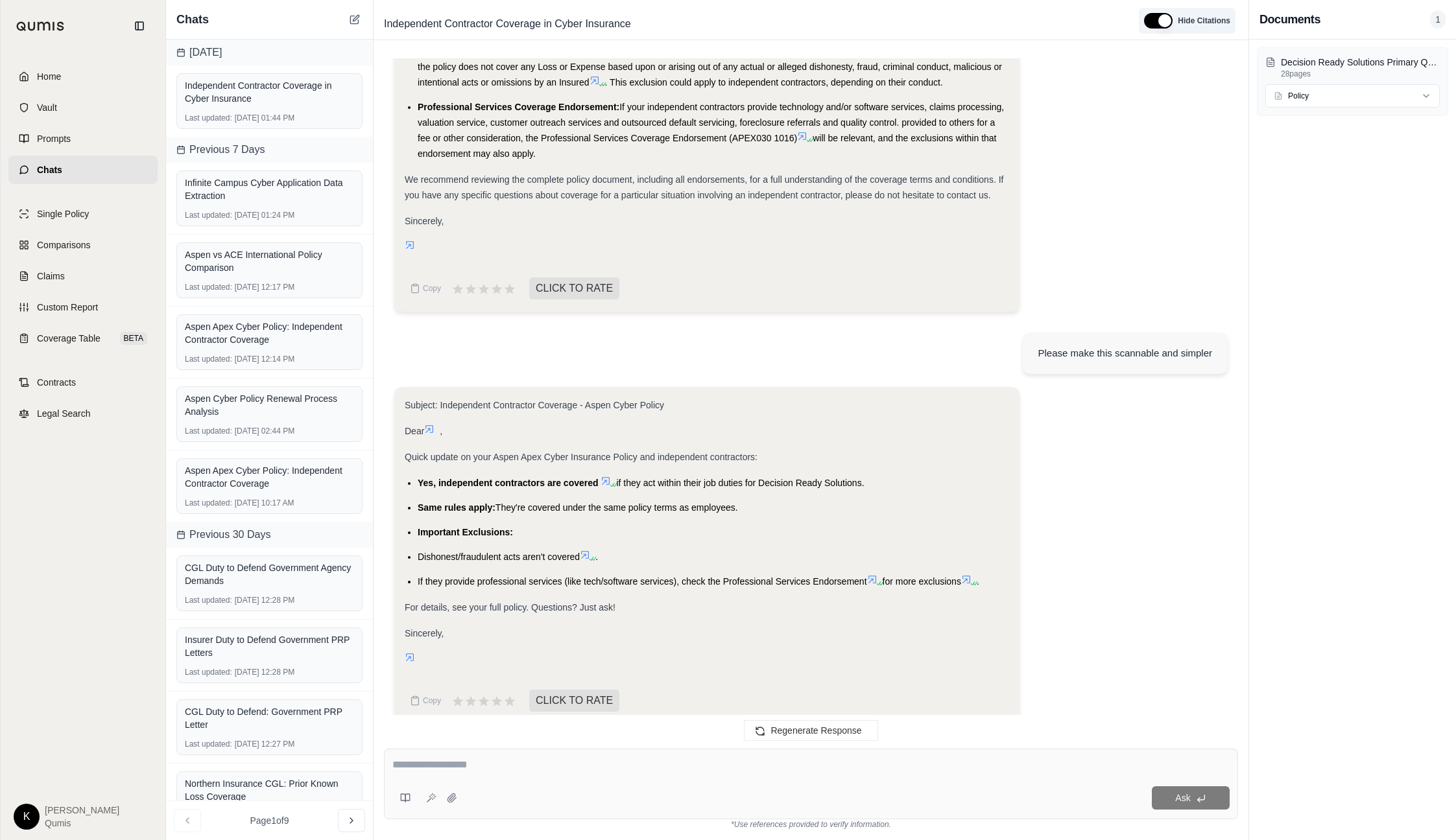
click at [1165, 26] on button "button" at bounding box center [1158, 21] width 29 height 16
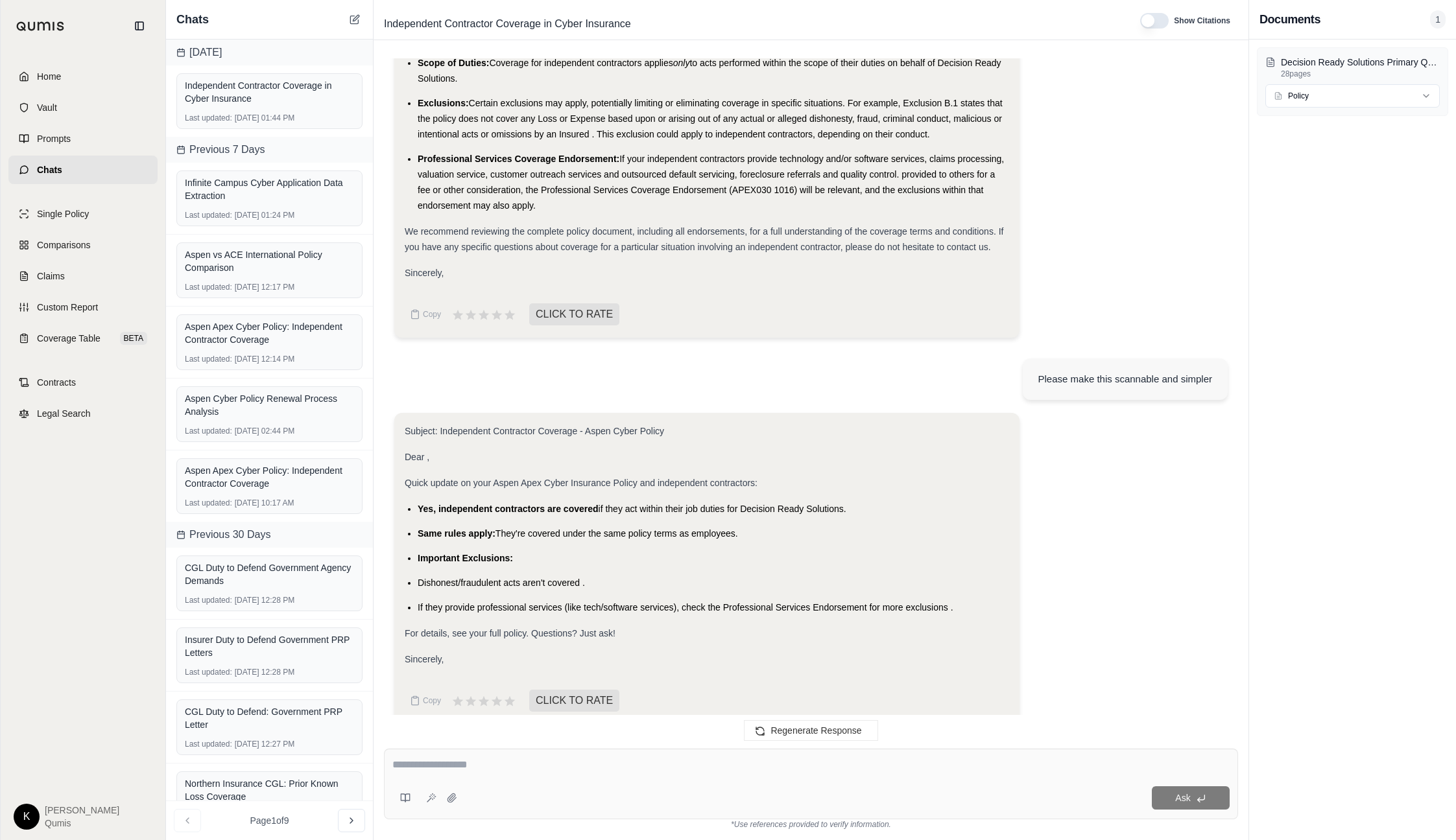
click at [465, 763] on textarea at bounding box center [811, 766] width 838 height 16
type textarea "**********"
click at [433, 801] on icon at bounding box center [431, 798] width 11 height 11
click at [400, 797] on icon at bounding box center [406, 798] width 11 height 11
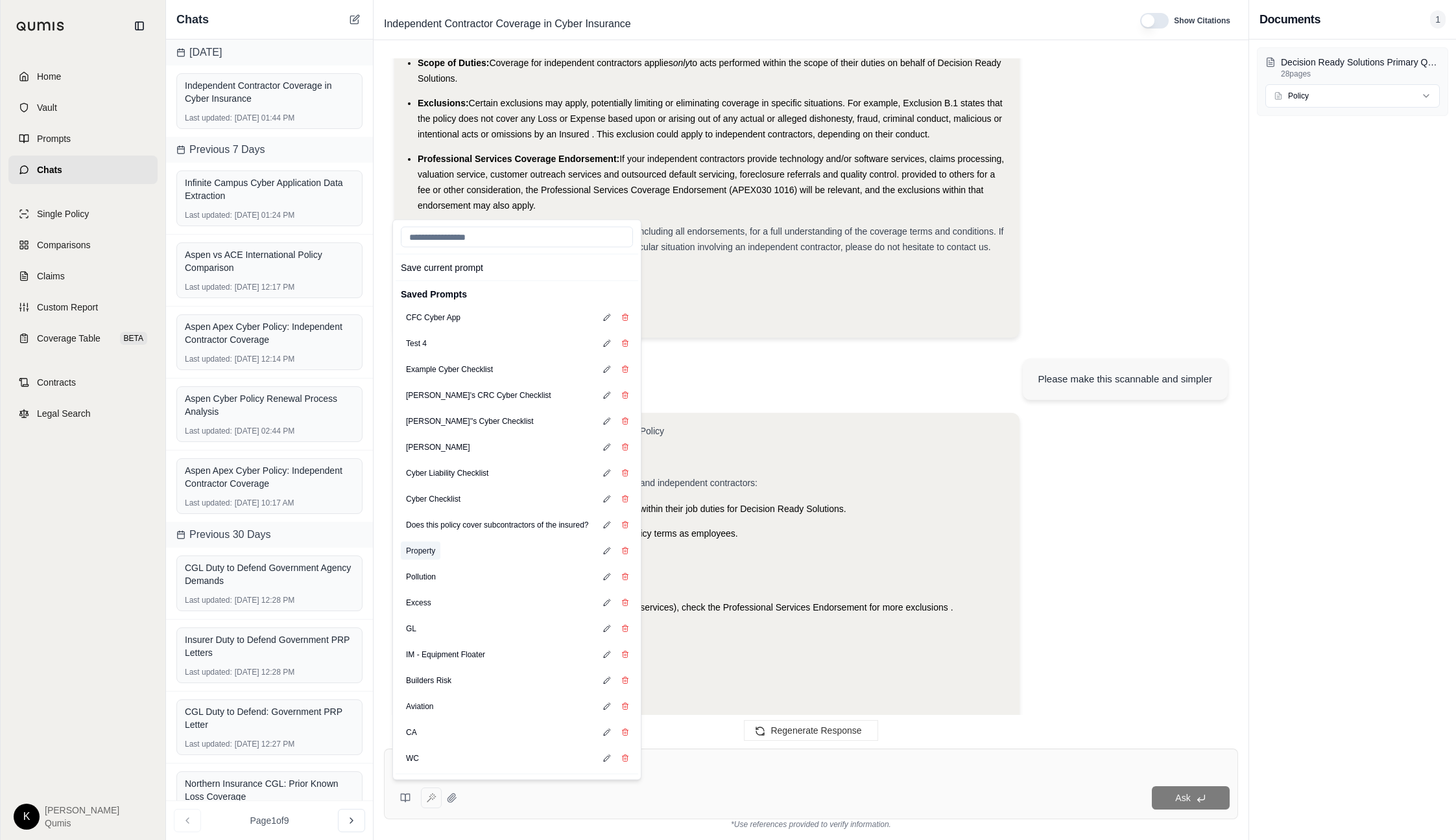
click at [421, 548] on button "Property" at bounding box center [420, 551] width 39 height 18
type textarea "**********"
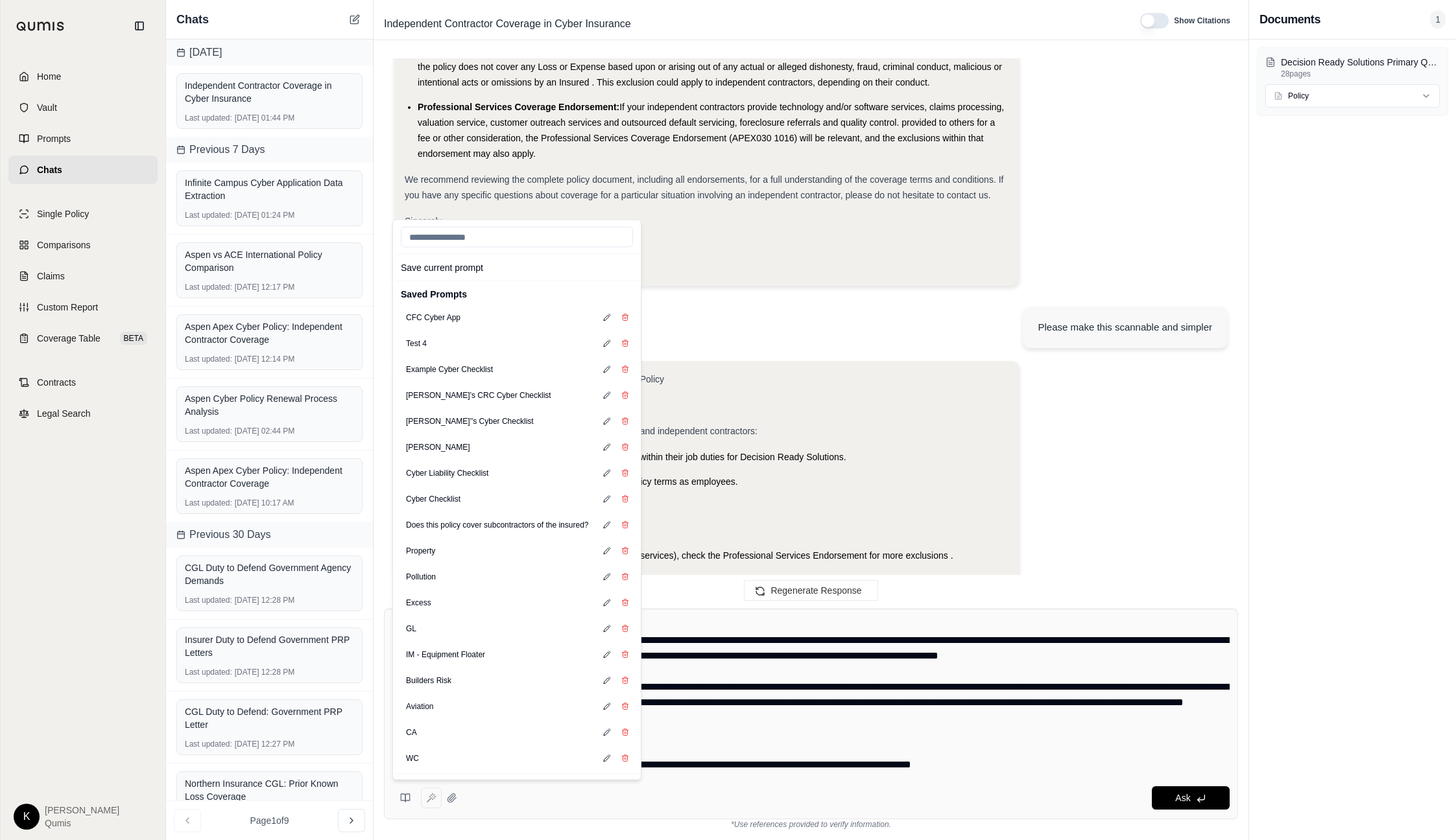
click at [1185, 557] on div "Subject: Independent Contractor Coverage - Aspen Cyber Policy Dear , Quick upda…" at bounding box center [810, 521] width 833 height 321
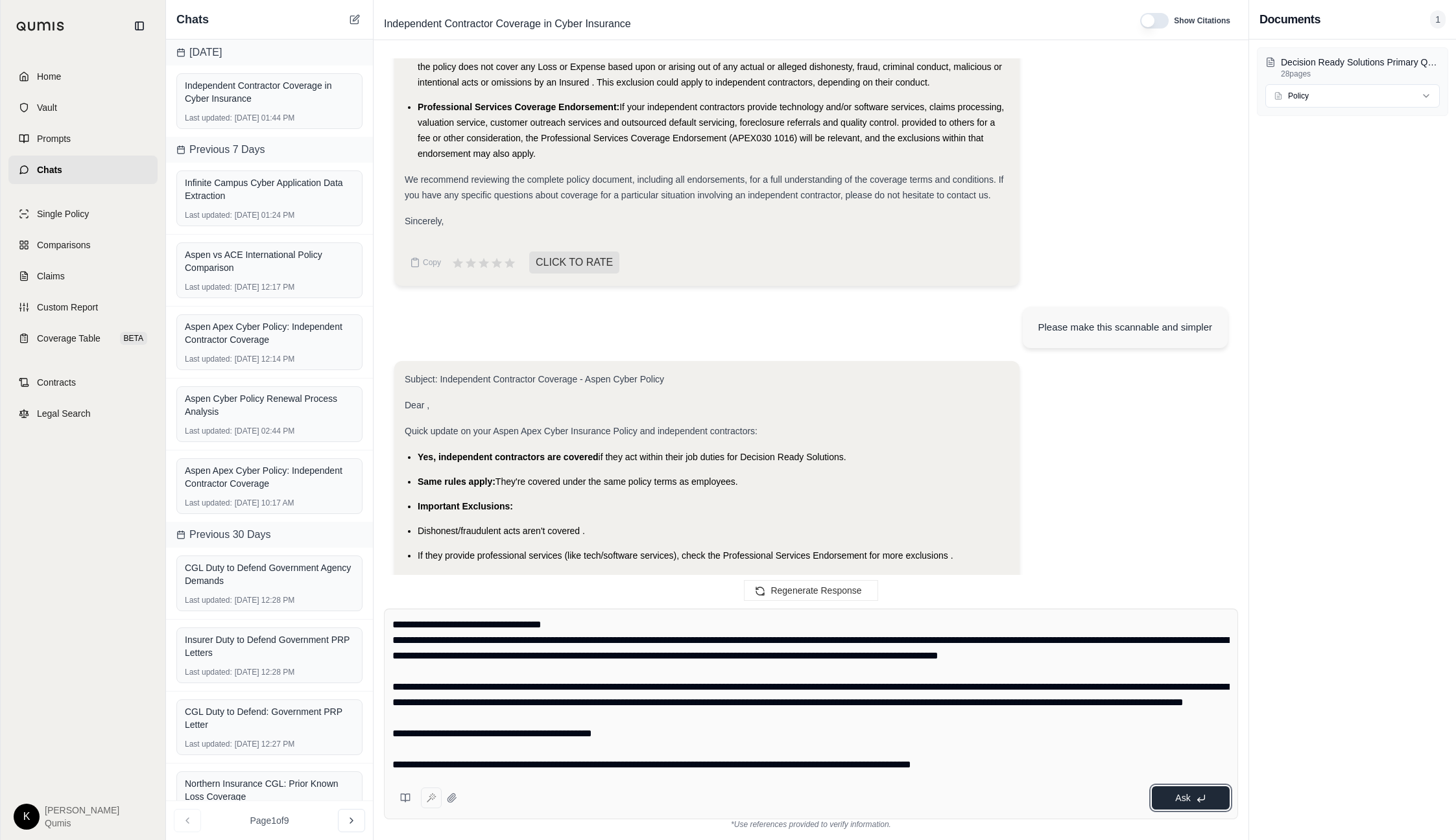
click at [1185, 793] on span "Ask" at bounding box center [1182, 798] width 15 height 11
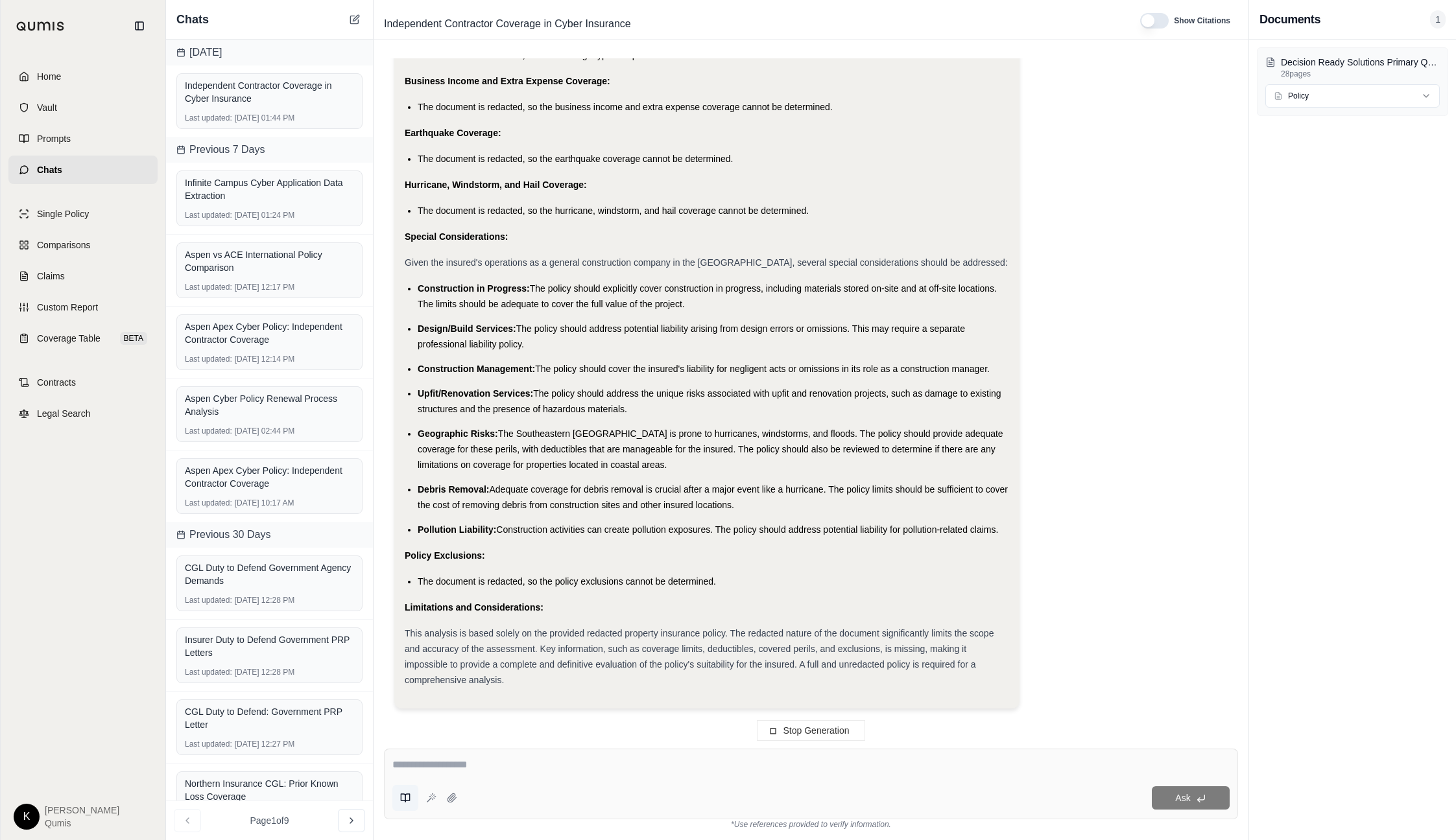
scroll to position [3866, 0]
click at [408, 801] on icon at bounding box center [406, 798] width 11 height 11
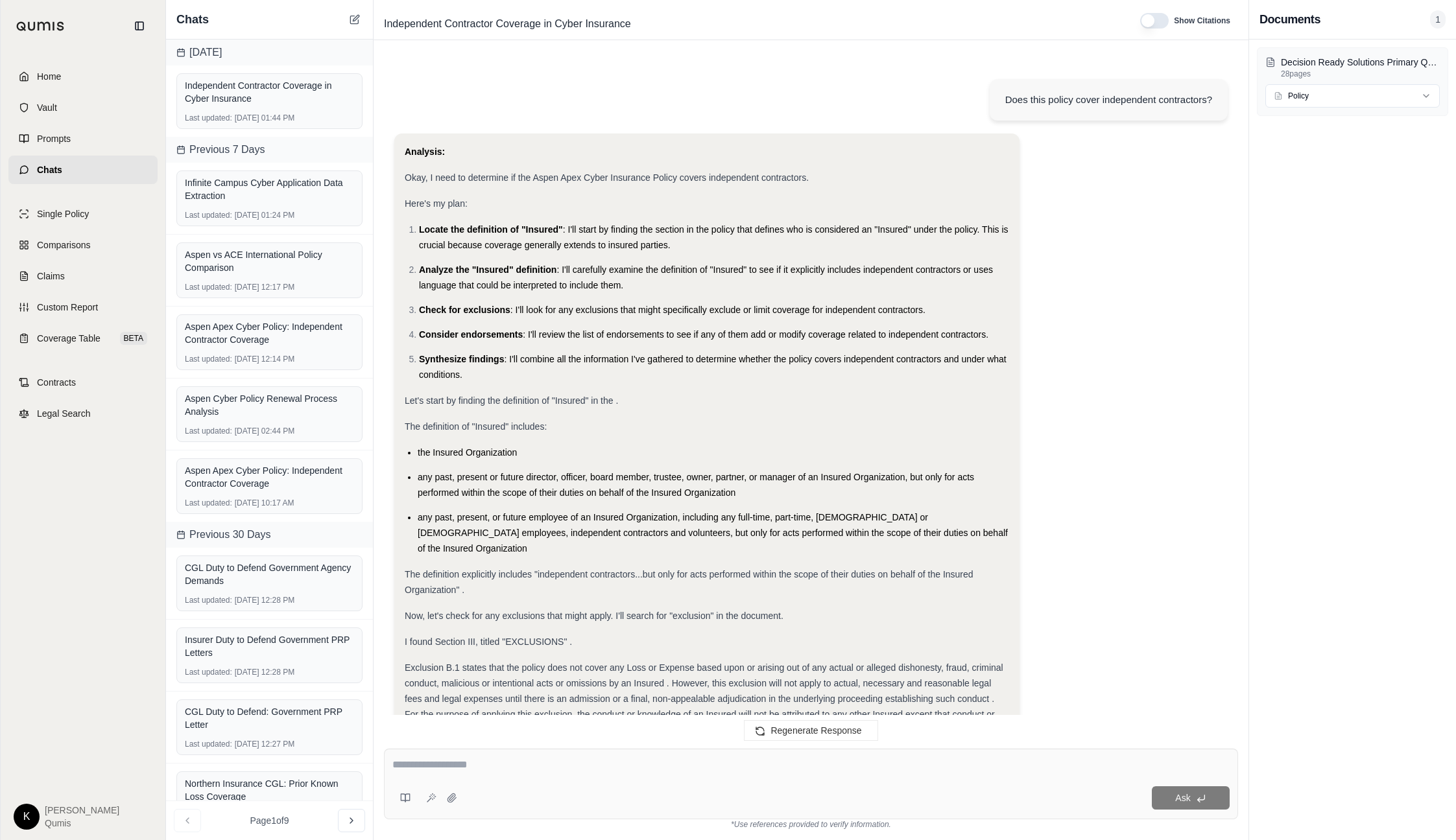
scroll to position [4011, 0]
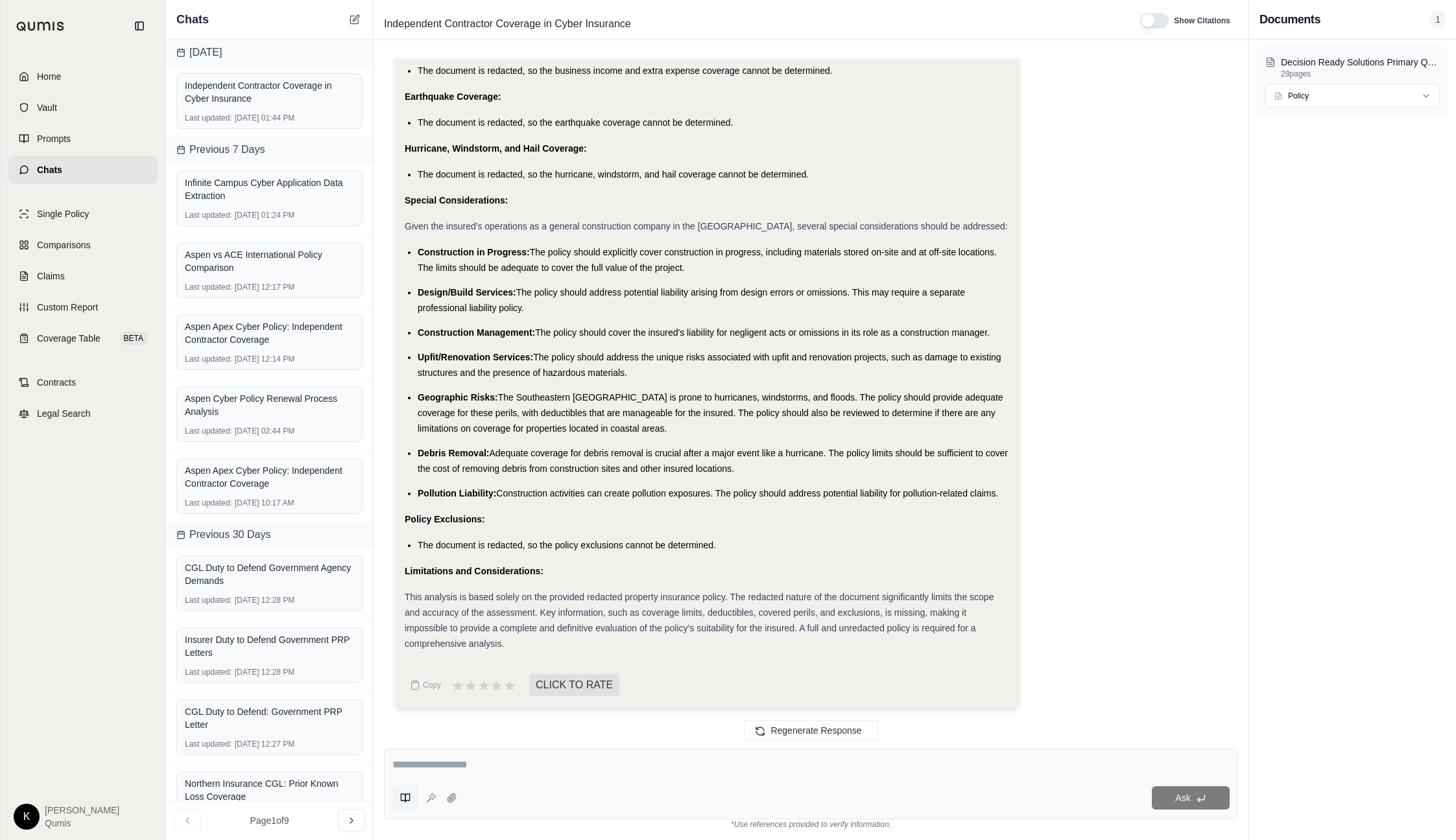
click at [408, 799] on icon at bounding box center [406, 798] width 11 height 11
click at [41, 214] on span "Single Policy" at bounding box center [62, 214] width 52 height 13
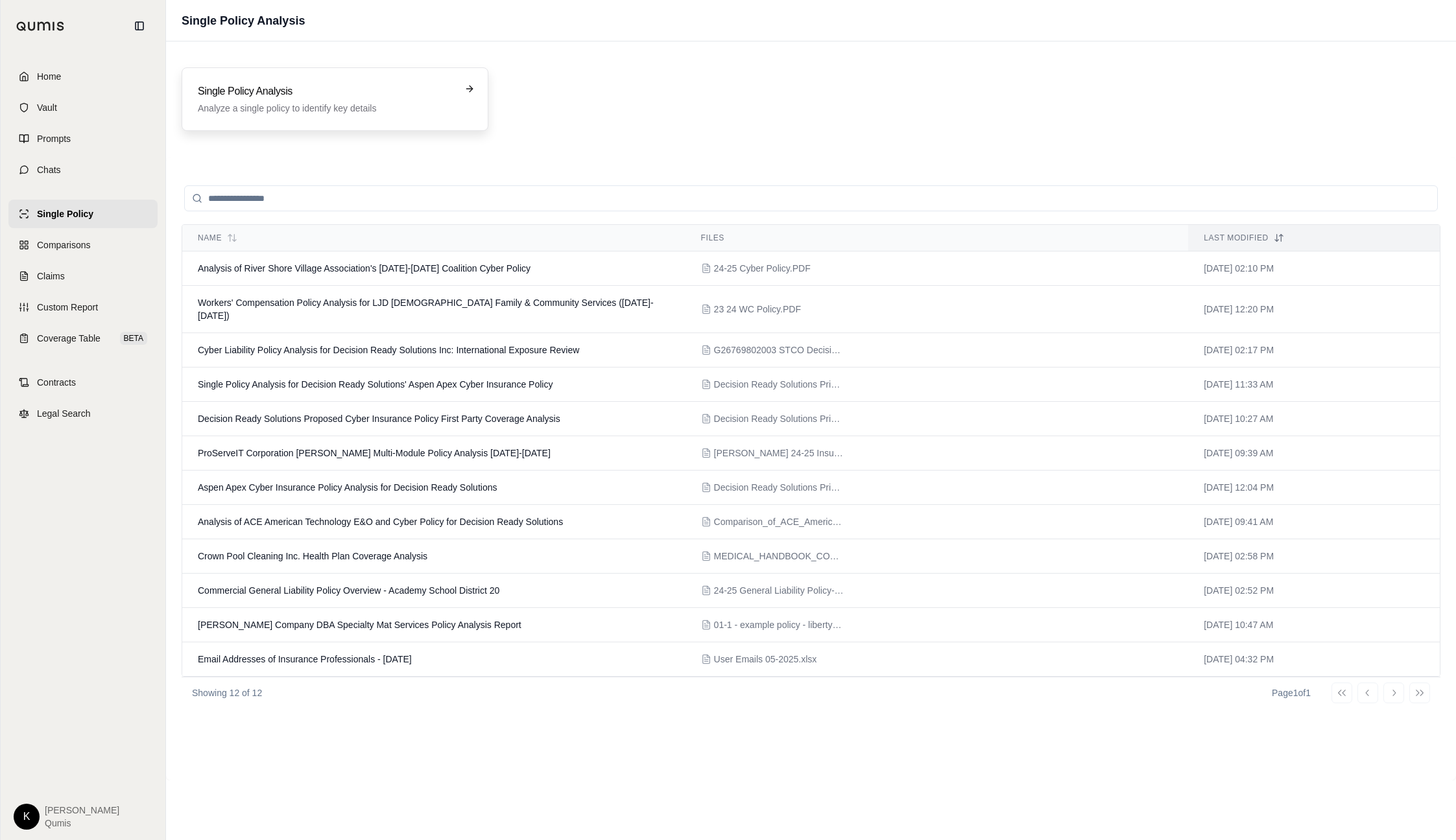
click at [340, 68] on div "Single Policy Analysis Analyze a single policy to identify key details" at bounding box center [335, 99] width 307 height 64
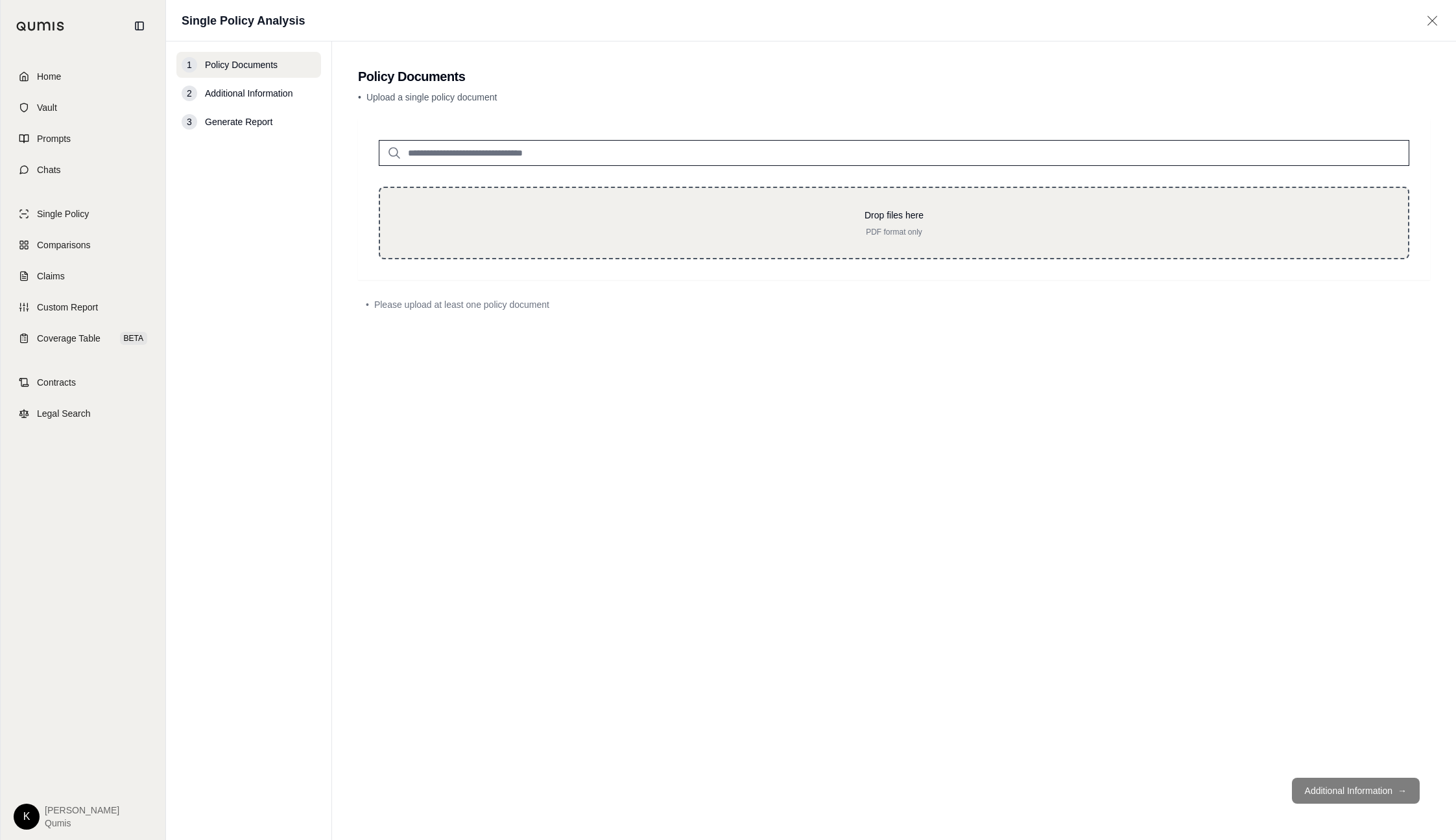
click at [852, 251] on div "Drop files here PDF format only" at bounding box center [894, 222] width 1030 height 73
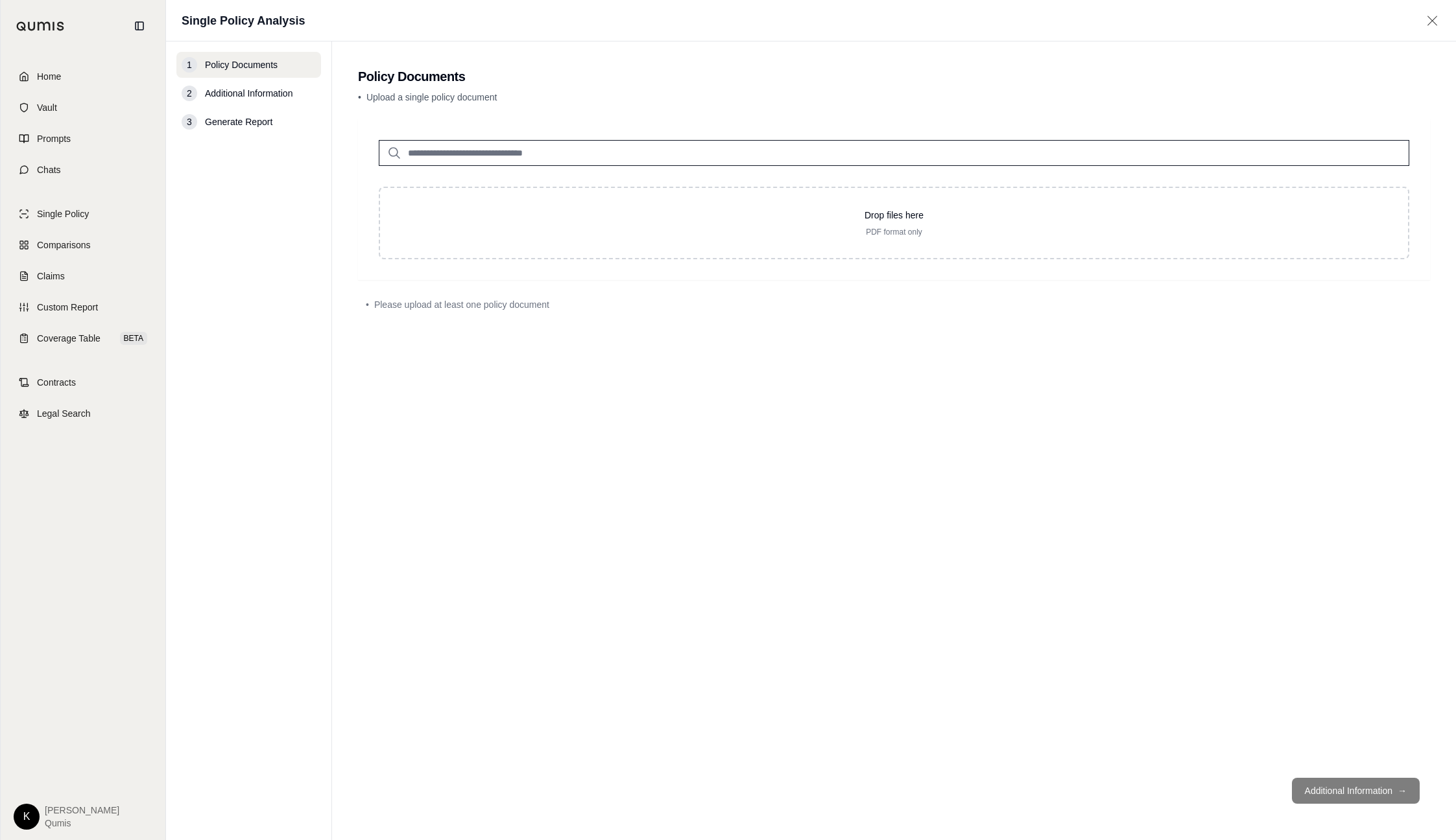
click at [619, 156] on input "search" at bounding box center [894, 153] width 1030 height 26
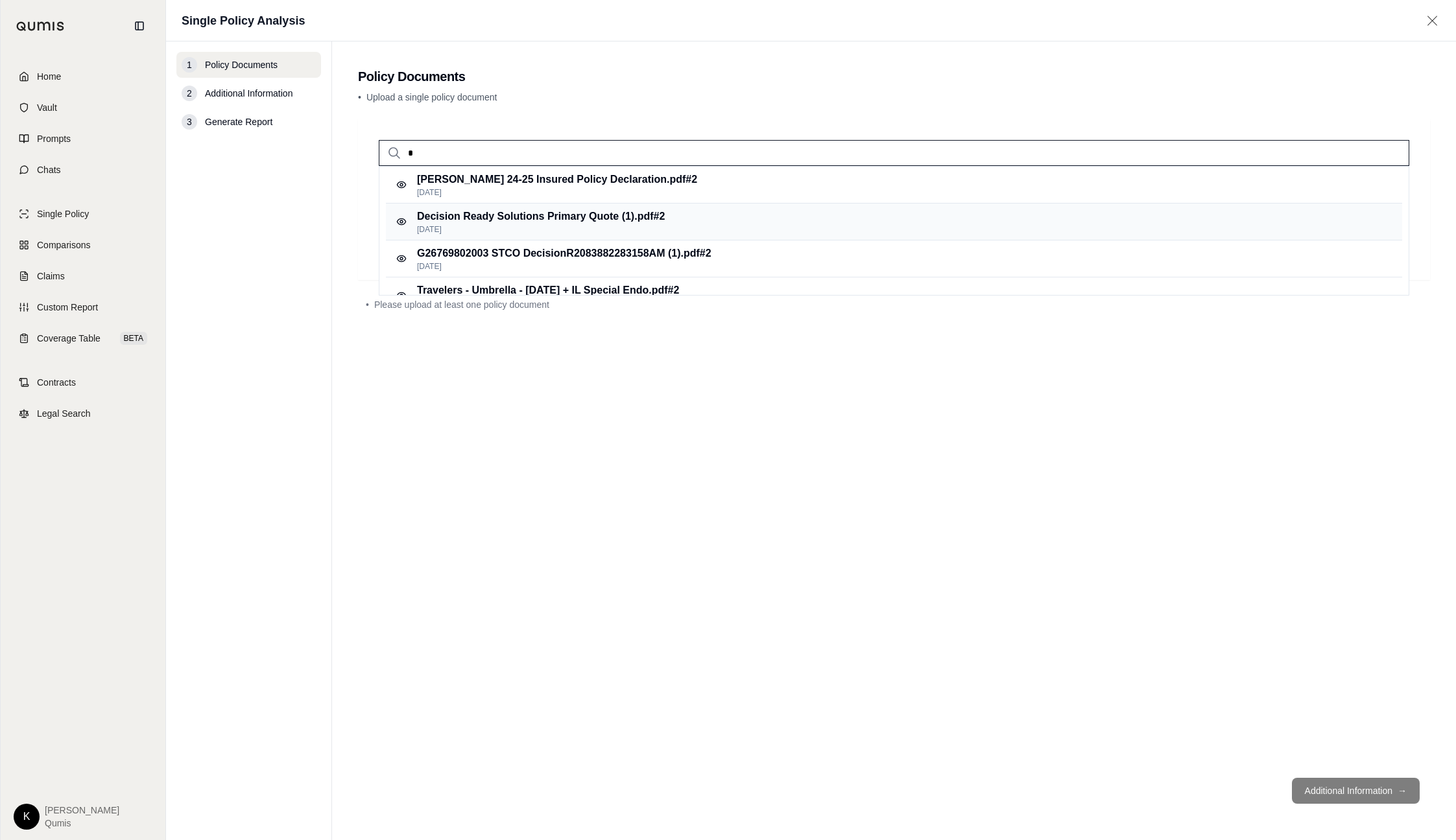
type input "*"
click at [473, 223] on p "Decision Ready Solutions Primary Quote (1).pdf #2" at bounding box center [541, 216] width 248 height 16
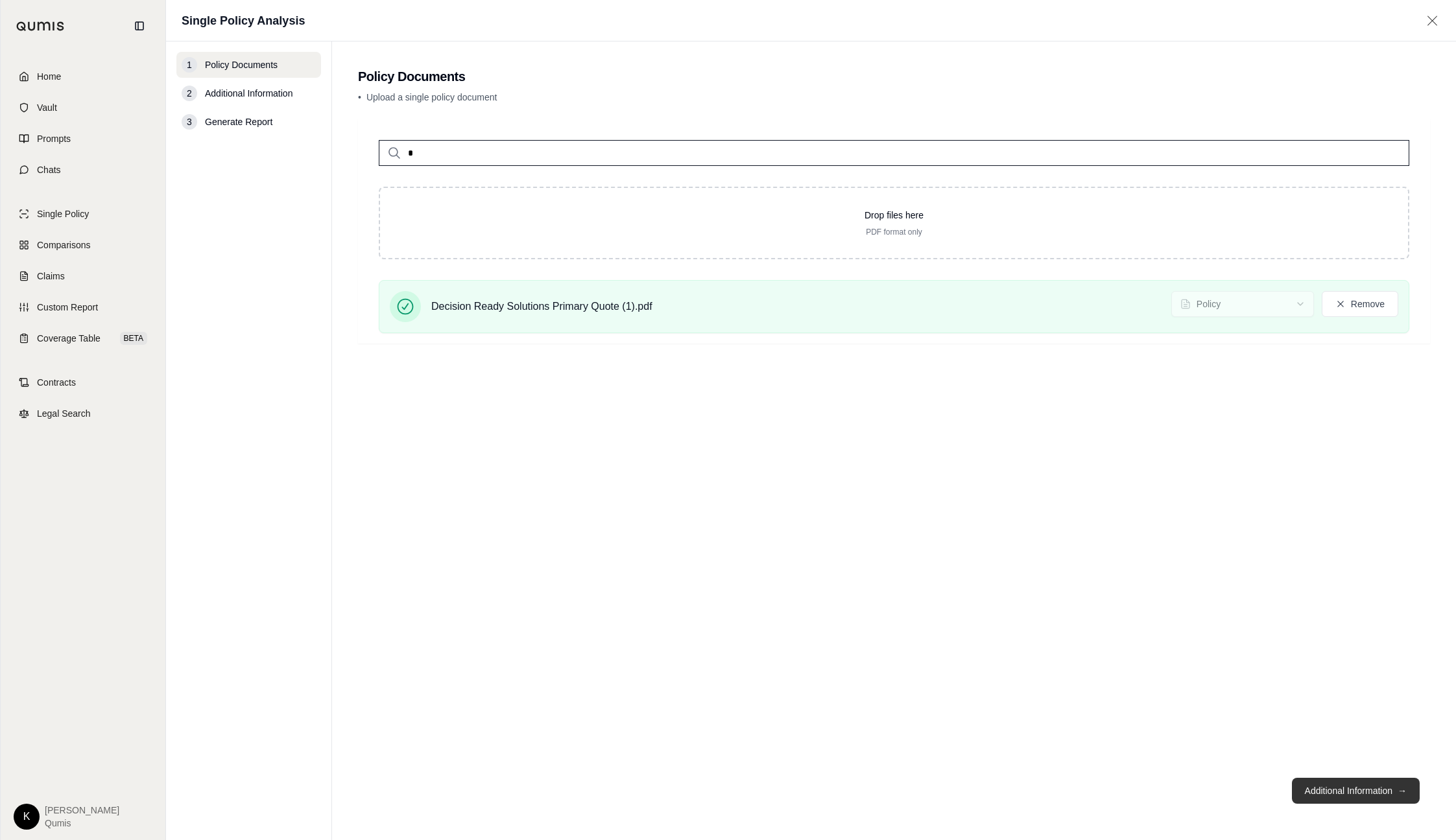
click at [1342, 795] on button "Additional Information →" at bounding box center [1355, 791] width 128 height 26
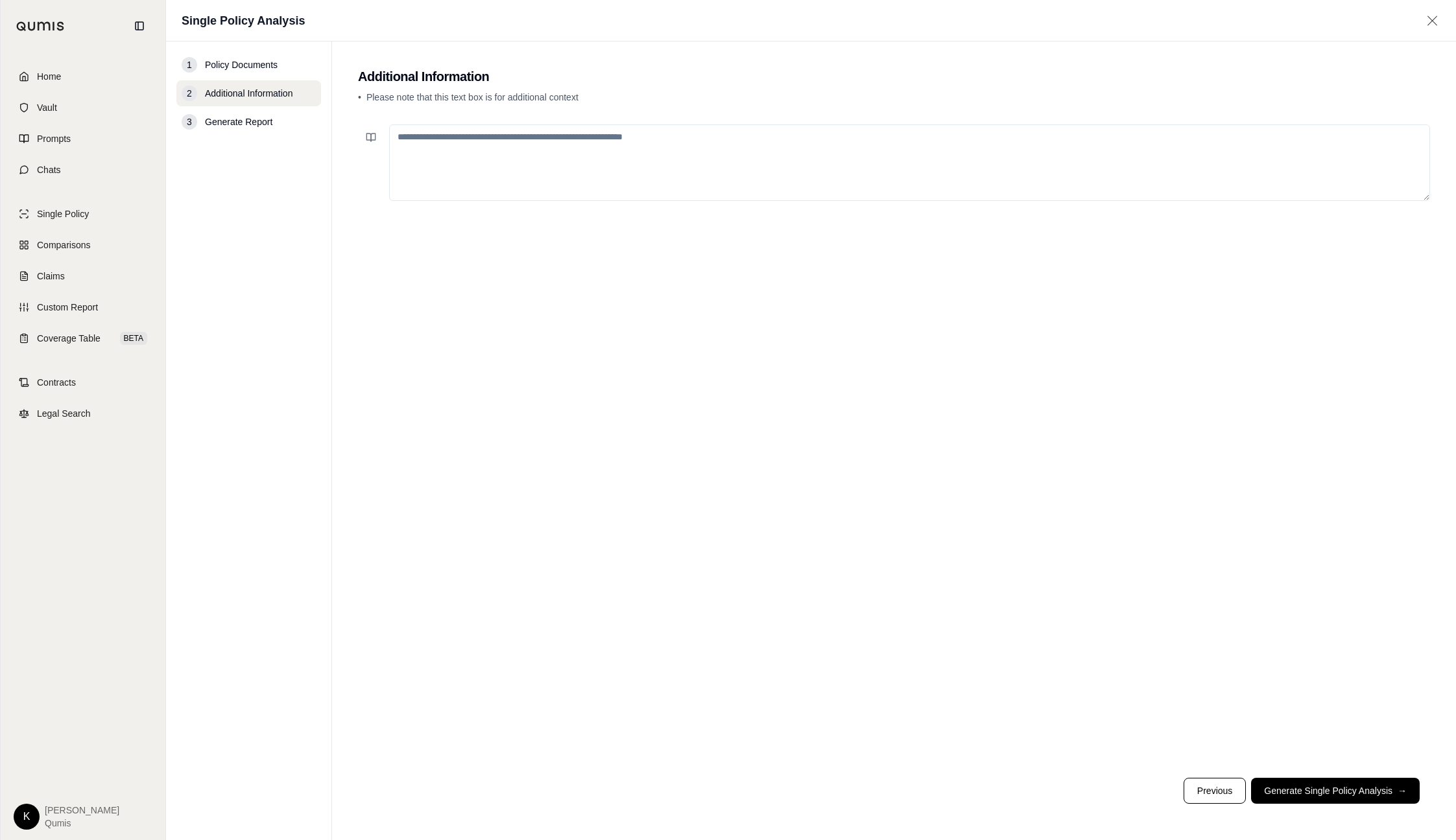
click at [431, 160] on textarea at bounding box center [909, 162] width 1041 height 76
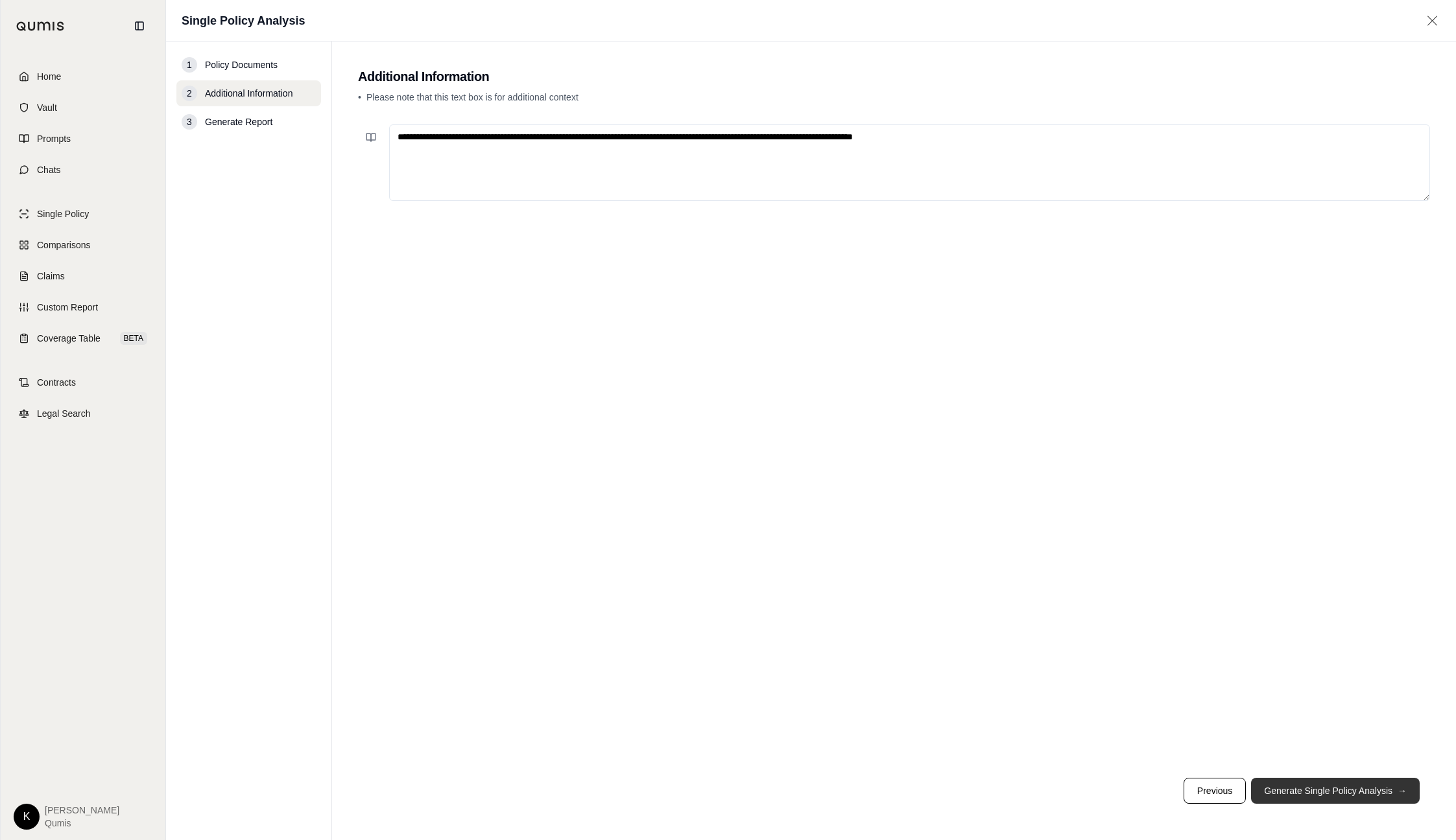
type textarea "**********"
click at [1336, 795] on button "Generate Single Policy Analysis →" at bounding box center [1335, 791] width 168 height 26
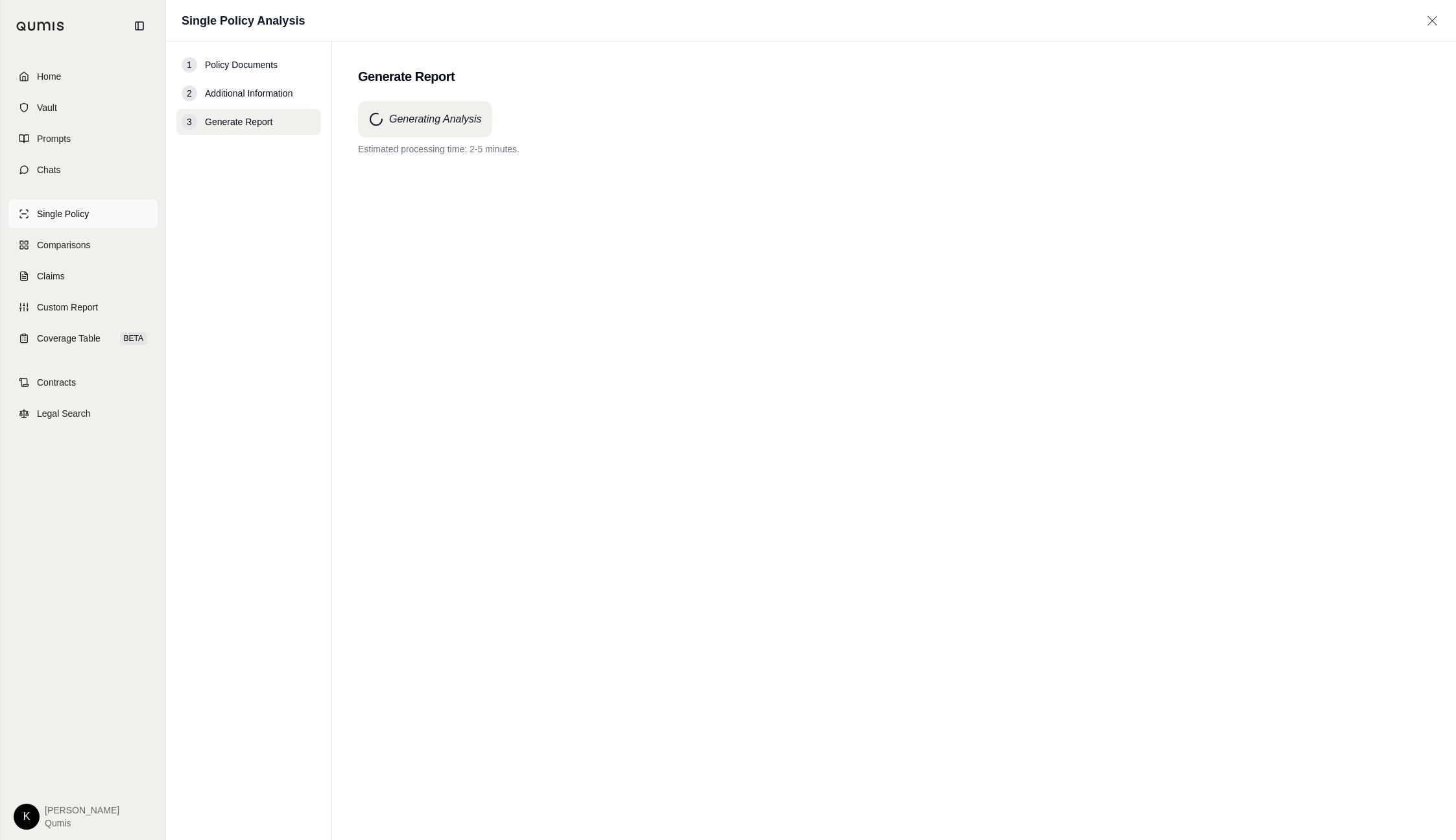
click at [105, 226] on link "Single Policy" at bounding box center [83, 214] width 149 height 29
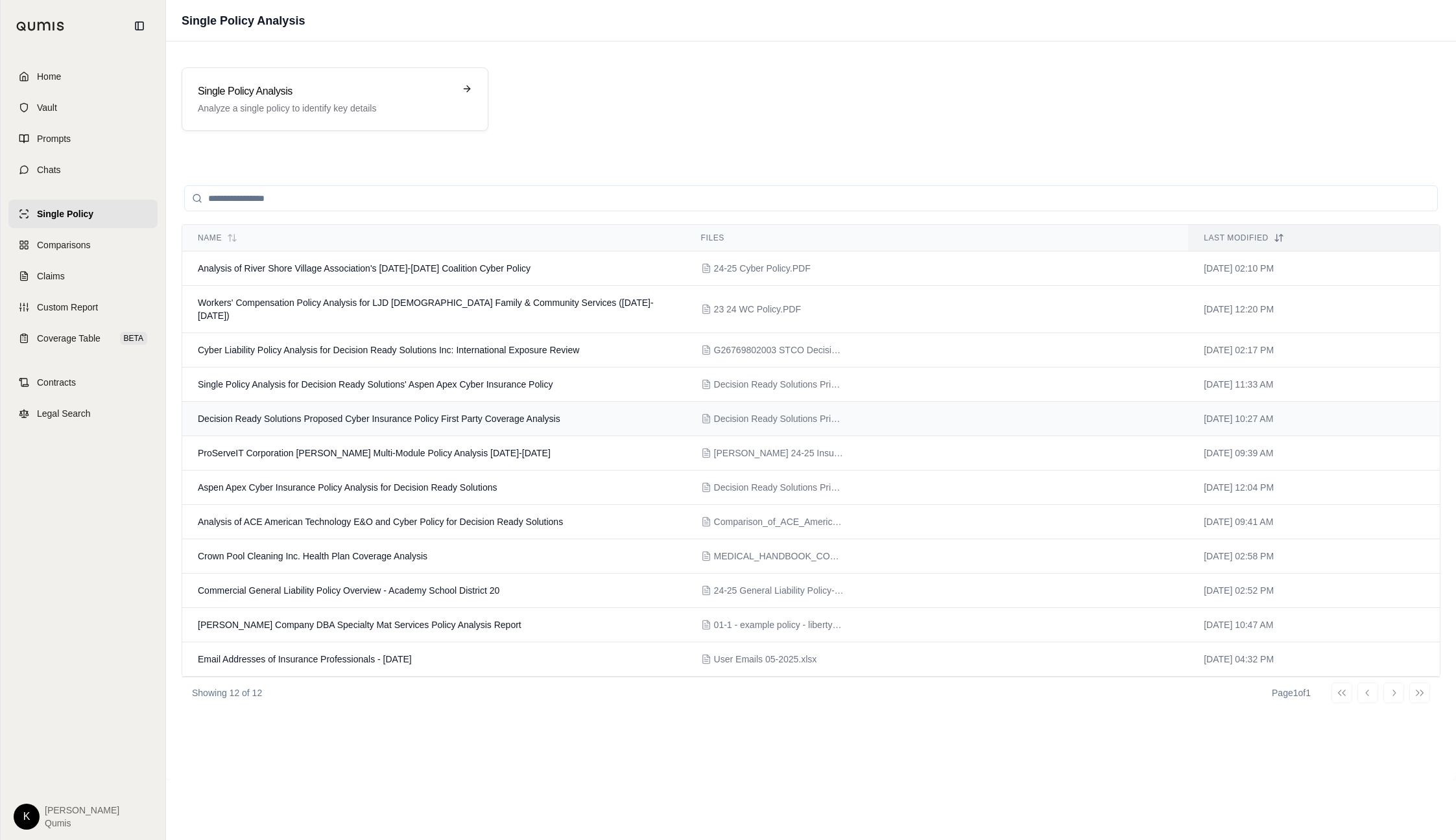
click at [318, 413] on span "Decision Ready Solutions Proposed Cyber Insurance Policy First Party Coverage A…" at bounding box center [379, 419] width 363 height 11
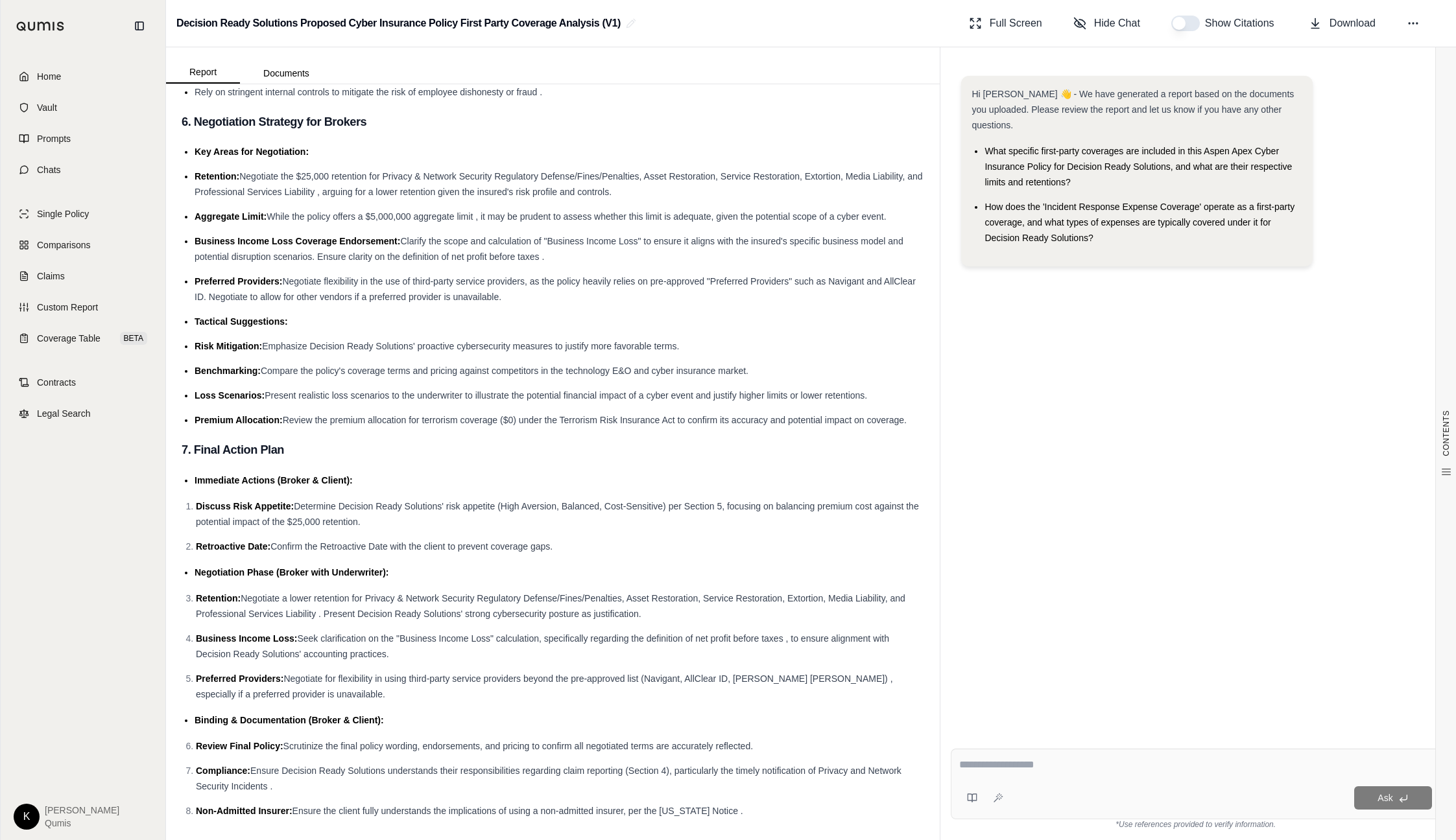
scroll to position [2798, 0]
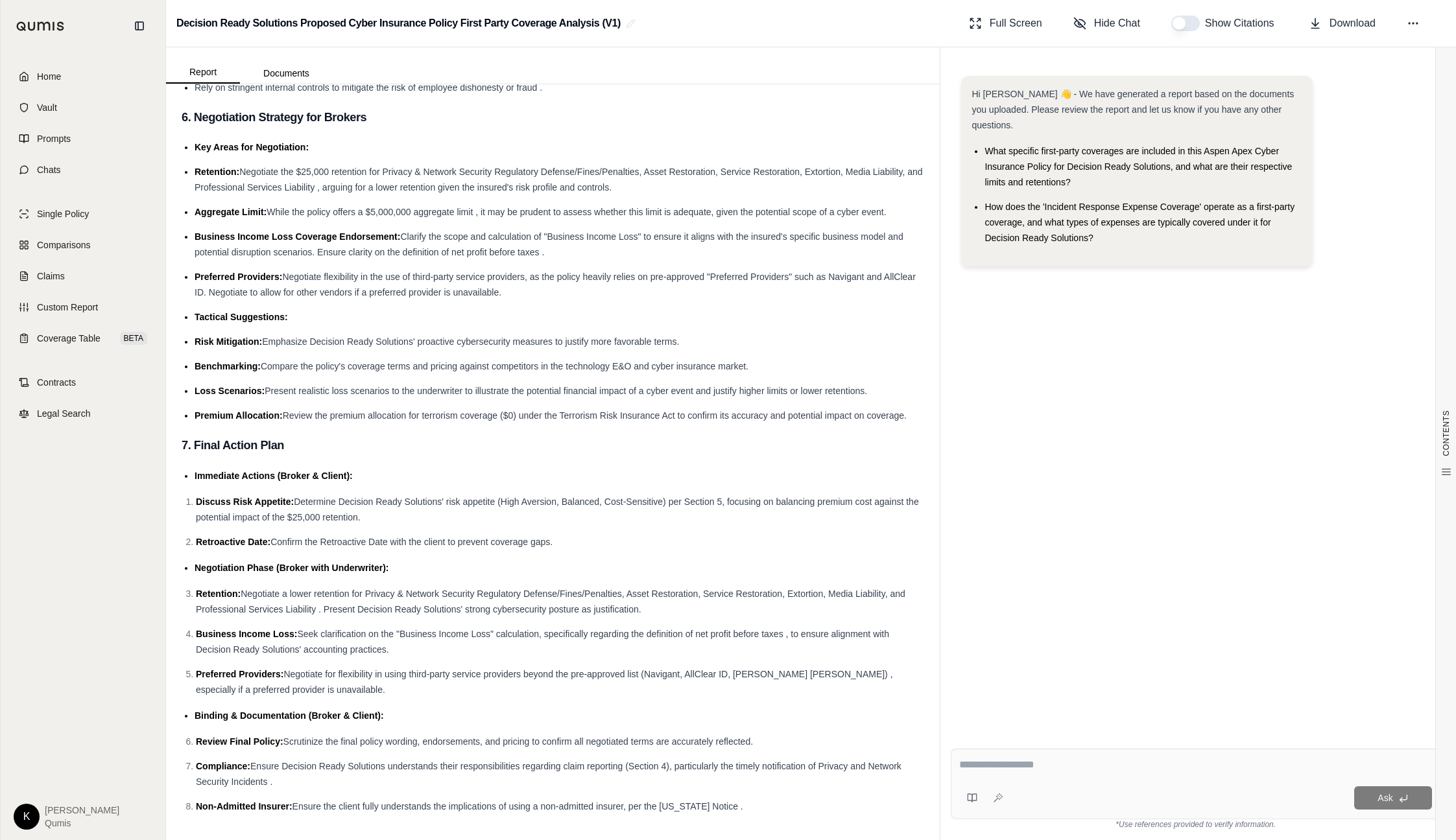
click at [1184, 26] on button "button" at bounding box center [1185, 24] width 29 height 16
click at [1198, 24] on button "button" at bounding box center [1185, 24] width 29 height 16
drag, startPoint x: 975, startPoint y: 770, endPoint x: 982, endPoint y: 772, distance: 7.3
click at [977, 770] on textarea at bounding box center [1196, 766] width 473 height 16
type textarea "**********"
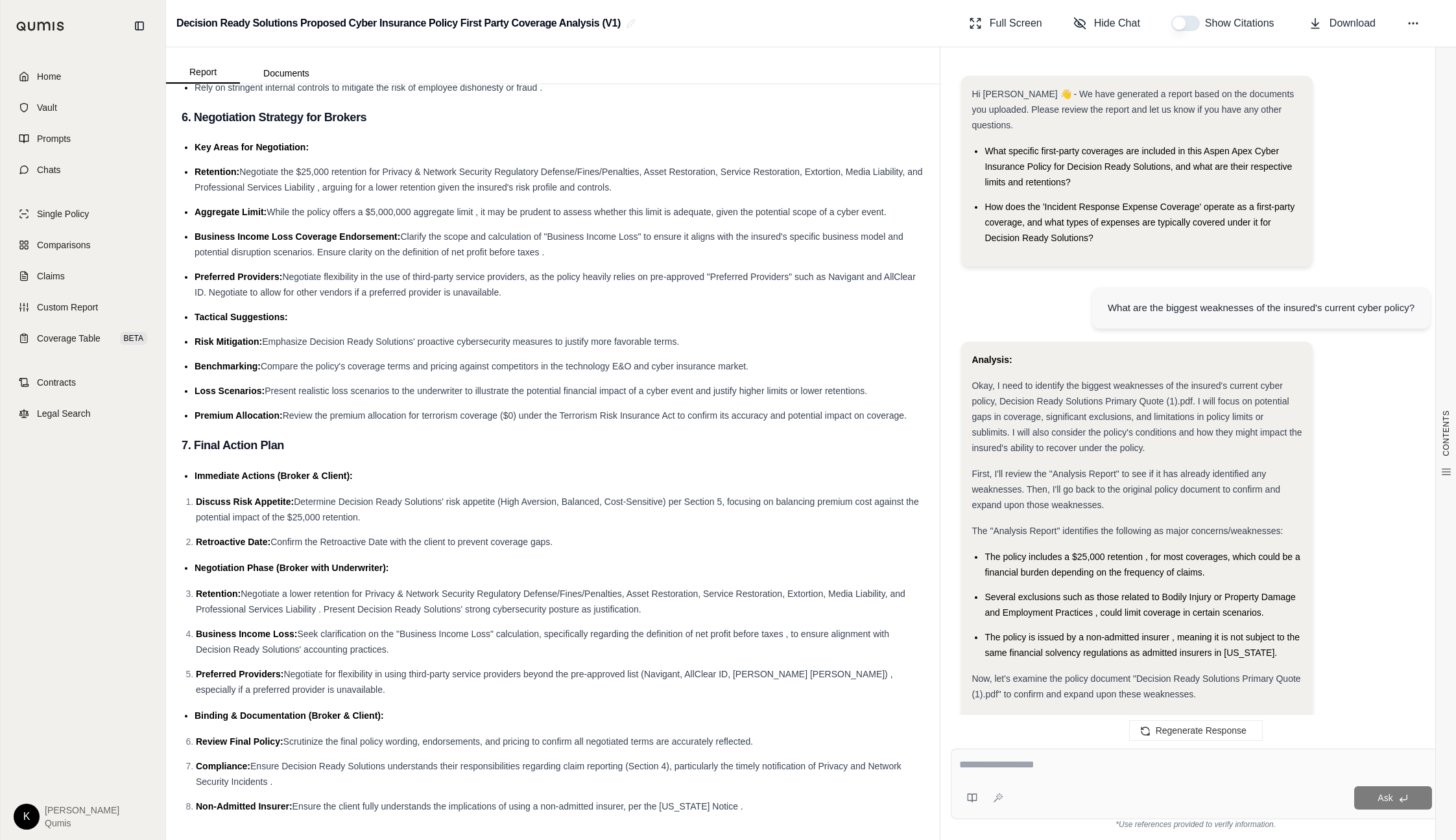
scroll to position [1113, 0]
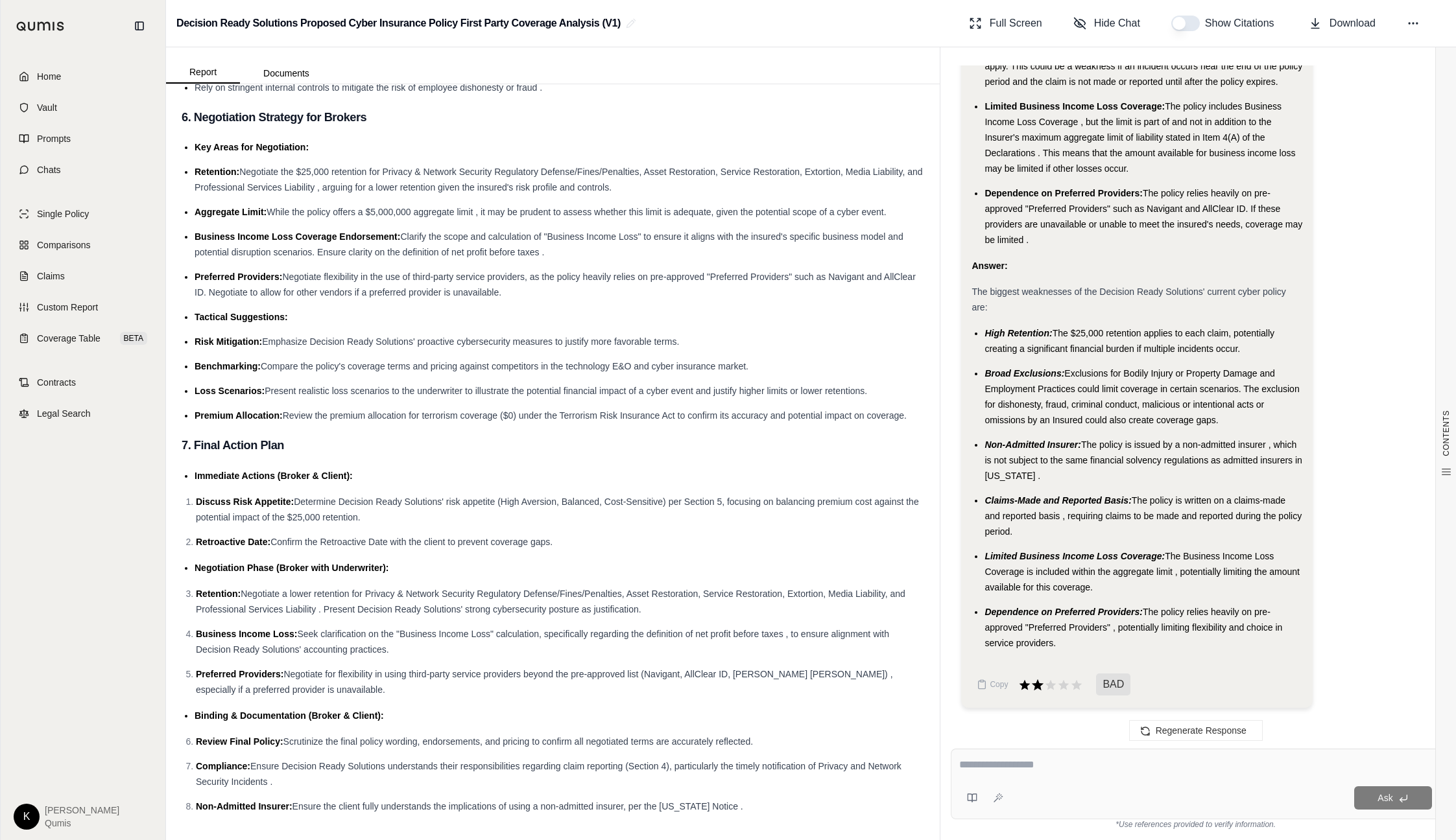
click at [1036, 681] on icon at bounding box center [1037, 685] width 14 height 14
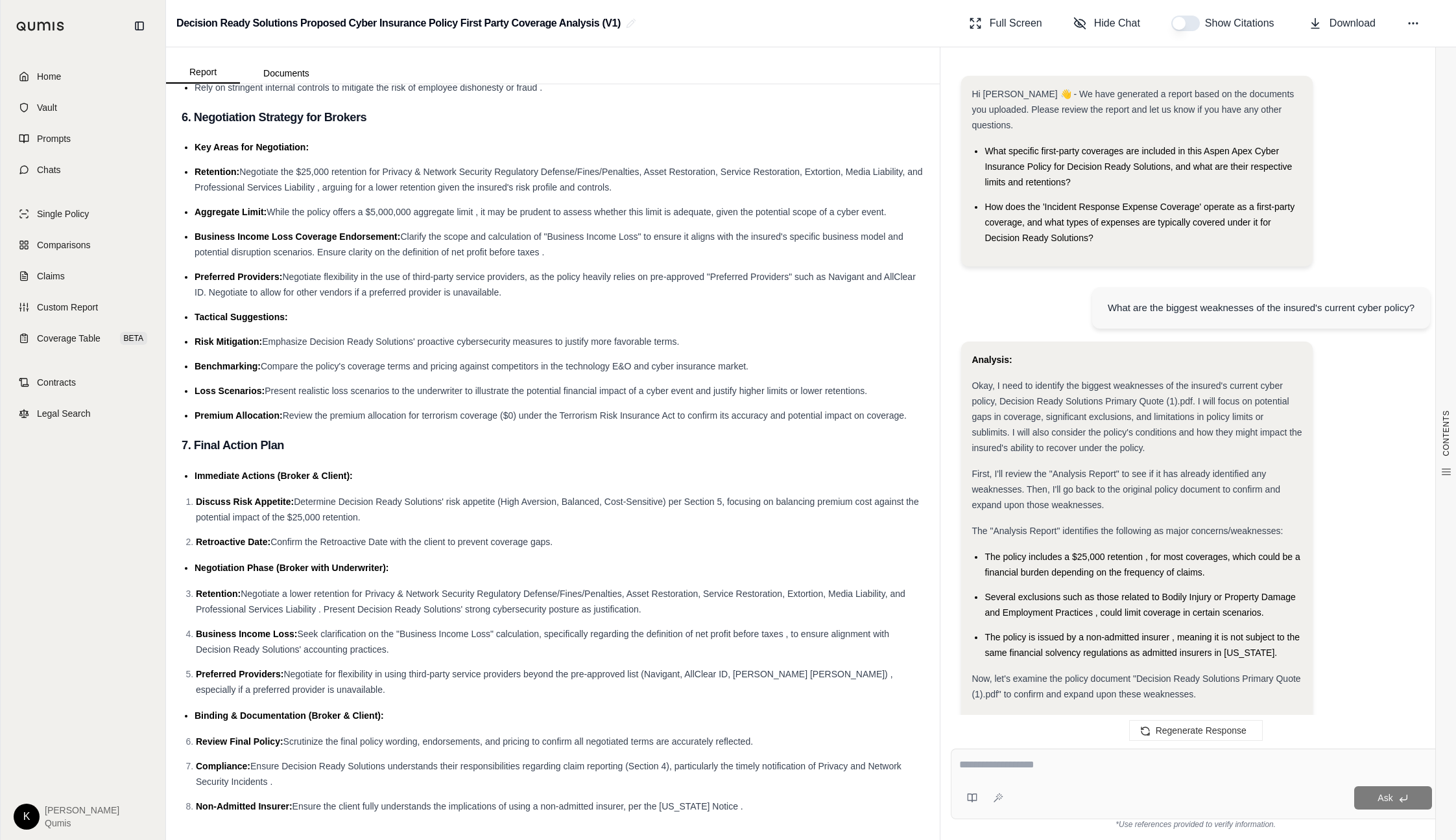
scroll to position [1220, 0]
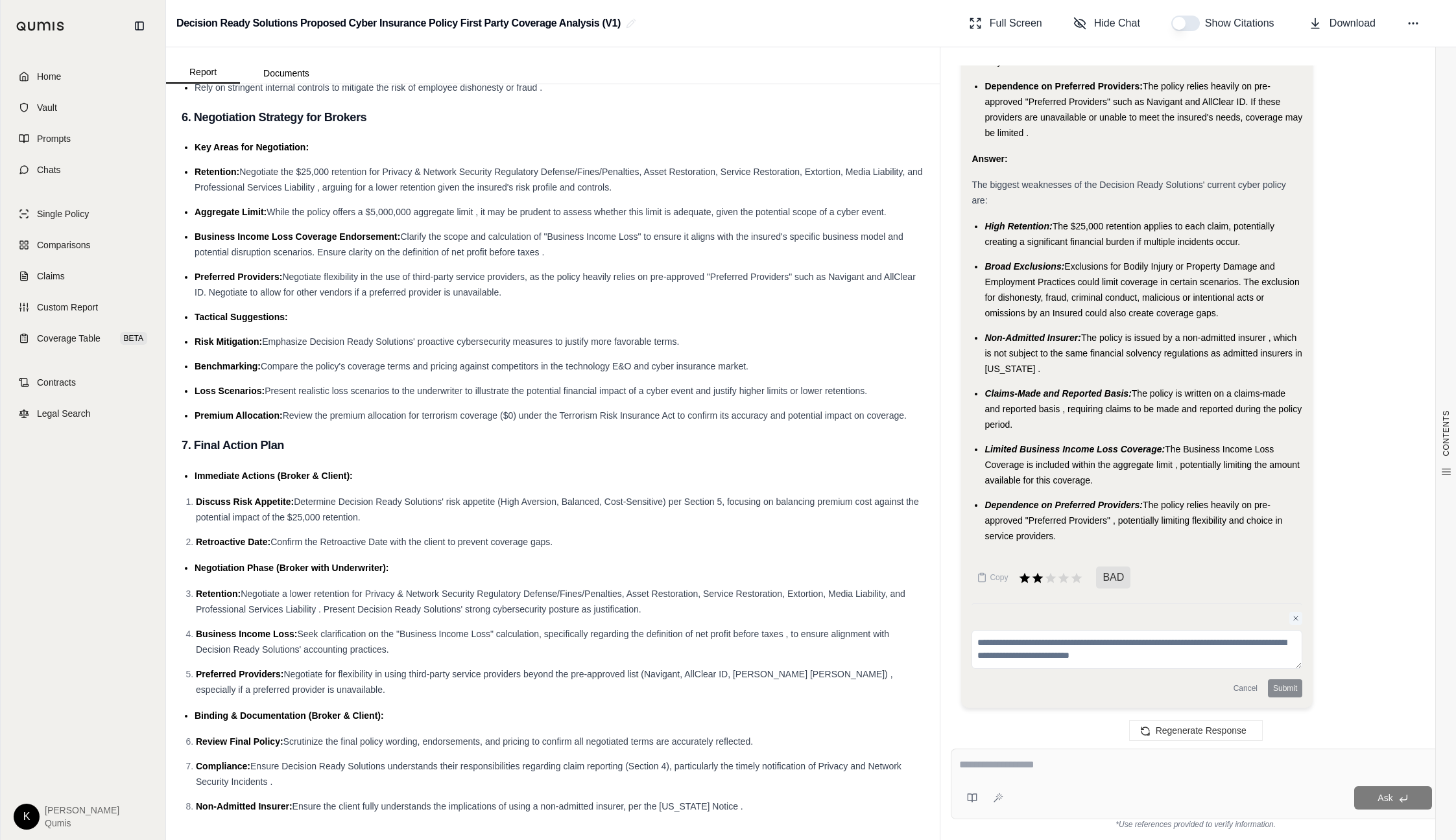
click at [1300, 616] on button "Close feedback" at bounding box center [1295, 618] width 13 height 13
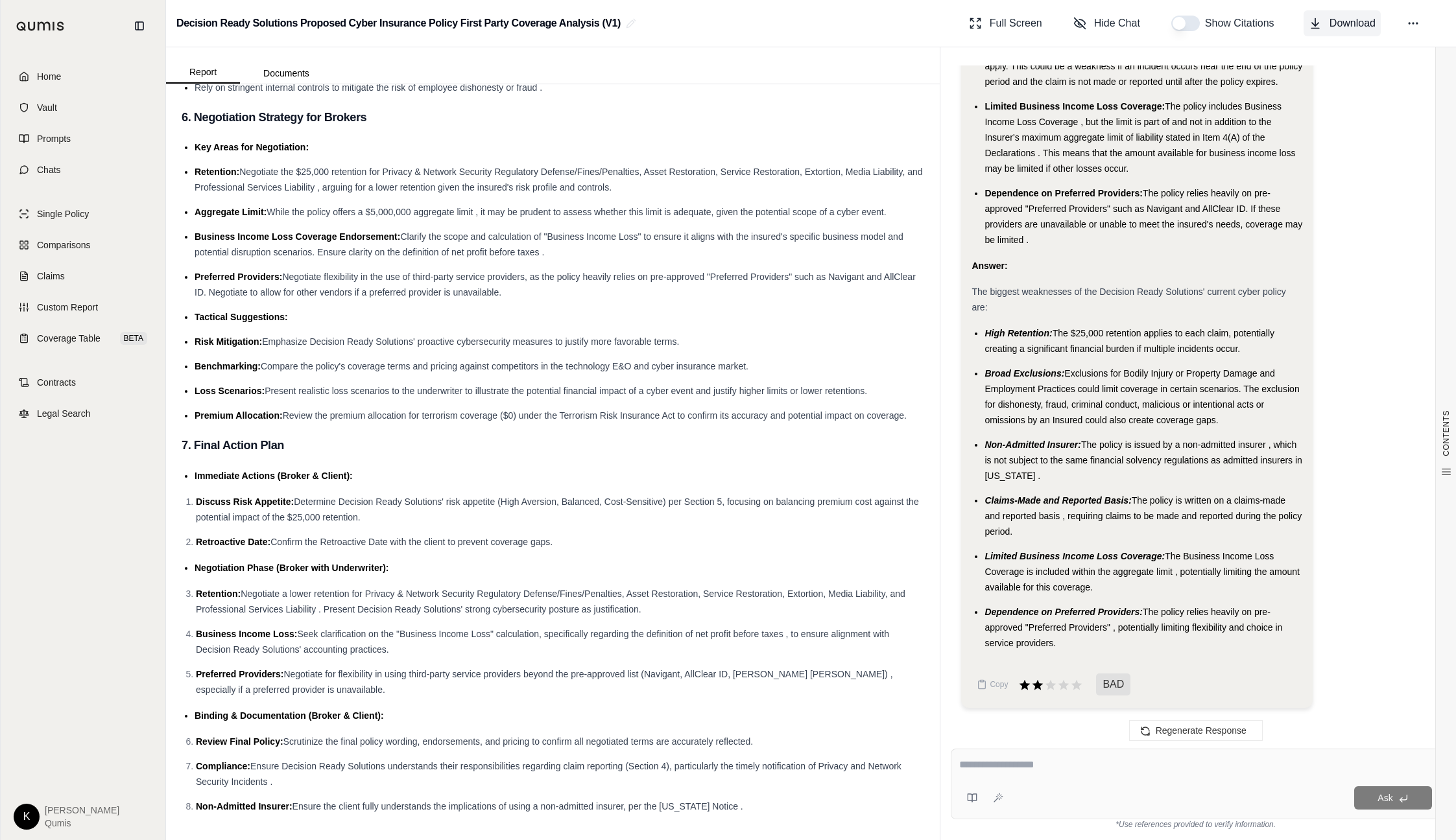
click at [1333, 18] on span "Download" at bounding box center [1352, 24] width 46 height 16
click at [61, 249] on span "Comparisons" at bounding box center [63, 244] width 53 height 13
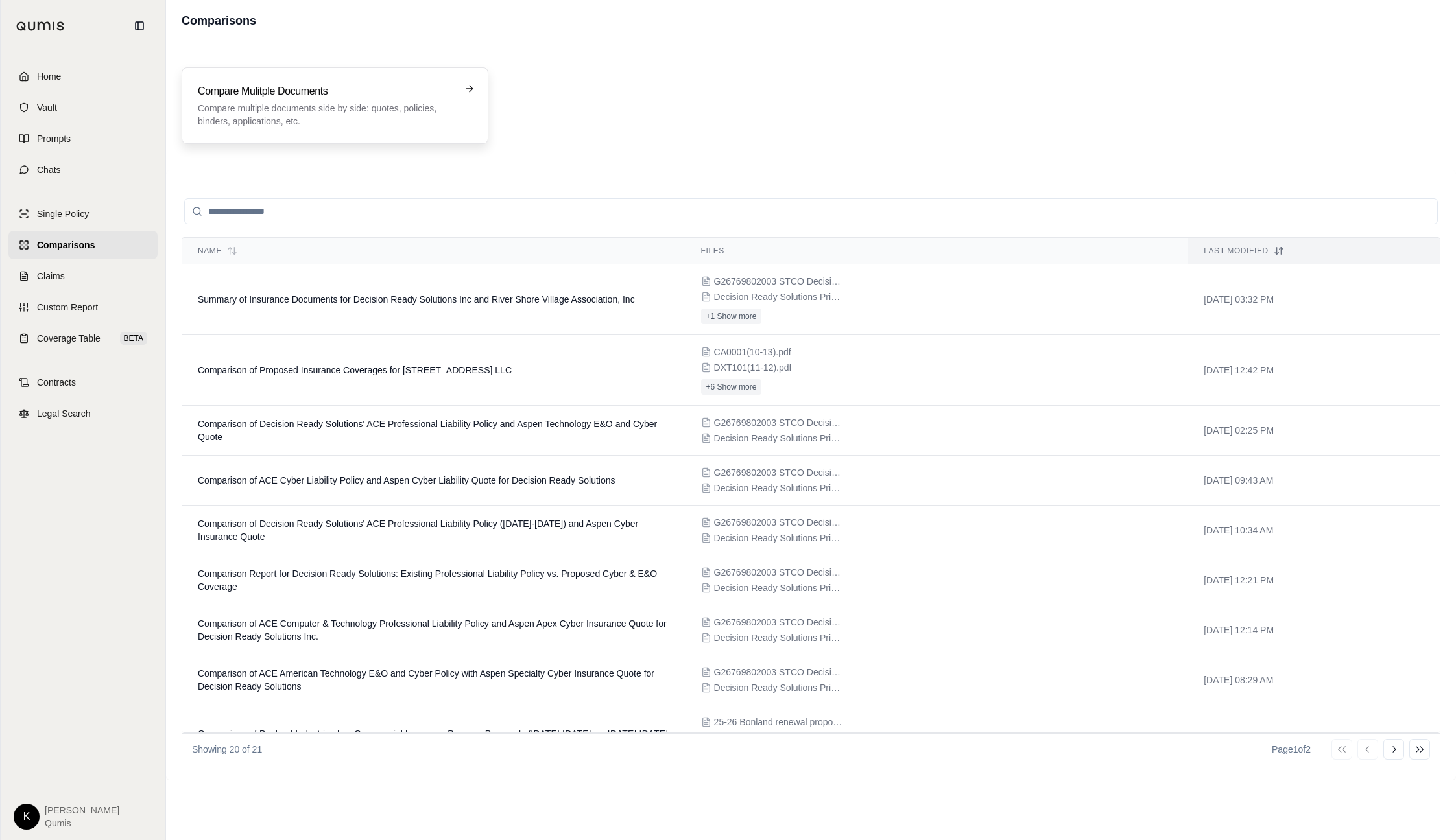
click at [293, 104] on p "Compare multiple documents side by side: quotes, policies, binders, application…" at bounding box center [326, 115] width 256 height 26
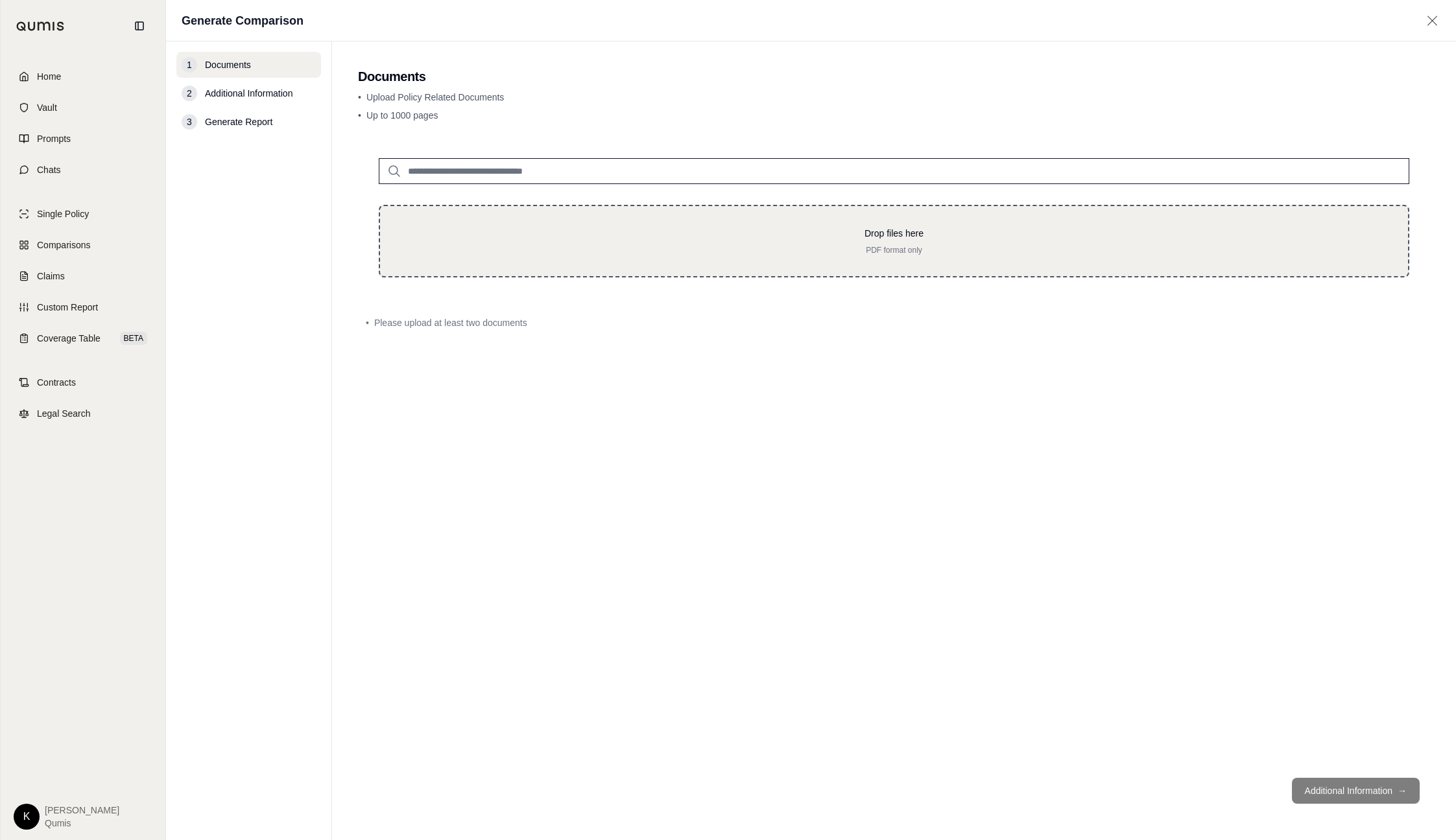
click at [796, 239] on div "Drop files here PDF format only" at bounding box center [894, 241] width 986 height 29
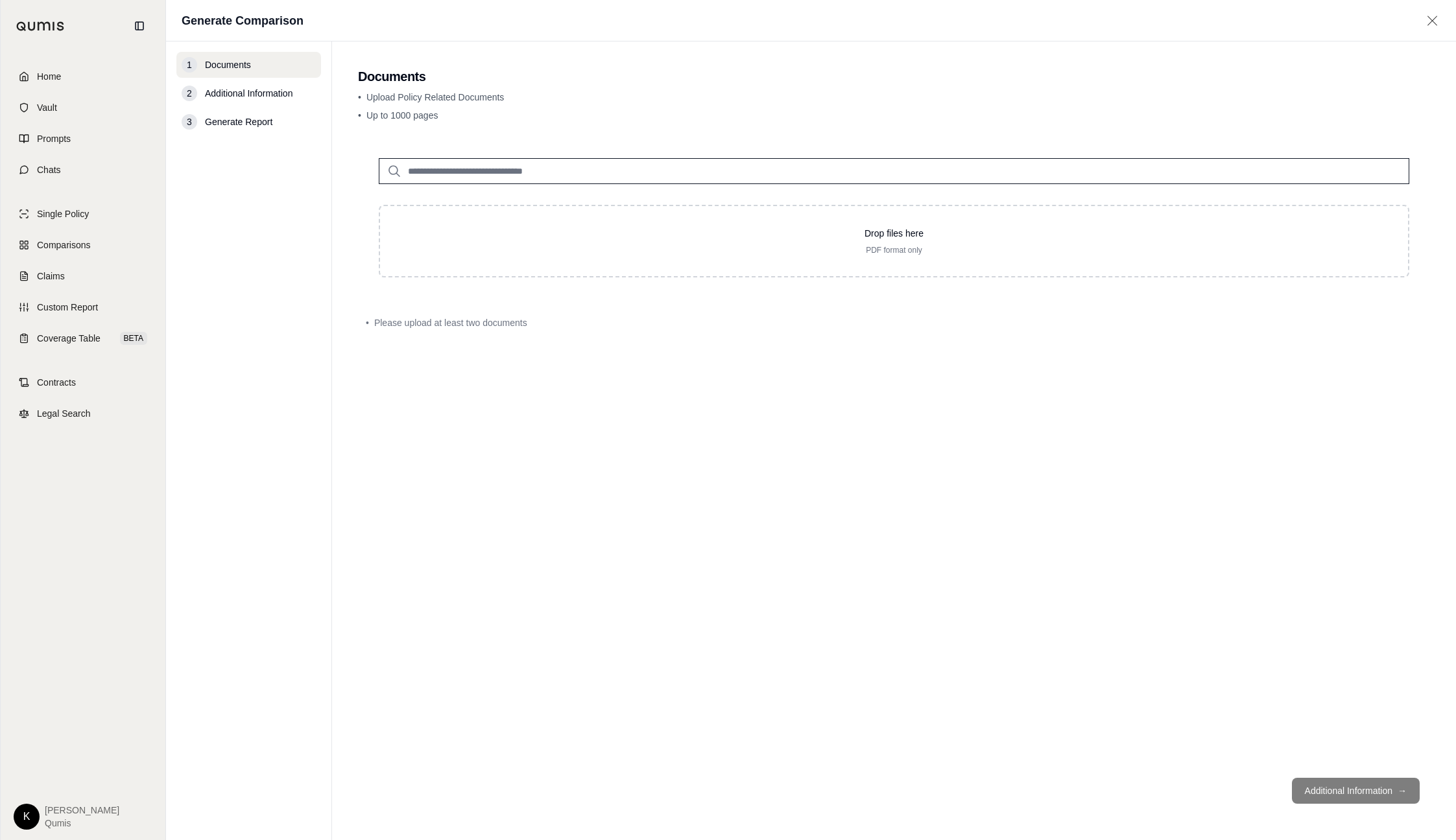
click at [509, 174] on input "search" at bounding box center [894, 172] width 1030 height 26
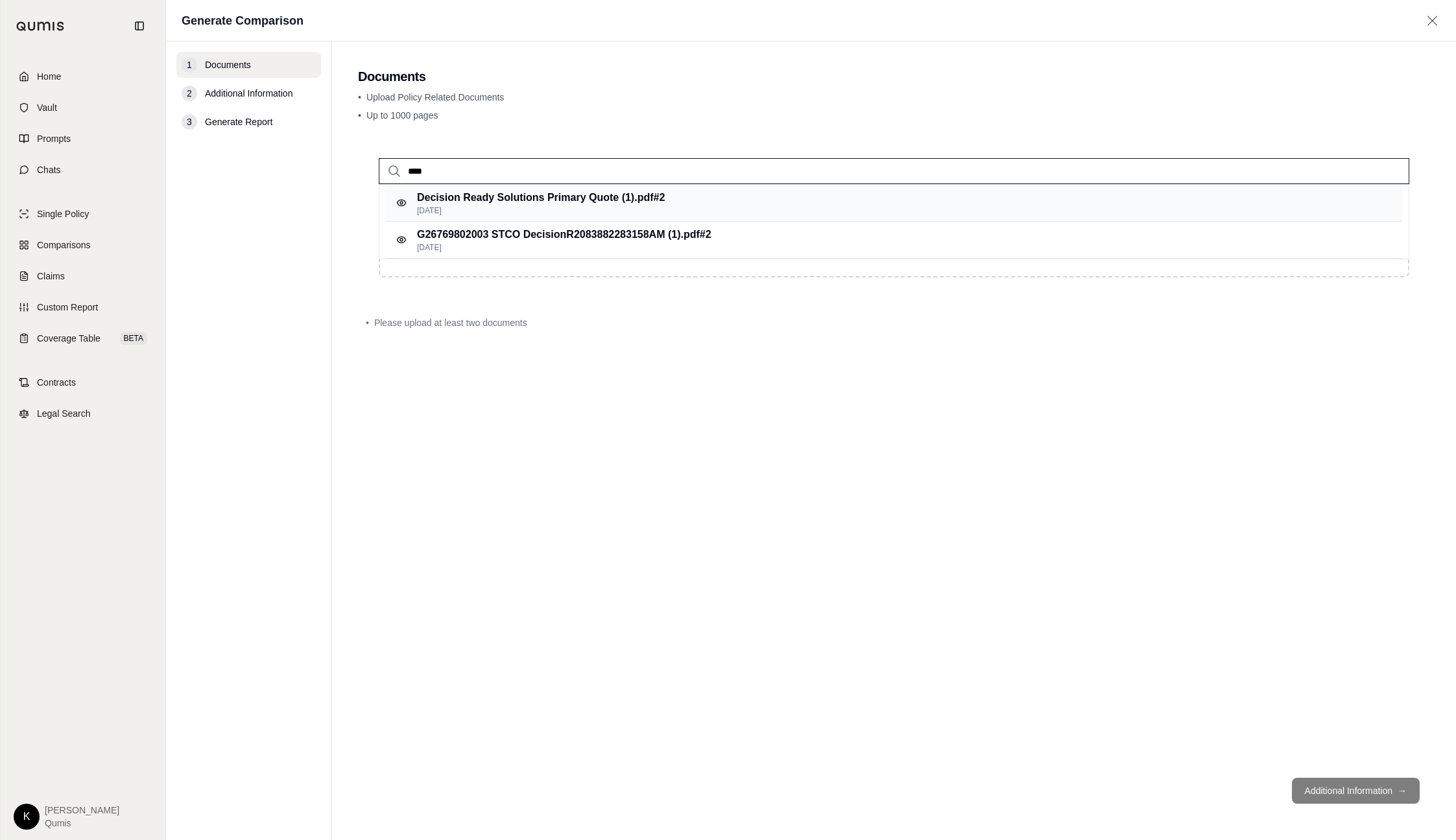
type input "****"
click at [618, 202] on p "Decision Ready Solutions Primary Quote (1).pdf #2" at bounding box center [541, 198] width 248 height 16
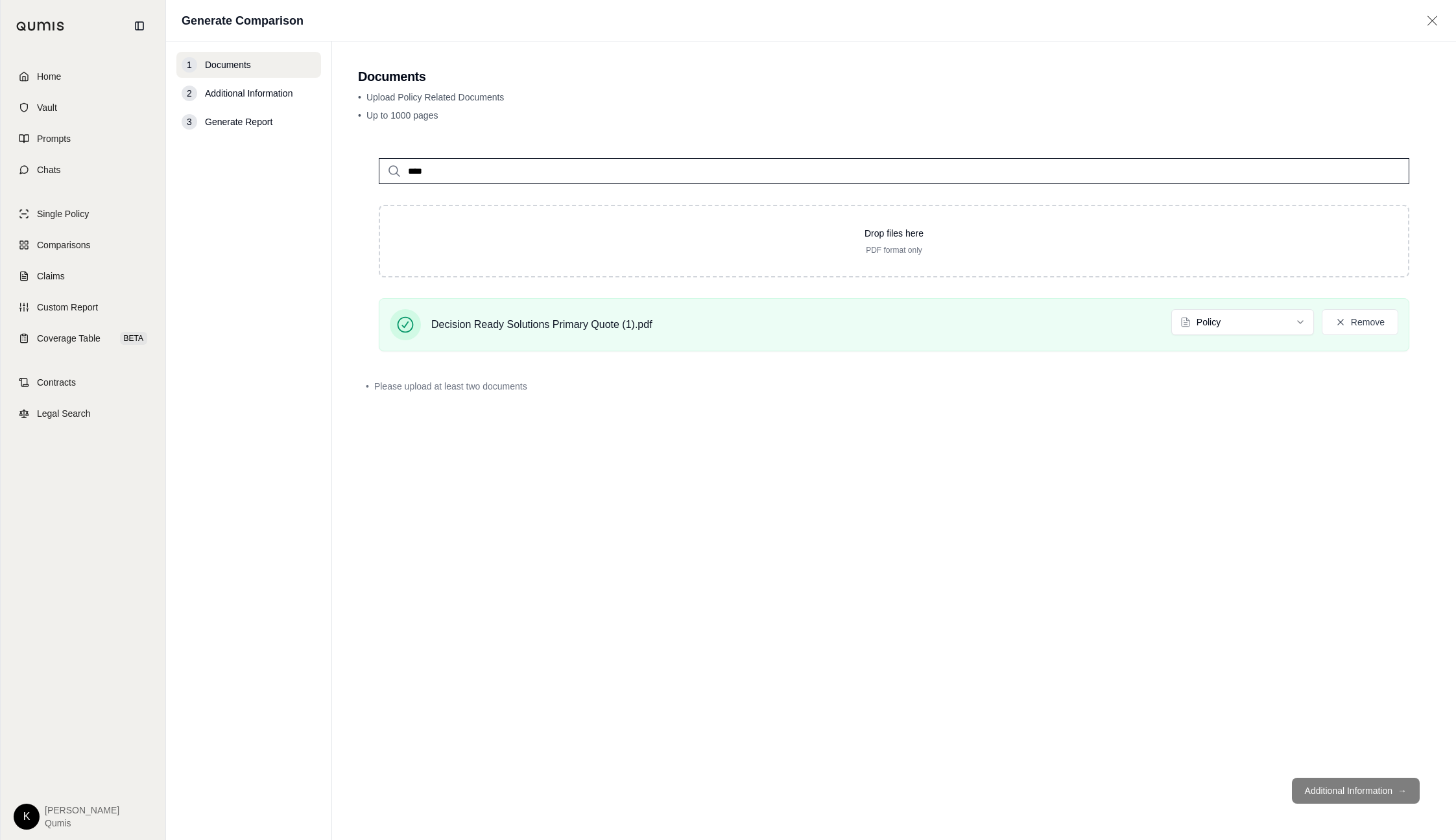
click at [535, 173] on input "****" at bounding box center [894, 172] width 1030 height 26
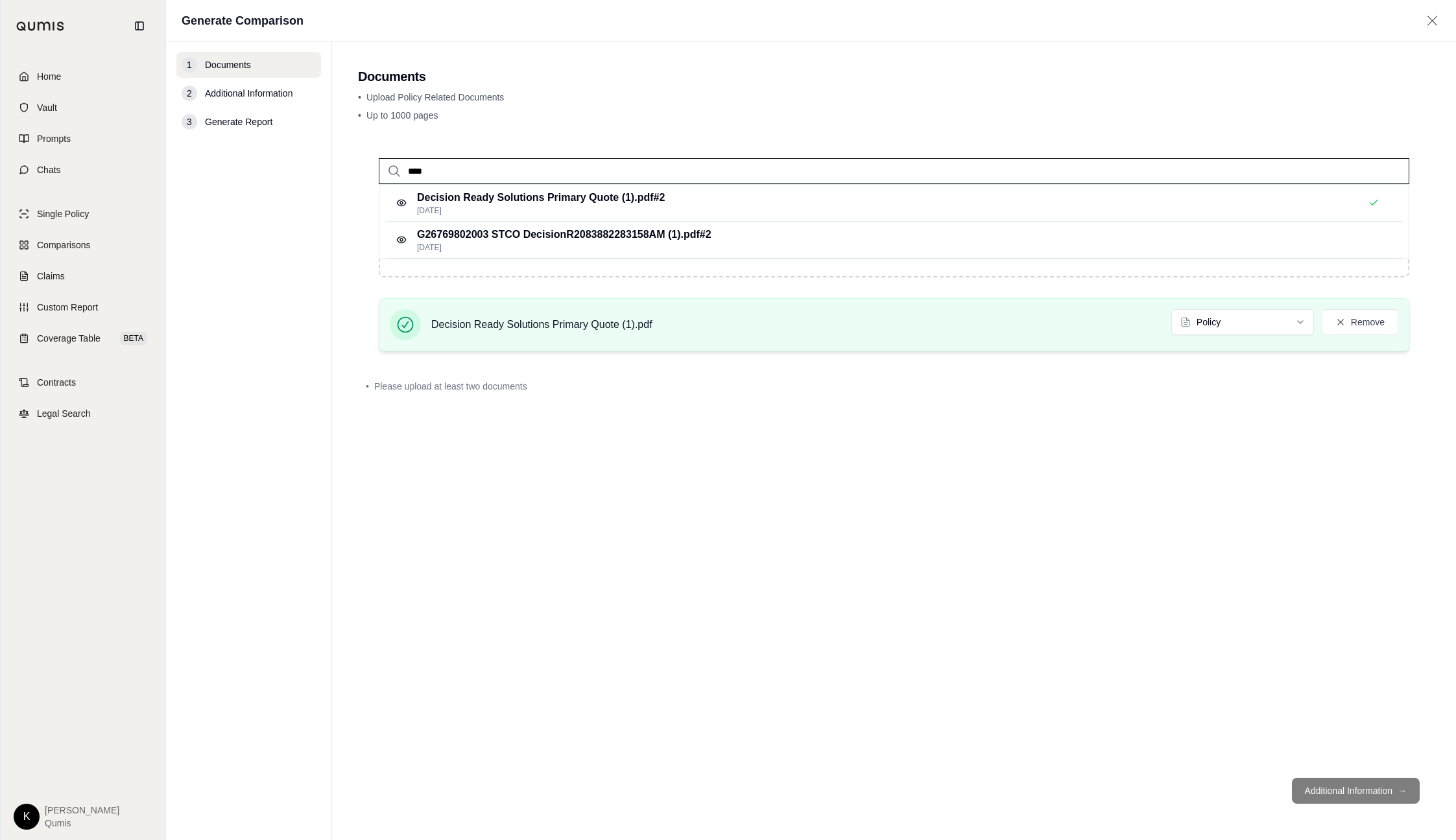
drag, startPoint x: 541, startPoint y: 244, endPoint x: 753, endPoint y: 346, distance: 235.3
click at [541, 244] on p "Sep 17, 2025" at bounding box center [564, 248] width 294 height 11
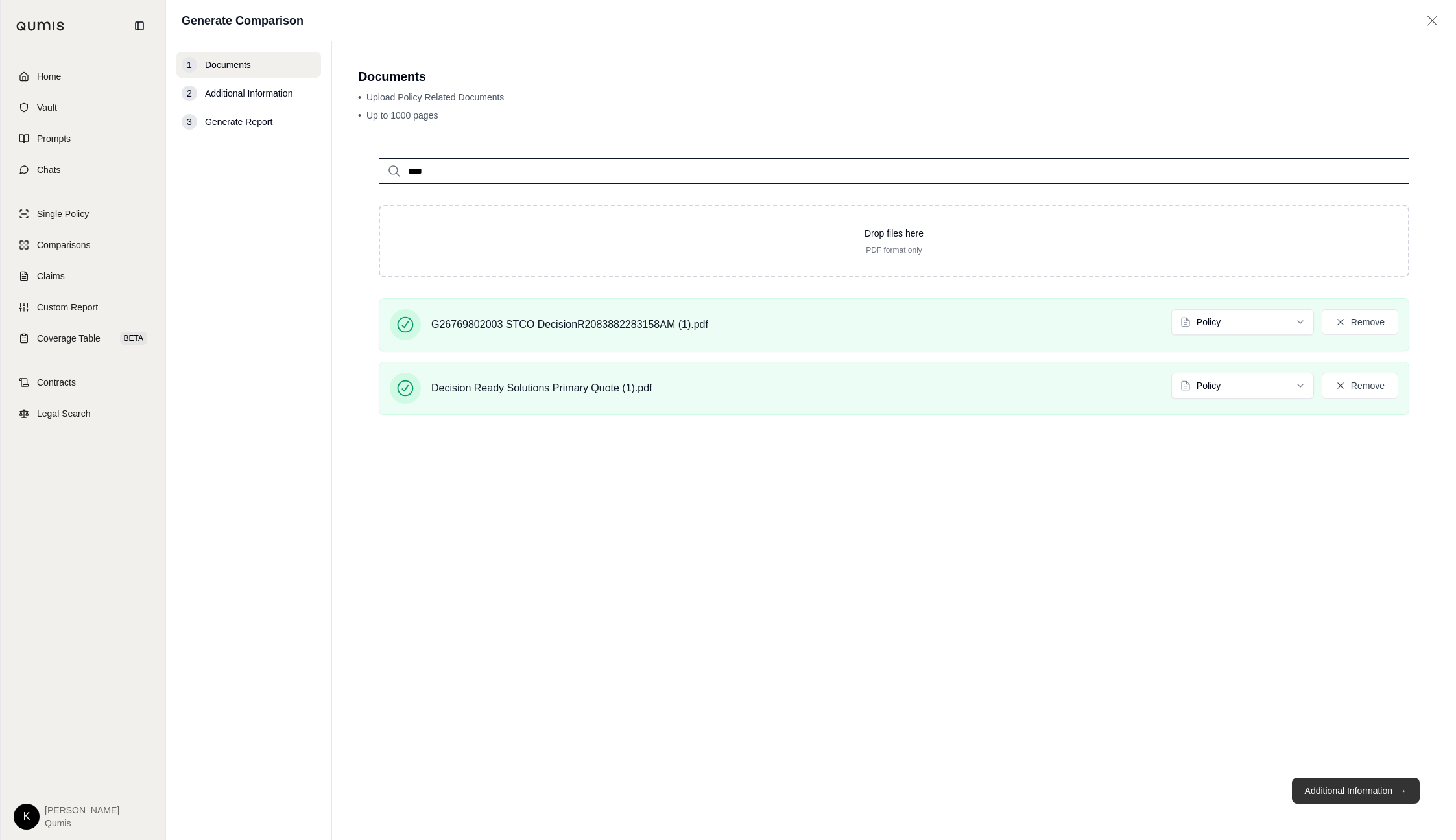
click at [1400, 795] on span "→" at bounding box center [1402, 791] width 9 height 13
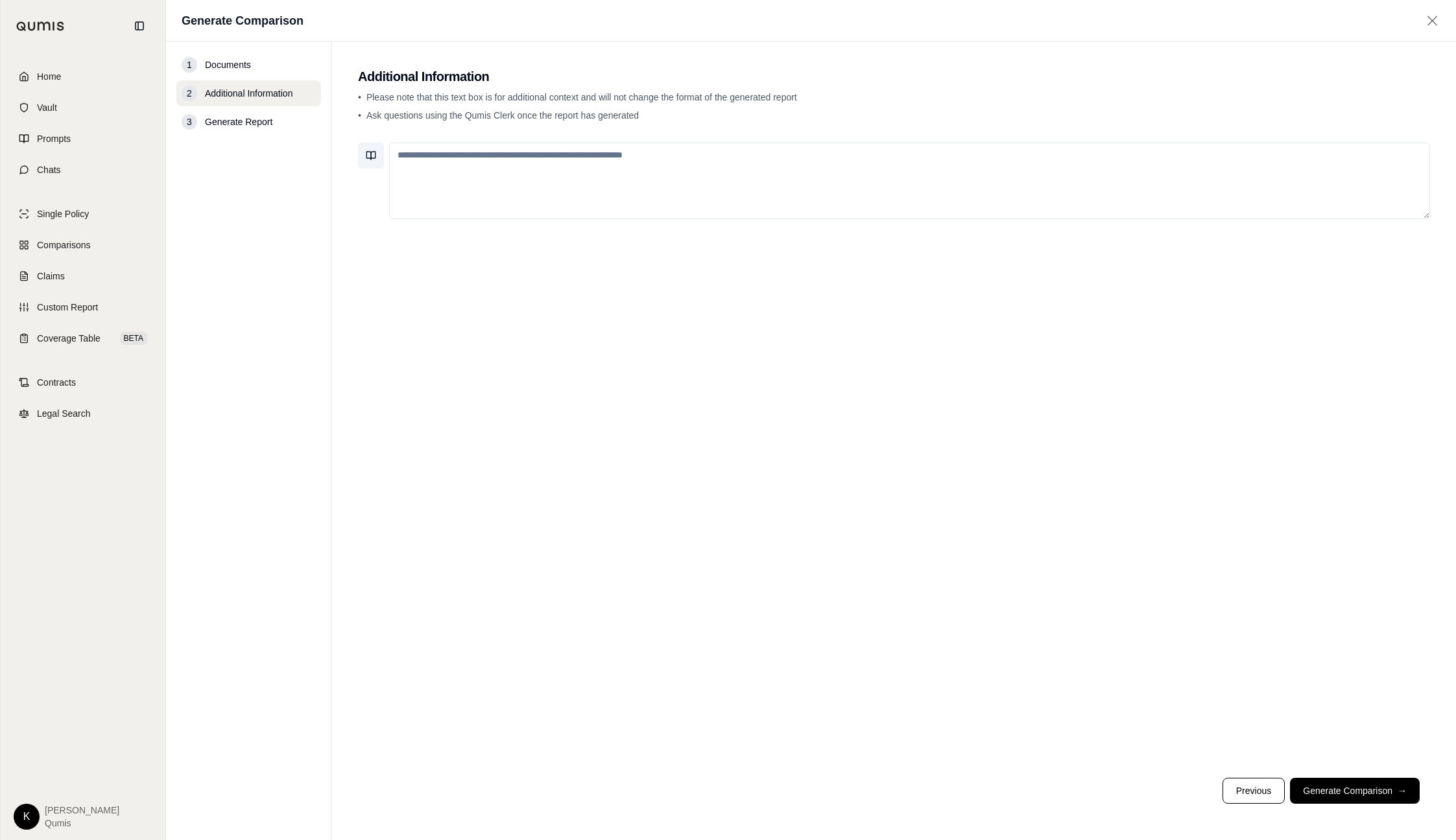
click at [364, 159] on button at bounding box center [371, 156] width 26 height 26
click at [397, 318] on button "Example Cyber Checklist" at bounding box center [414, 323] width 97 height 18
type textarea "**********"
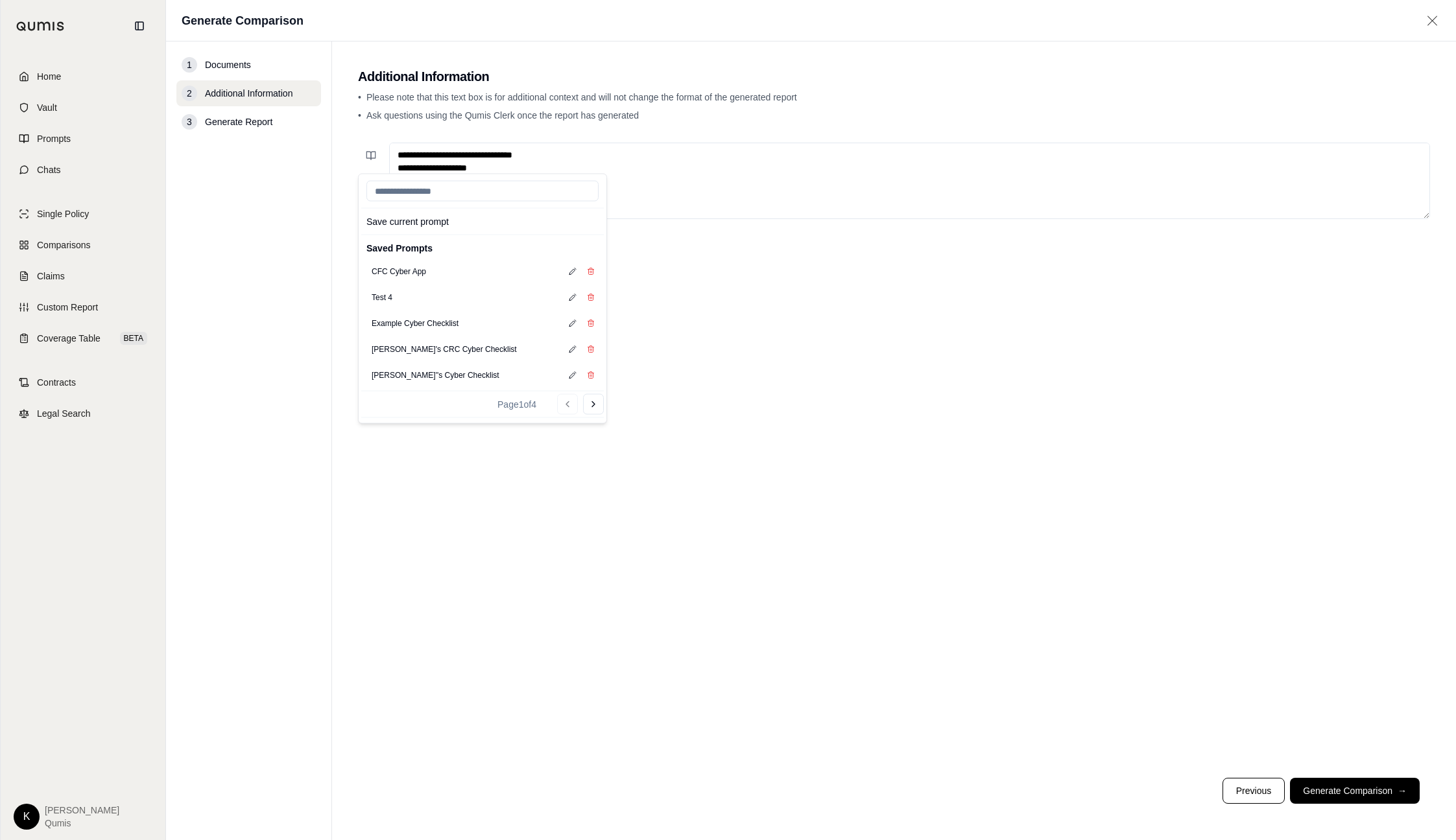
click at [847, 371] on div "Save current prompt Saved Prompts CFC Cyber App Test 4 Example Cyber Checklist …" at bounding box center [894, 452] width 1072 height 630
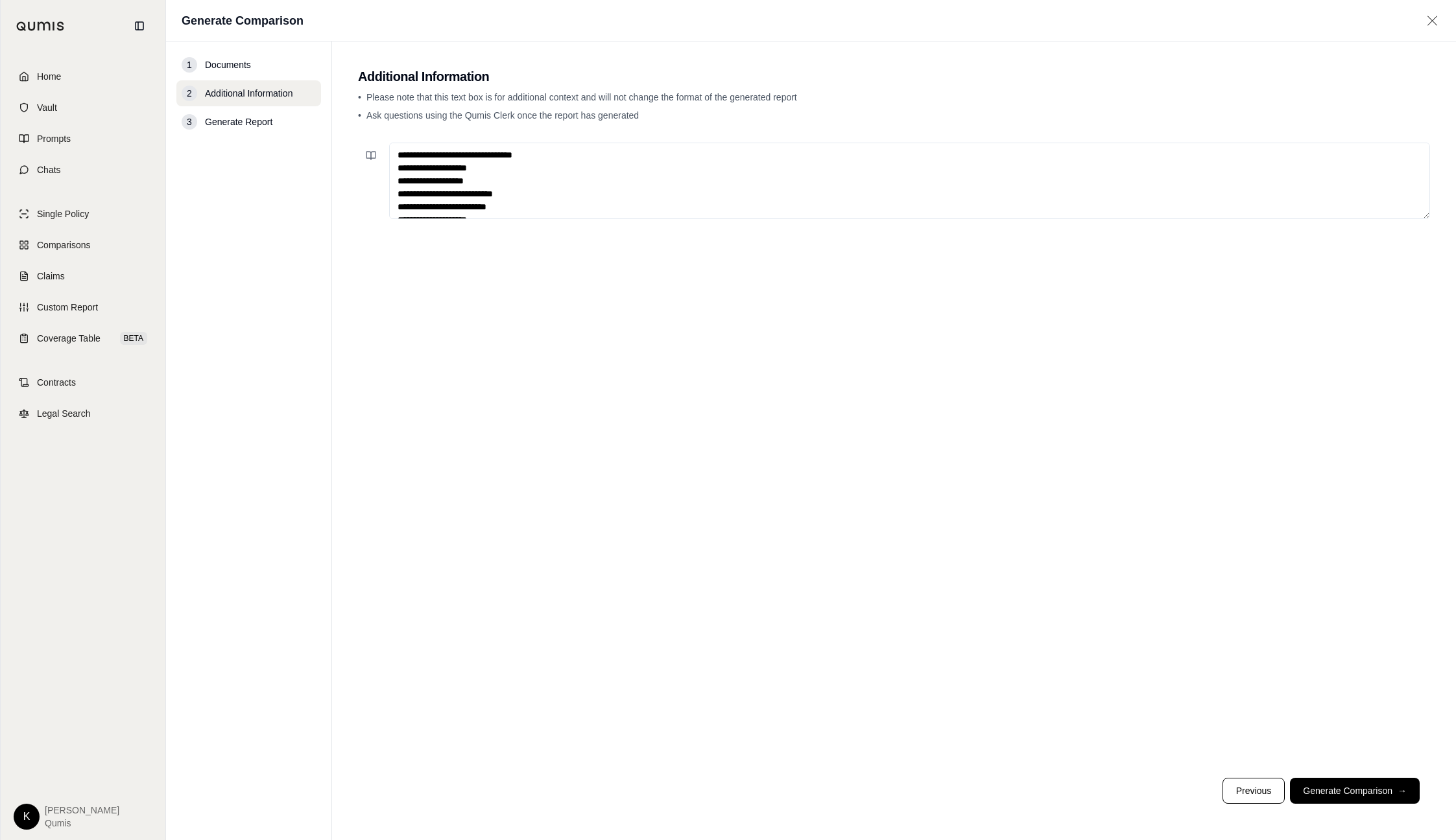
click at [1346, 793] on button "Generate Comparison →" at bounding box center [1354, 791] width 130 height 26
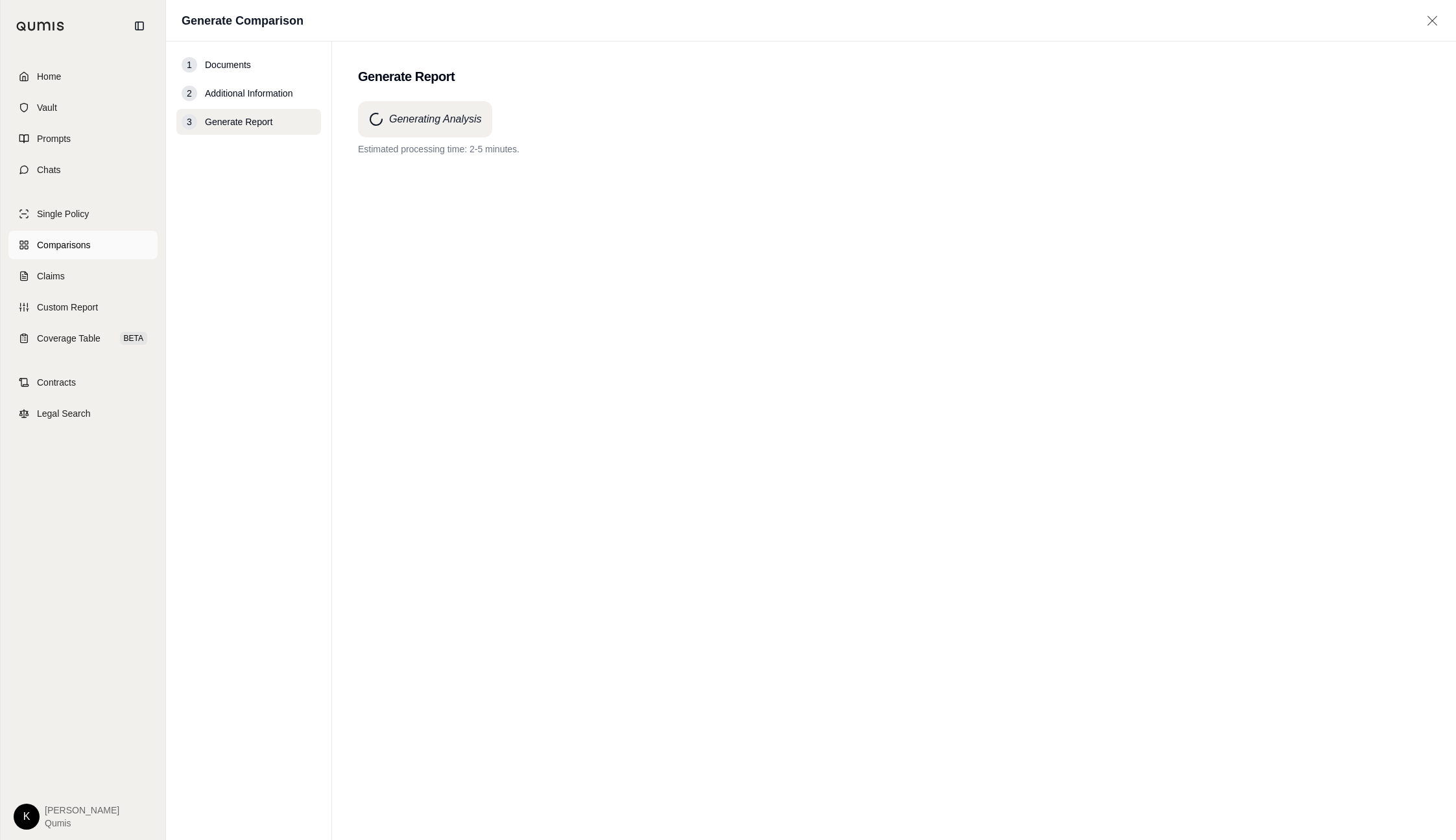
click at [81, 248] on span "Comparisons" at bounding box center [63, 244] width 53 height 13
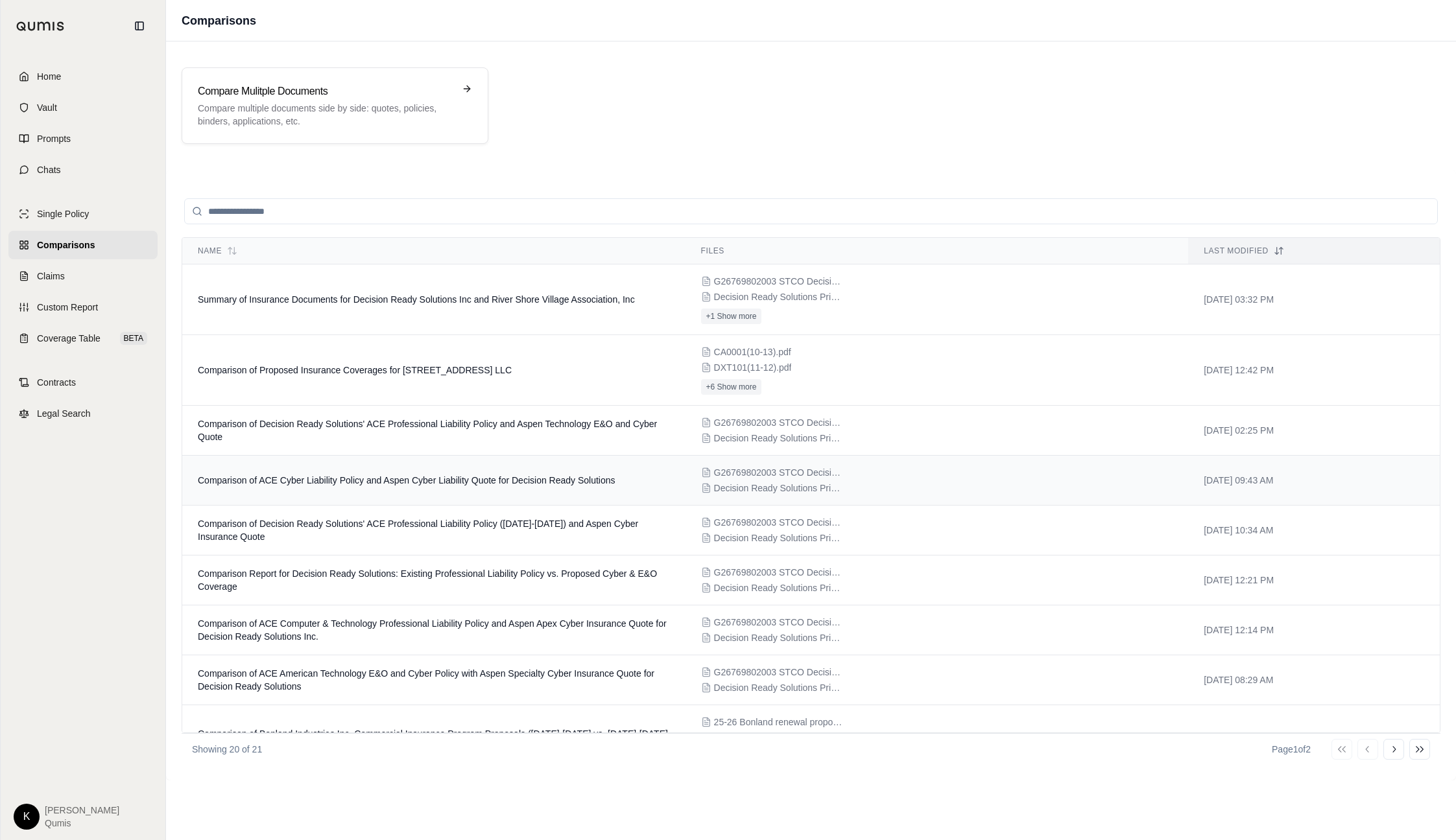
click at [397, 485] on span "Comparison of ACE Cyber Liability Policy and Aspen Cyber Liability Quote for De…" at bounding box center [406, 481] width 418 height 11
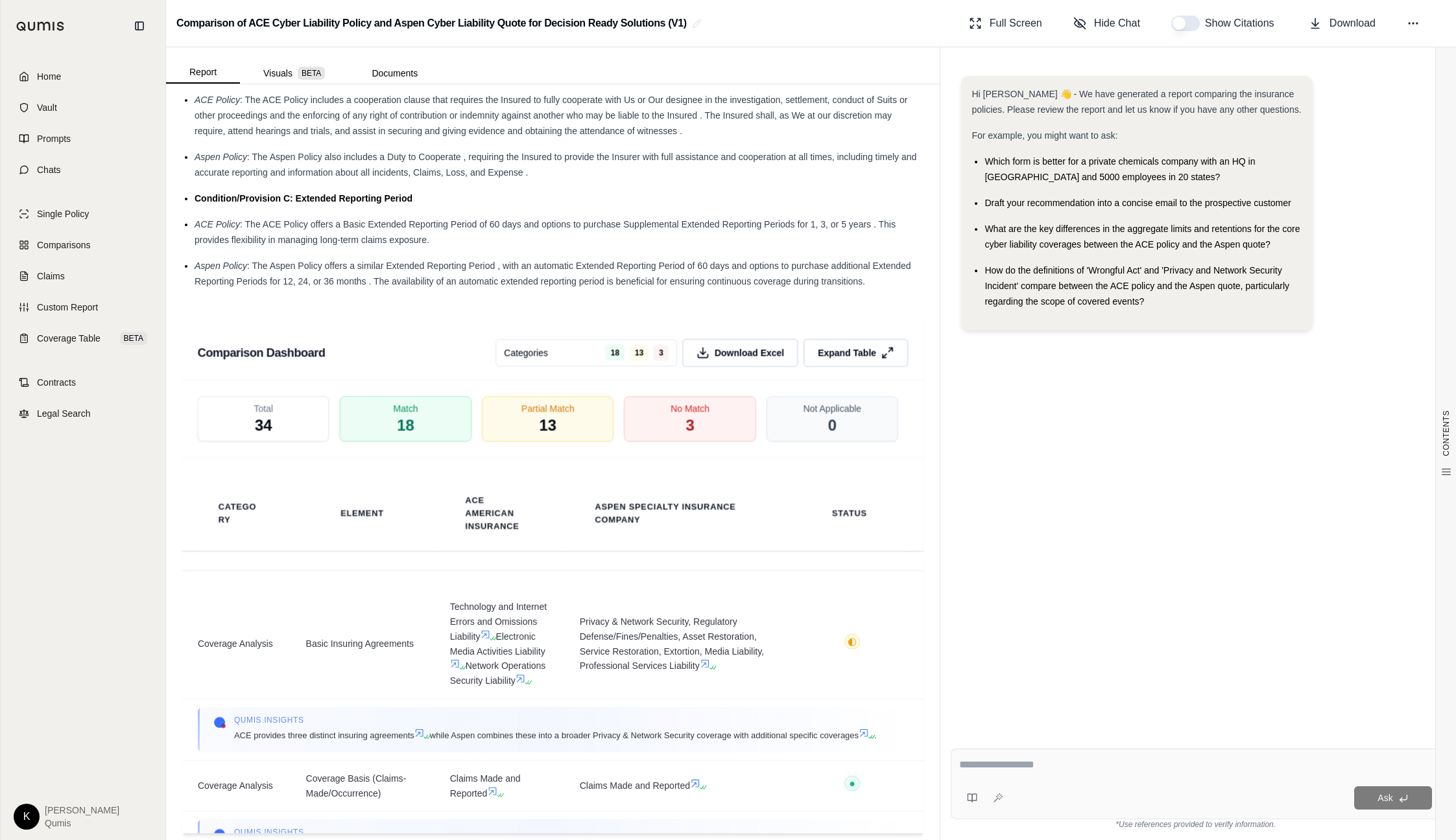
scroll to position [2392, 0]
click at [1223, 26] on span "Show Citations" at bounding box center [1240, 24] width 73 height 16
click at [1098, 18] on span "Hide Chat" at bounding box center [1117, 24] width 46 height 16
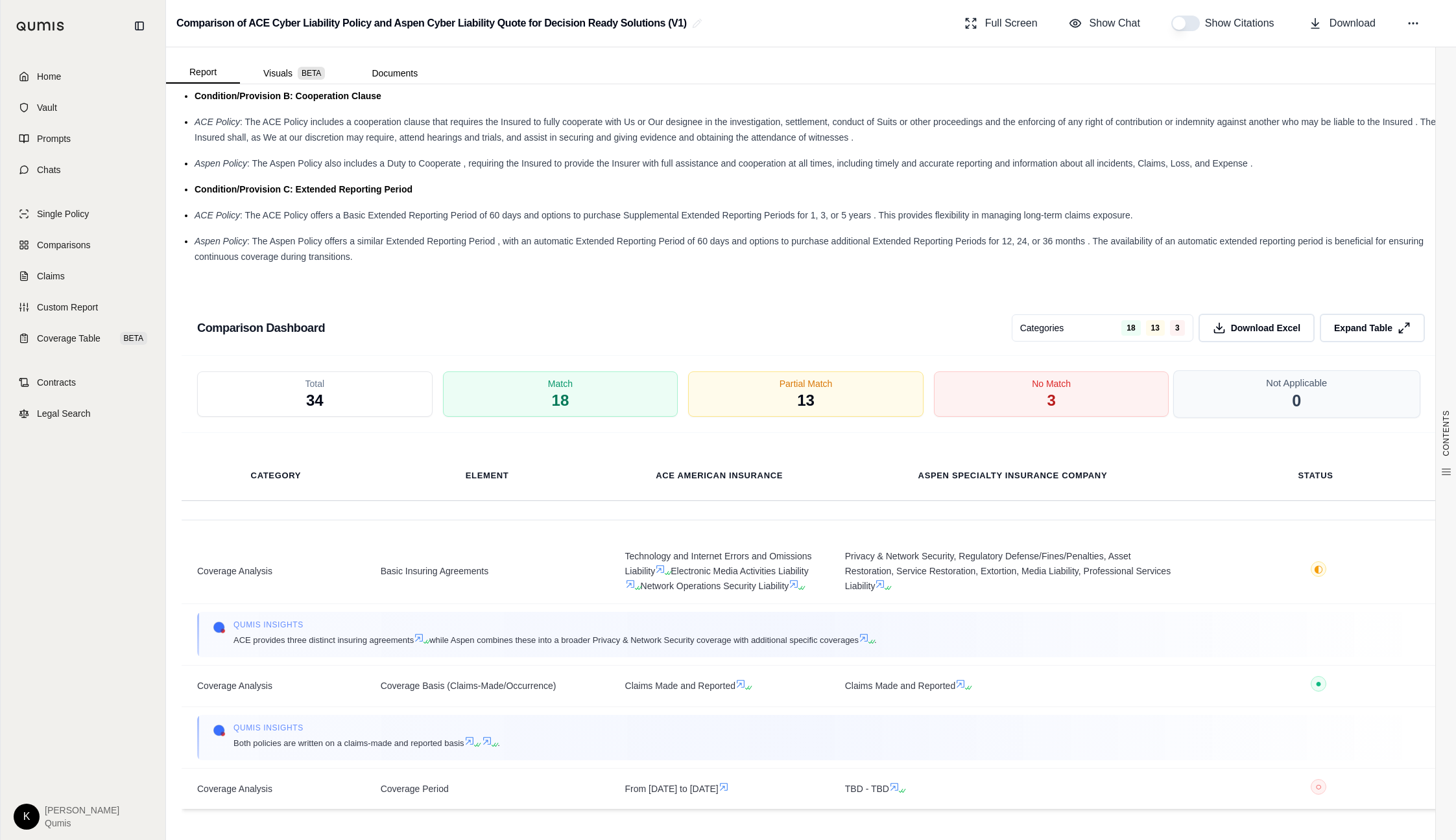
scroll to position [1932, 0]
click at [633, 399] on div "Match 18" at bounding box center [561, 394] width 247 height 48
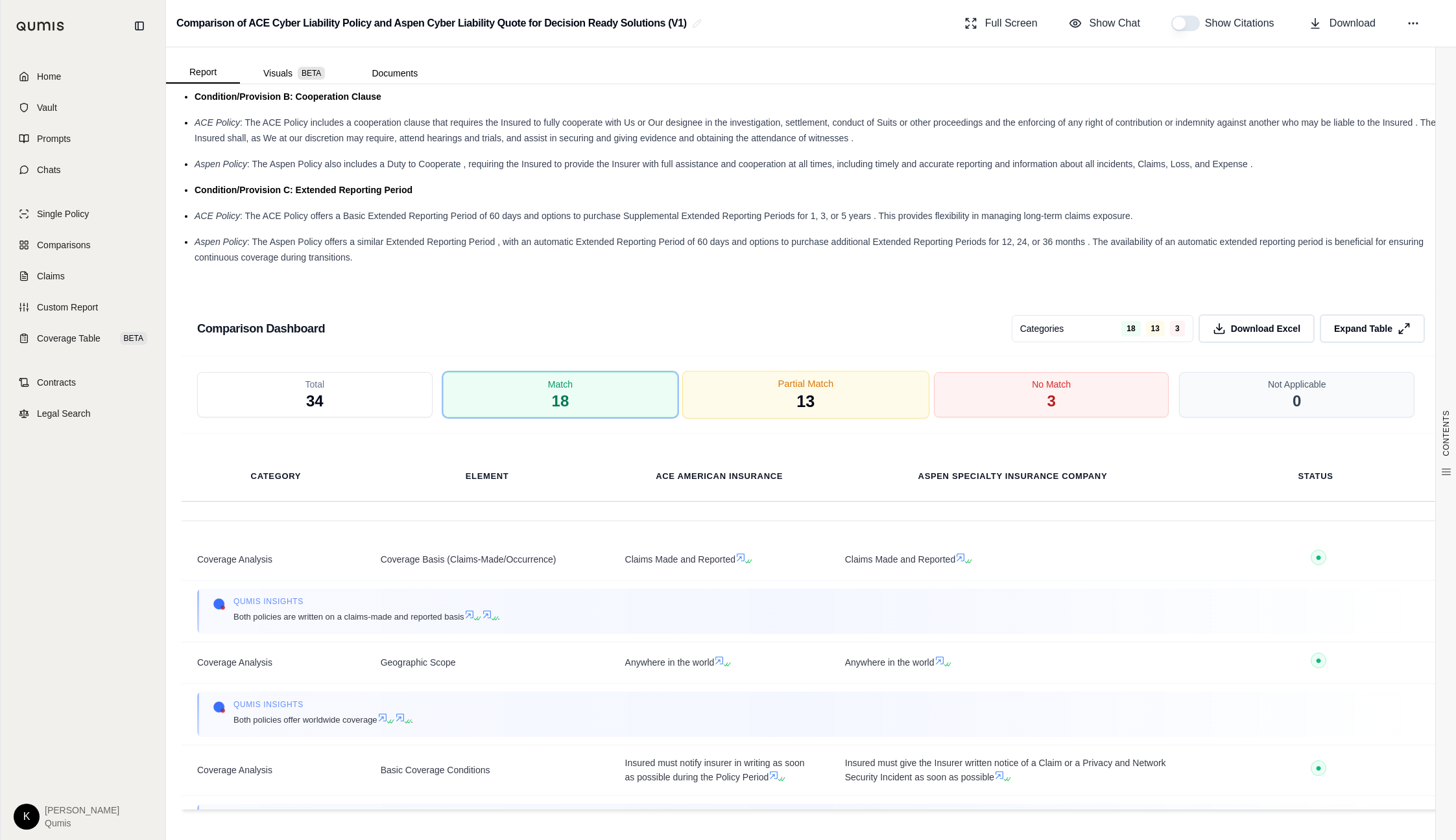
click at [858, 406] on div "Partial Match 13" at bounding box center [806, 394] width 247 height 48
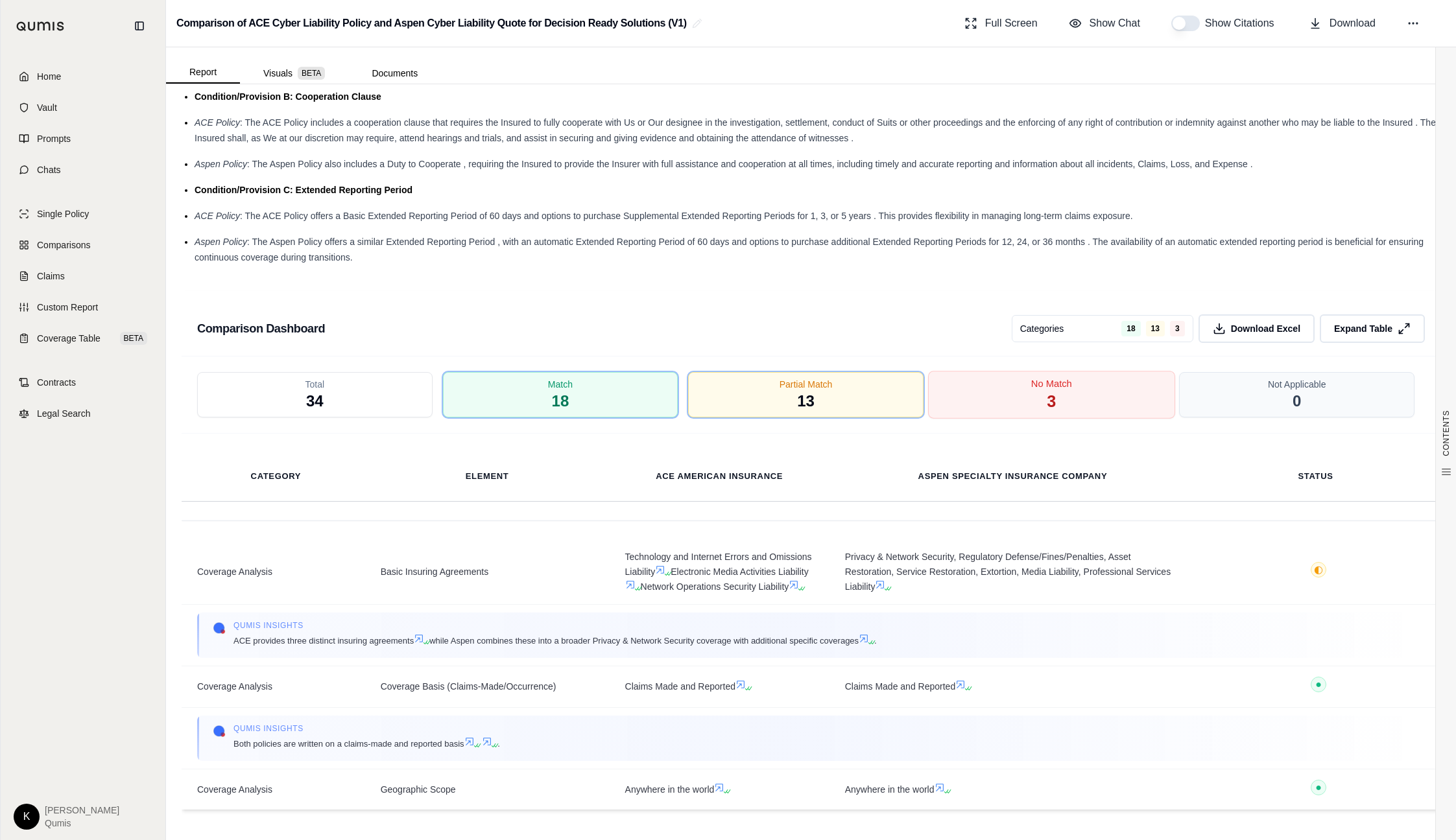
click at [1028, 412] on div "No Match 3" at bounding box center [1051, 394] width 247 height 48
click at [727, 403] on div "Partial Match 13" at bounding box center [806, 394] width 247 height 48
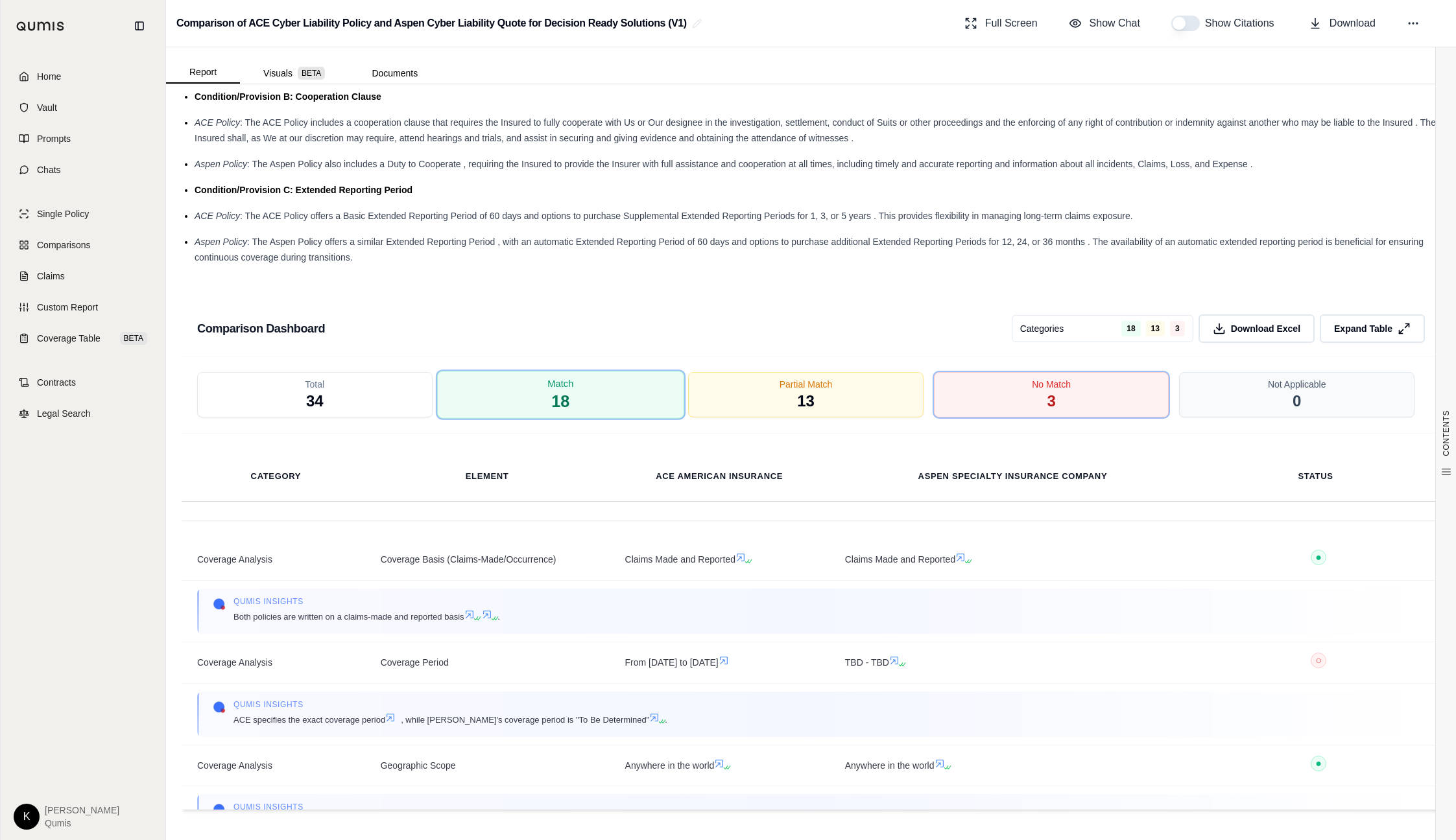
click at [548, 396] on div "Match 18" at bounding box center [561, 394] width 247 height 48
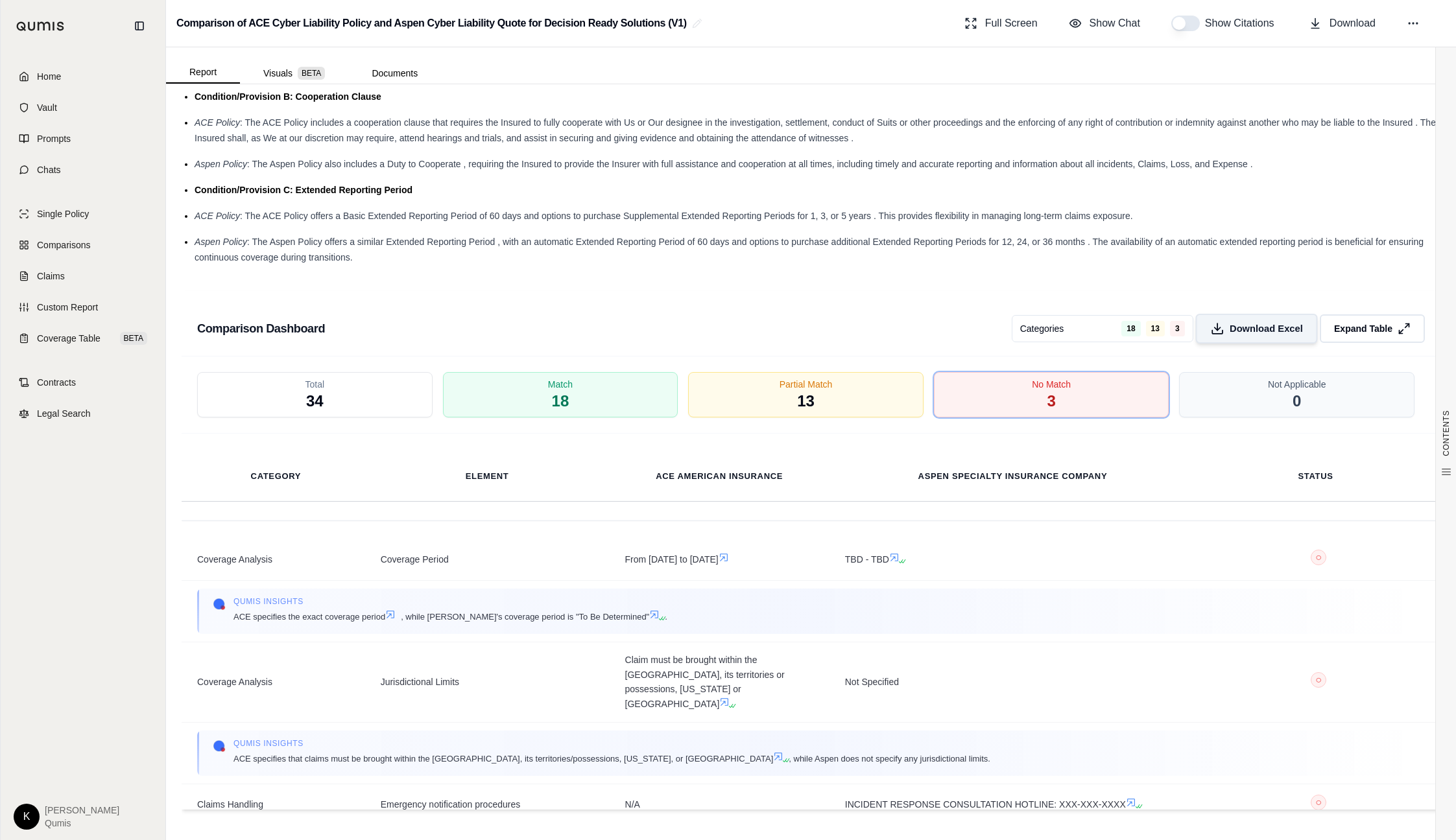
click at [1259, 333] on span "Download Excel" at bounding box center [1266, 329] width 74 height 14
click at [279, 67] on button "Visuals BETA" at bounding box center [294, 74] width 109 height 21
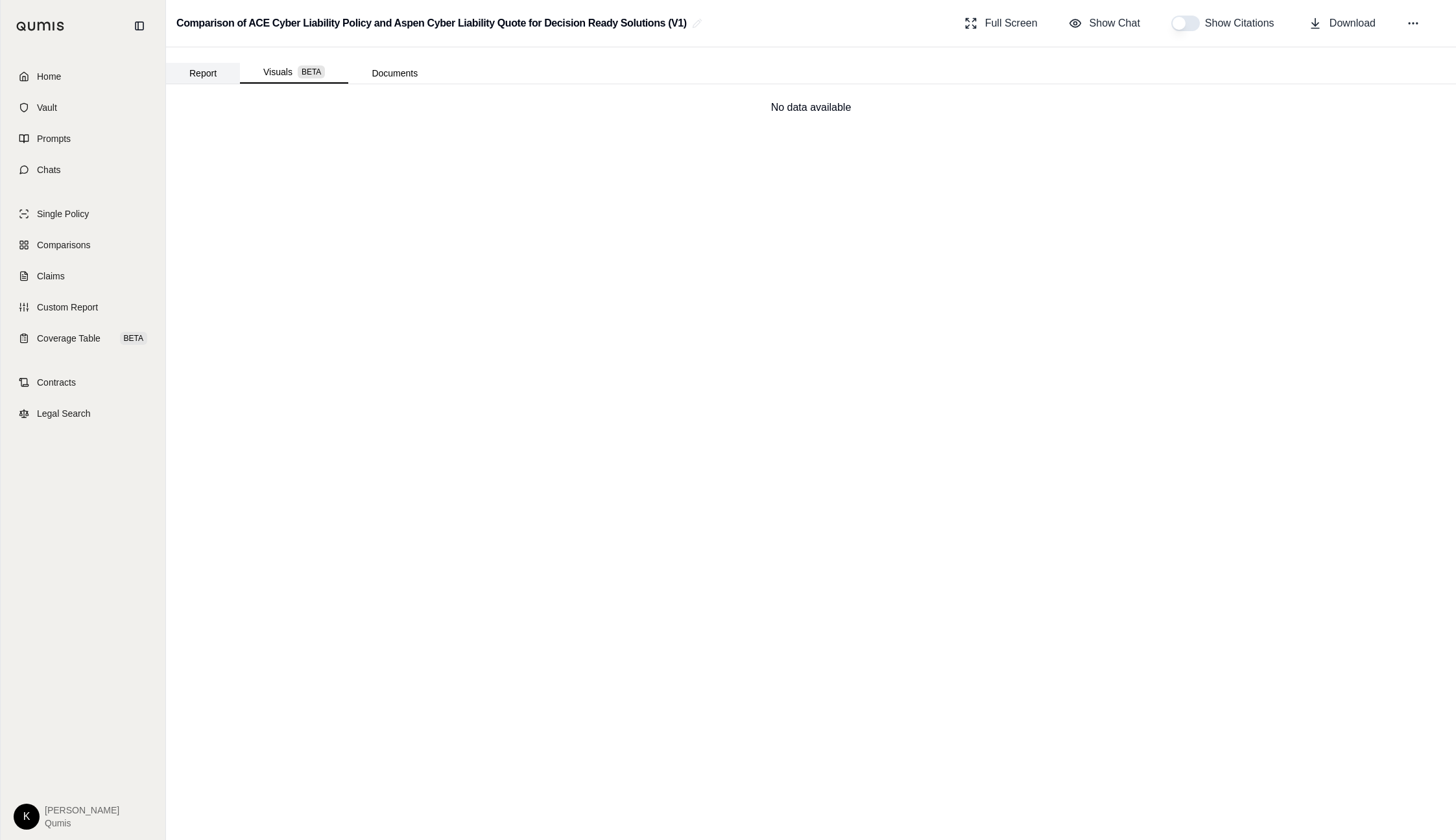
click at [214, 74] on button "Report" at bounding box center [202, 74] width 74 height 21
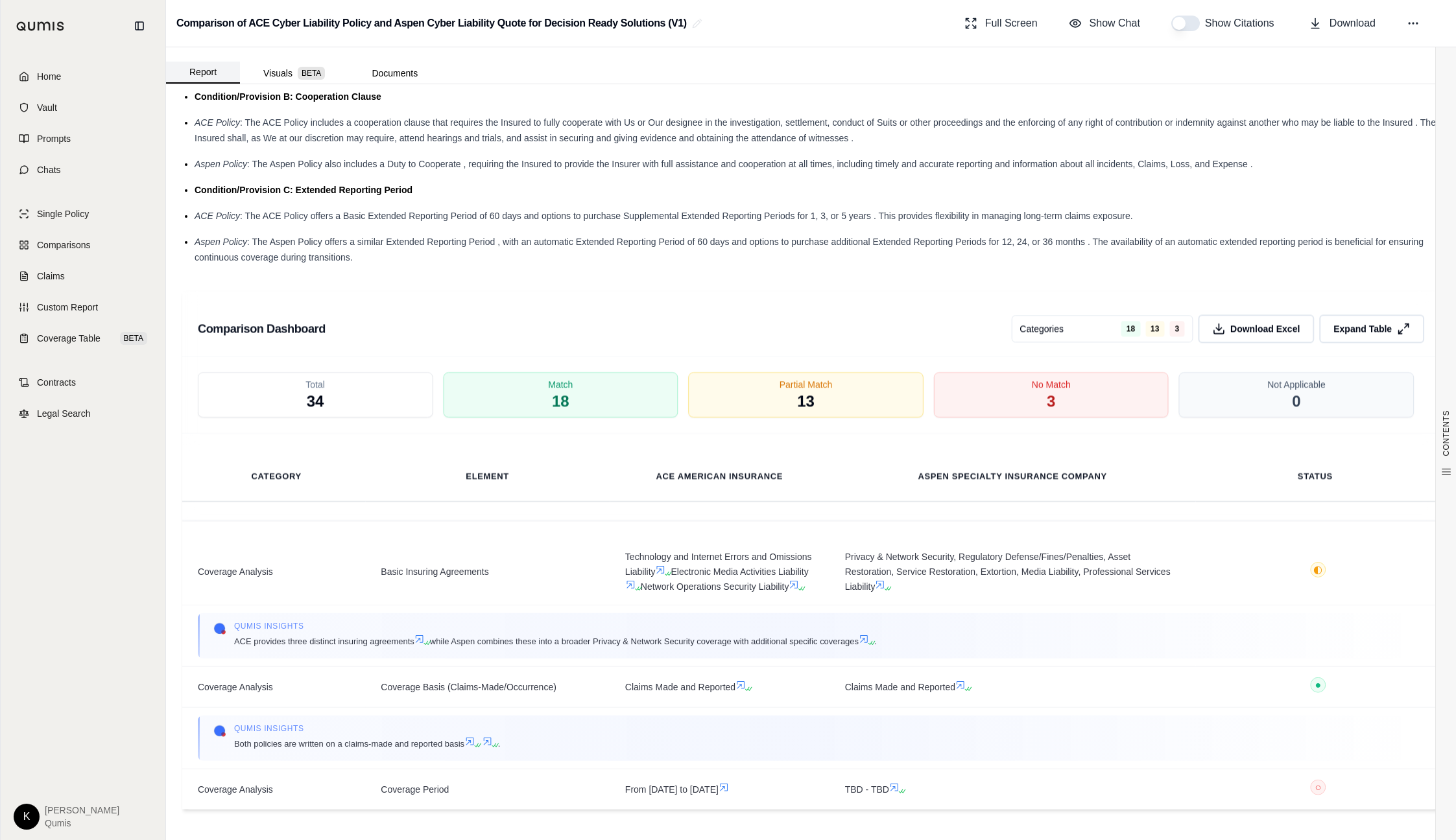
scroll to position [0, 0]
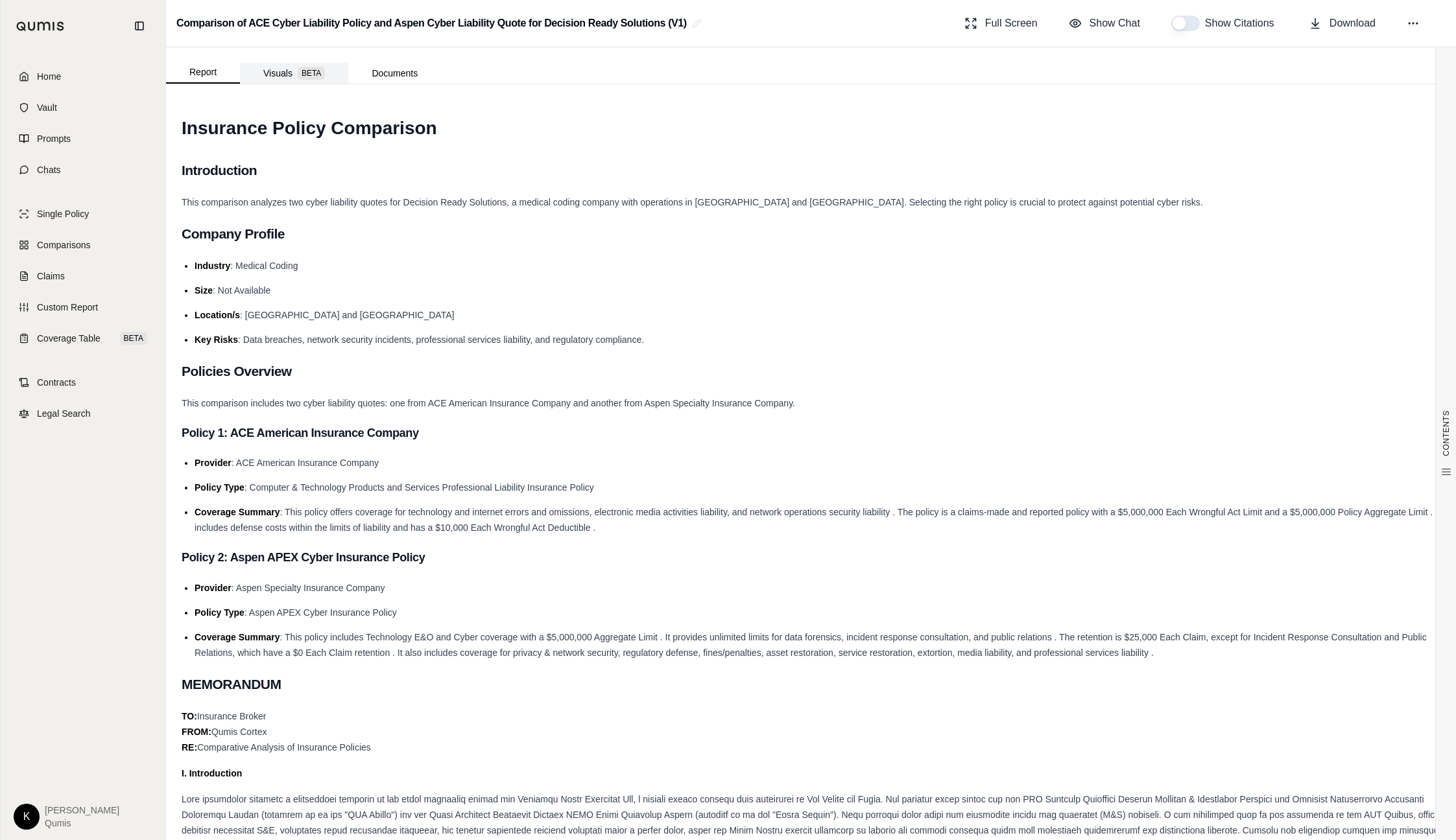
click at [271, 73] on button "Visuals BETA" at bounding box center [294, 74] width 109 height 21
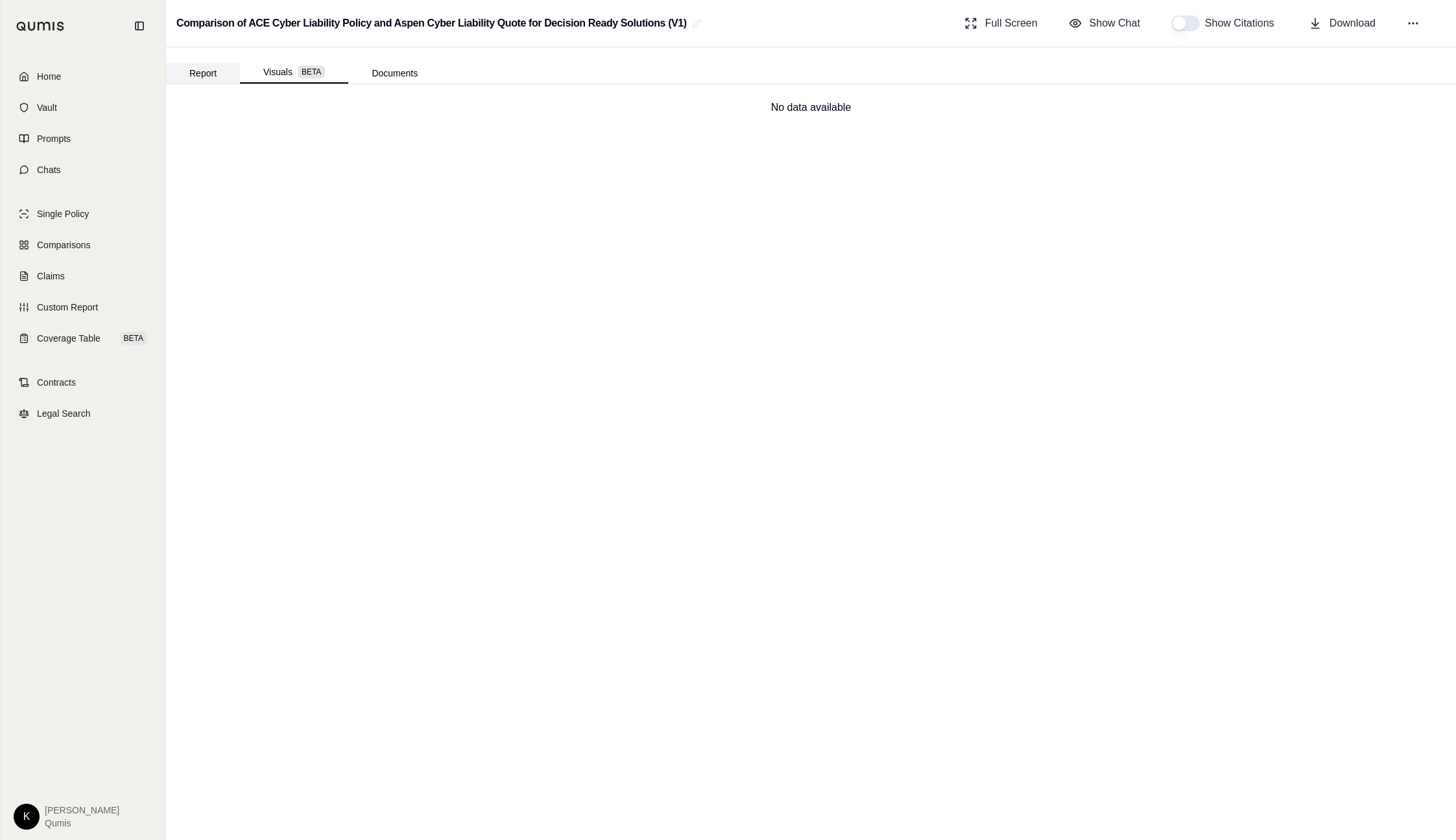
click at [216, 69] on button "Report" at bounding box center [202, 74] width 74 height 21
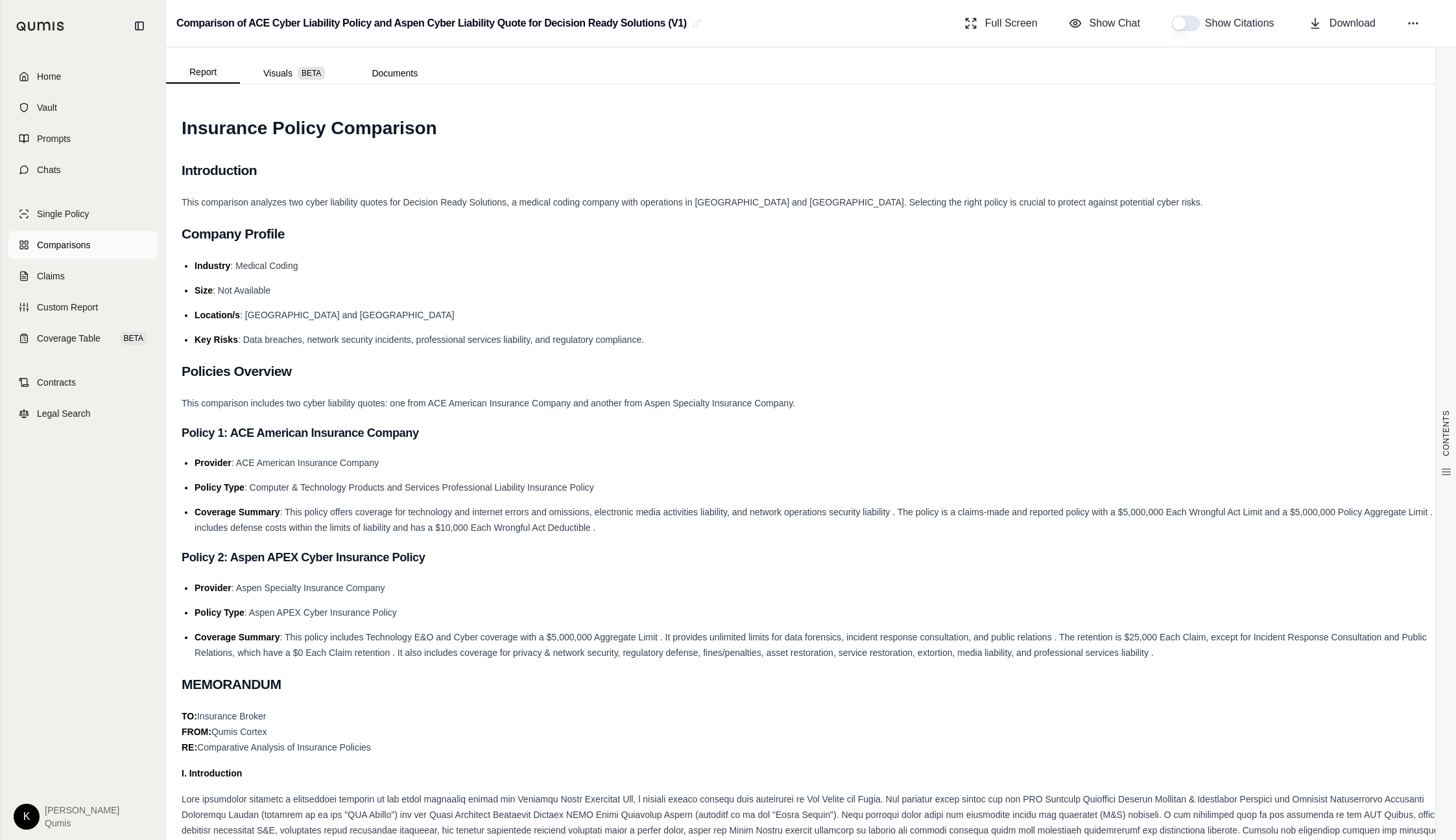
click at [59, 245] on span "Comparisons" at bounding box center [63, 244] width 53 height 13
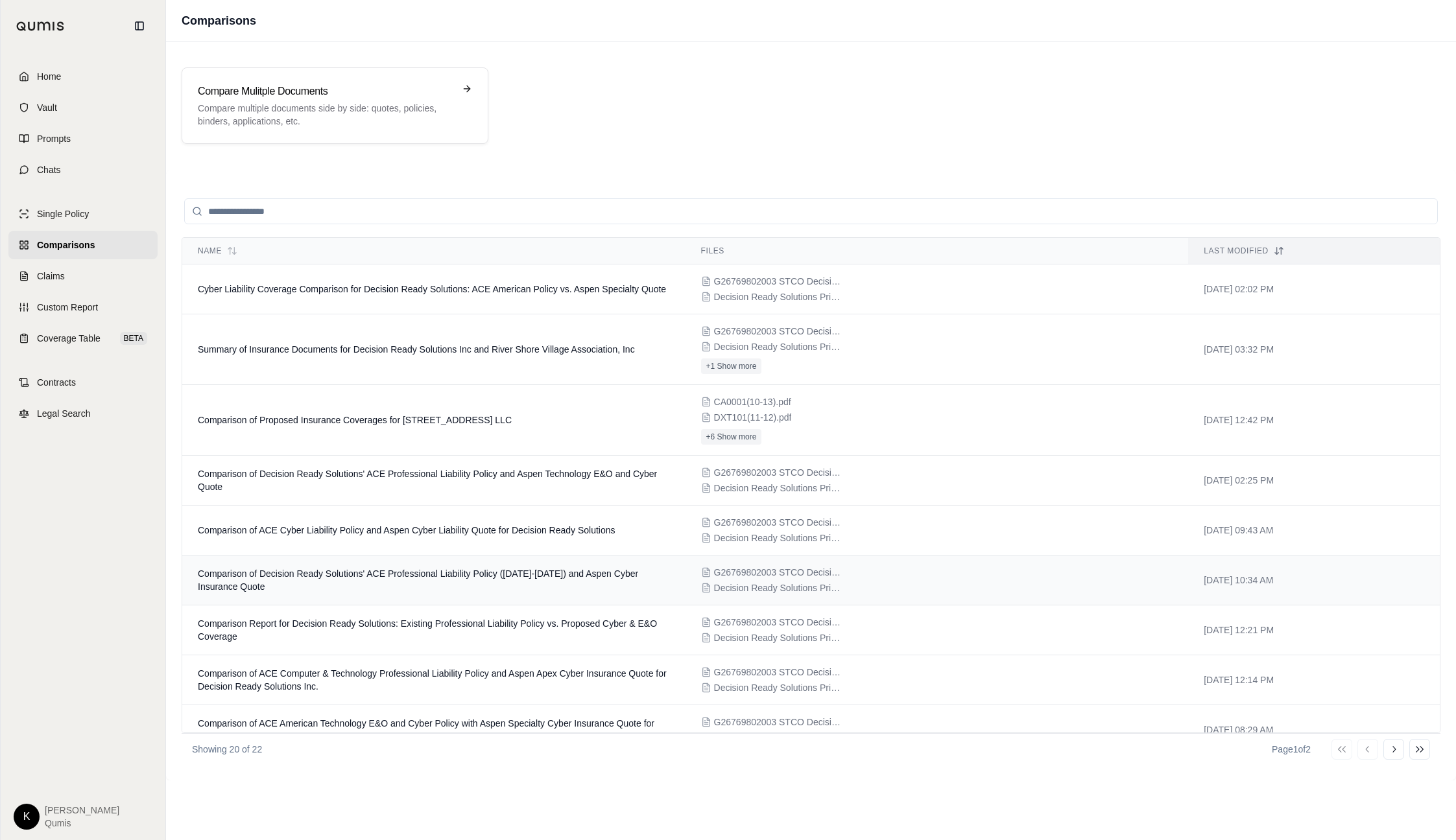
click at [470, 588] on td "Comparison of Decision Ready Solutions' ACE Professional Liability Policy (2016…" at bounding box center [434, 580] width 503 height 50
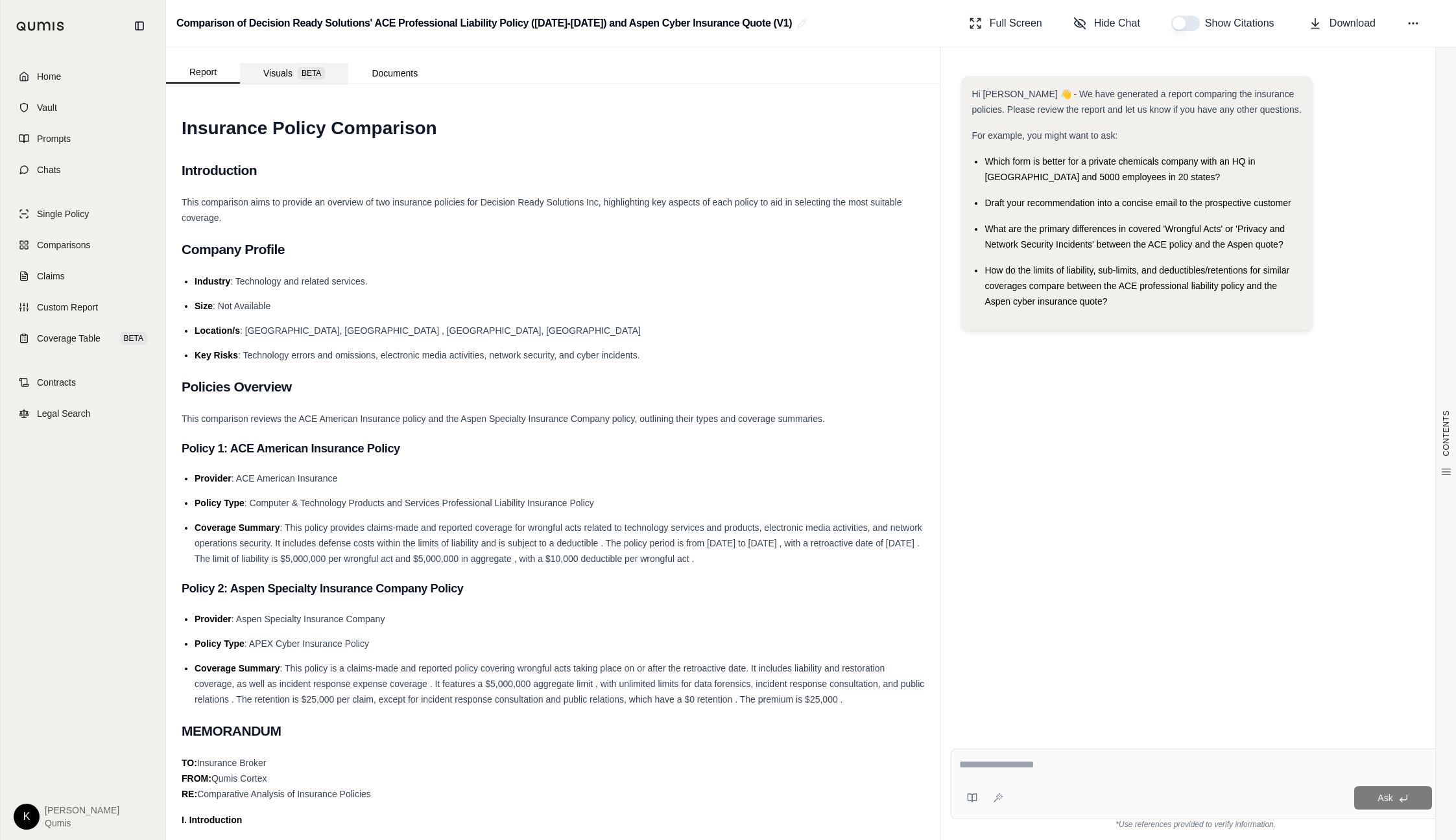
click at [293, 71] on button "Visuals BETA" at bounding box center [294, 74] width 109 height 21
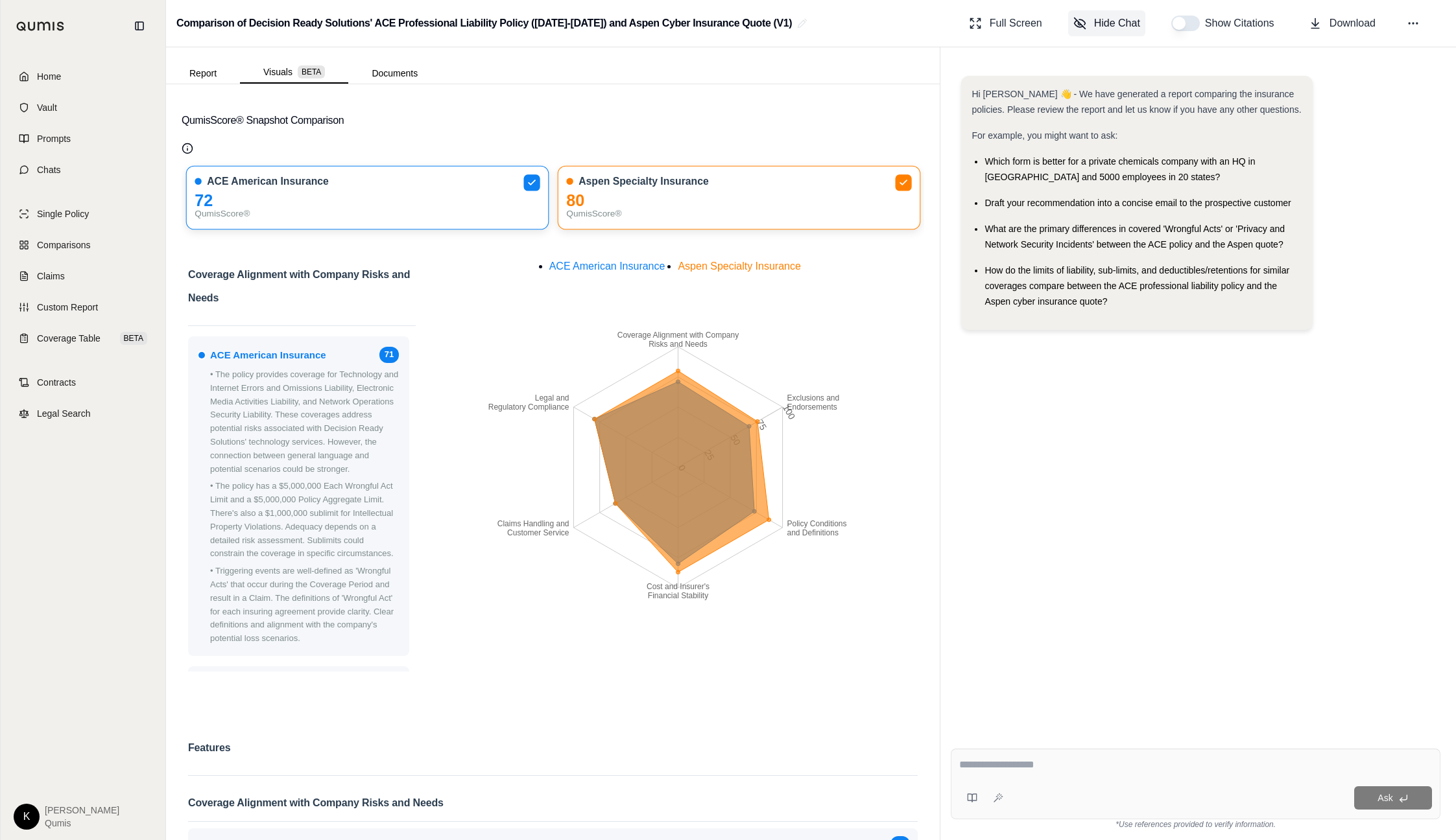
click at [1089, 26] on button "Hide Chat" at bounding box center [1106, 24] width 77 height 26
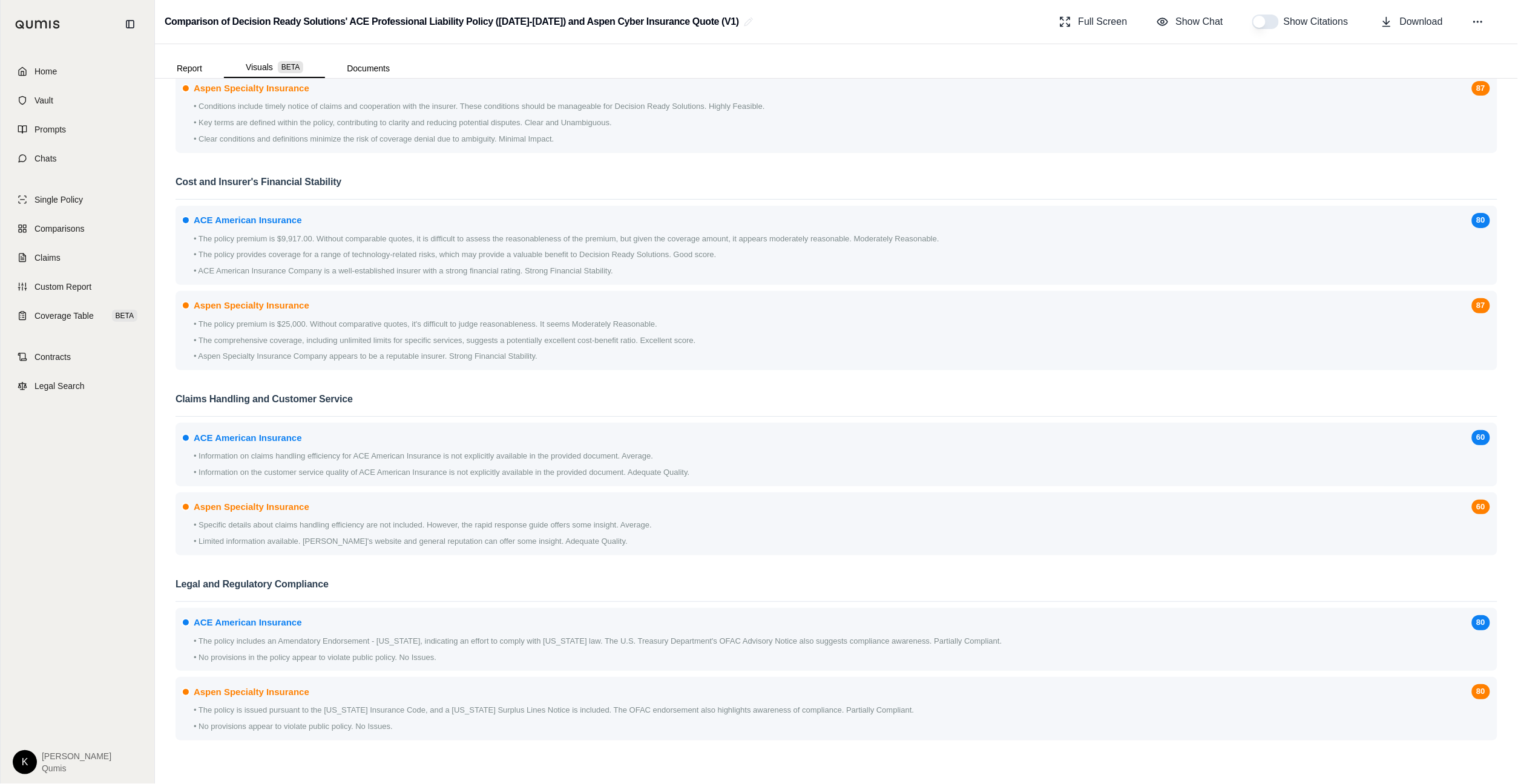
scroll to position [1196, 0]
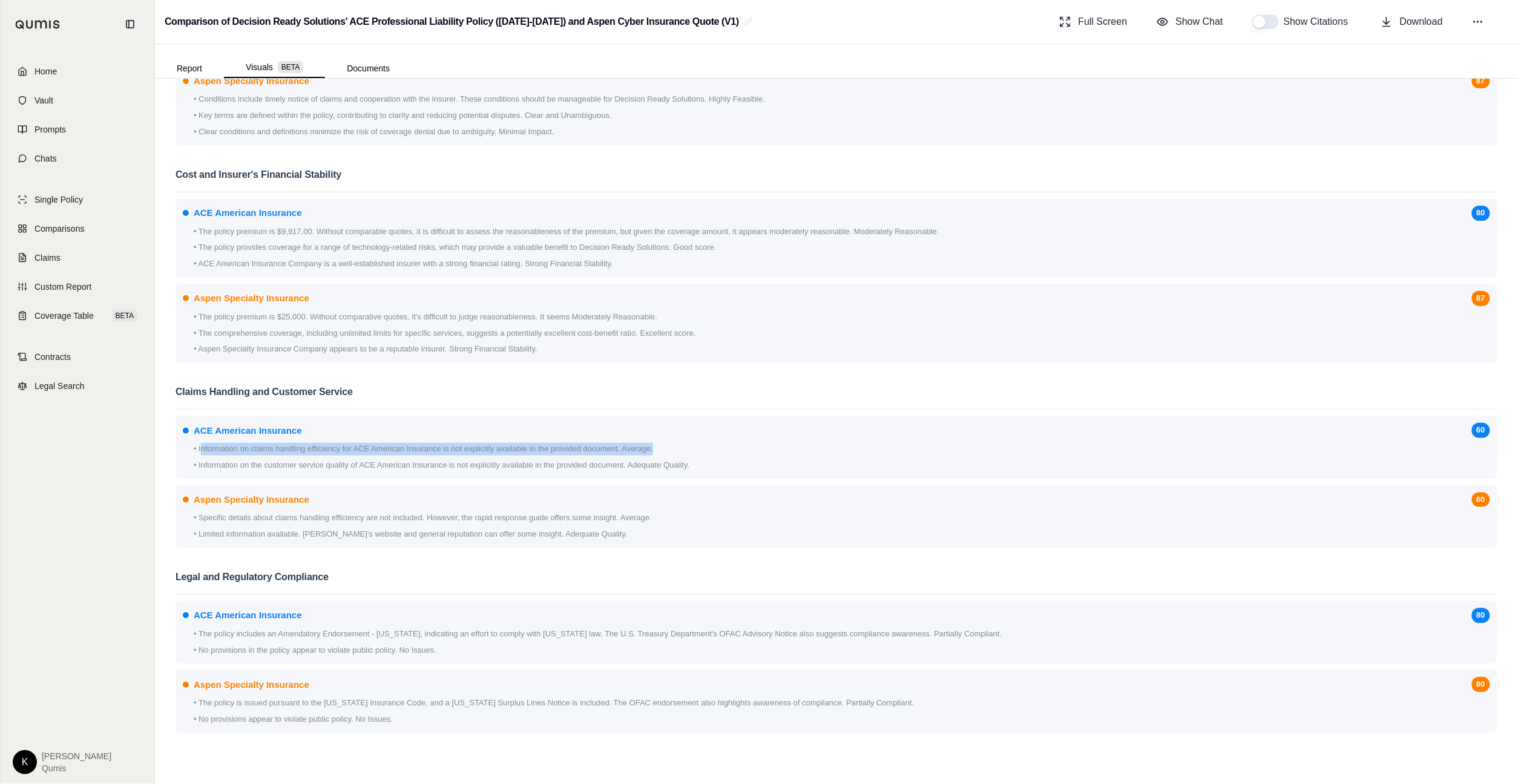
drag, startPoint x: 203, startPoint y: 446, endPoint x: 695, endPoint y: 457, distance: 492.1
click at [695, 457] on div "• Information on claims handling efficiency for ACE American Insurance is not e…" at bounding box center [837, 458] width 1308 height 29
click at [880, 451] on p "• Information on claims handling efficiency for ACE American Insurance is not e…" at bounding box center [842, 450] width 1296 height 13
click at [602, 458] on div "• Information on claims handling efficiency for ACE American Insurance is not e…" at bounding box center [837, 458] width 1308 height 29
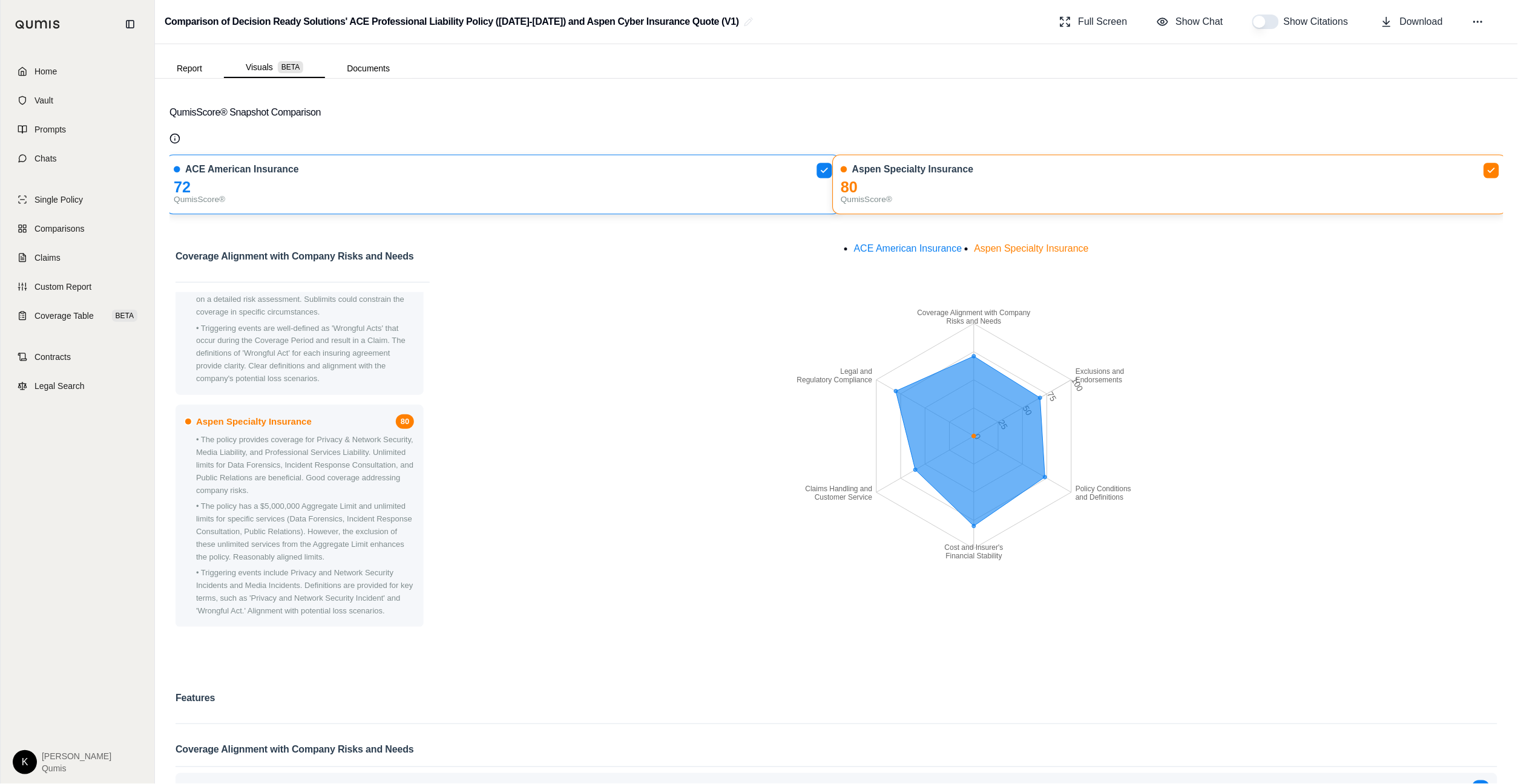
scroll to position [0, 0]
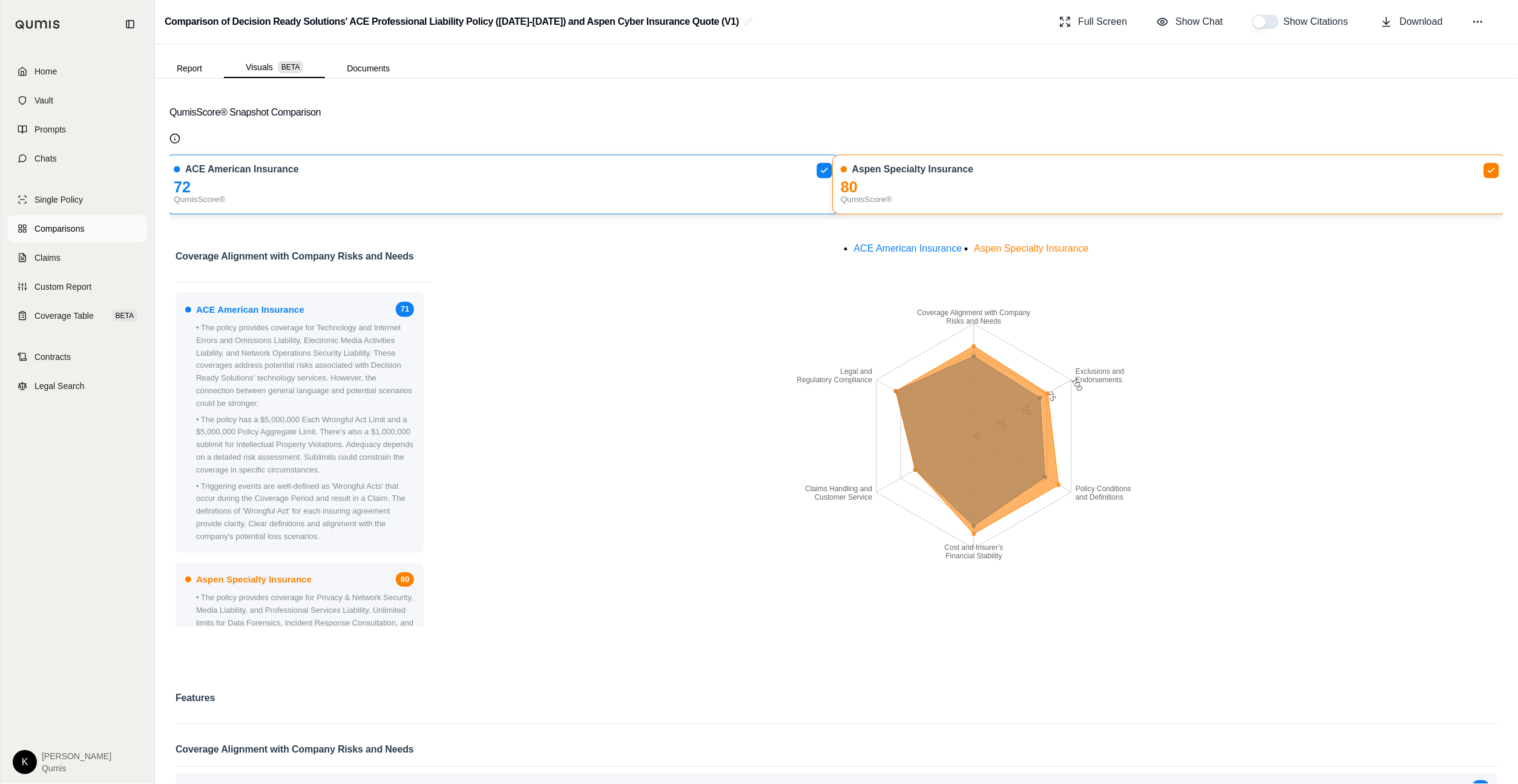
click at [96, 226] on link "Comparisons" at bounding box center [78, 229] width 139 height 27
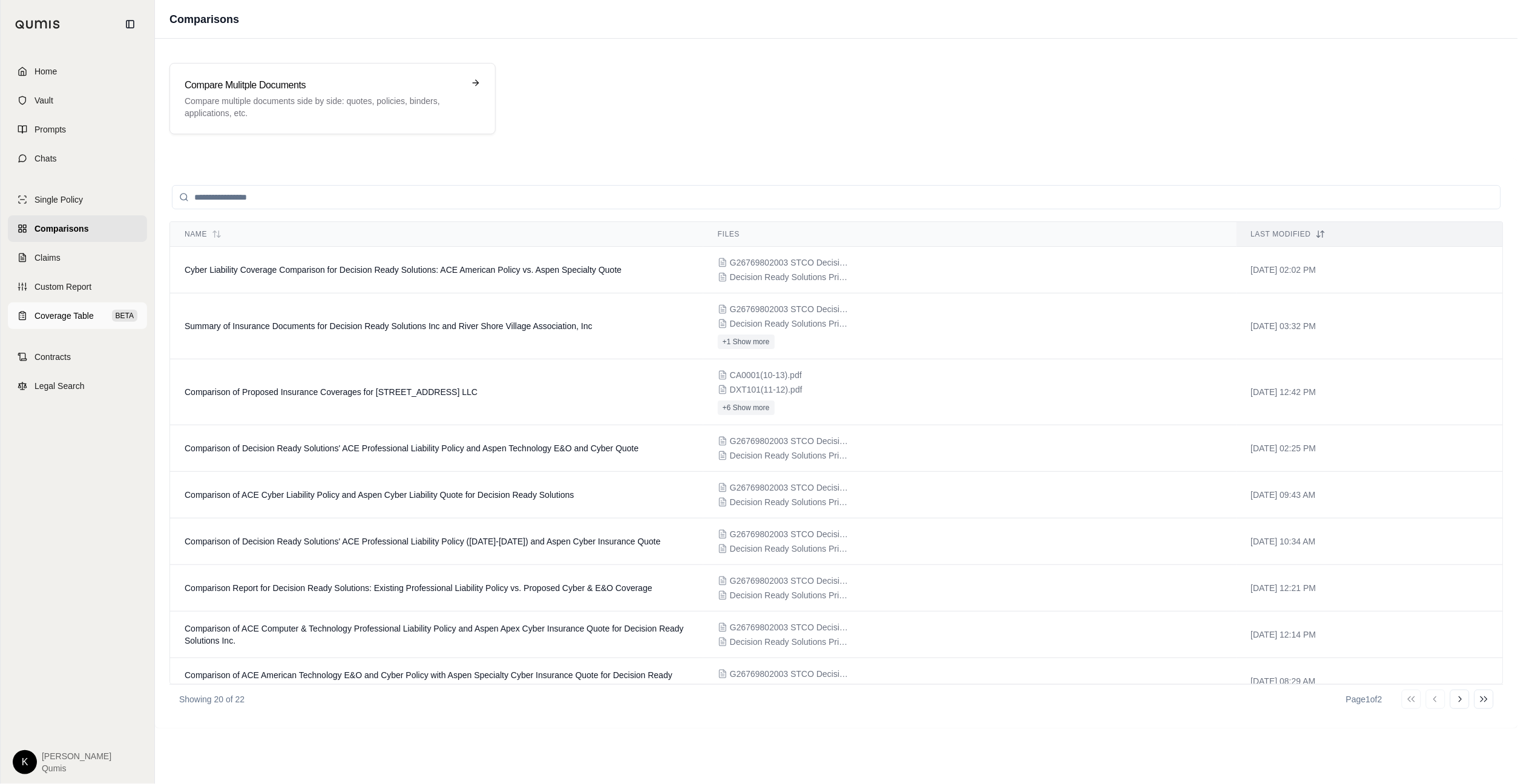
click at [52, 316] on span "Coverage Table" at bounding box center [64, 316] width 60 height 12
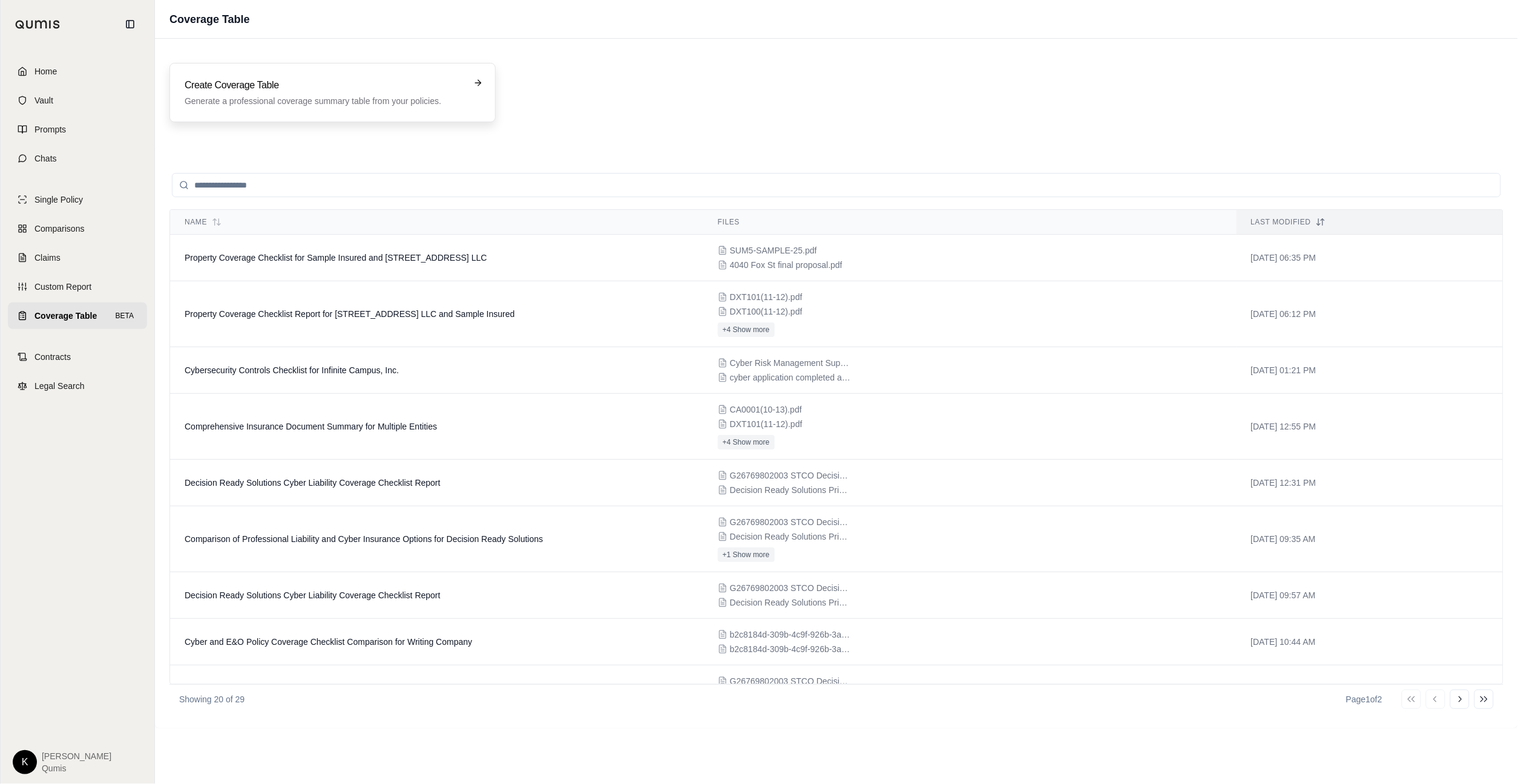
click at [323, 95] on p "Generate a professional coverage summary table from your policies." at bounding box center [324, 101] width 279 height 12
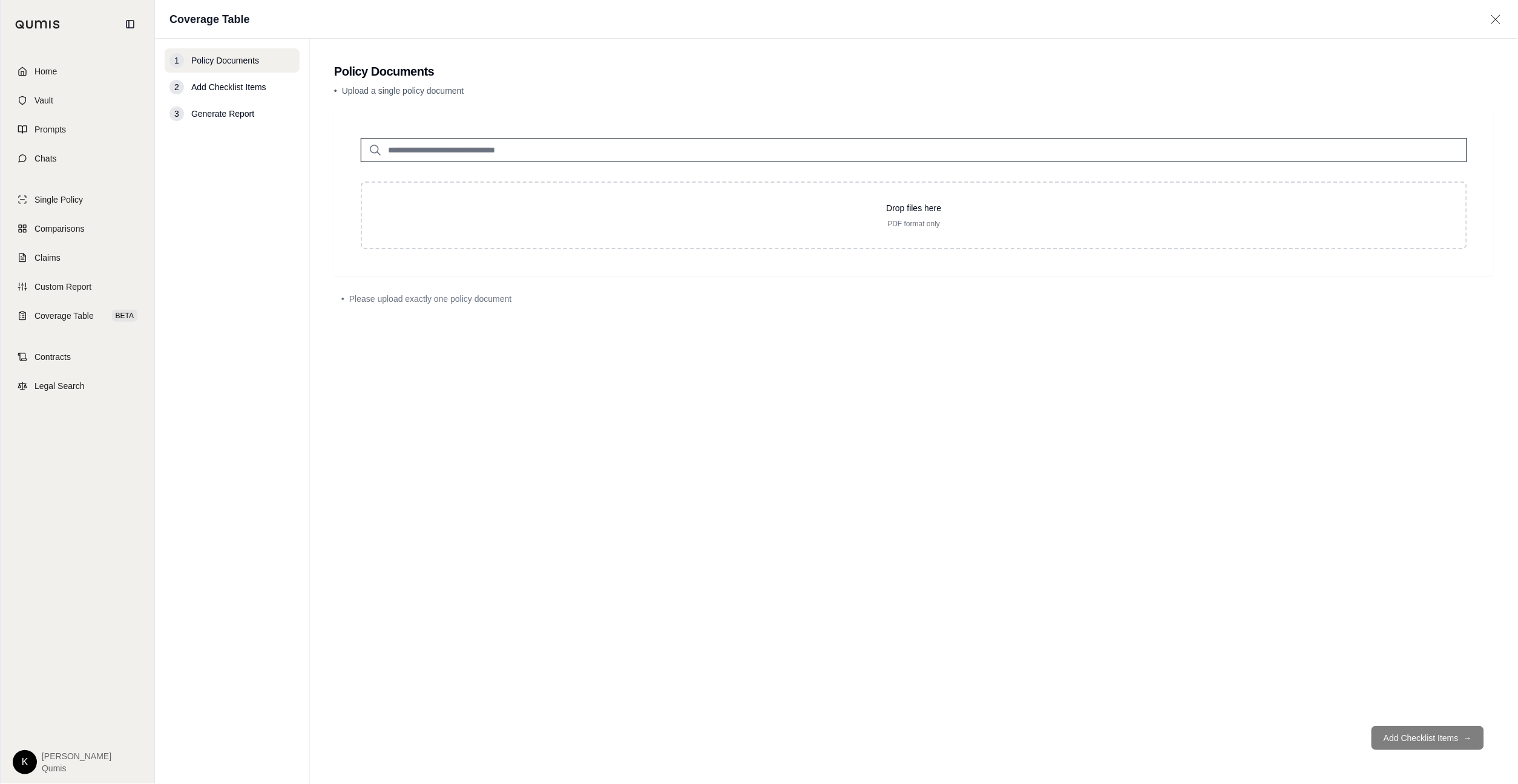
click at [674, 155] on input "search" at bounding box center [914, 150] width 1107 height 25
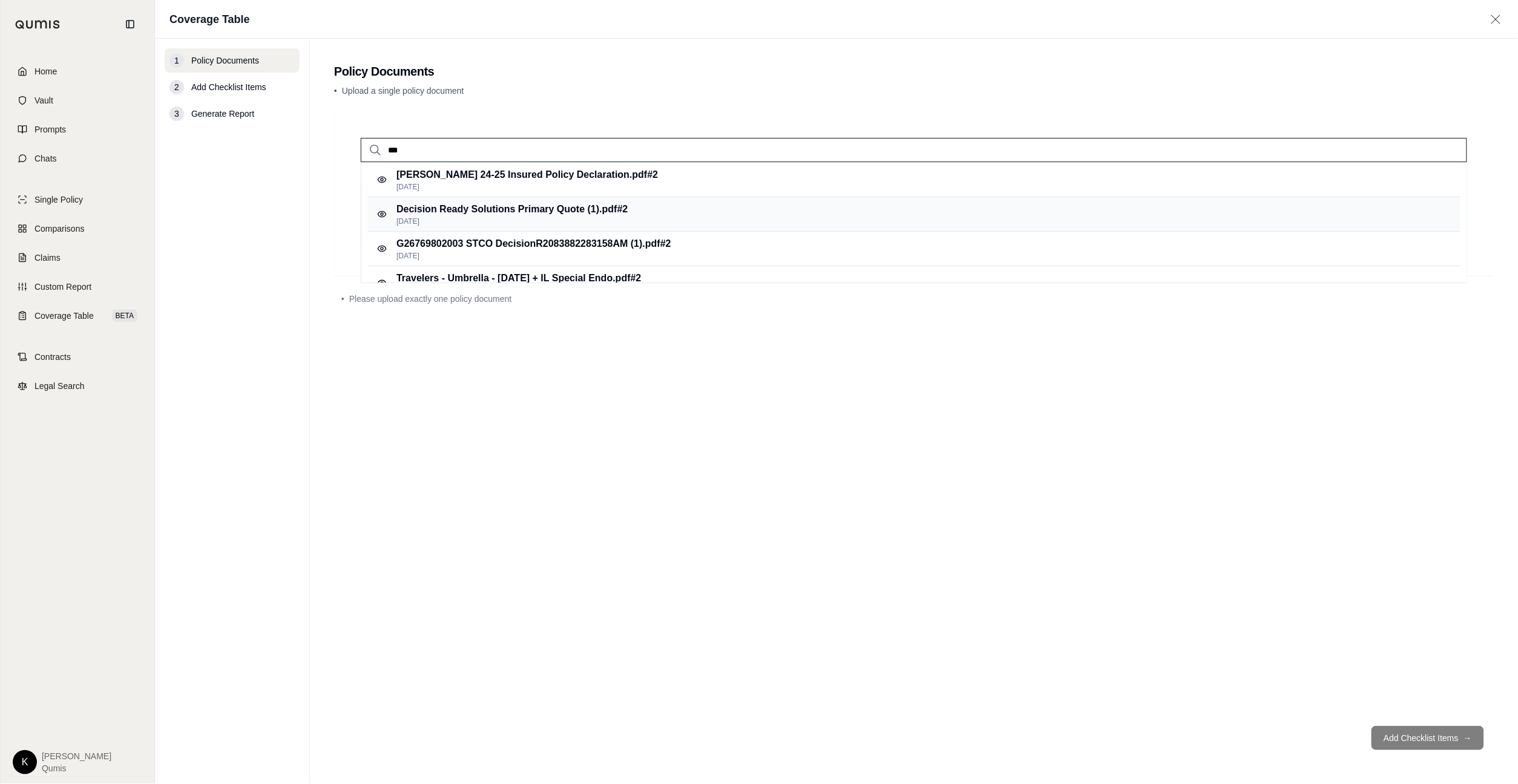
type input "***"
click at [671, 213] on div "Decision Ready Solutions Primary Quote (1).pdf #2 Sep 17, 2025" at bounding box center [914, 214] width 1094 height 34
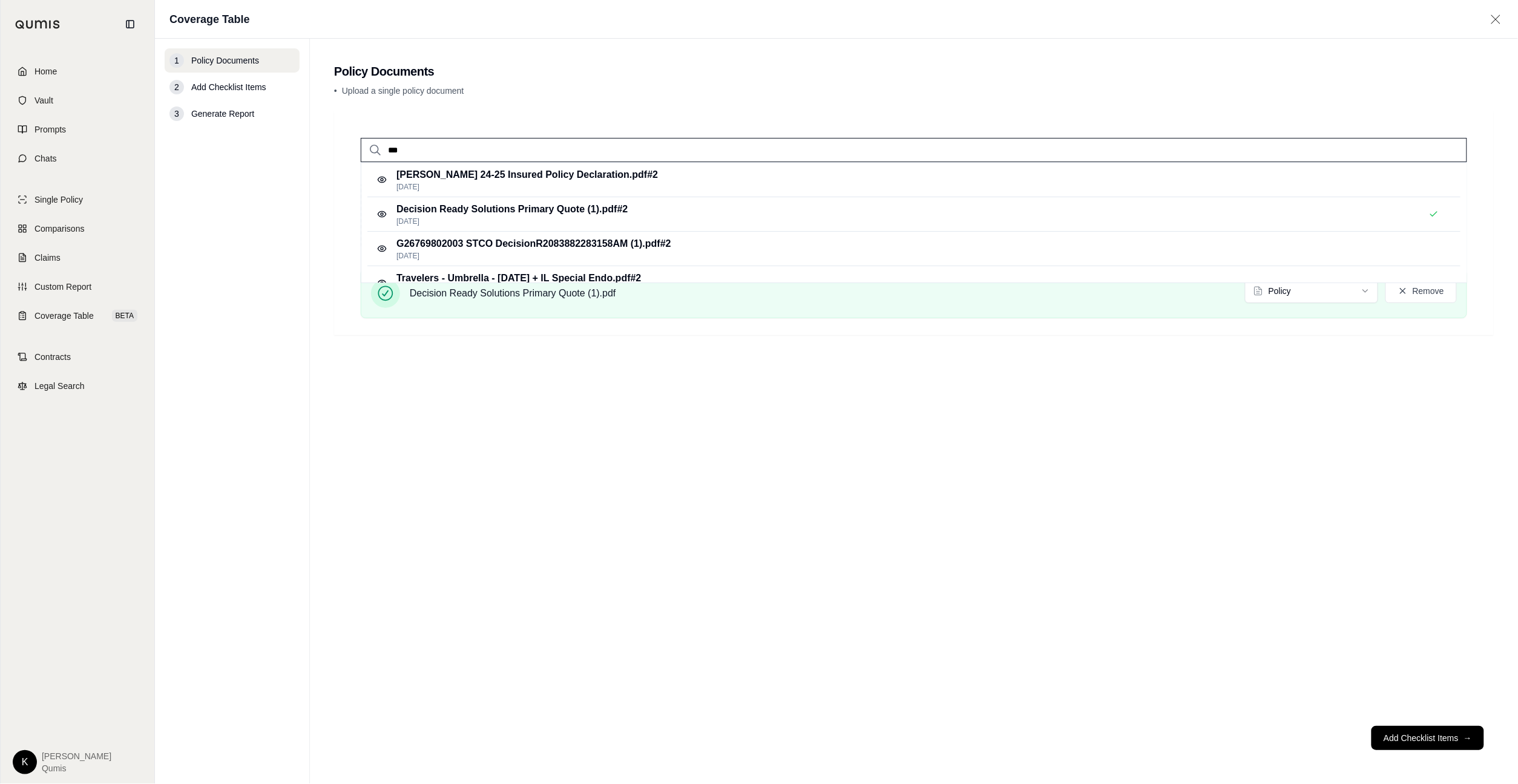
click at [514, 150] on input "***" at bounding box center [914, 150] width 1107 height 25
click at [535, 242] on p "G26769802003 STCO DecisionR2083882283158AM (1).pdf #2" at bounding box center [534, 244] width 275 height 15
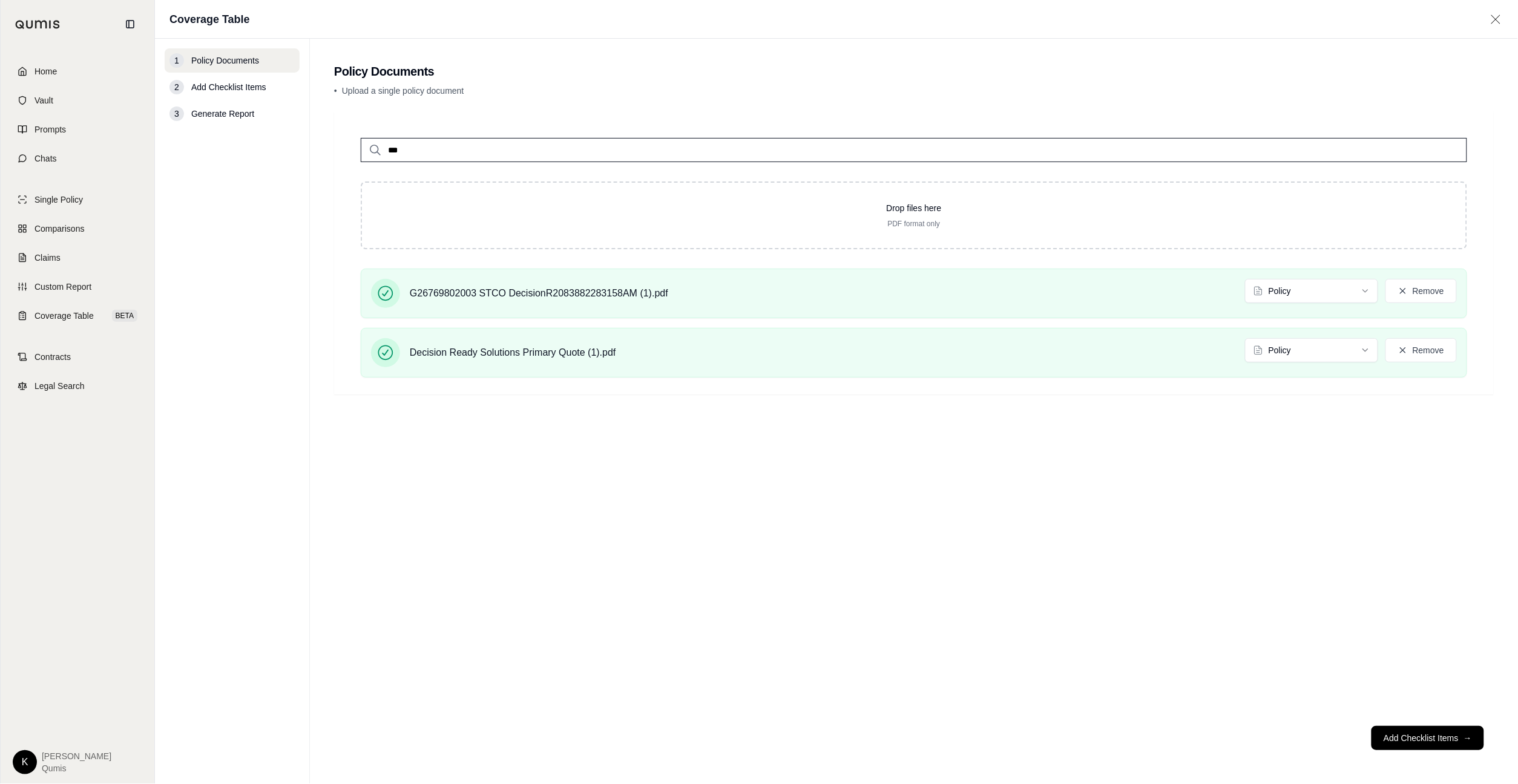
click at [749, 448] on div "*** Drop files here PDF format only G26769802003 STCO DecisionR2083882283158AM …" at bounding box center [914, 414] width 1160 height 605
click at [1418, 742] on button "Add Checklist Items →" at bounding box center [1428, 738] width 113 height 25
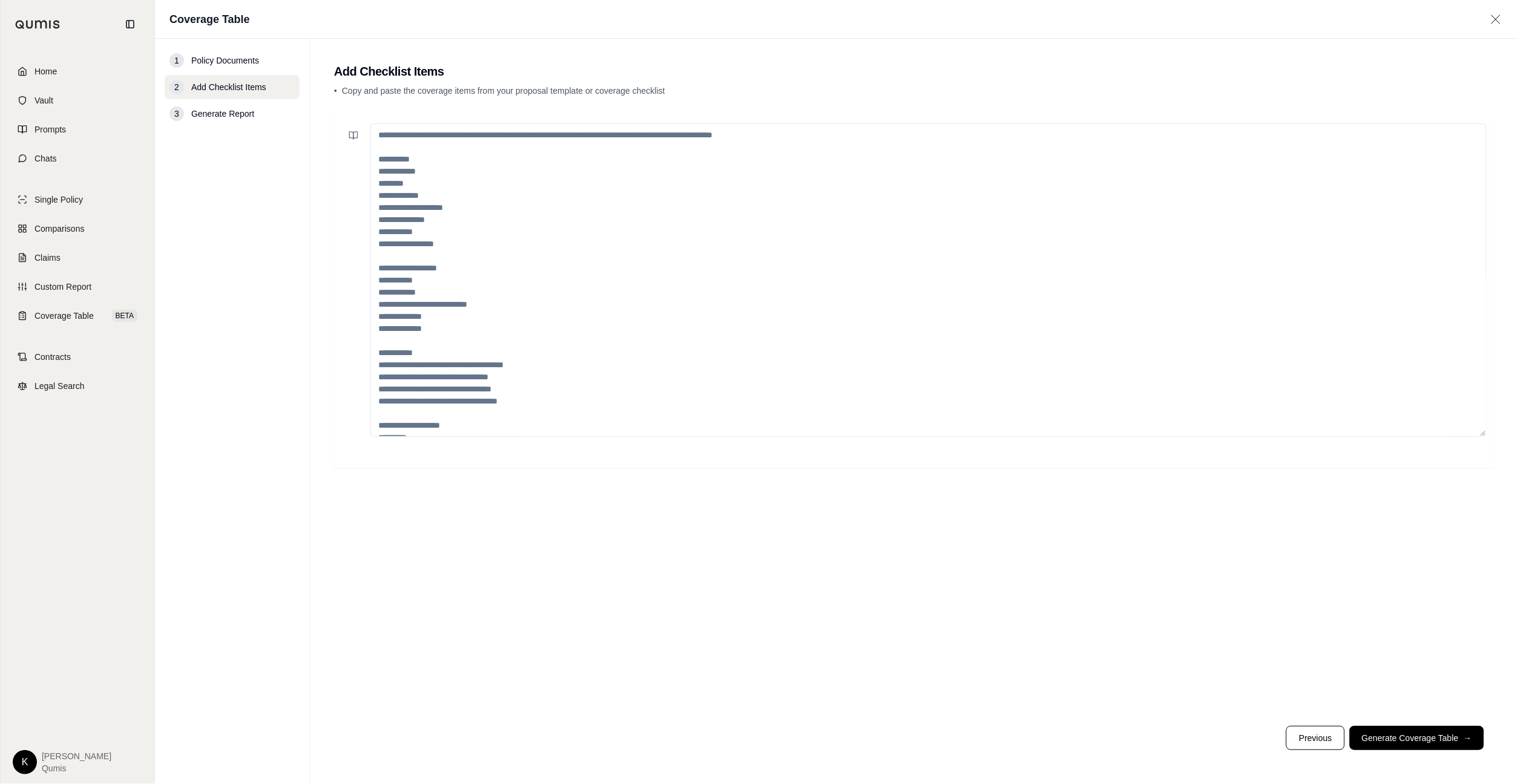
click at [451, 192] on textarea at bounding box center [928, 280] width 1116 height 313
click at [357, 132] on icon at bounding box center [353, 136] width 10 height 10
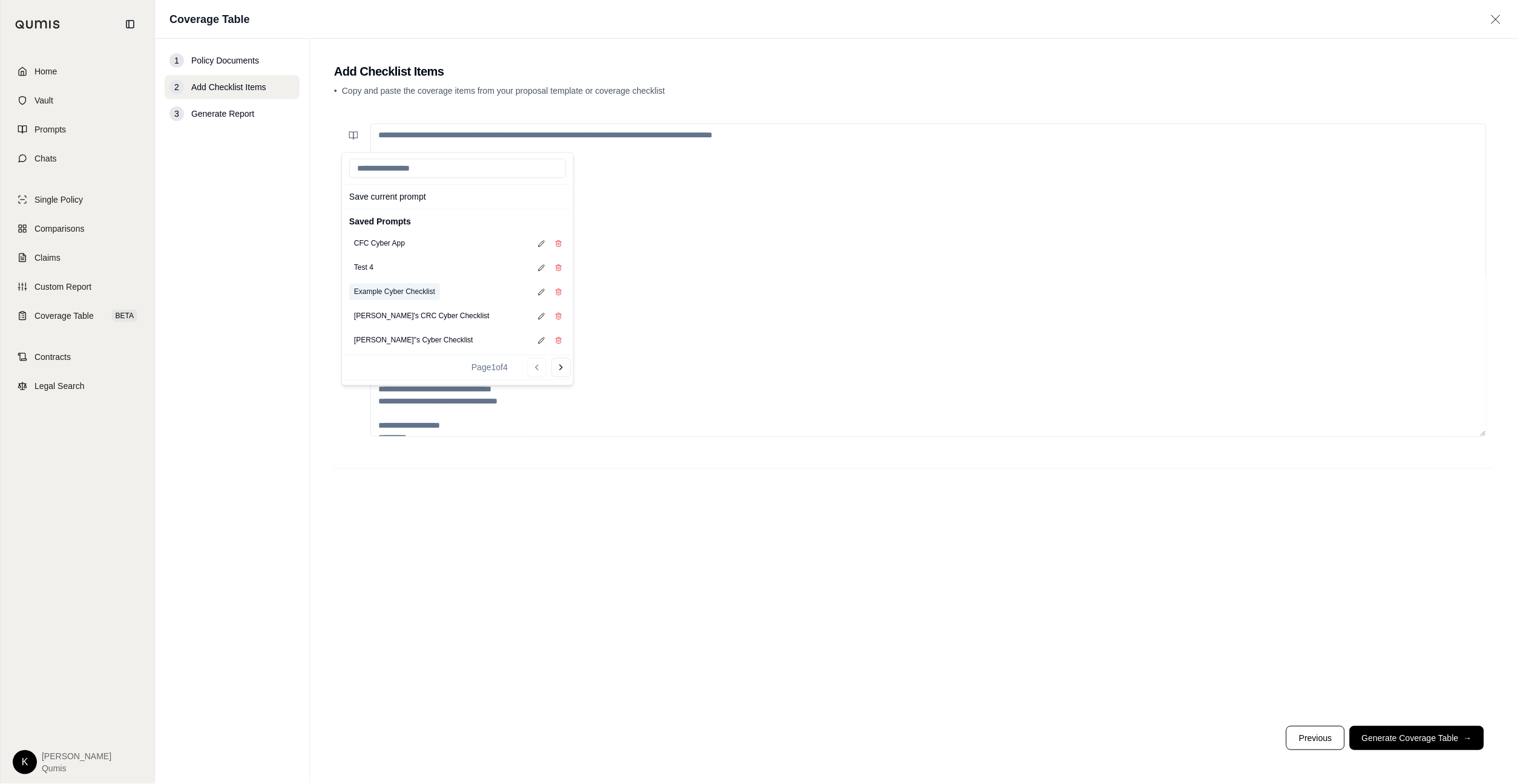
click at [402, 289] on button "Example Cyber Checklist" at bounding box center [394, 292] width 91 height 17
type textarea "**********"
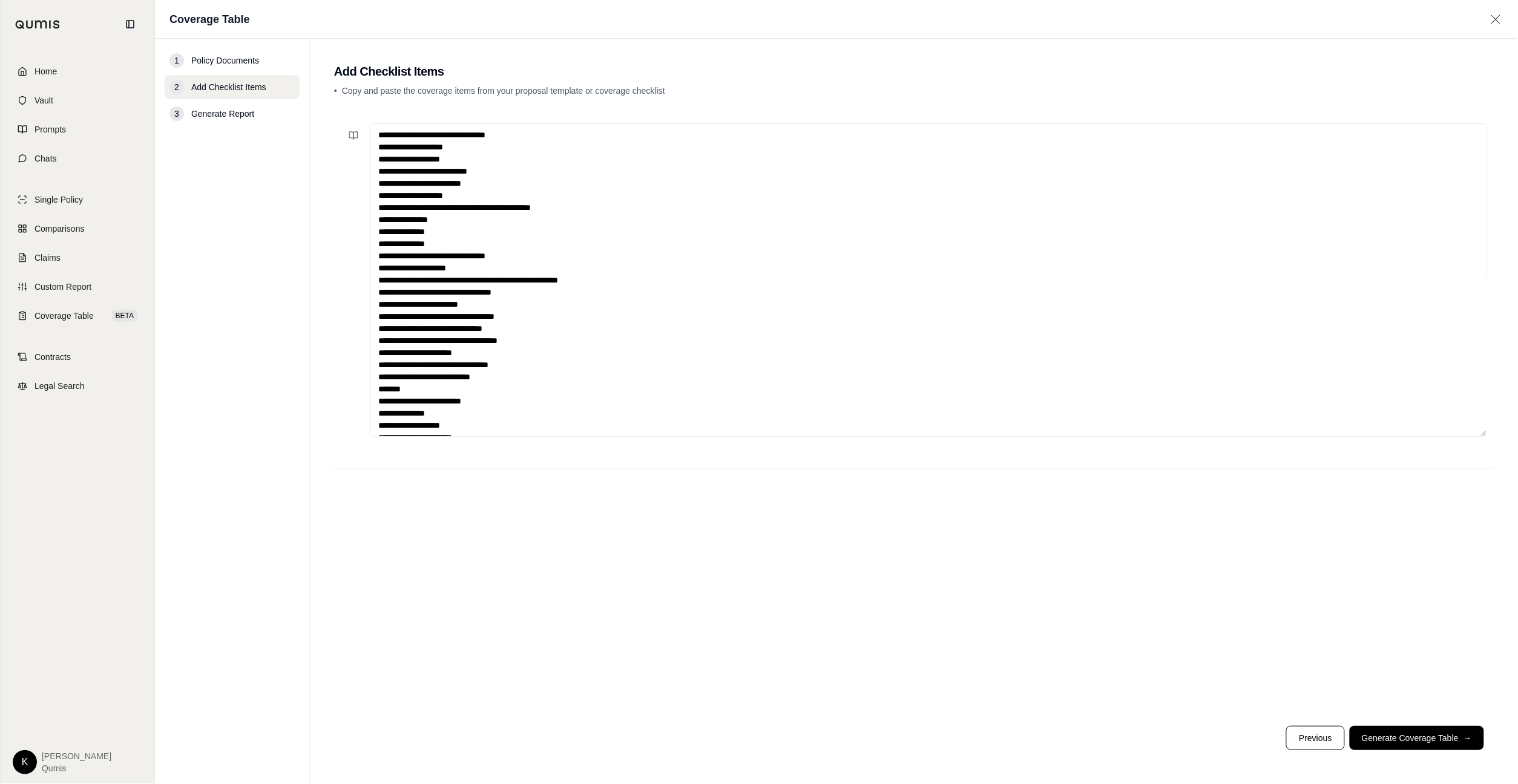
click at [878, 289] on textarea at bounding box center [929, 280] width 1117 height 313
click at [362, 138] on button at bounding box center [353, 136] width 25 height 25
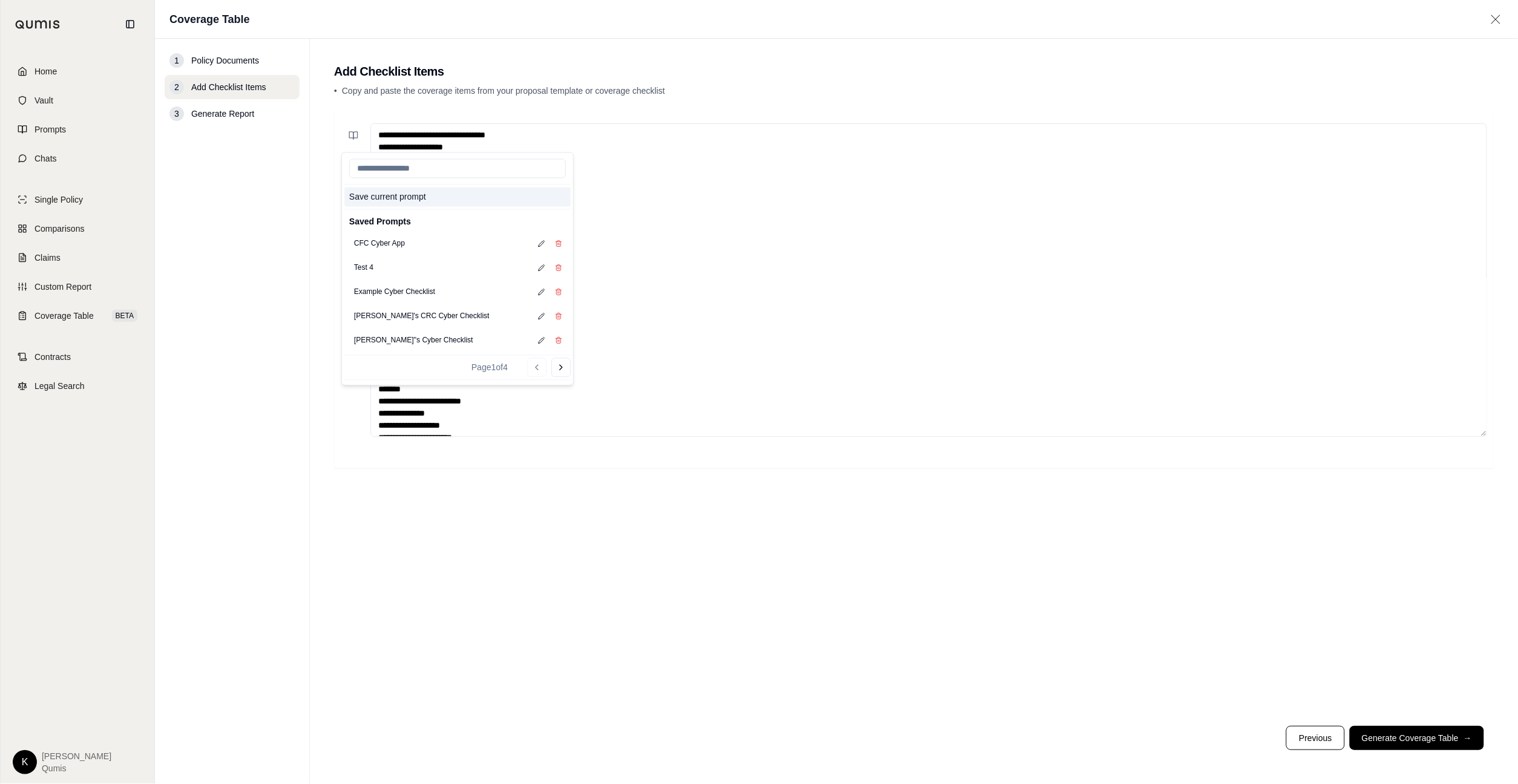
click at [384, 196] on button "Save current prompt" at bounding box center [457, 197] width 227 height 20
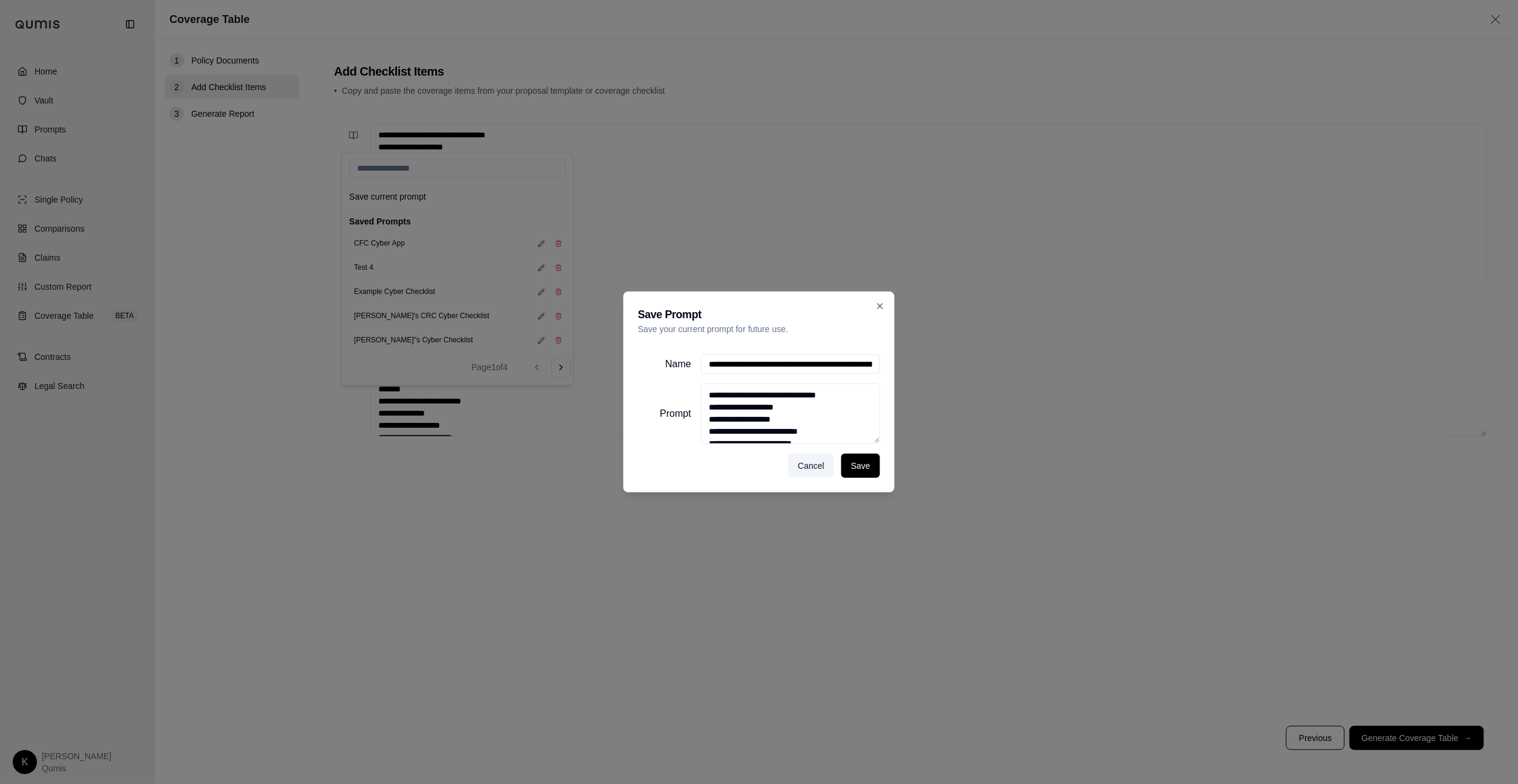
click at [822, 365] on input "Name" at bounding box center [790, 365] width 179 height 20
type input "******"
click at [861, 470] on button "Save" at bounding box center [860, 466] width 38 height 25
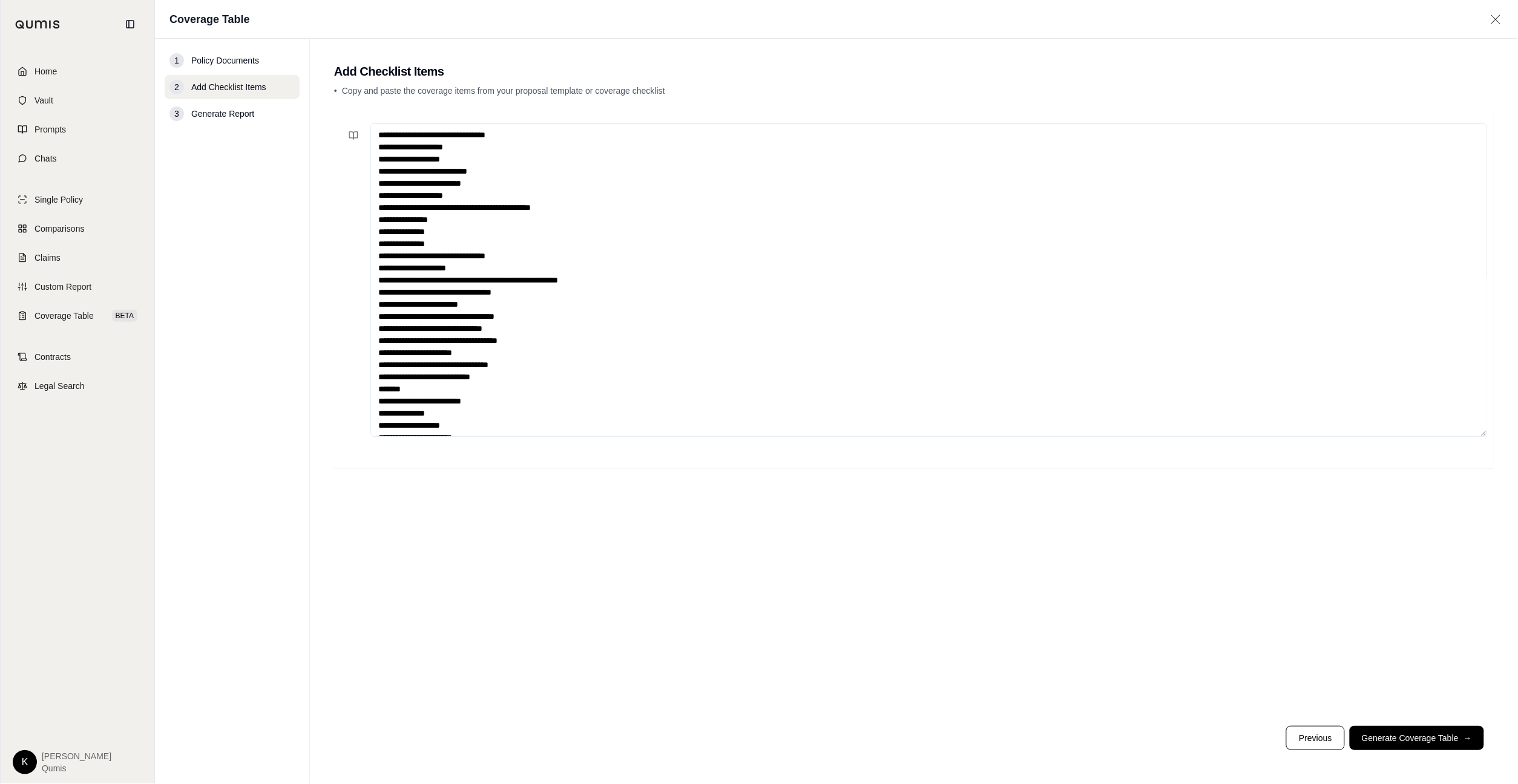
click at [720, 198] on textarea at bounding box center [929, 280] width 1117 height 313
click at [349, 132] on icon at bounding box center [351, 135] width 4 height 7
click at [926, 318] on textarea at bounding box center [929, 280] width 1117 height 313
click at [1390, 734] on button "Generate Coverage Table →" at bounding box center [1417, 738] width 134 height 25
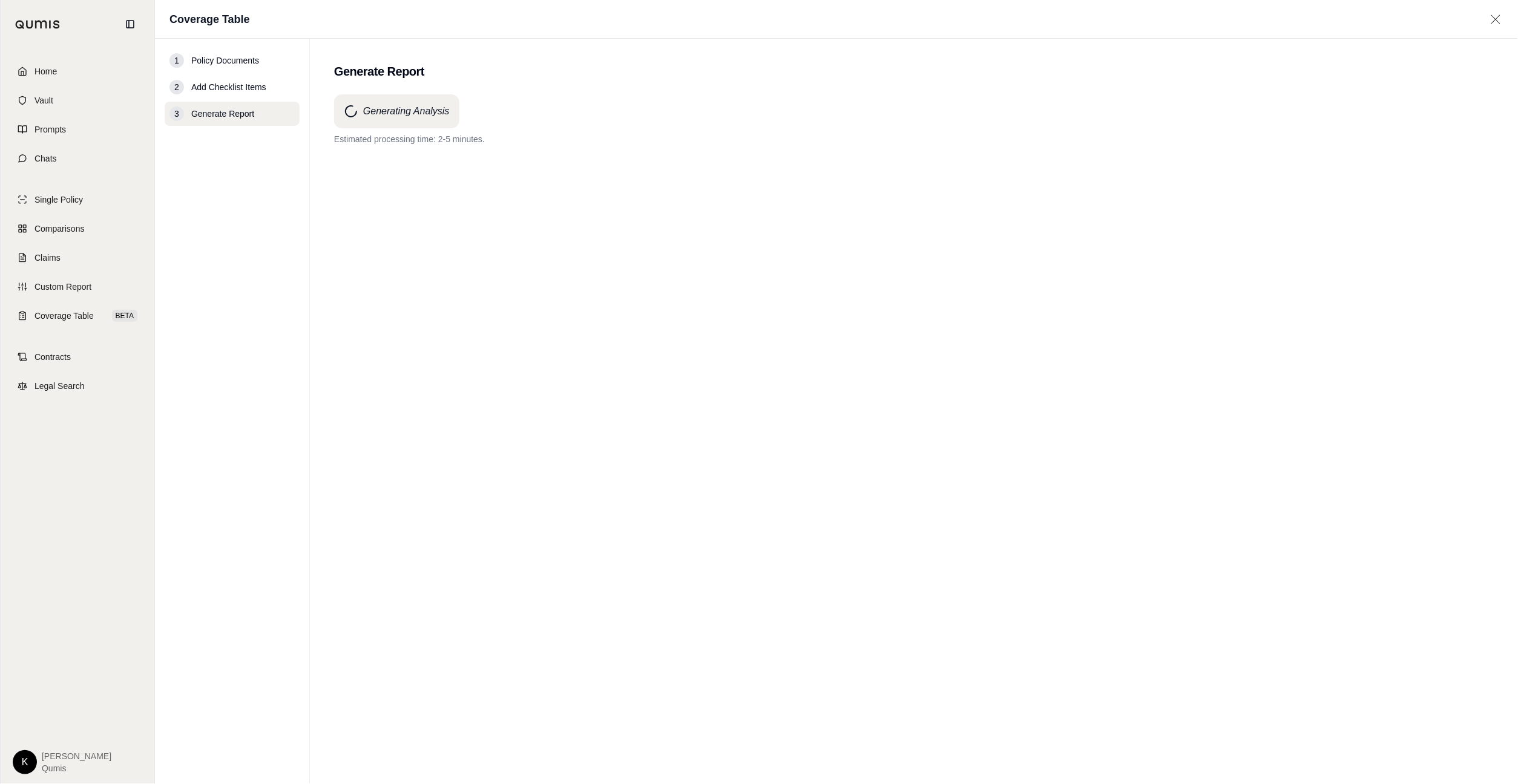
click at [1435, 22] on icon at bounding box center [1496, 19] width 16 height 12
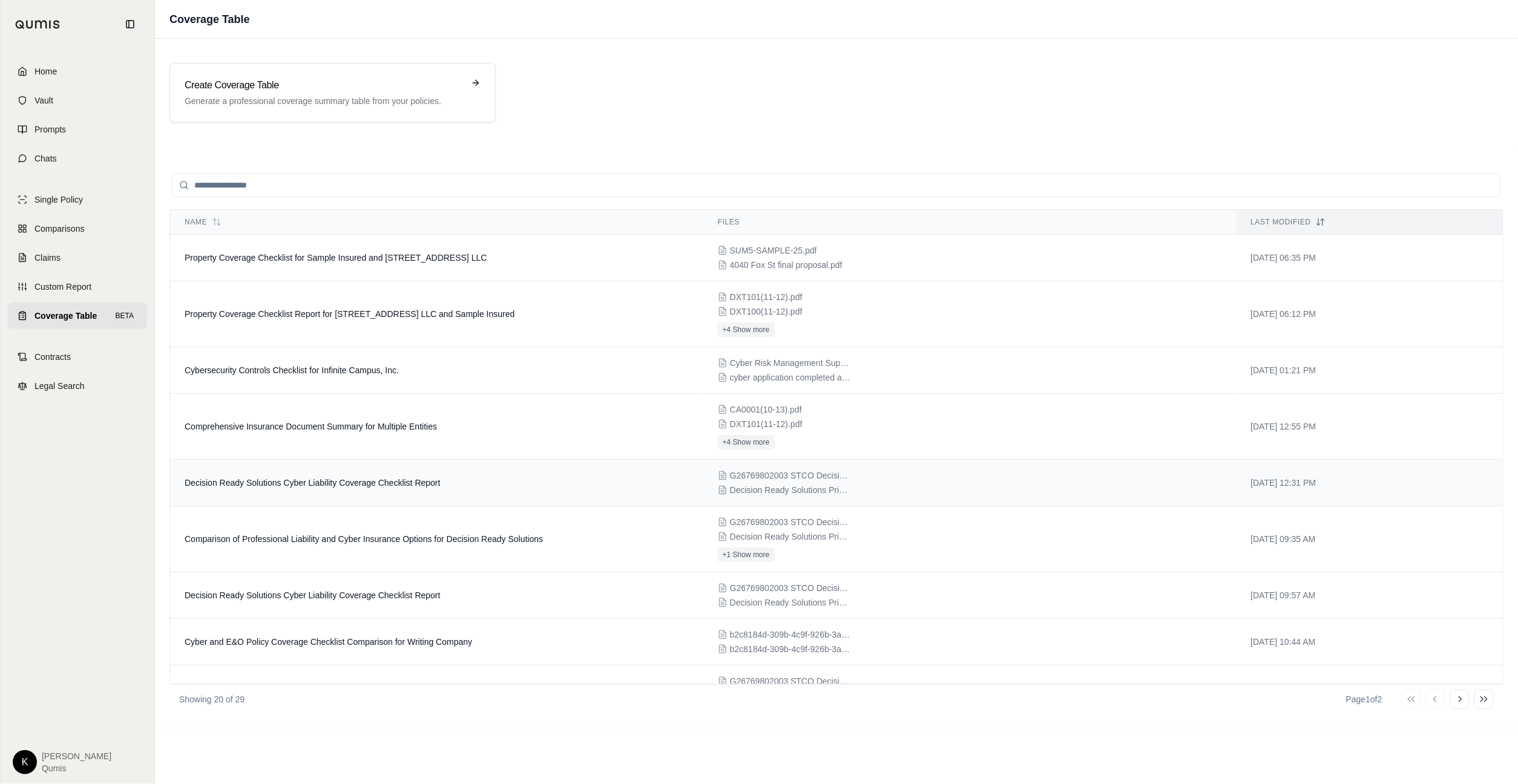
click at [309, 486] on span "Decision Ready Solutions Cyber Liability Coverage Checklist Report" at bounding box center [312, 483] width 256 height 10
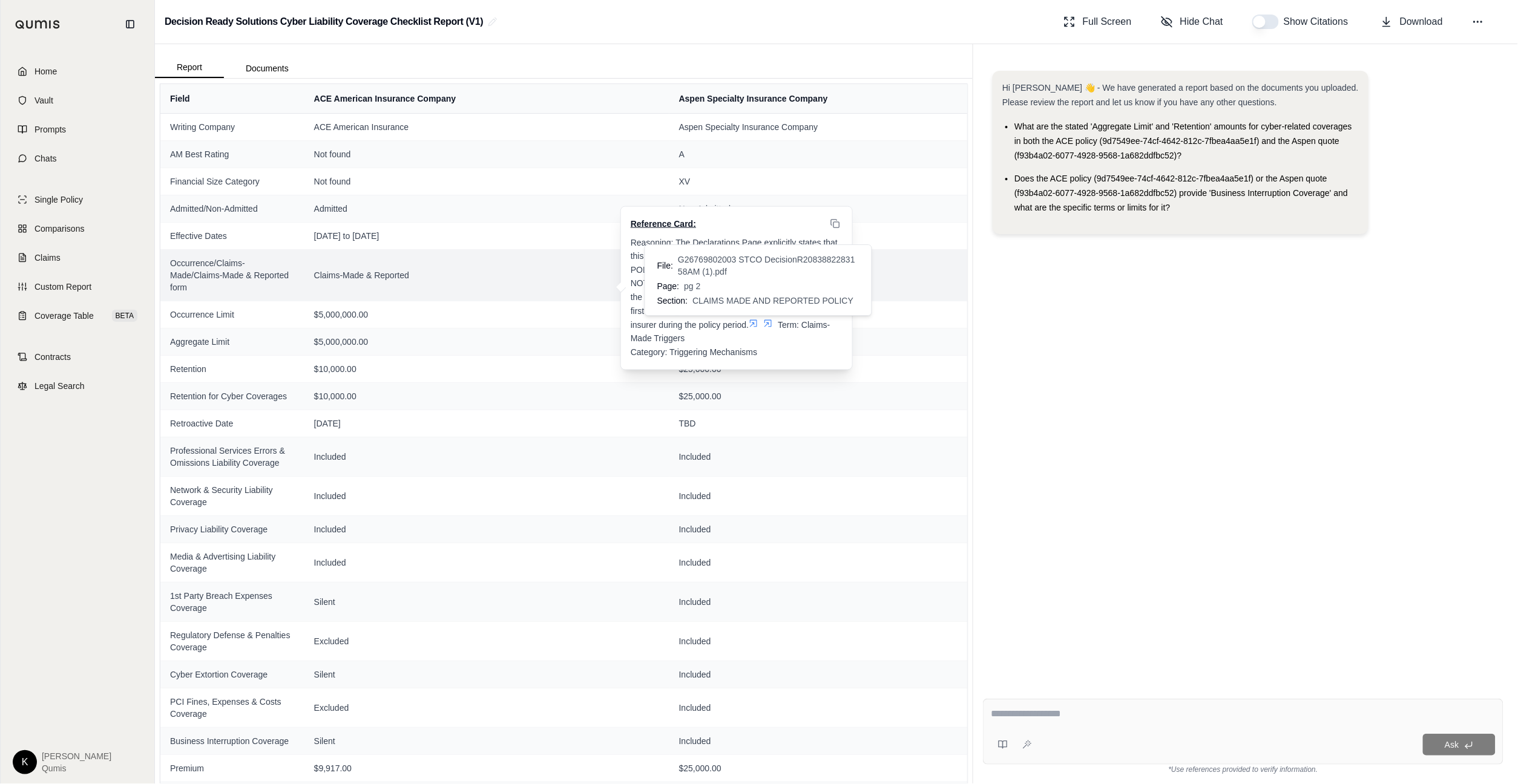
click at [755, 325] on icon at bounding box center [754, 323] width 10 height 10
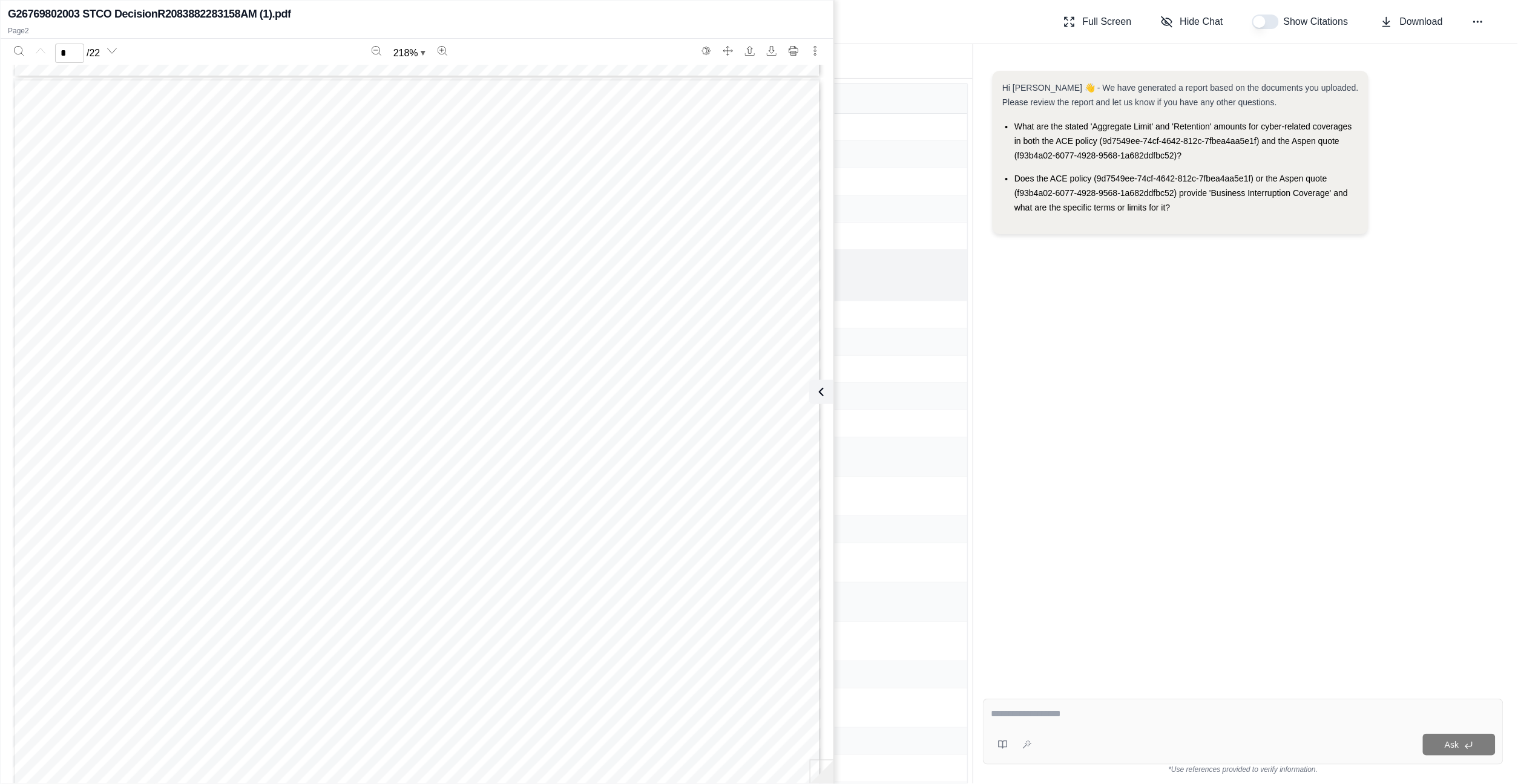
scroll to position [1046, 0]
type input "*"
click at [1163, 424] on div "Hi Kyle 👋 - We have generated a report based on the documents you uploaded. Ple…" at bounding box center [1243, 370] width 521 height 618
click at [829, 396] on button at bounding box center [822, 392] width 25 height 25
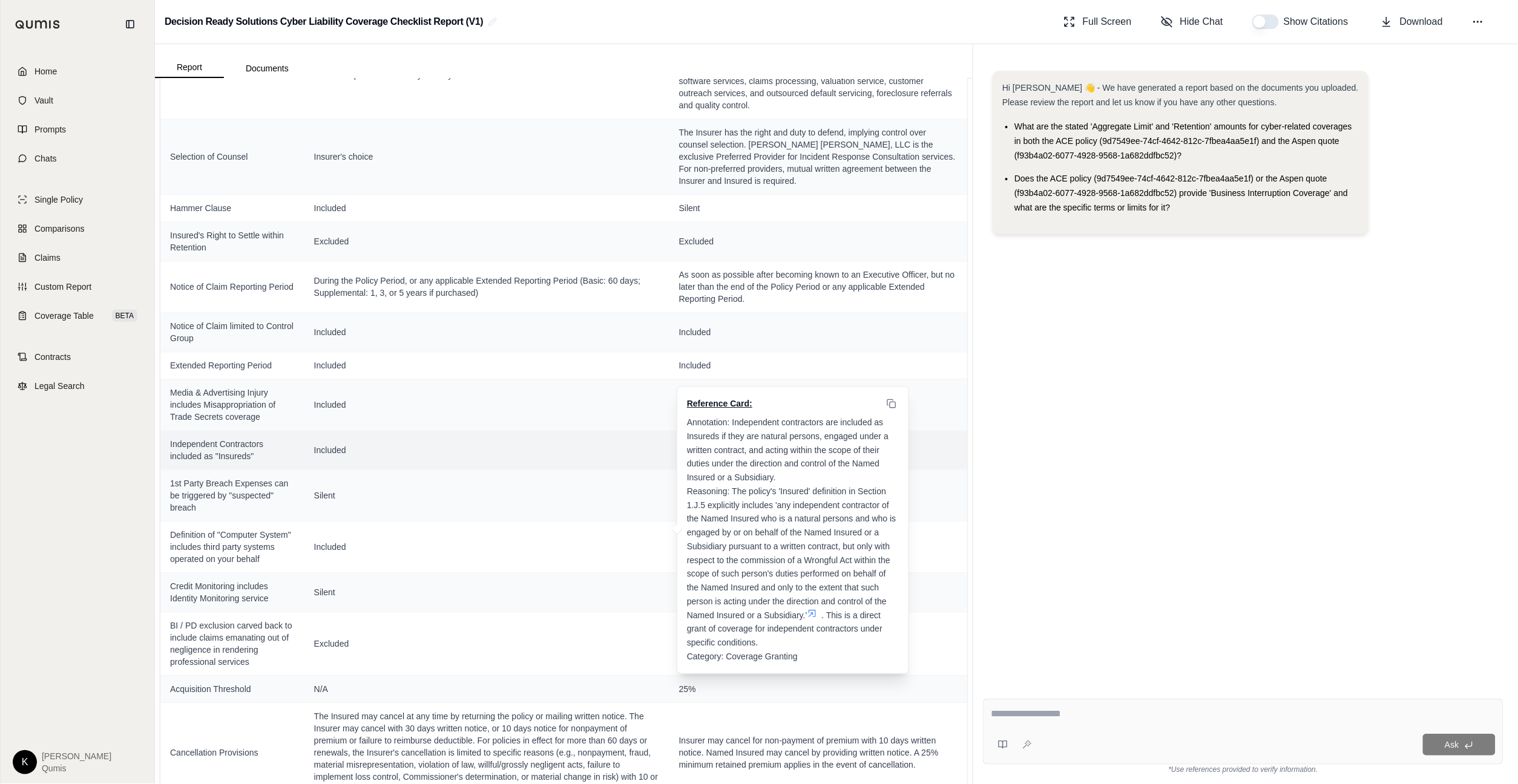
scroll to position [1274, 0]
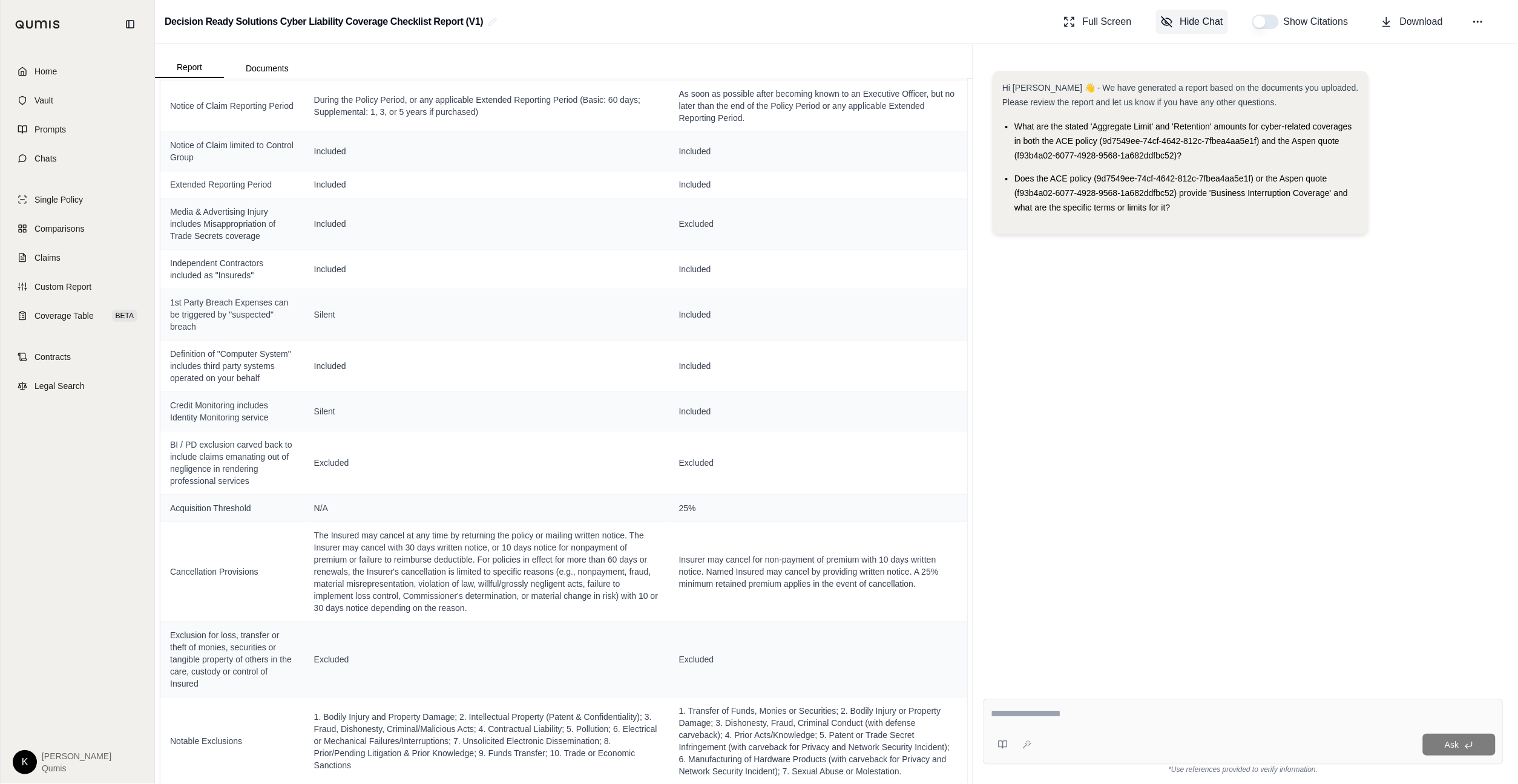
click at [1210, 16] on span "Hide Chat" at bounding box center [1201, 22] width 43 height 15
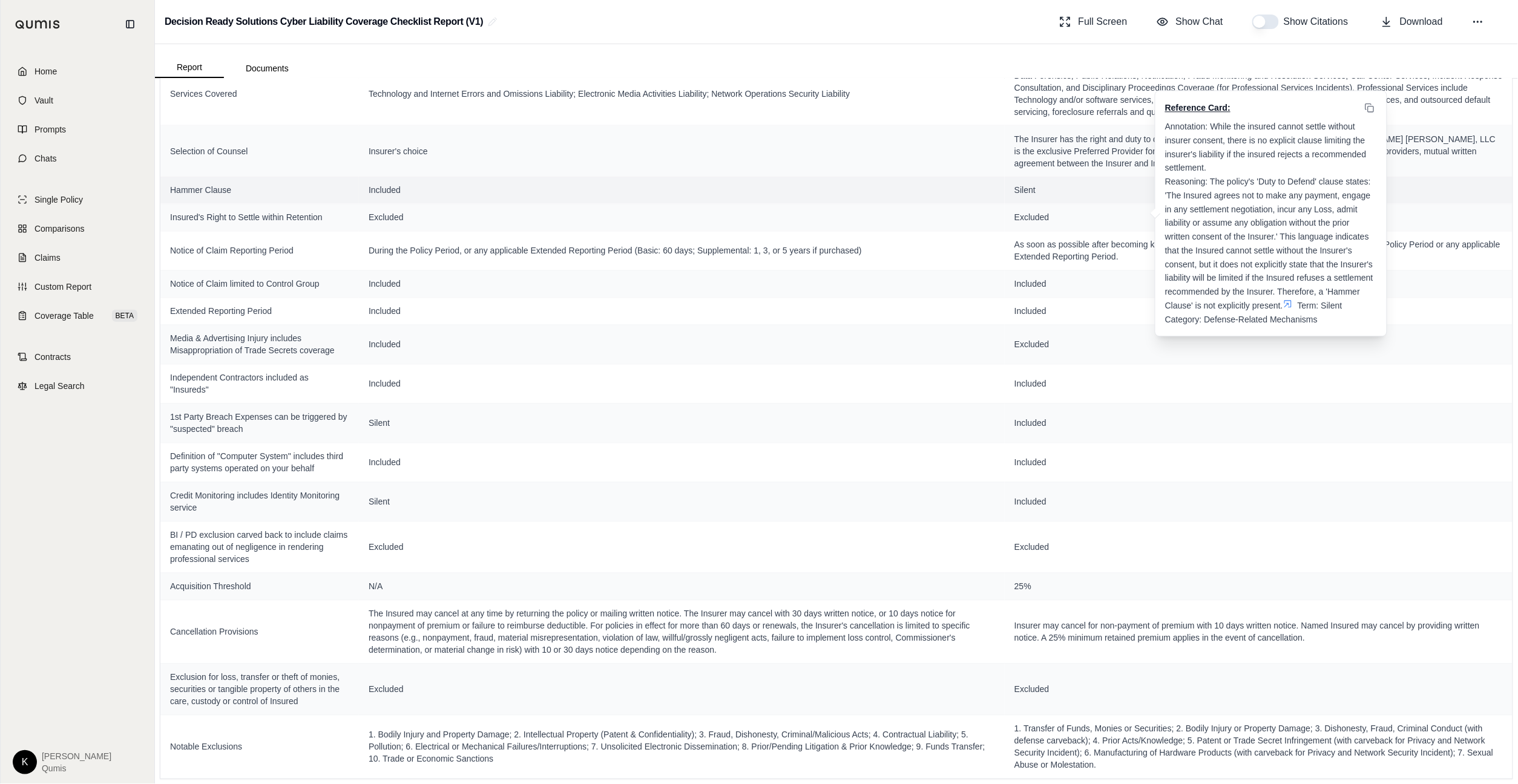
scroll to position [911, 0]
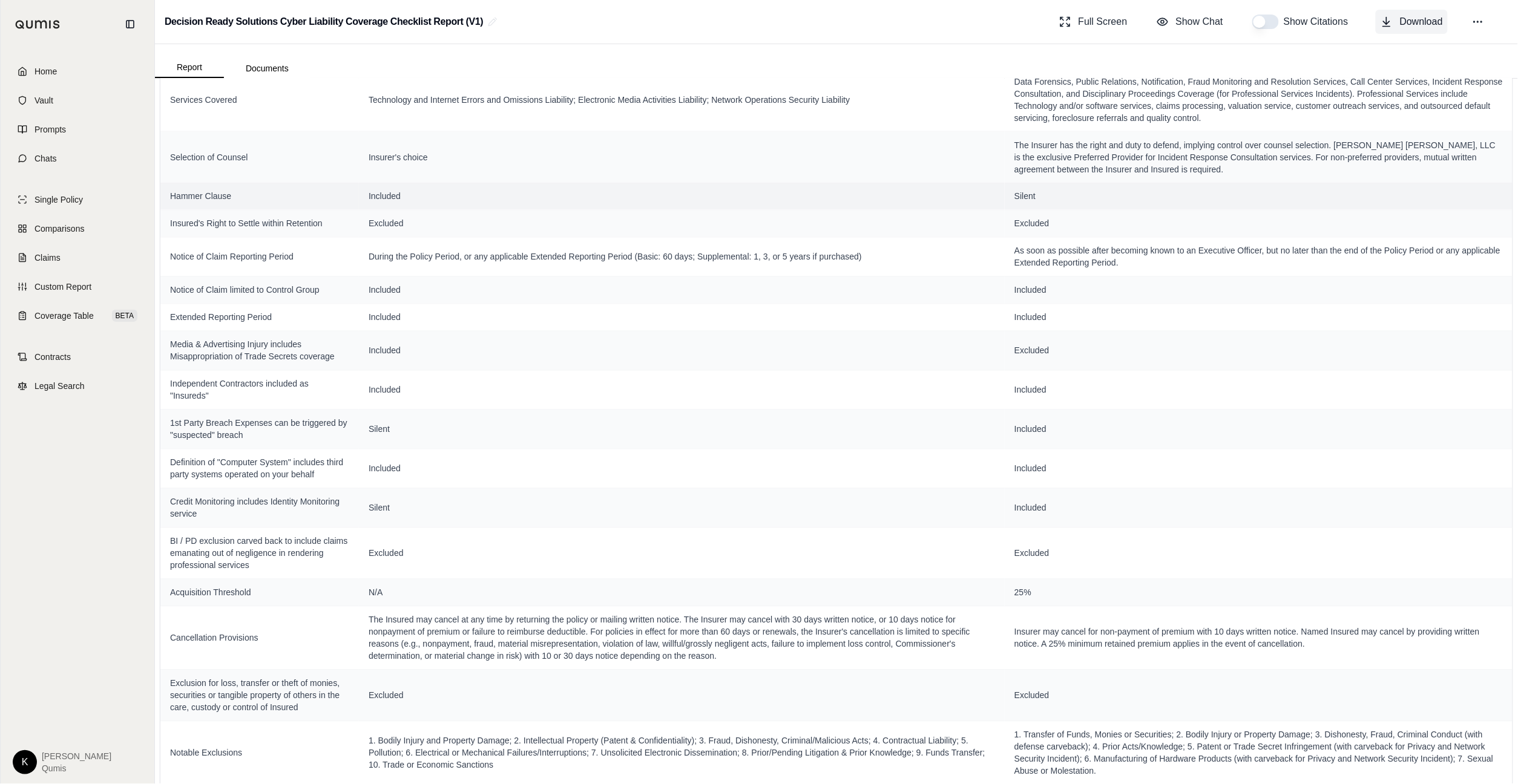
click at [1413, 25] on span "Download" at bounding box center [1421, 22] width 43 height 15
click at [58, 289] on span "Custom Report" at bounding box center [63, 286] width 57 height 12
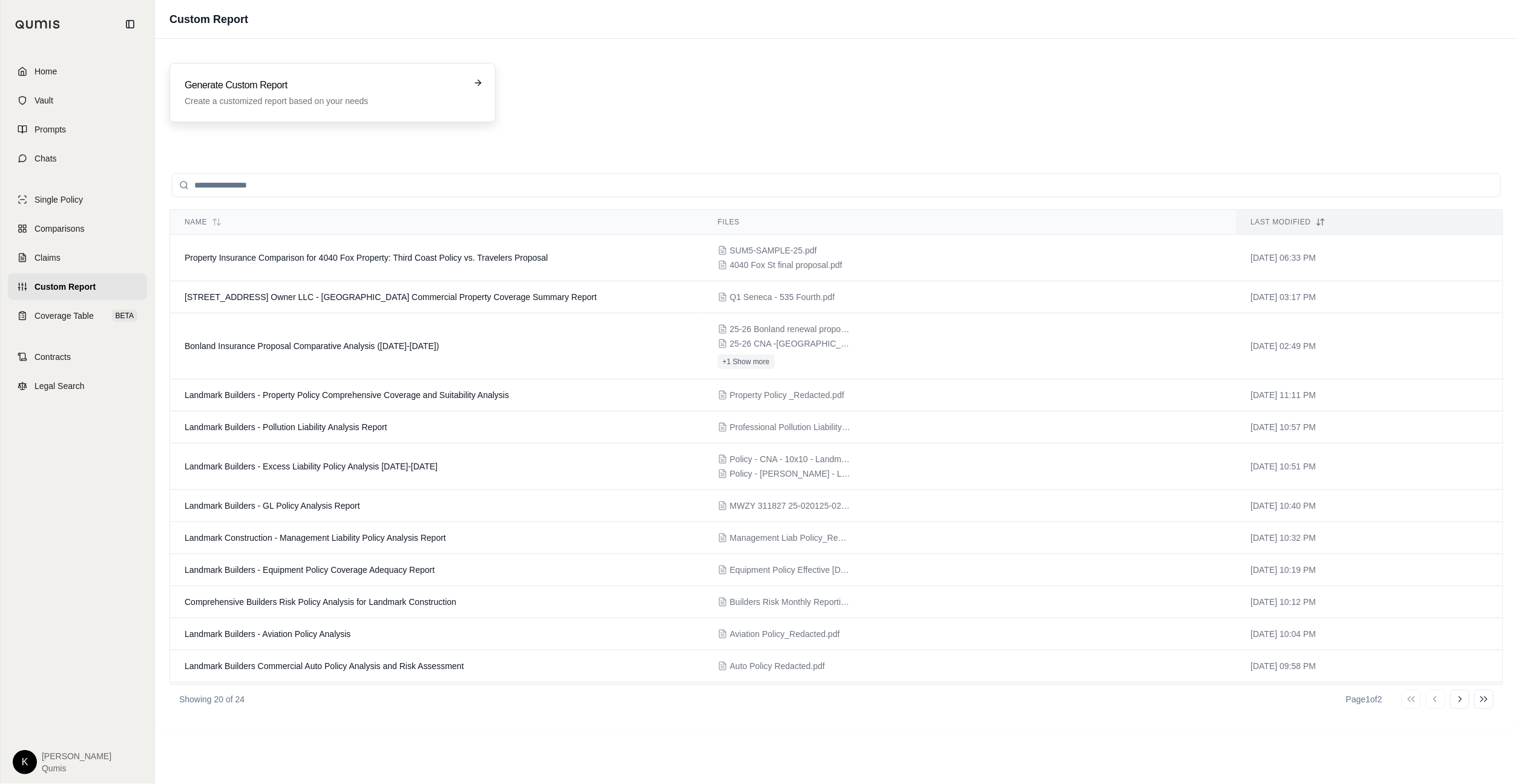
click at [283, 99] on p "Create a customized report based on your needs" at bounding box center [324, 101] width 279 height 12
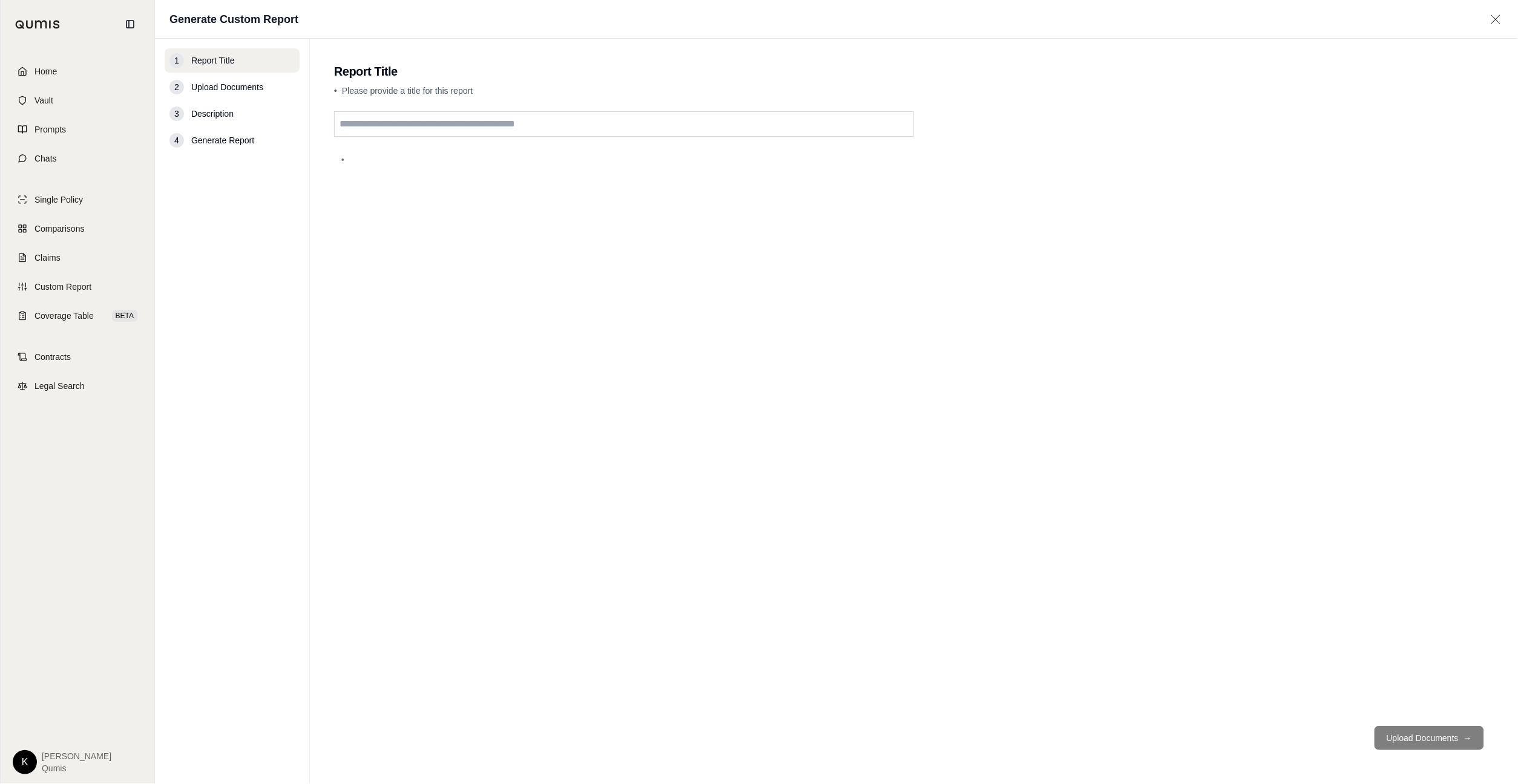
click at [457, 120] on input "text" at bounding box center [624, 123] width 580 height 25
type input "*"
type input "**********"
click at [1403, 743] on button "Upload Documents →" at bounding box center [1430, 738] width 110 height 25
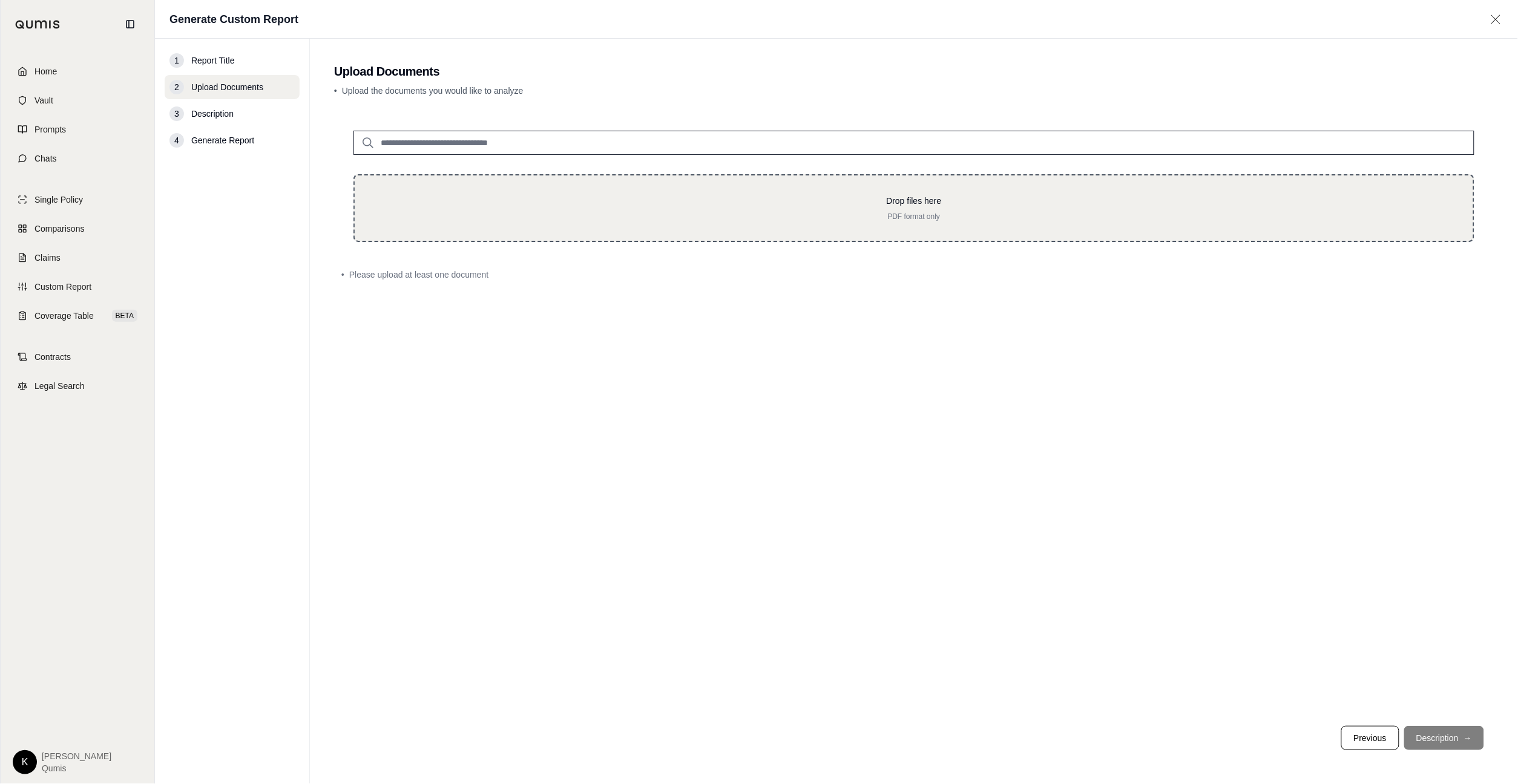
click at [606, 212] on p "PDF format only" at bounding box center [914, 217] width 1080 height 10
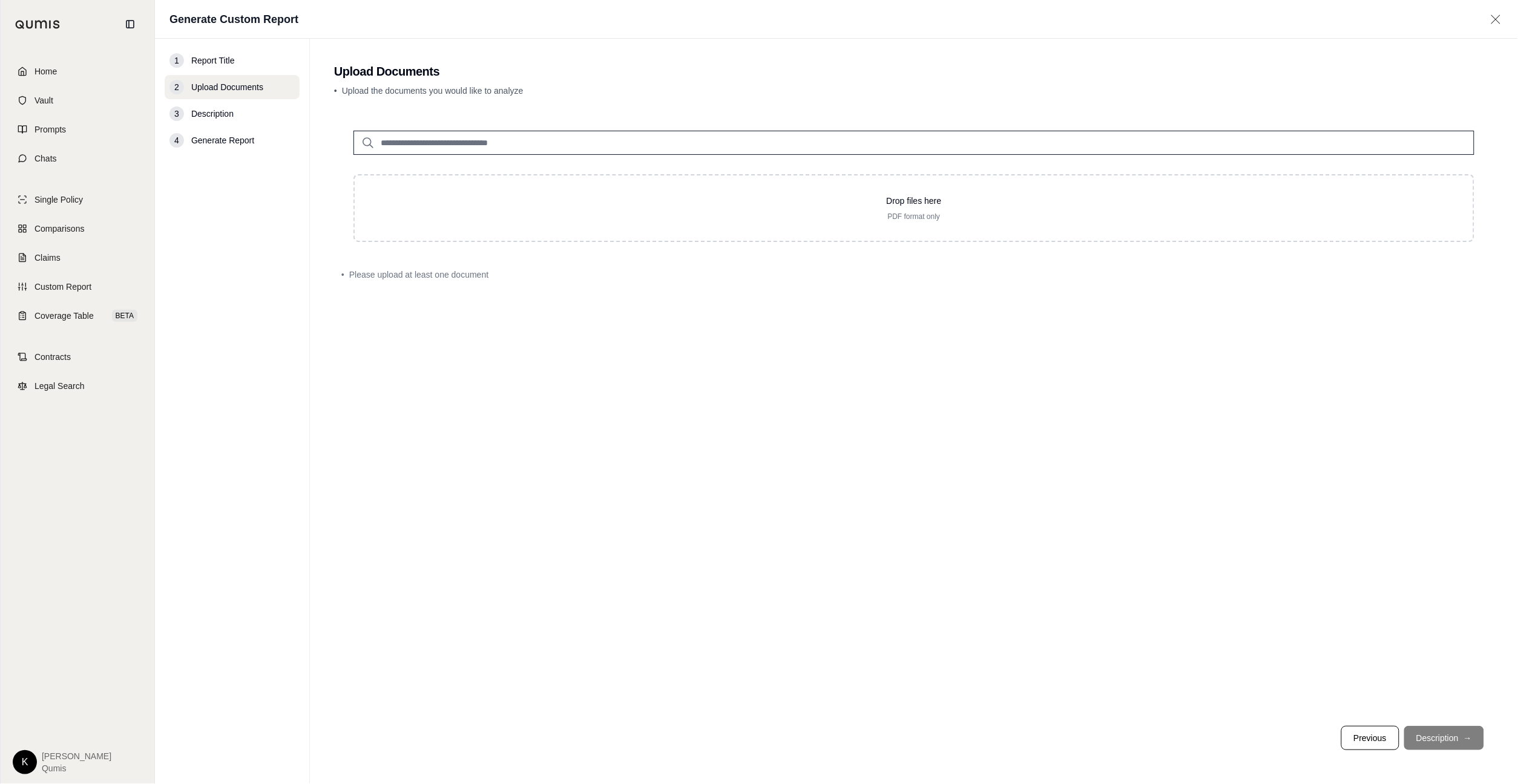
click at [572, 139] on input "search" at bounding box center [914, 143] width 1121 height 25
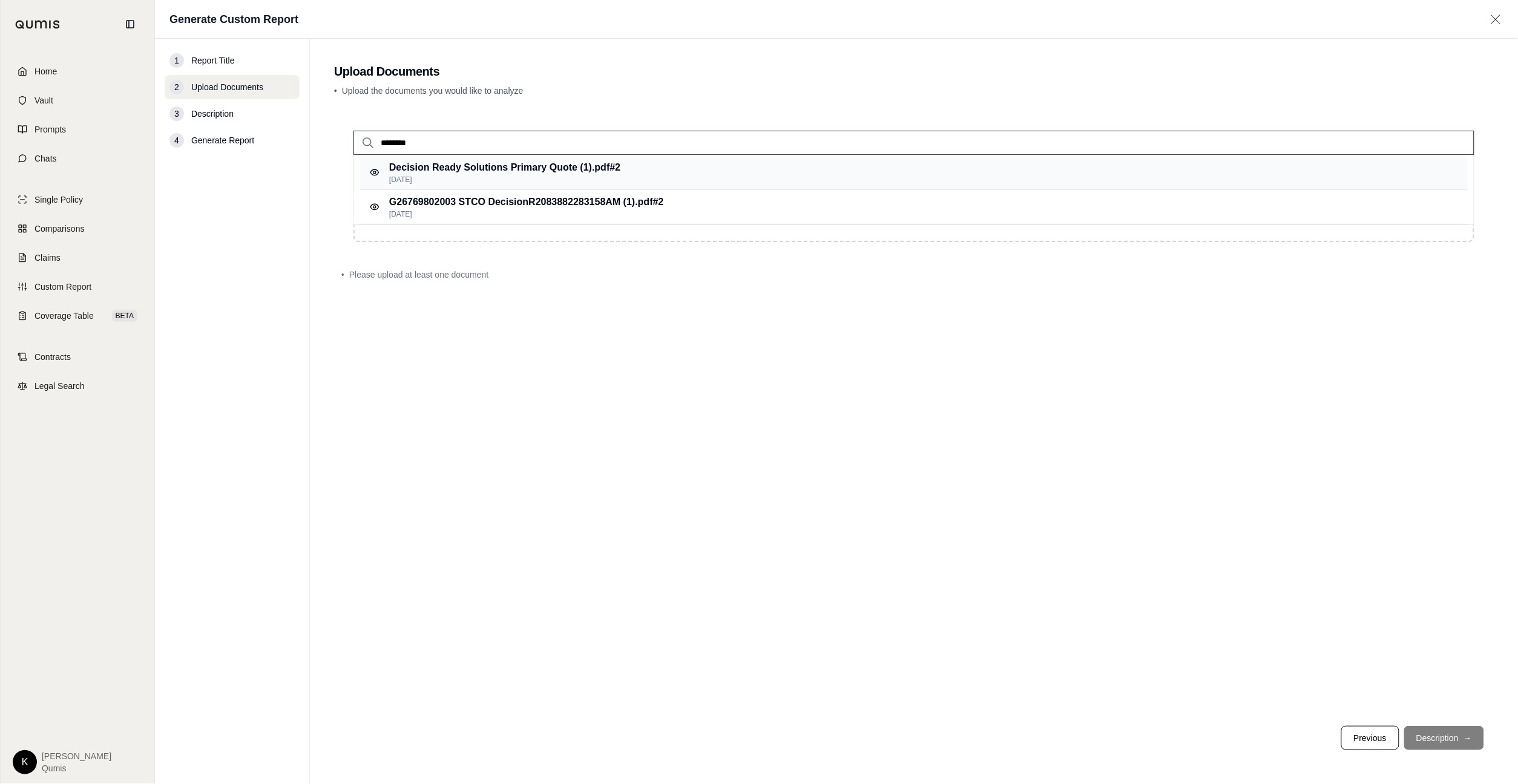
type input "********"
click at [456, 172] on p "Decision Ready Solutions Primary Quote (1).pdf #2" at bounding box center [505, 168] width 231 height 15
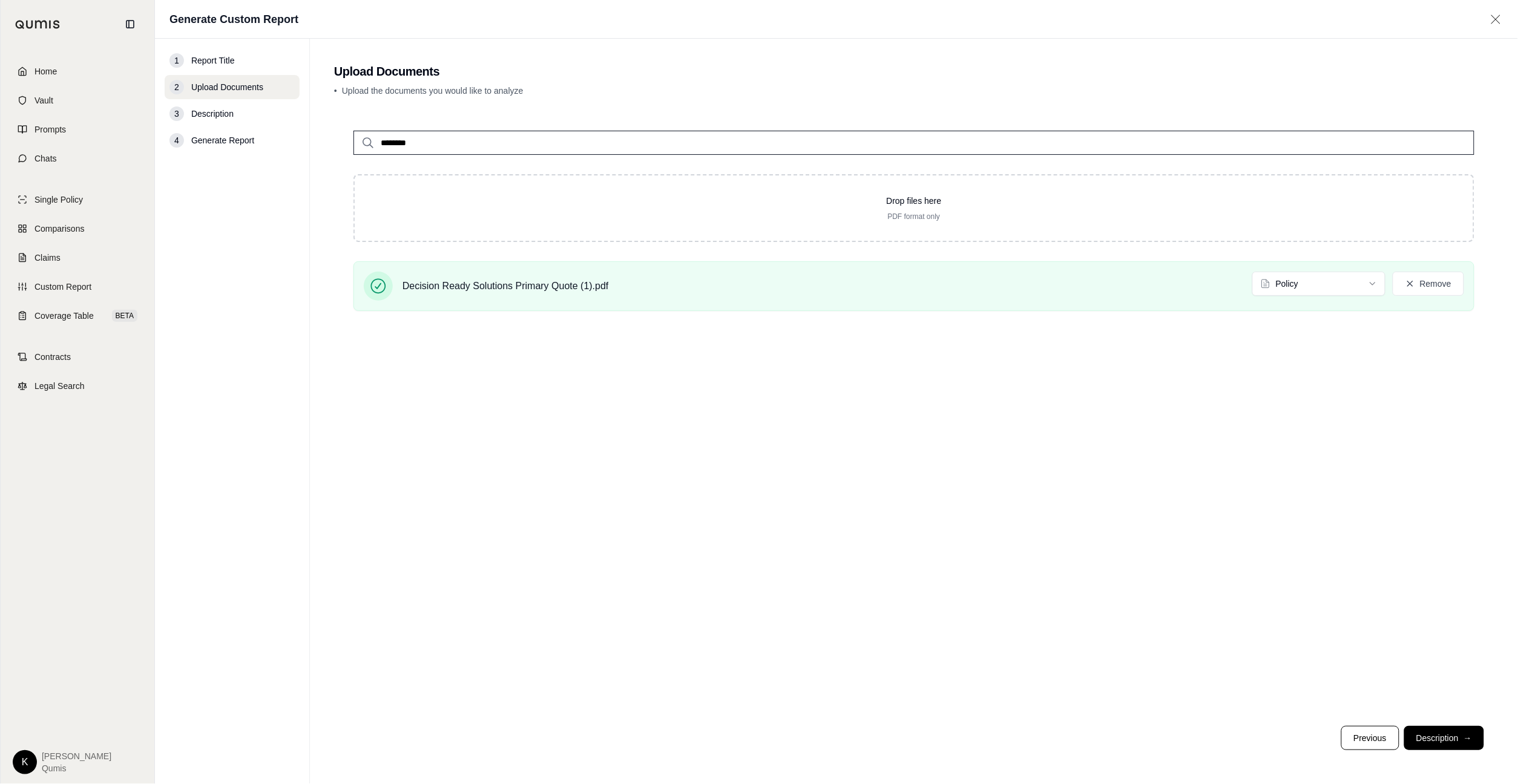
click at [465, 141] on input "********" at bounding box center [914, 143] width 1121 height 25
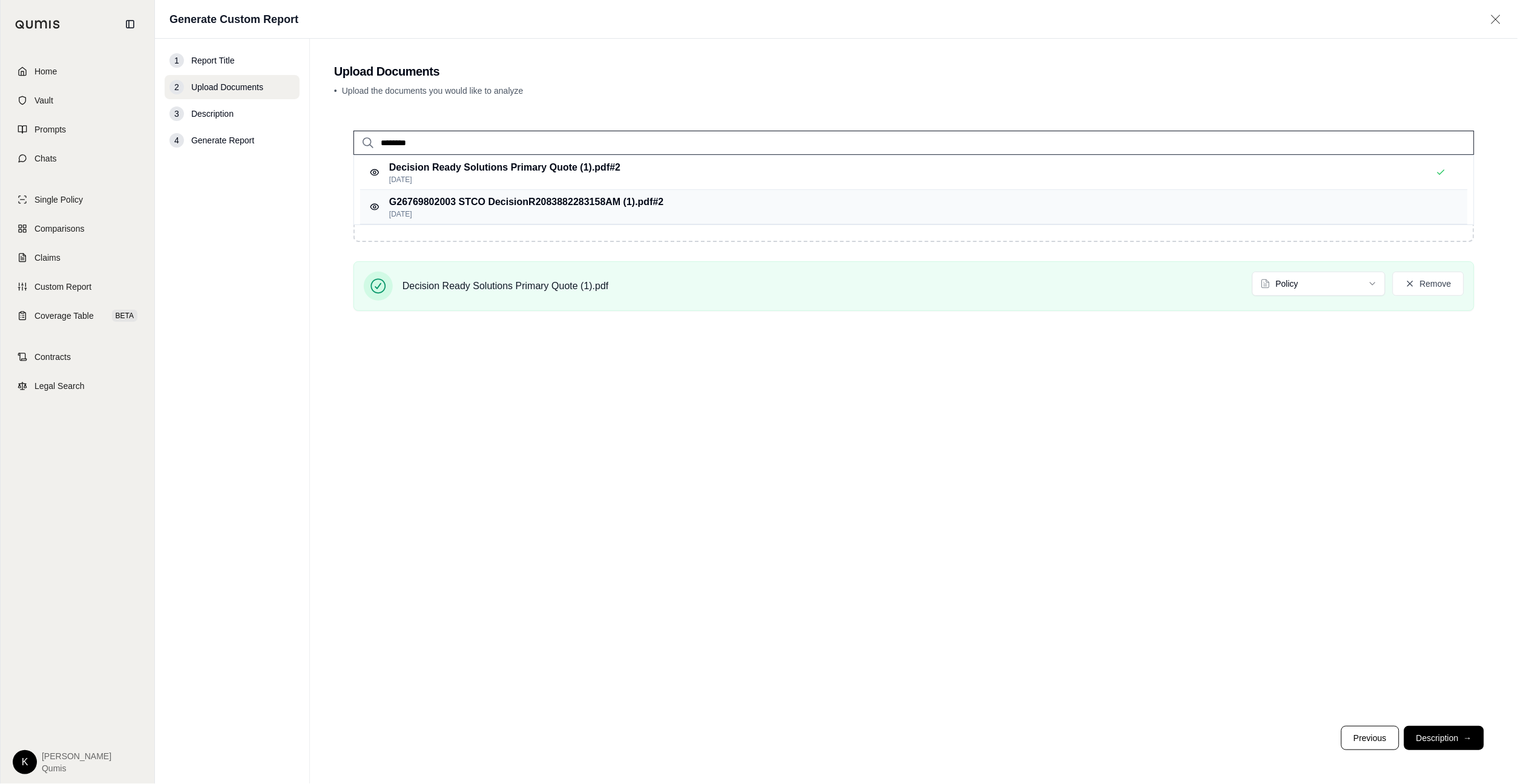
click at [481, 209] on p "Sep 17, 2025" at bounding box center [527, 214] width 275 height 10
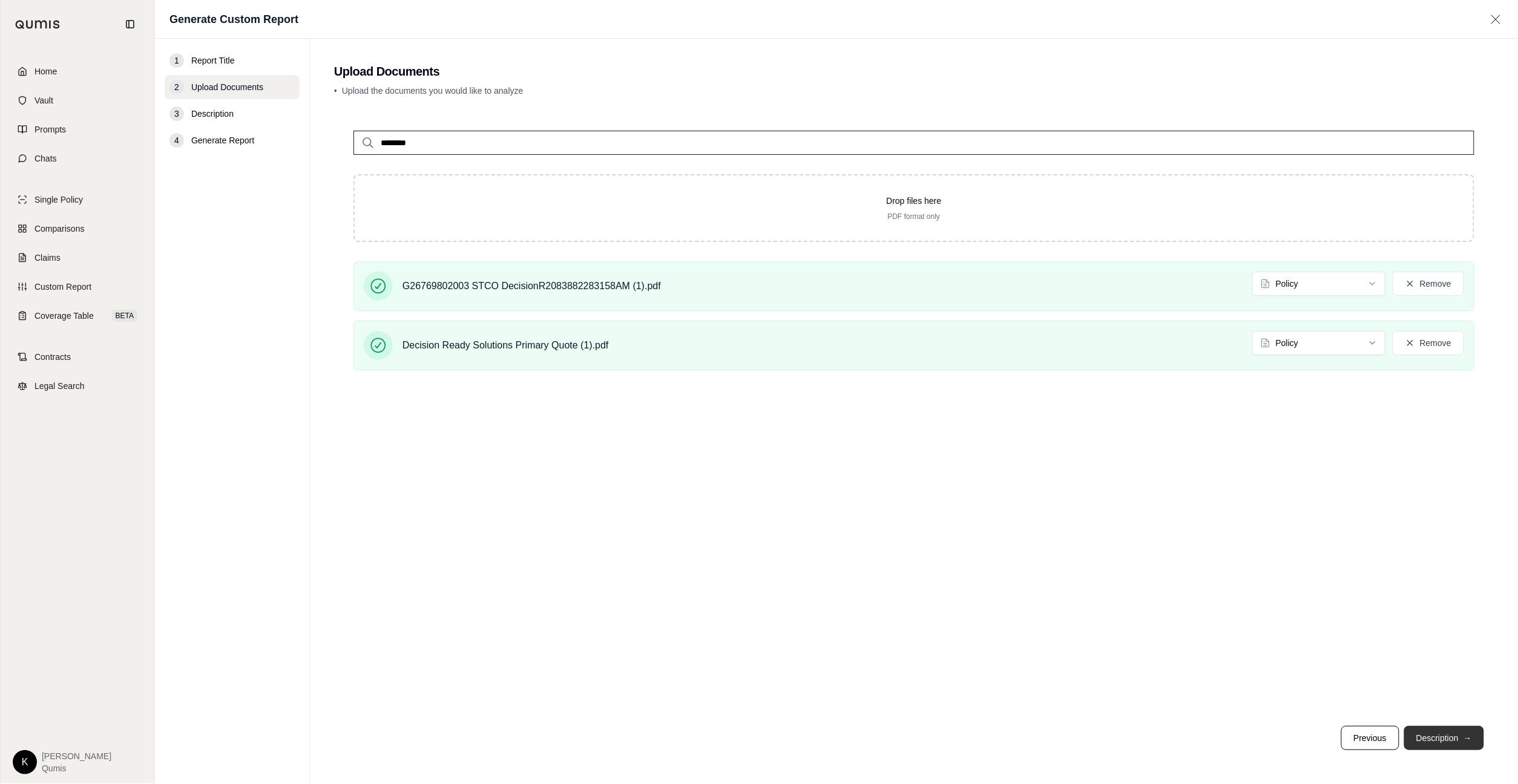
click at [1435, 739] on button "Description →" at bounding box center [1444, 738] width 80 height 25
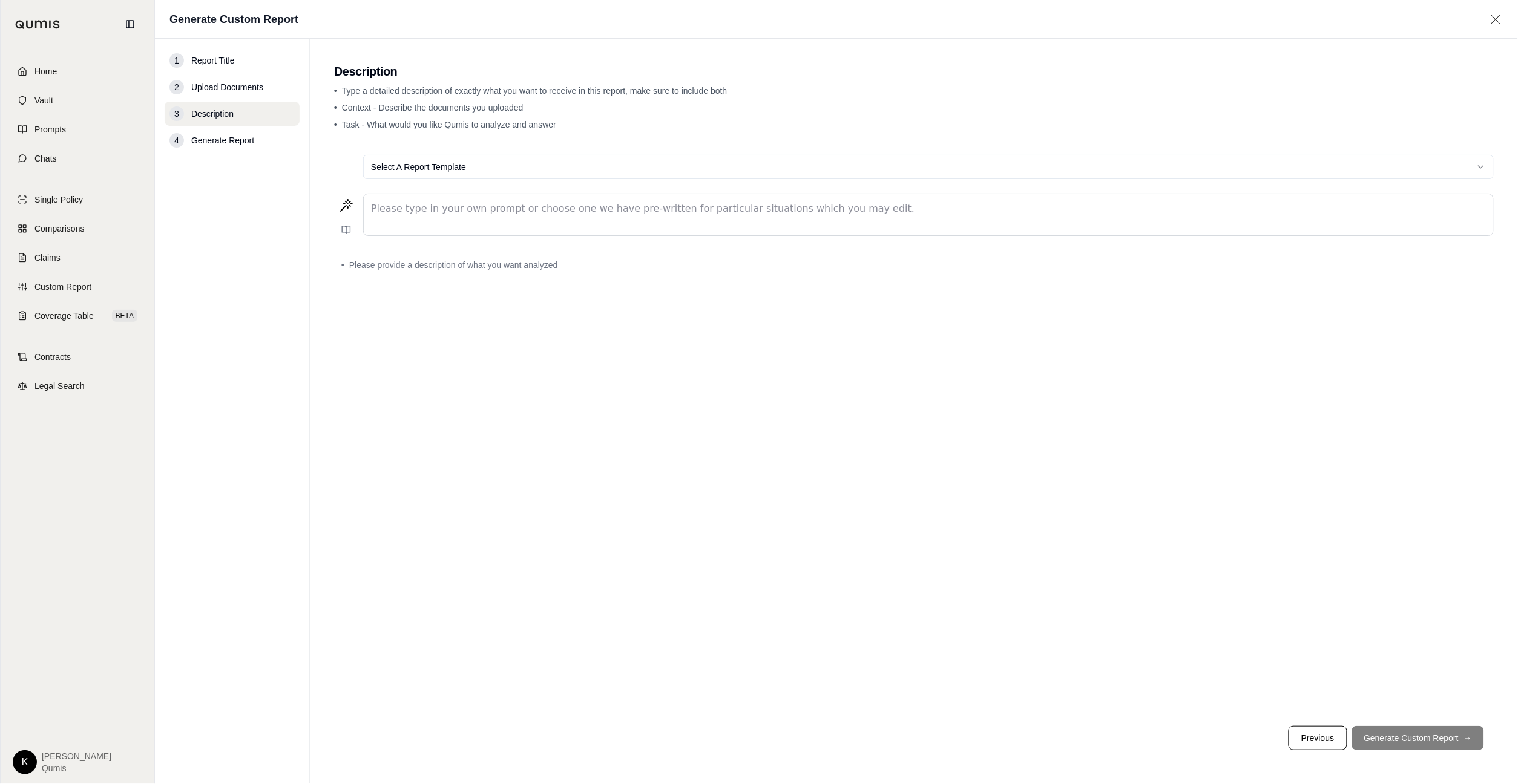
click at [468, 199] on div "editable markdown" at bounding box center [928, 215] width 1130 height 41
click at [59, 288] on span "Custom Report" at bounding box center [63, 286] width 57 height 12
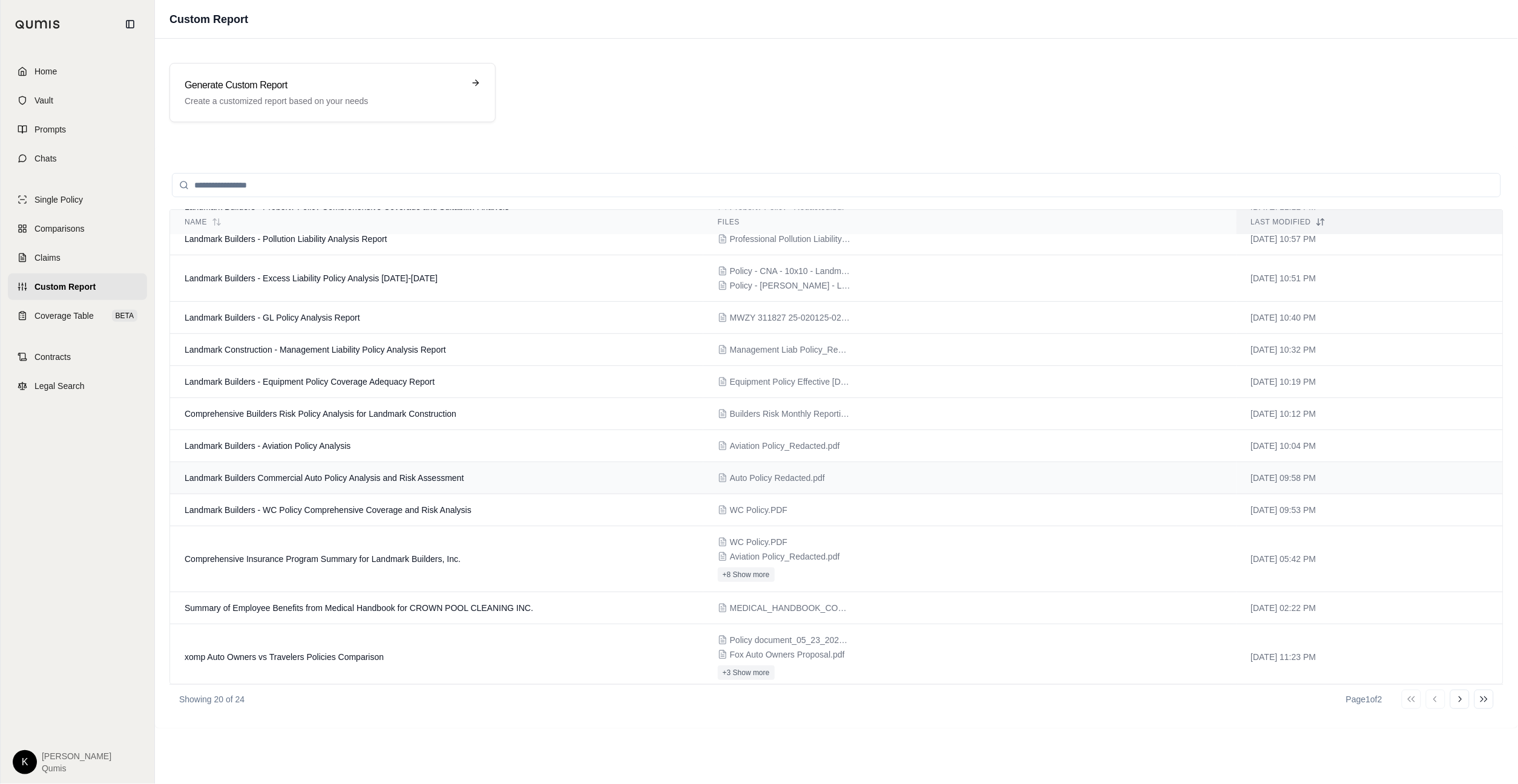
scroll to position [428, 0]
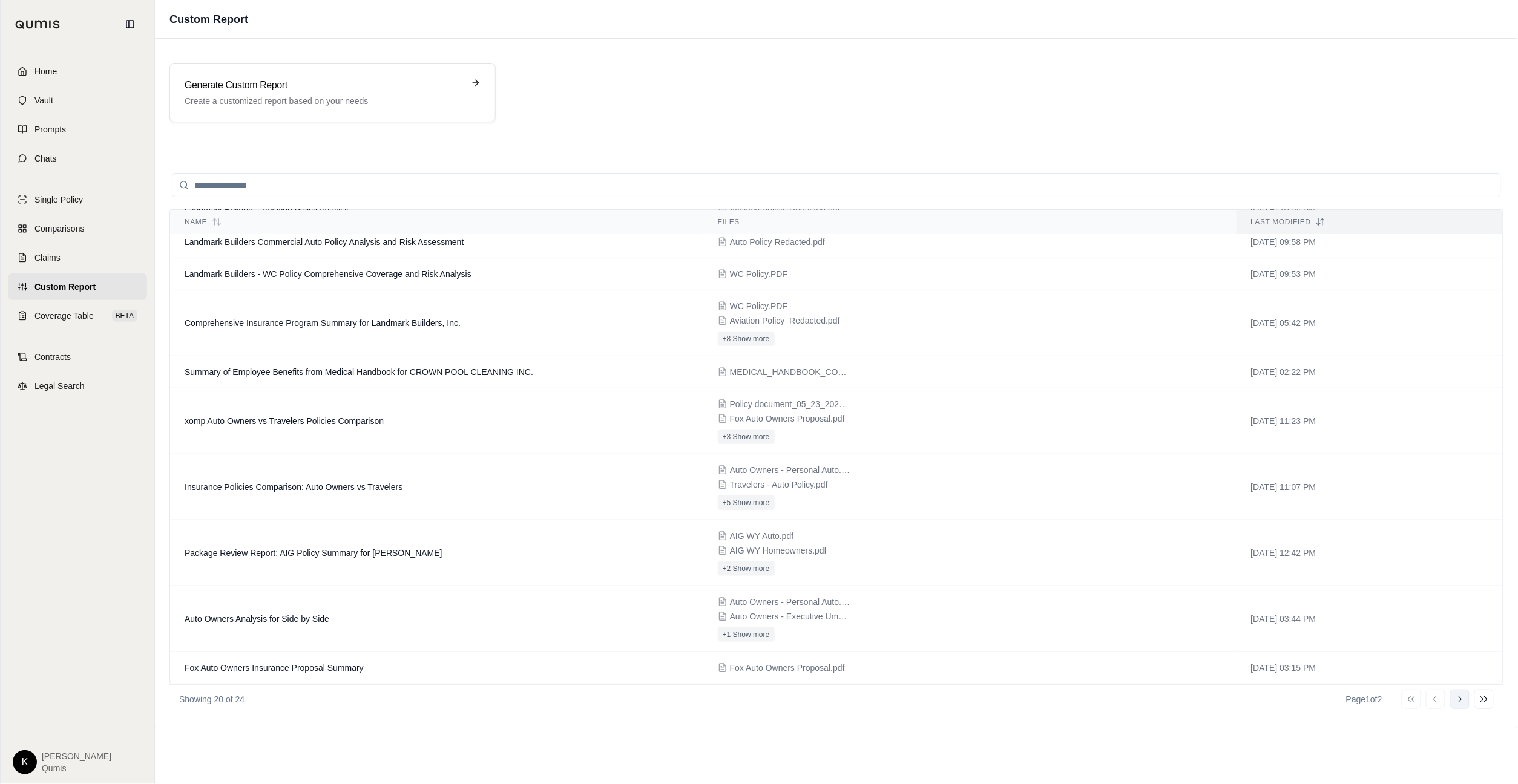
click at [1435, 701] on icon at bounding box center [1460, 700] width 10 height 10
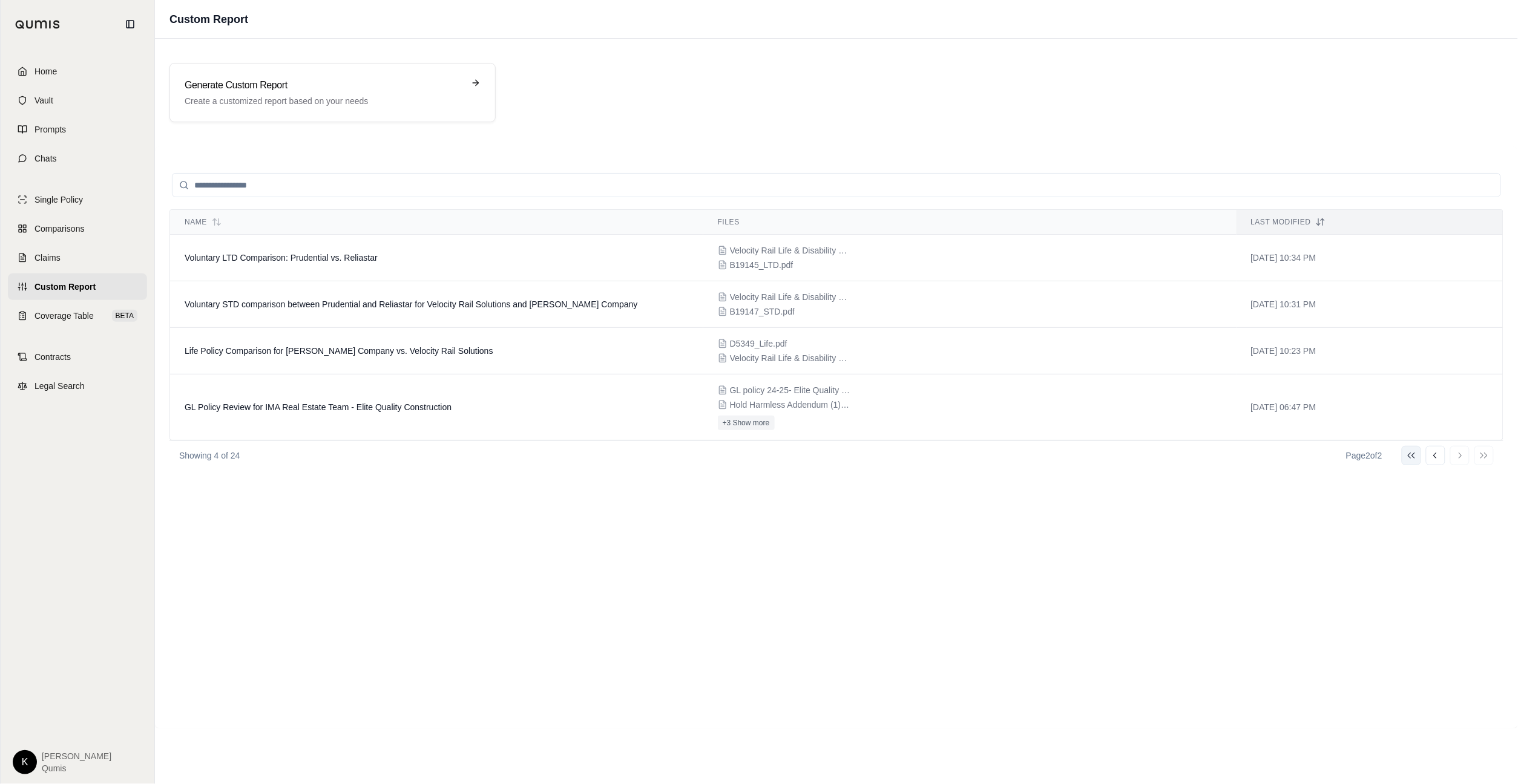
click at [1415, 460] on icon at bounding box center [1412, 455] width 10 height 10
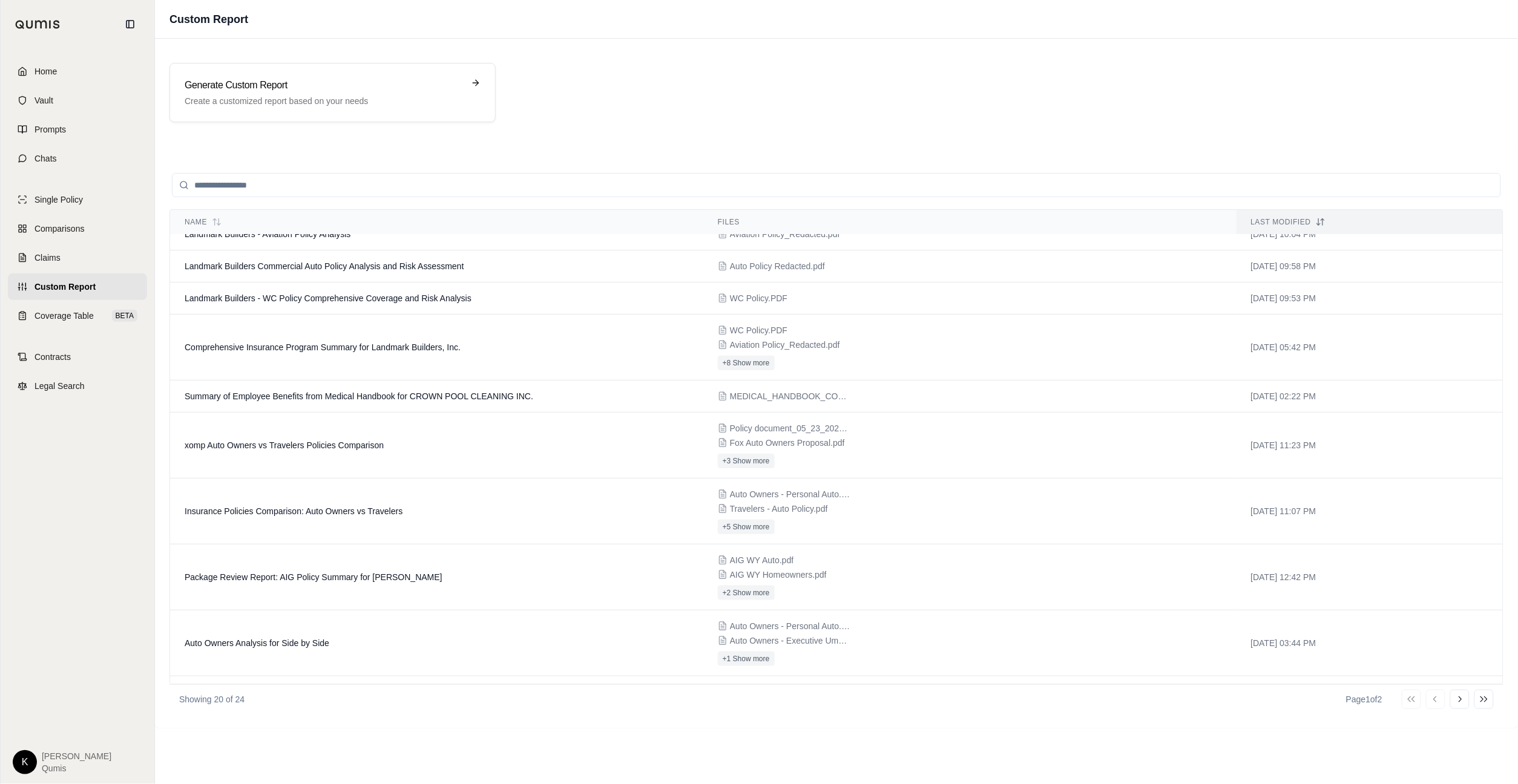
scroll to position [412, 0]
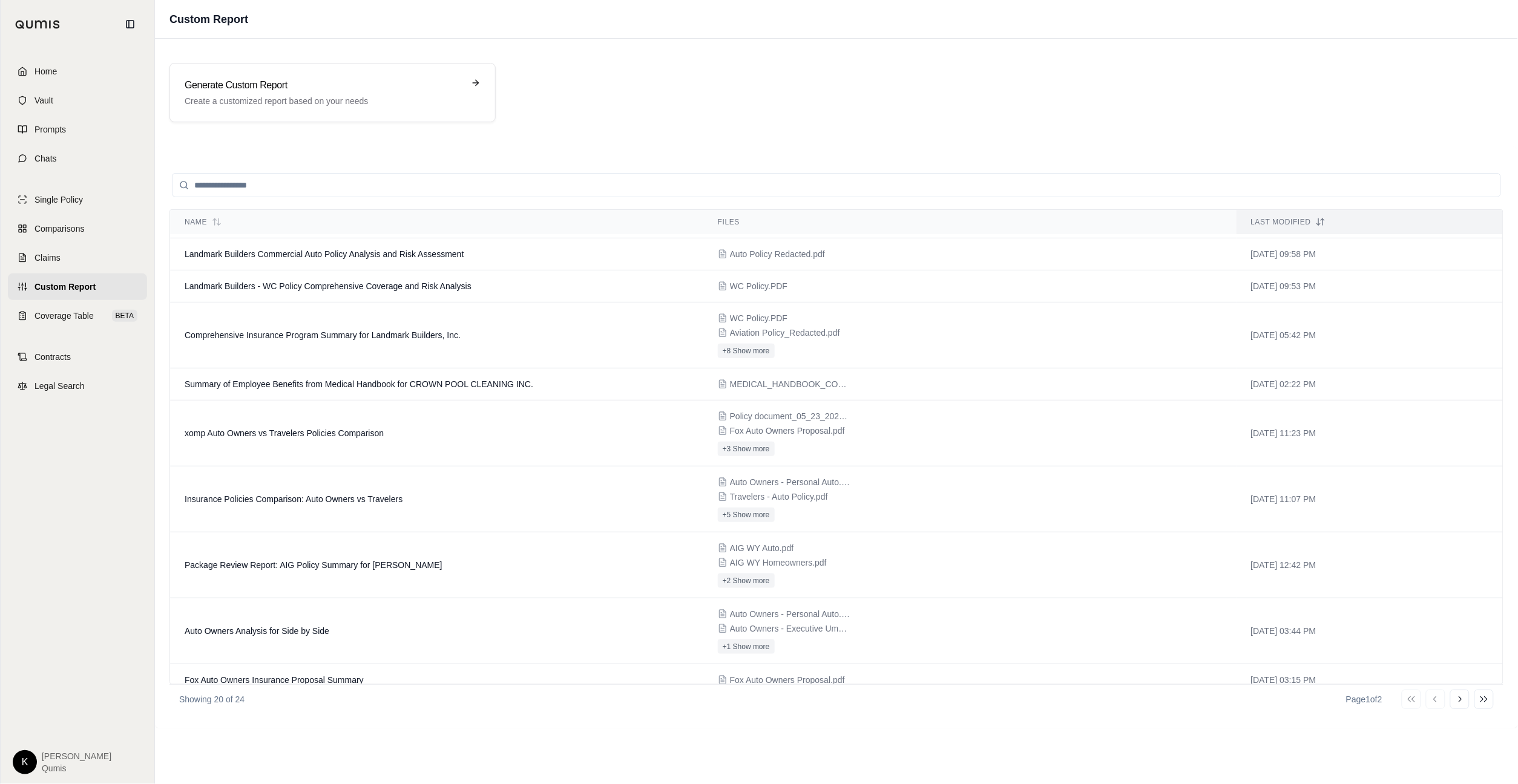
click at [425, 181] on input "search" at bounding box center [836, 186] width 1329 height 25
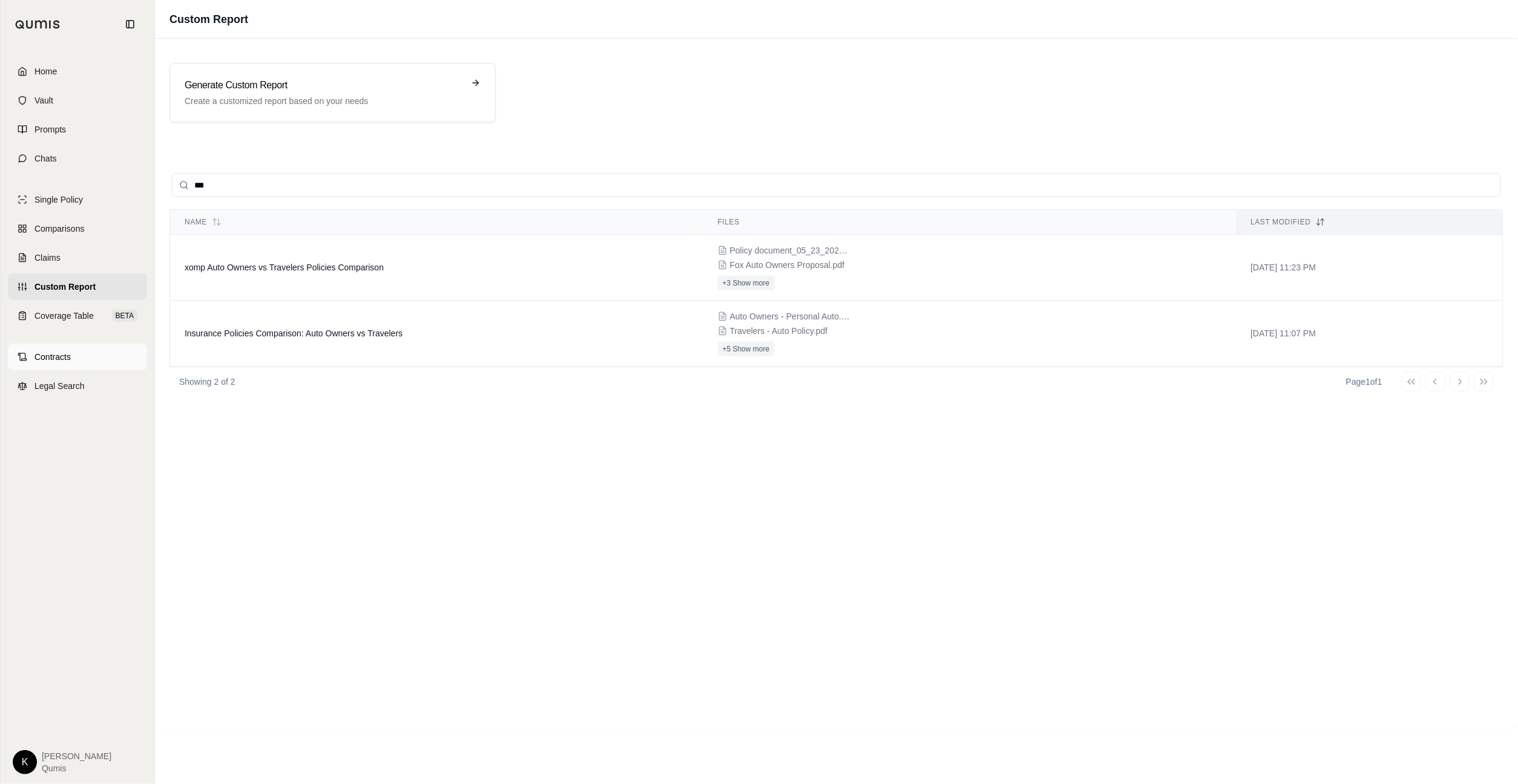
type input "***"
click at [98, 362] on link "Contracts" at bounding box center [78, 356] width 139 height 27
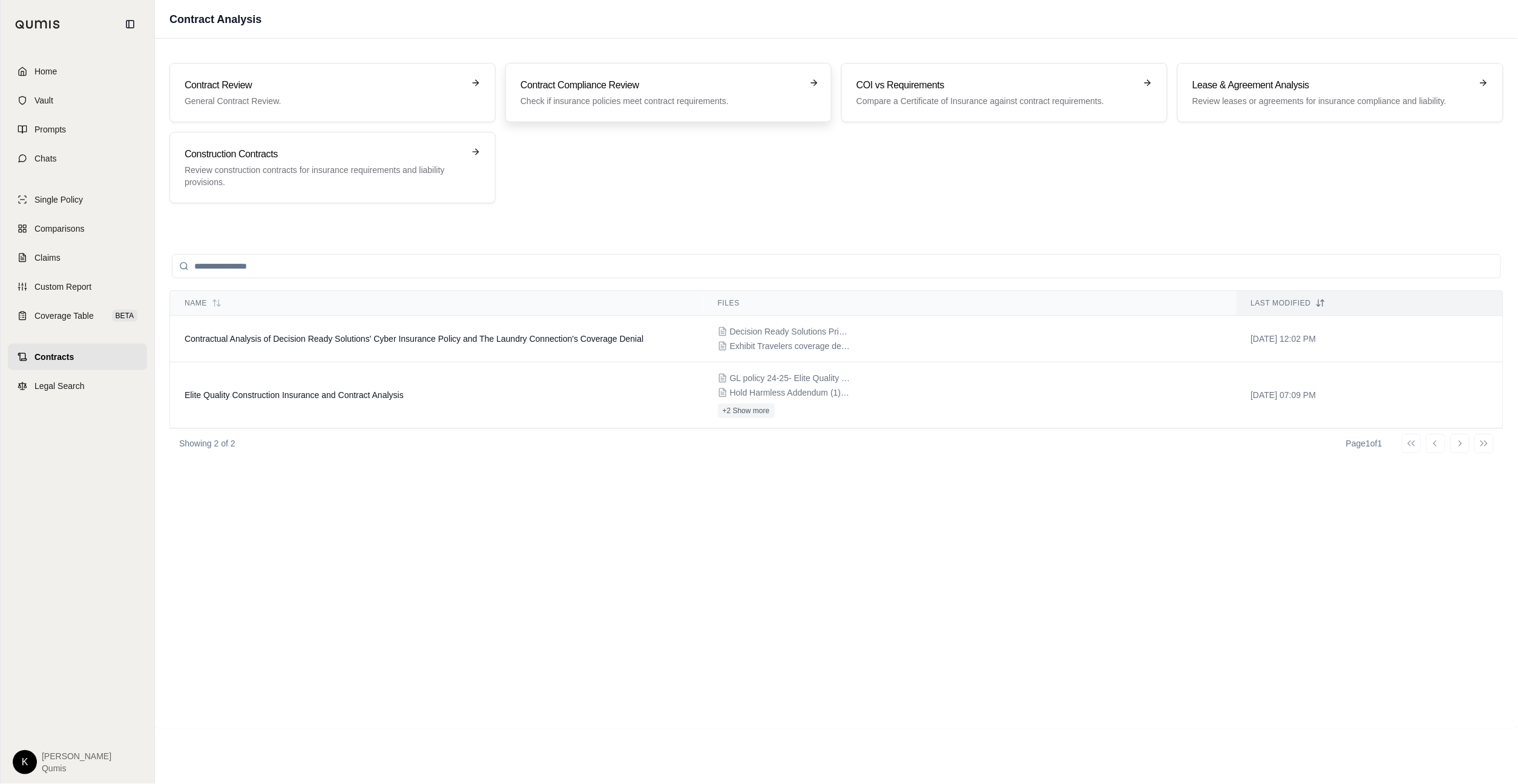
click at [649, 89] on h3 "Contract Compliance Review" at bounding box center [660, 85] width 279 height 15
click at [66, 392] on span "Legal Search" at bounding box center [59, 386] width 50 height 12
click at [22, 761] on html "Home Vault Prompts Chats Single Policy Comparisons Claims Custom Report Coverag…" at bounding box center [759, 392] width 1518 height 784
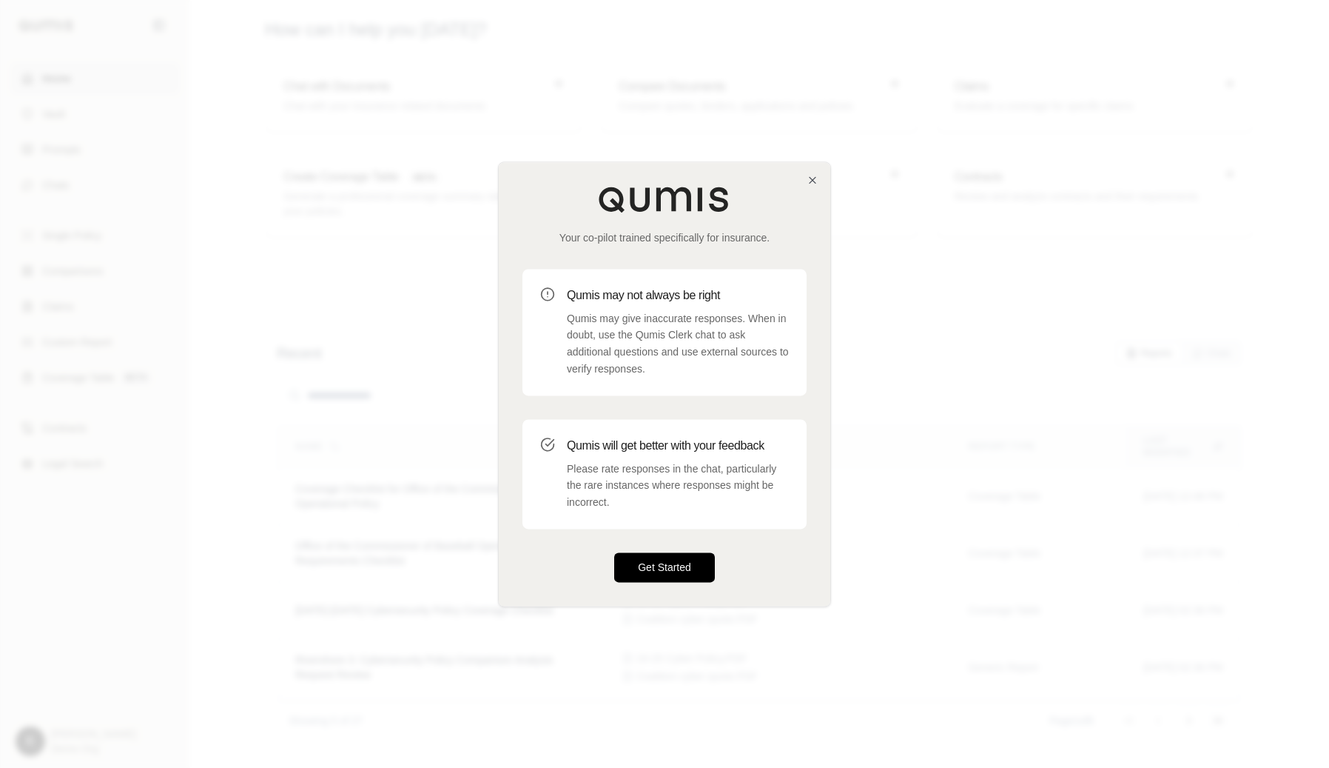
click at [625, 563] on button "Get Started" at bounding box center [664, 567] width 101 height 30
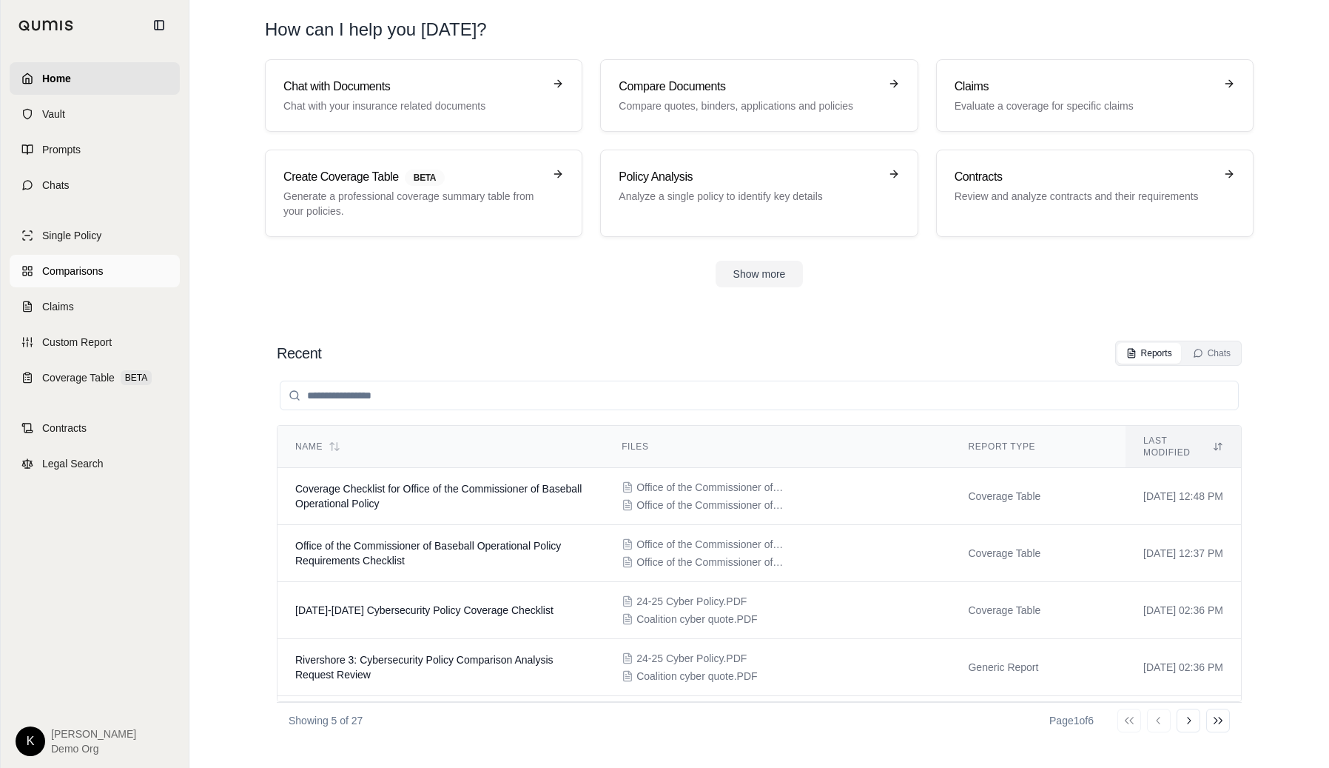
click at [85, 271] on span "Comparisons" at bounding box center [72, 271] width 61 height 15
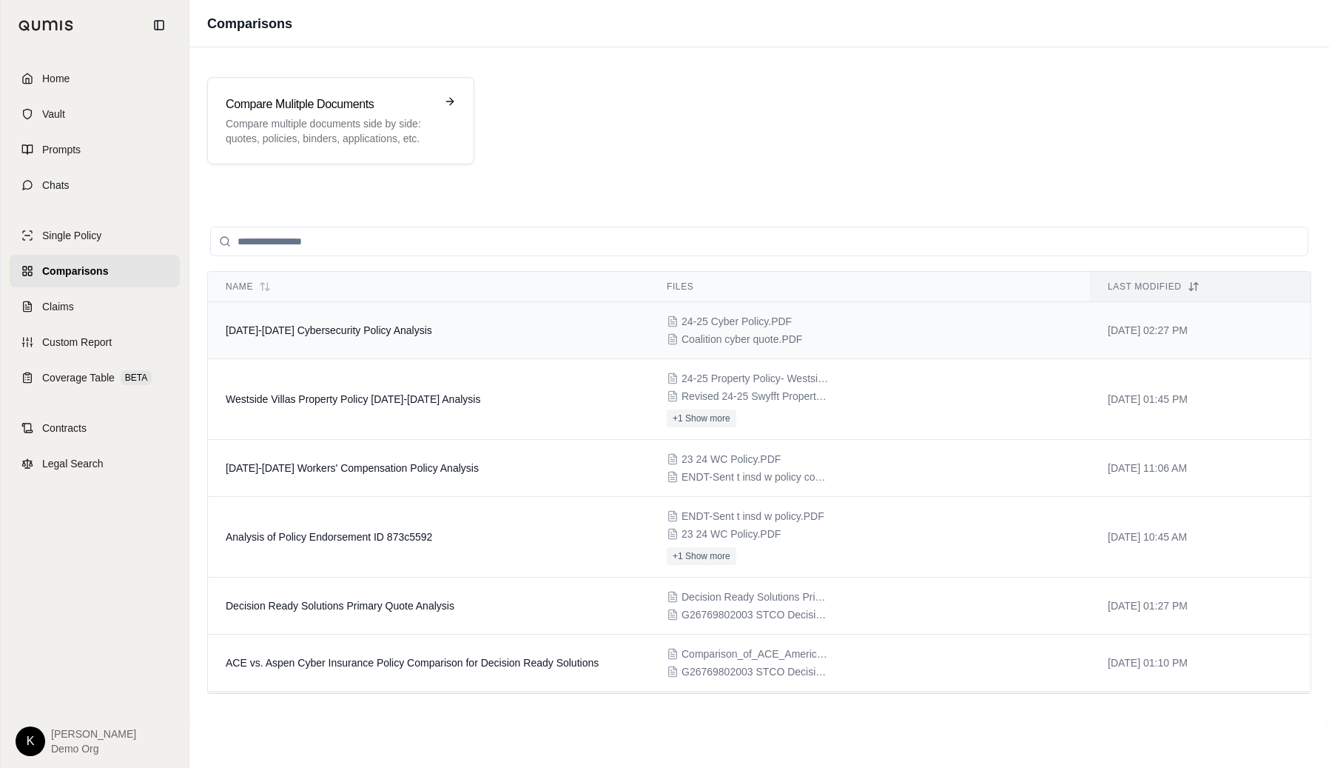
click at [228, 326] on span "[DATE]-[DATE] Cybersecurity Policy Analysis" at bounding box center [329, 330] width 207 height 12
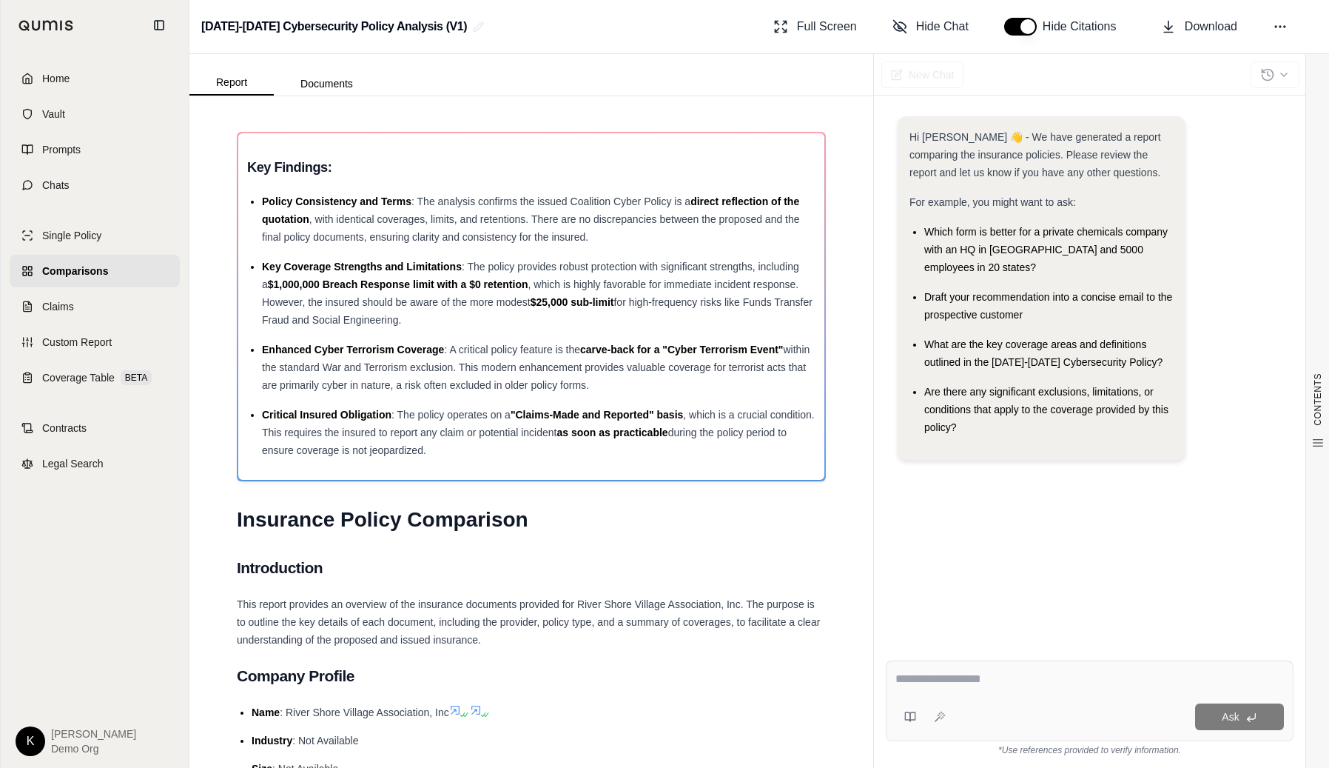
click at [1007, 695] on div "Ask" at bounding box center [1090, 700] width 408 height 81
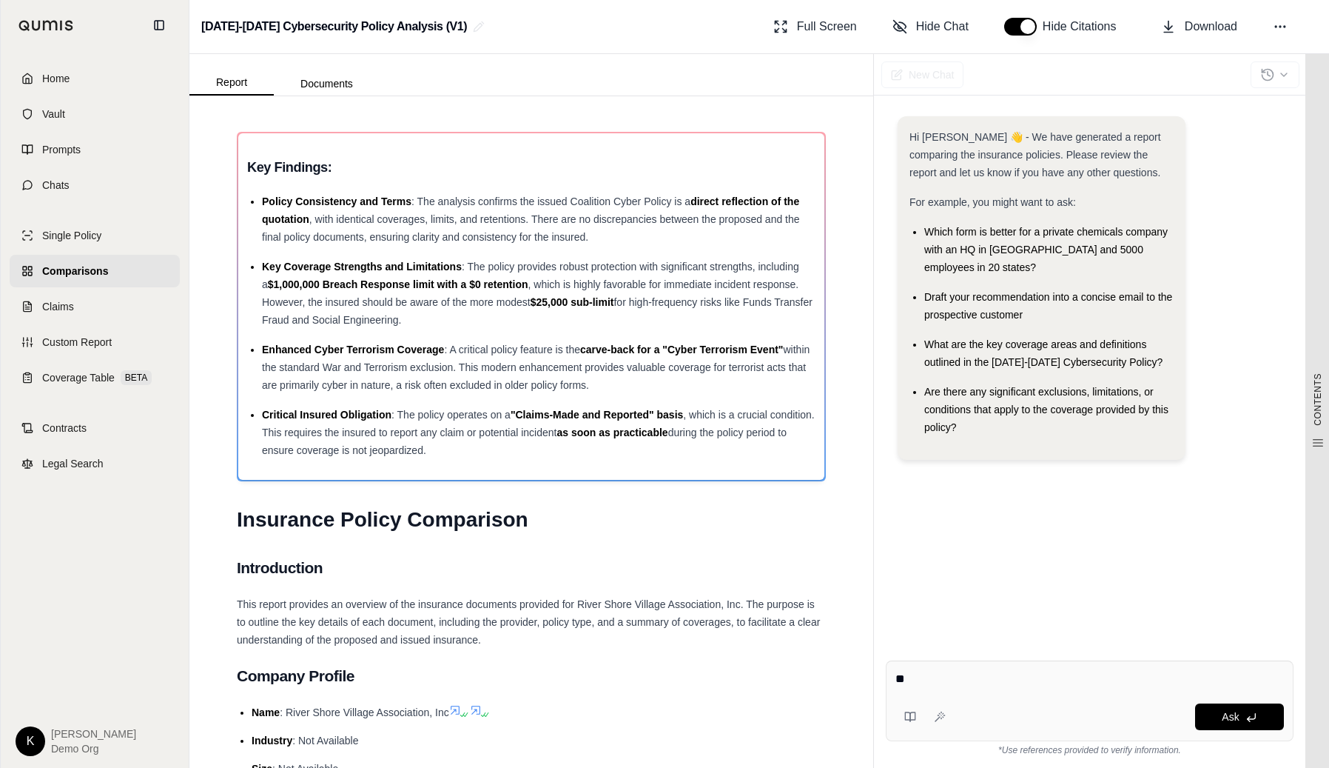
type textarea "*"
type textarea "**********"
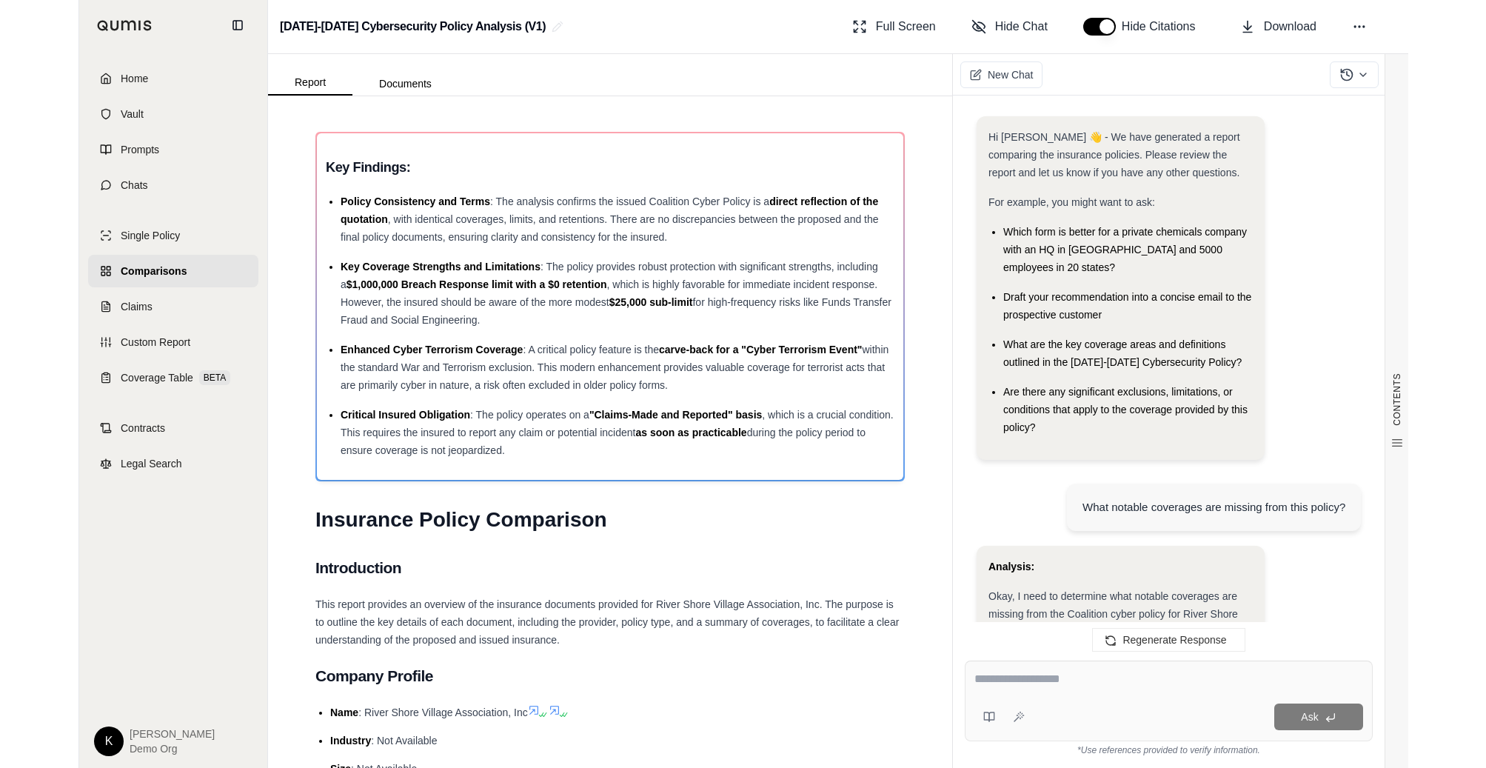
scroll to position [2343, 0]
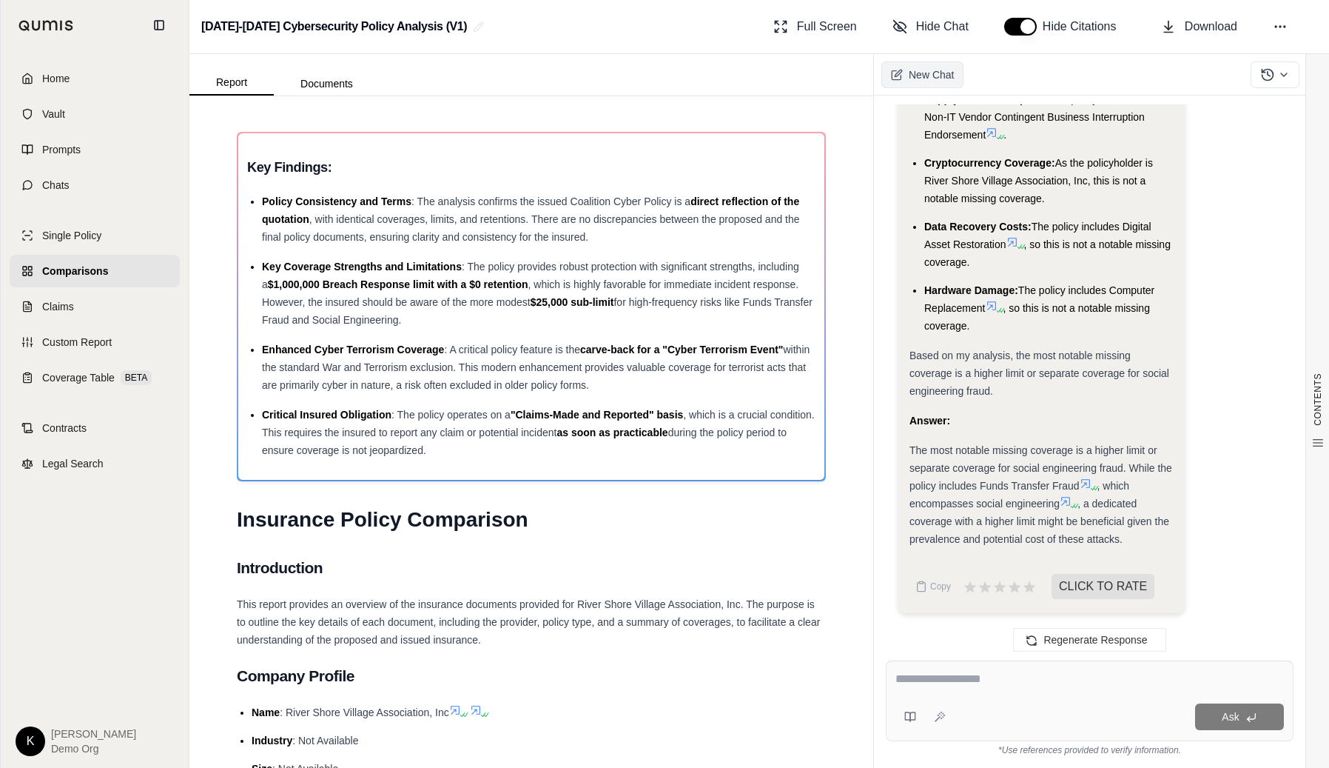
click at [919, 78] on span "New Chat" at bounding box center [931, 74] width 45 height 15
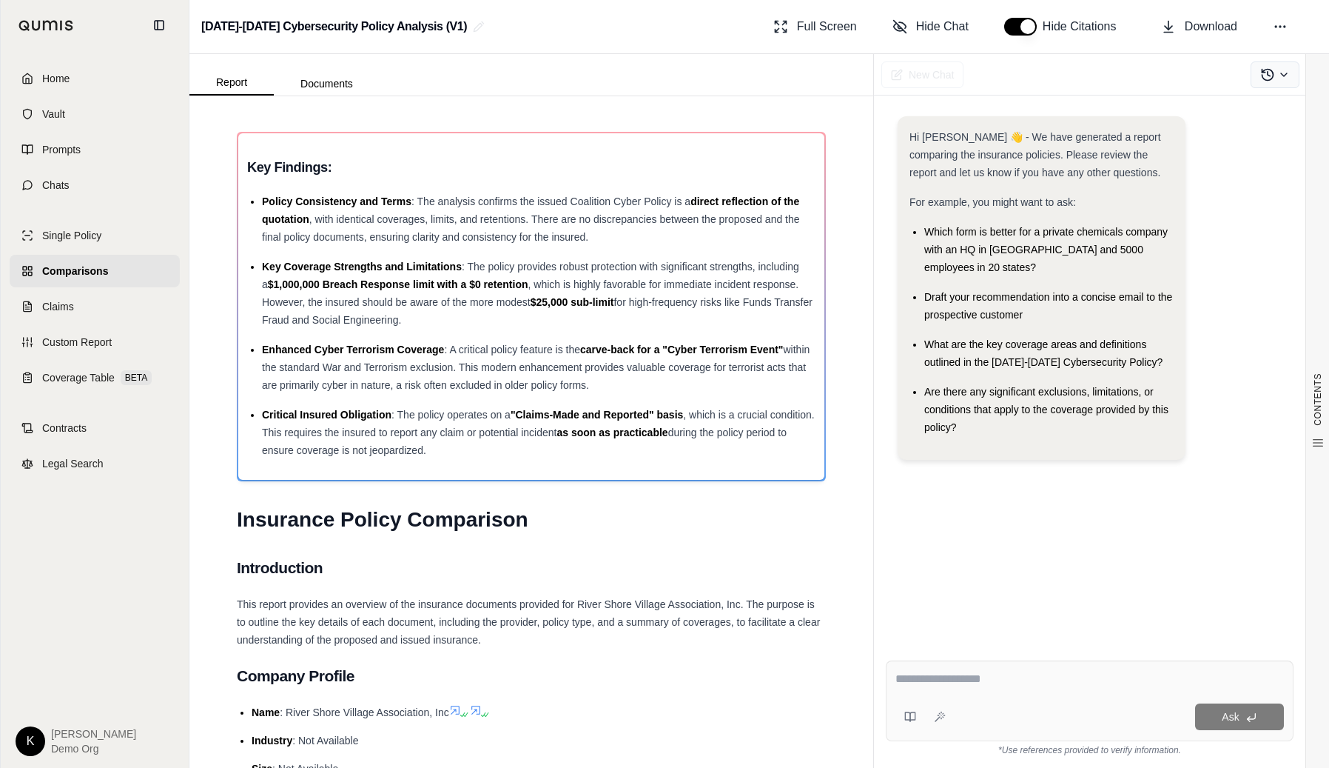
click at [1277, 80] on button at bounding box center [1275, 74] width 49 height 27
click at [1246, 430] on div "Hi Kyle 👋 - We have generated a report comparing the insurance policies. Please…" at bounding box center [1090, 293] width 384 height 355
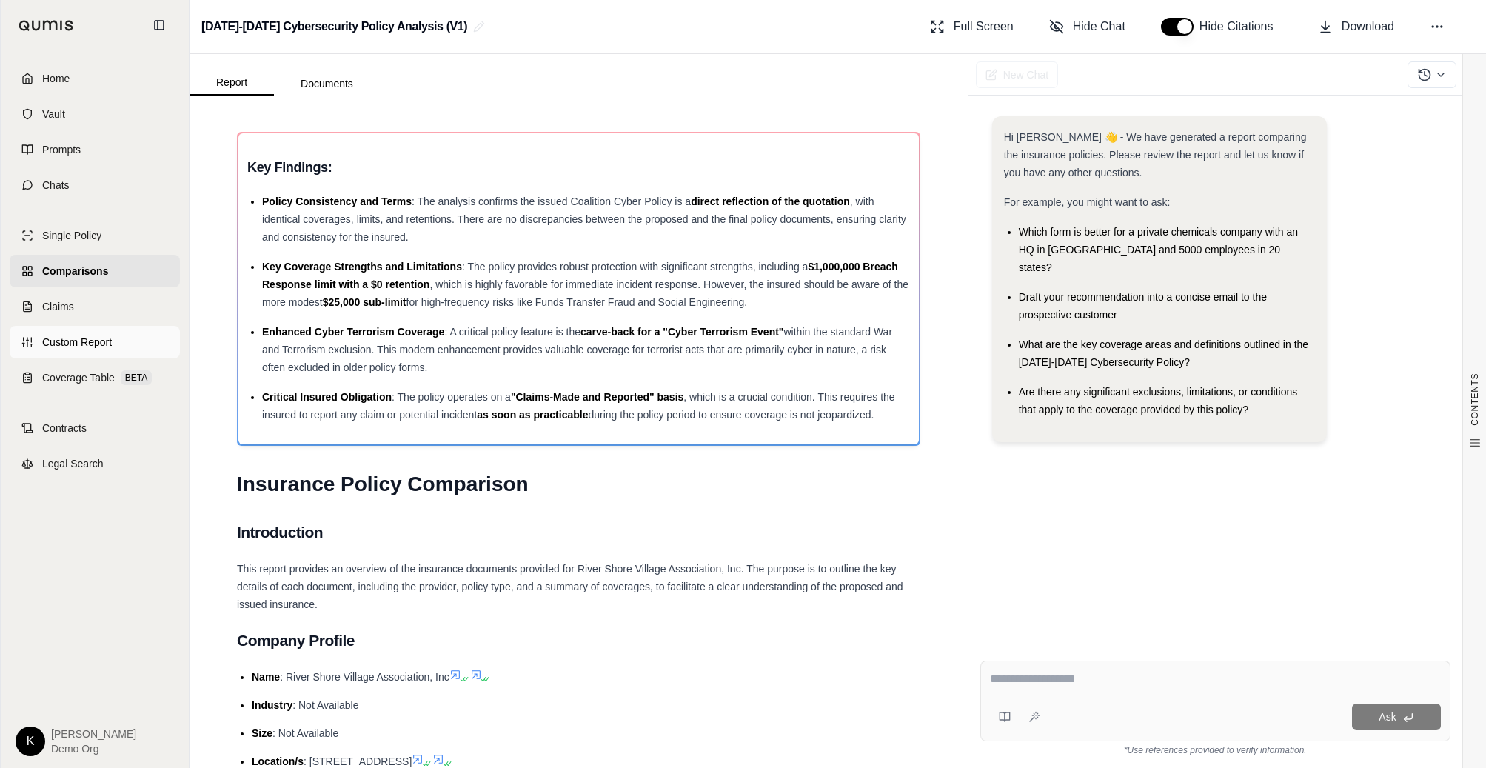
click at [78, 341] on span "Custom Report" at bounding box center [77, 342] width 70 height 15
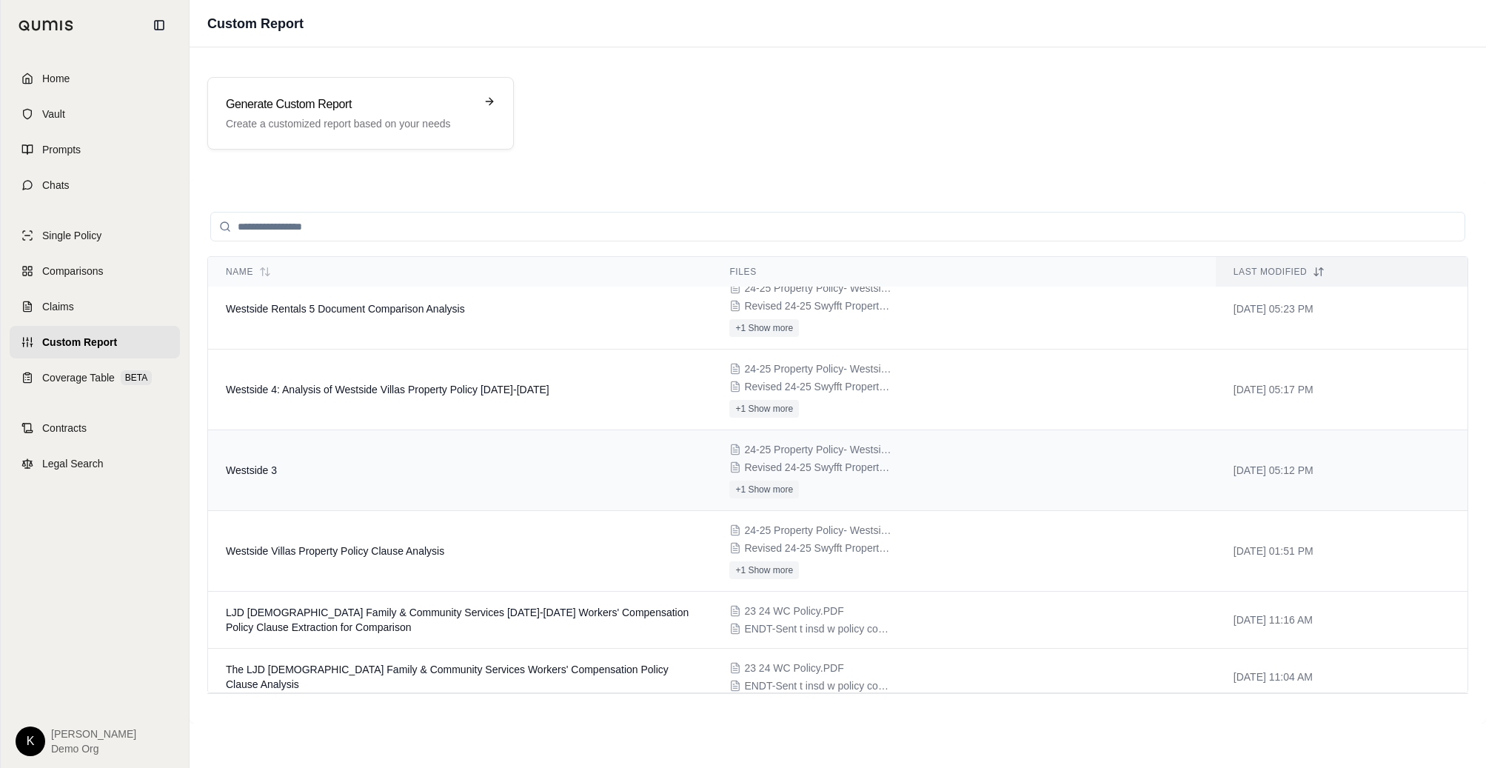
scroll to position [145, 0]
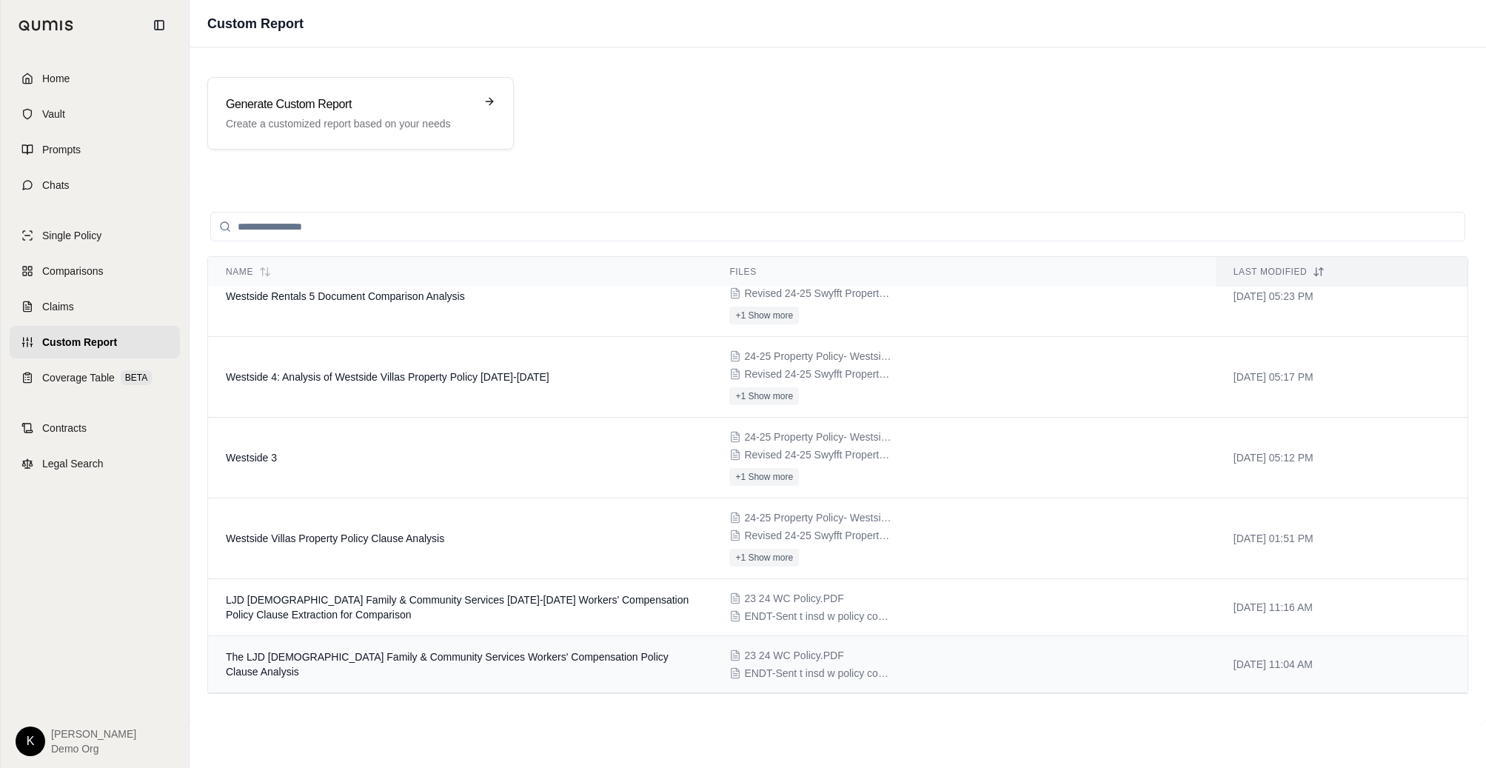
click at [369, 671] on td "The LJD Jewish Family & Community Services Workers' Compensation Policy Clause …" at bounding box center [459, 664] width 503 height 57
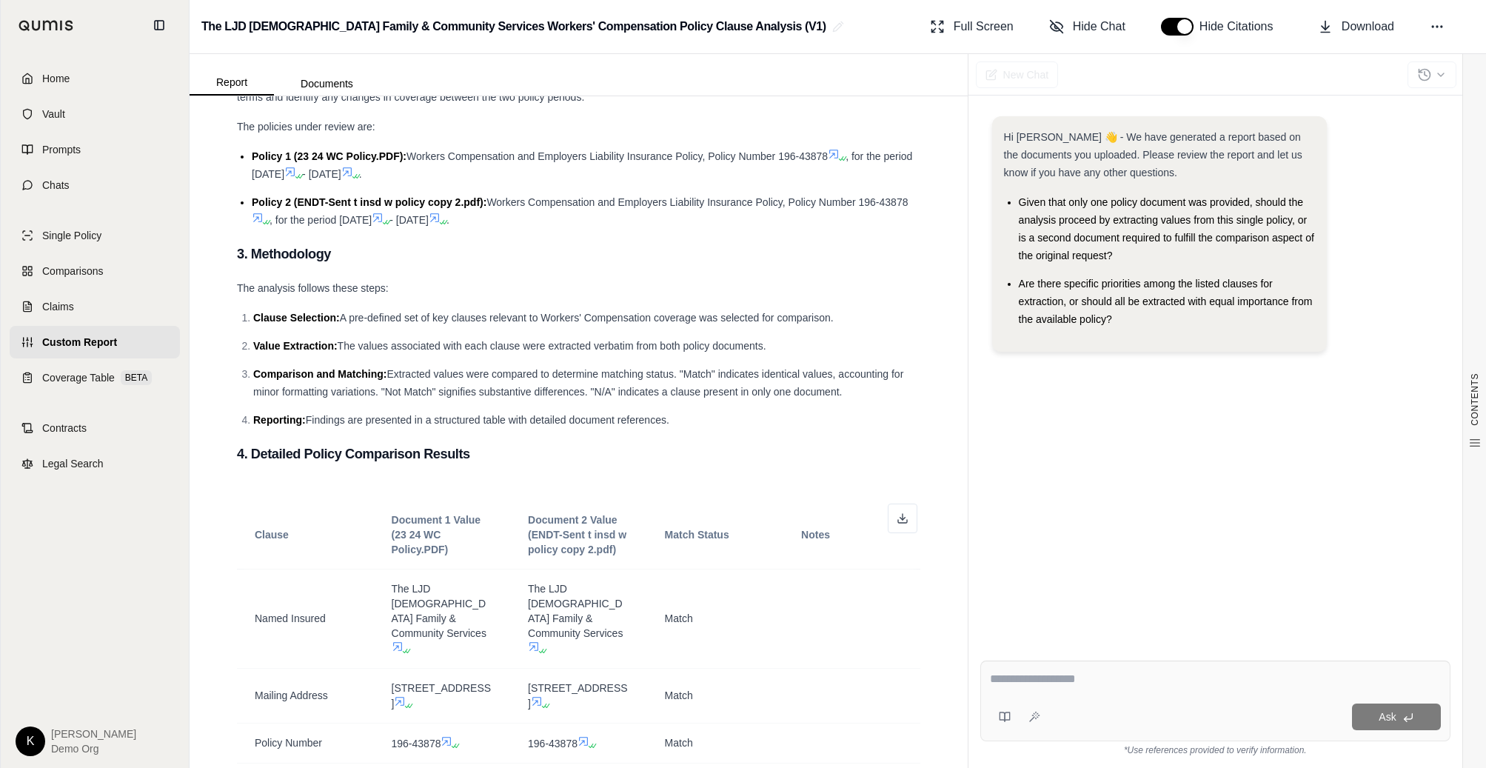
scroll to position [439, 0]
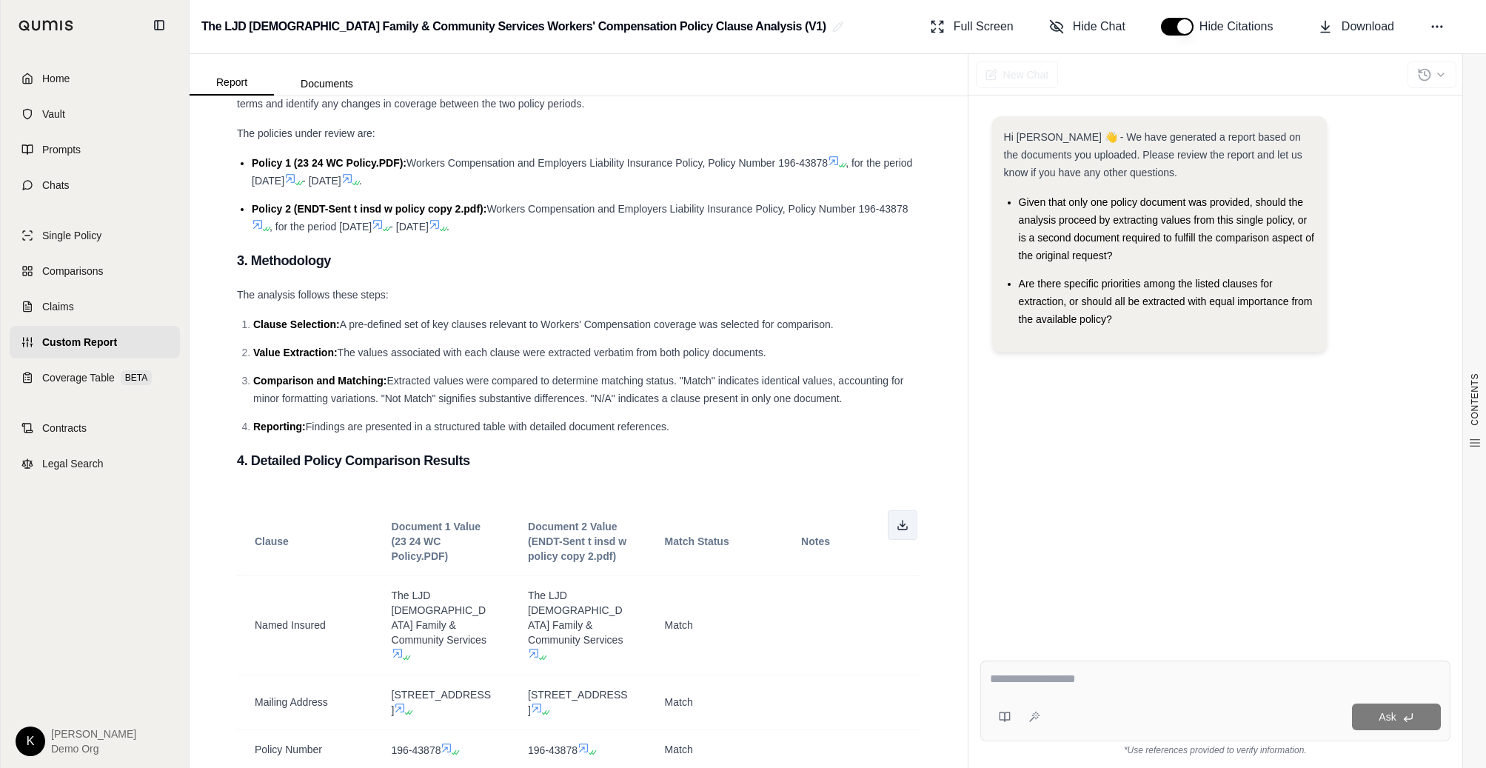
click at [899, 525] on icon at bounding box center [902, 525] width 12 height 12
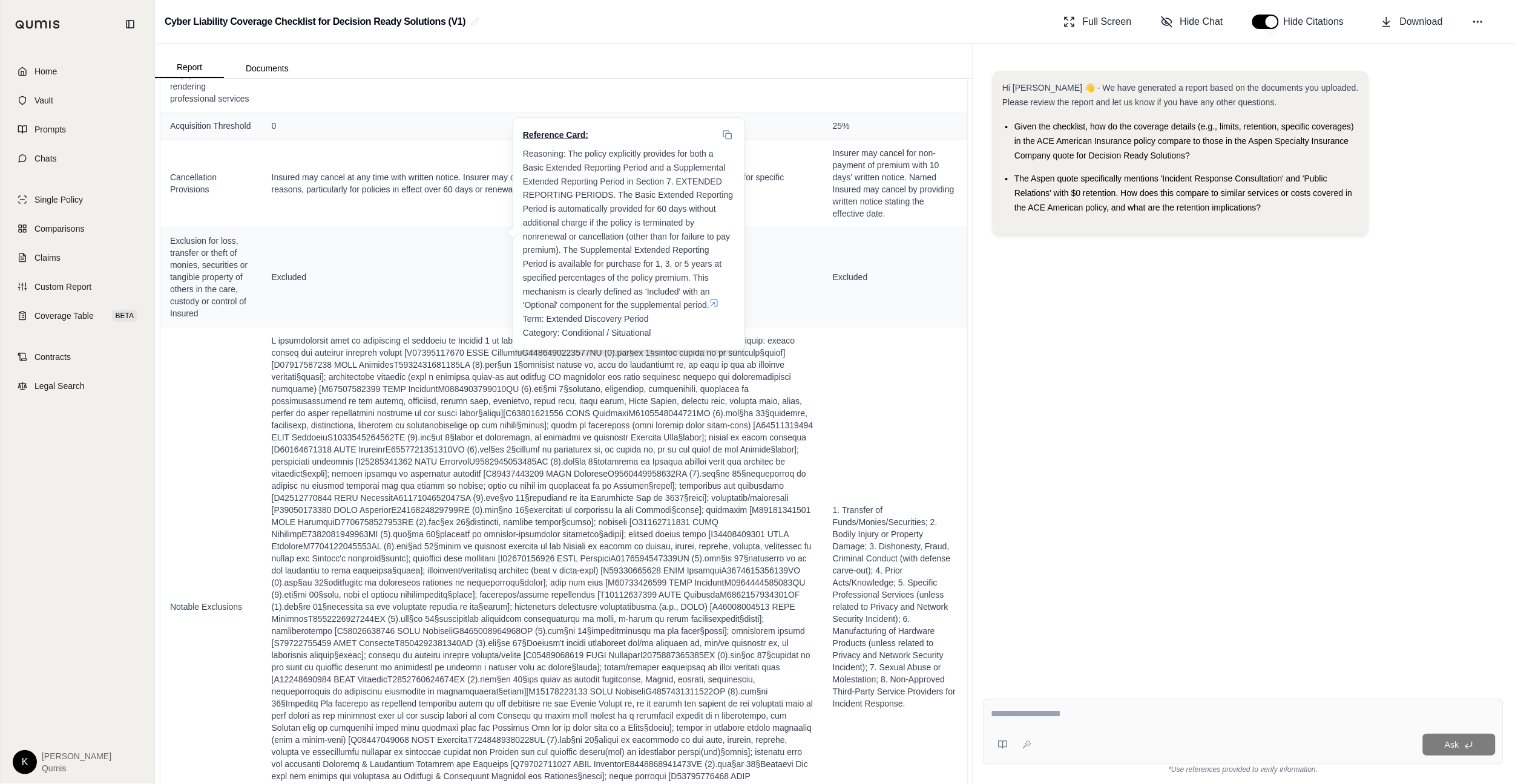
scroll to position [2192, 0]
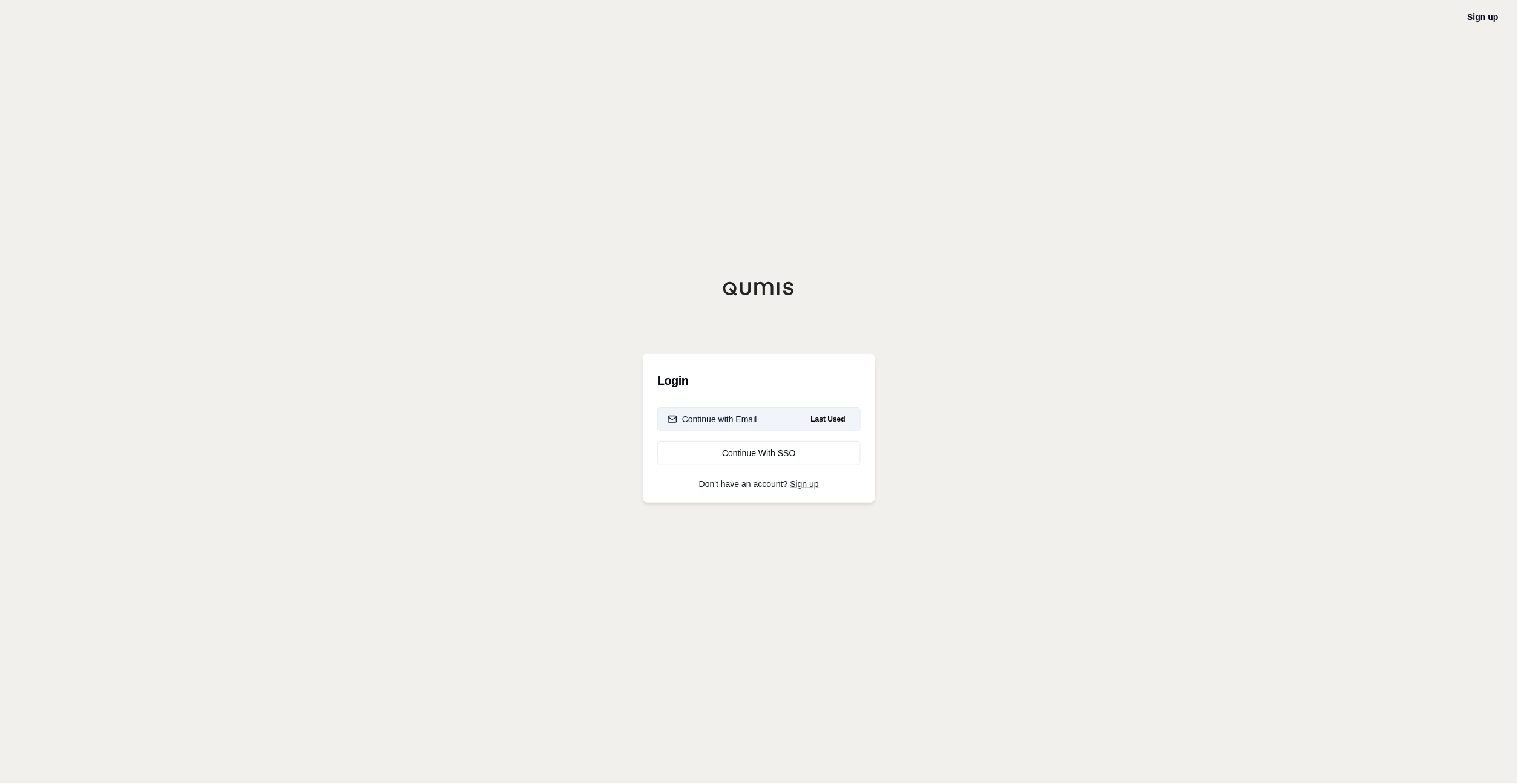
click at [762, 419] on button "Continue with Email Last Used" at bounding box center [759, 419] width 204 height 25
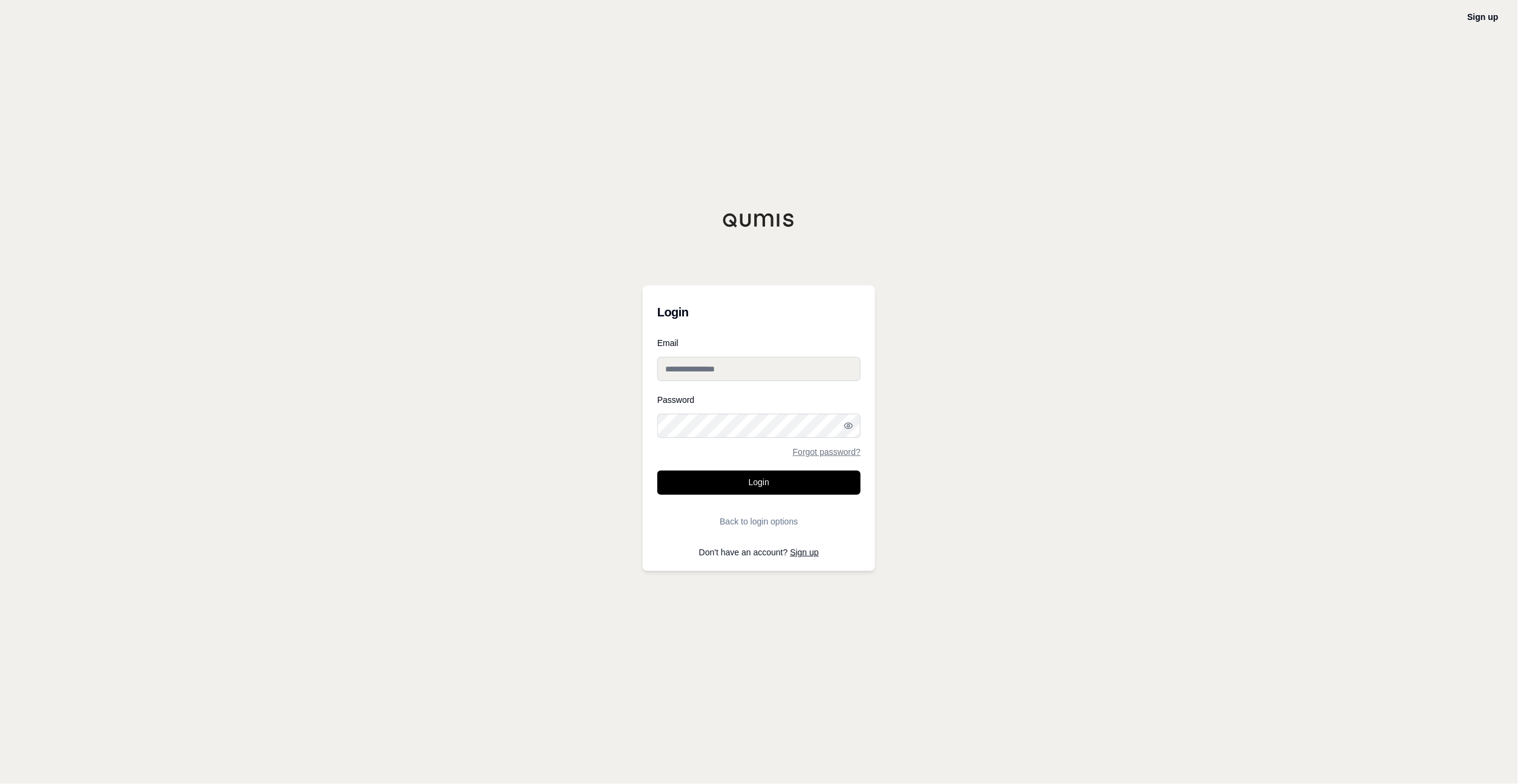
type input "**********"
click at [771, 480] on button "Login" at bounding box center [759, 483] width 204 height 25
